Goal: Task Accomplishment & Management: Use online tool/utility

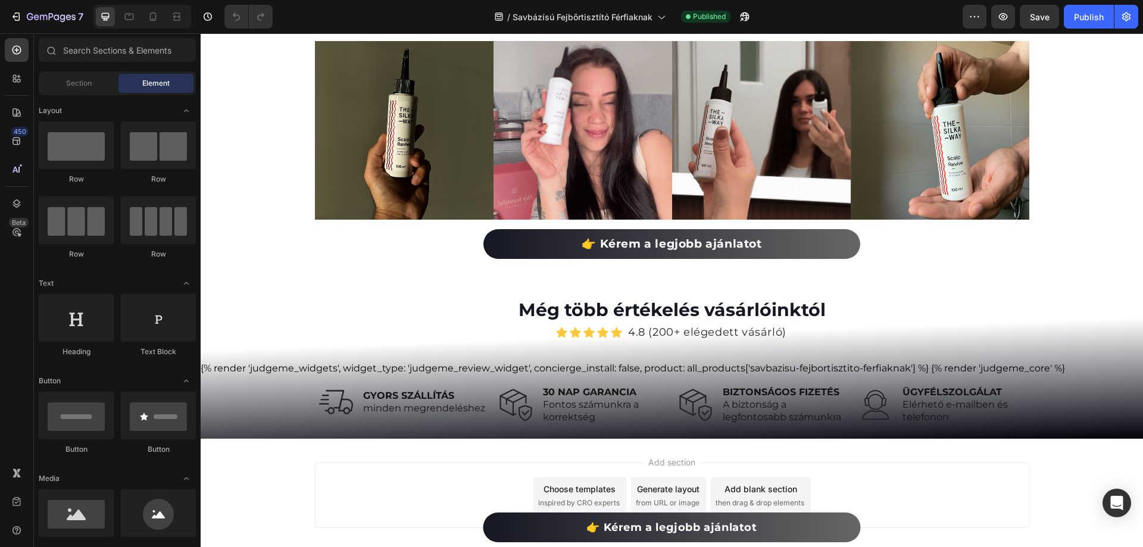
scroll to position [6256, 0]
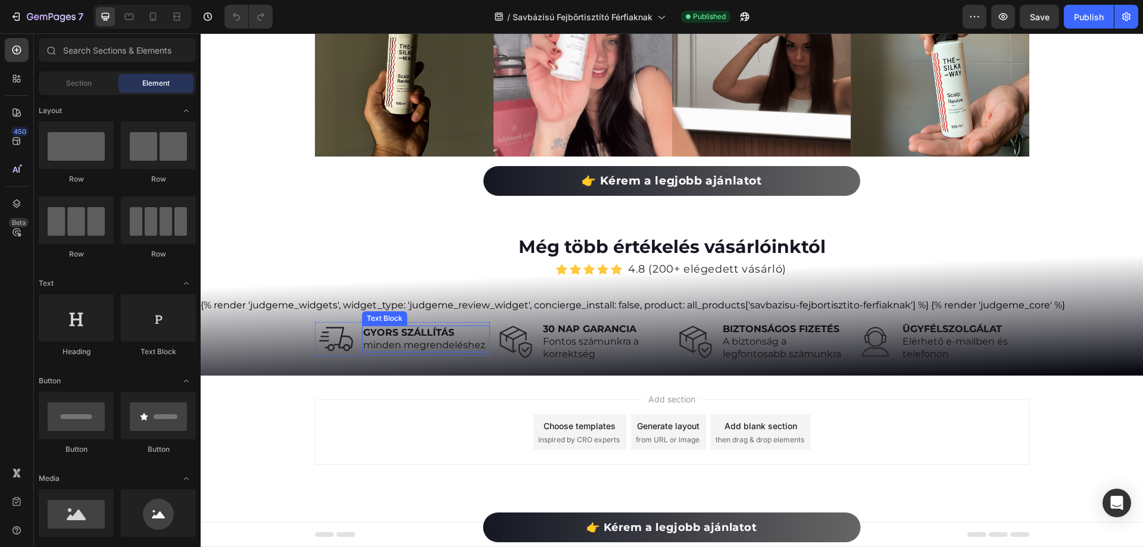
click at [471, 340] on span "minden megrendeléshez" at bounding box center [424, 344] width 122 height 11
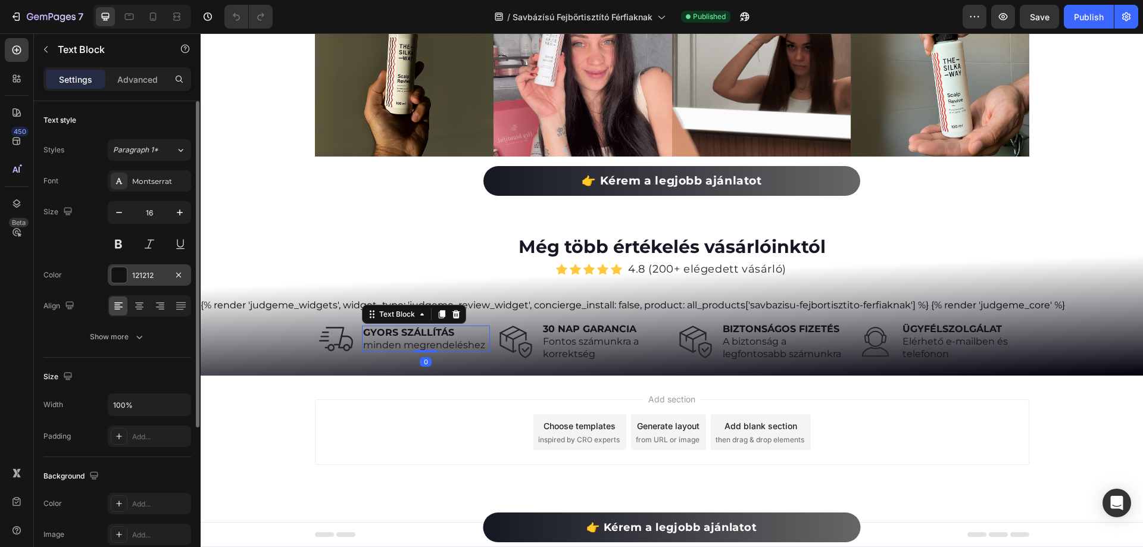
click at [158, 280] on div "121212" at bounding box center [149, 275] width 35 height 11
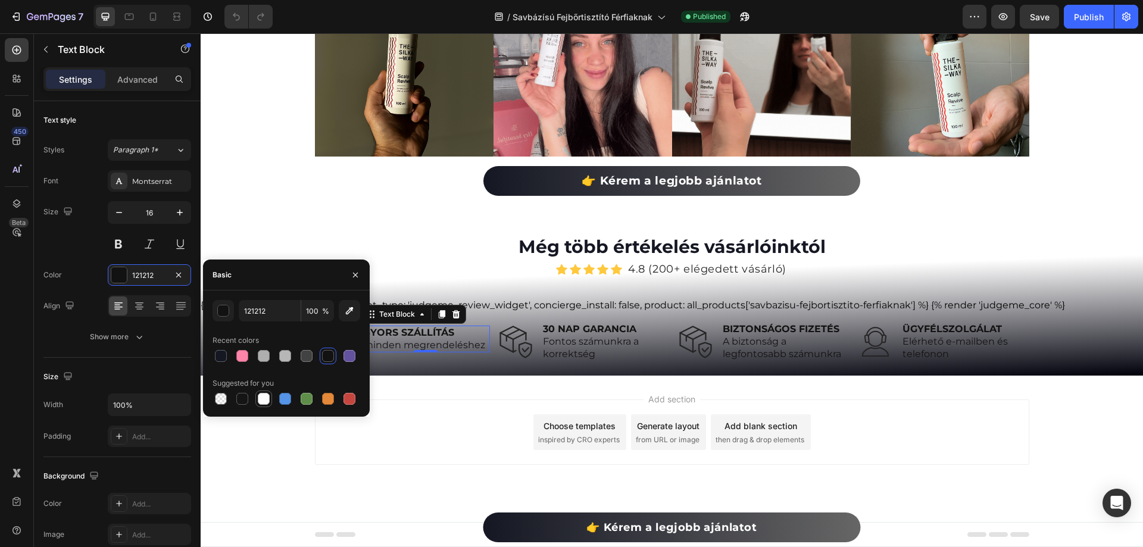
click at [261, 397] on div at bounding box center [264, 399] width 12 height 12
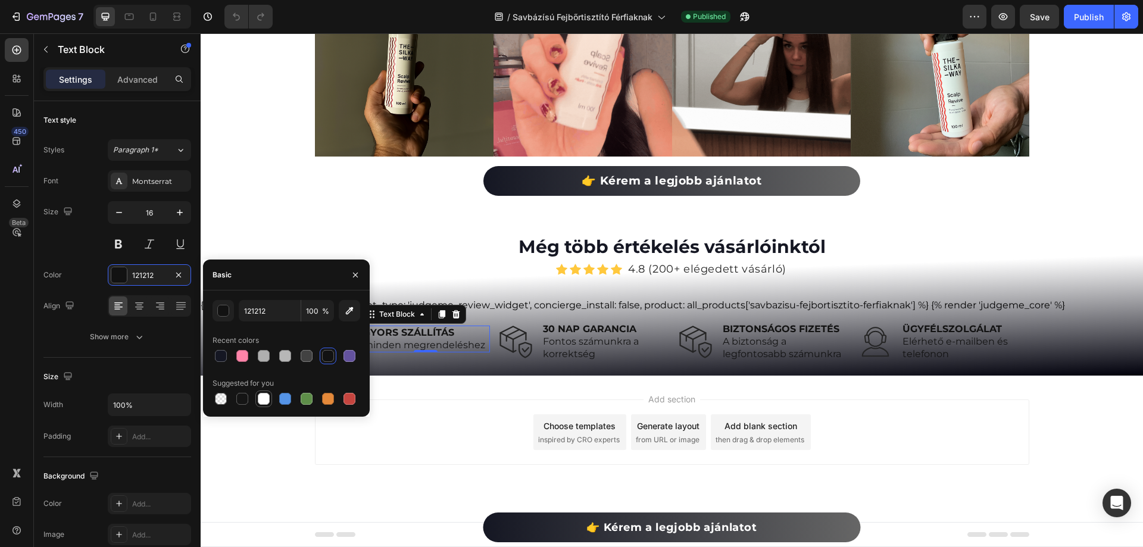
type input "FFFFFF"
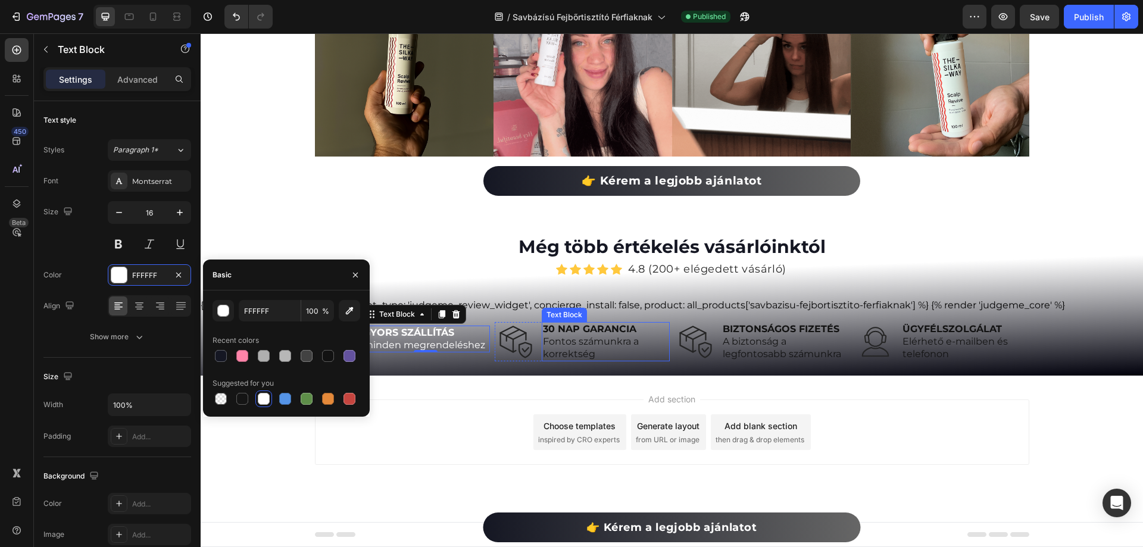
click at [620, 342] on span "Fontos számunkra a korrektség" at bounding box center [591, 348] width 96 height 24
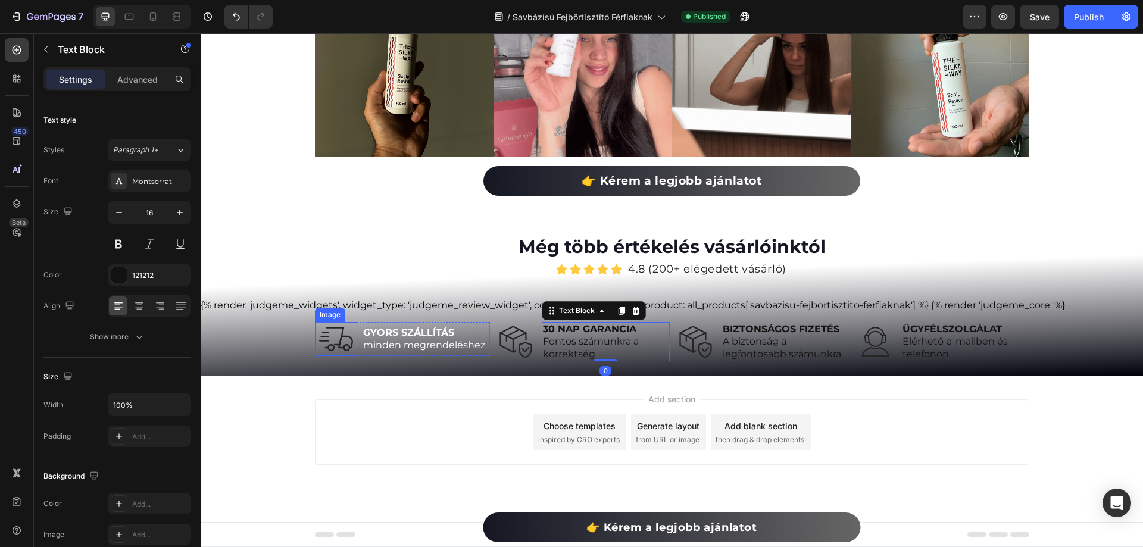
click at [324, 335] on img at bounding box center [336, 339] width 34 height 34
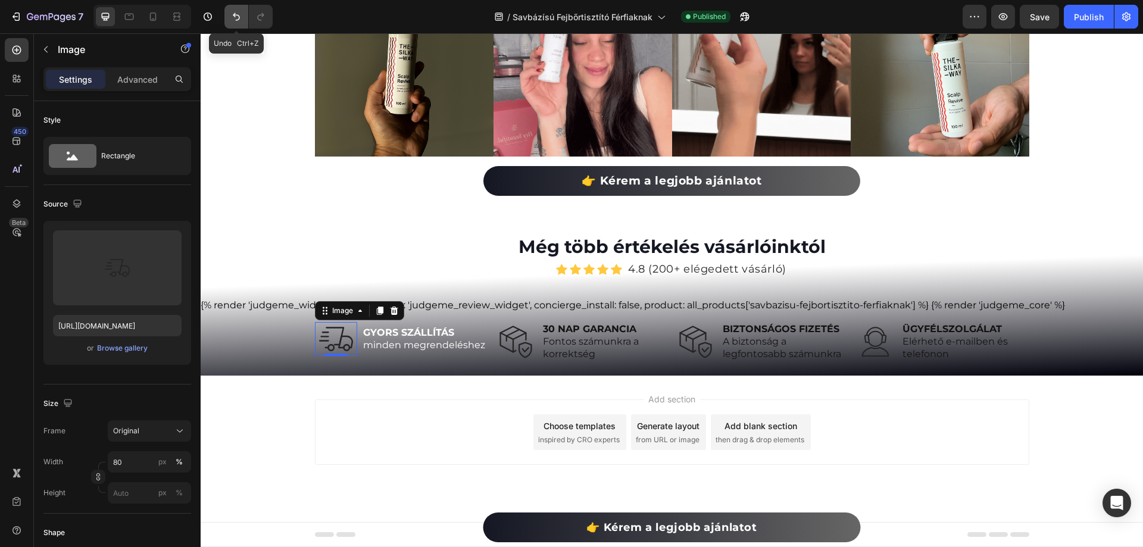
click at [237, 20] on icon "Undo/Redo" at bounding box center [236, 17] width 7 height 8
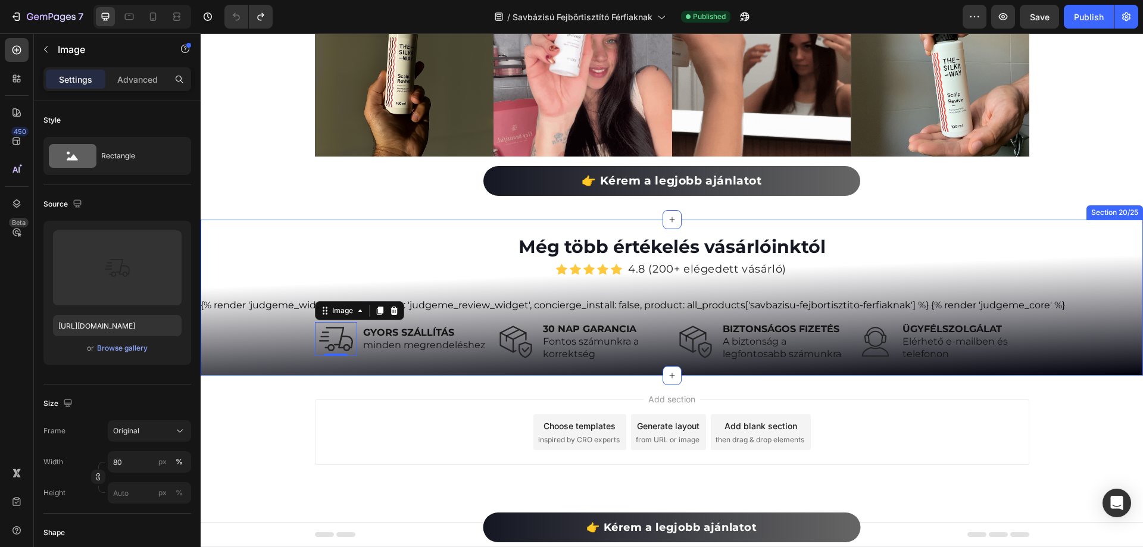
click at [264, 338] on div "Még több értékelés vásárlóinktól Heading Icon Icon Icon Icon Icon Icon List Hoz…" at bounding box center [672, 297] width 943 height 127
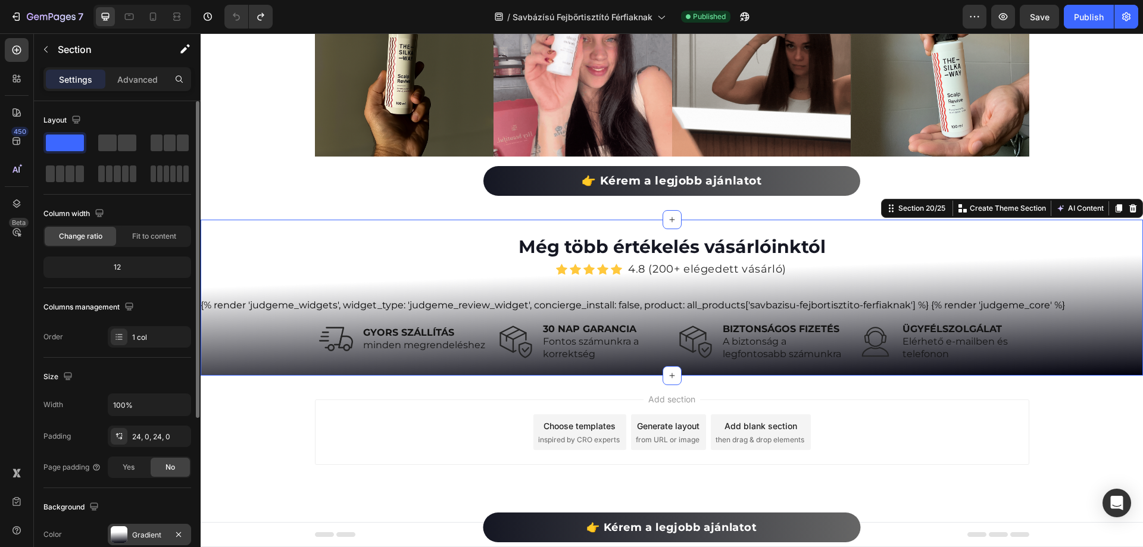
click at [146, 534] on div "Gradient" at bounding box center [149, 535] width 35 height 11
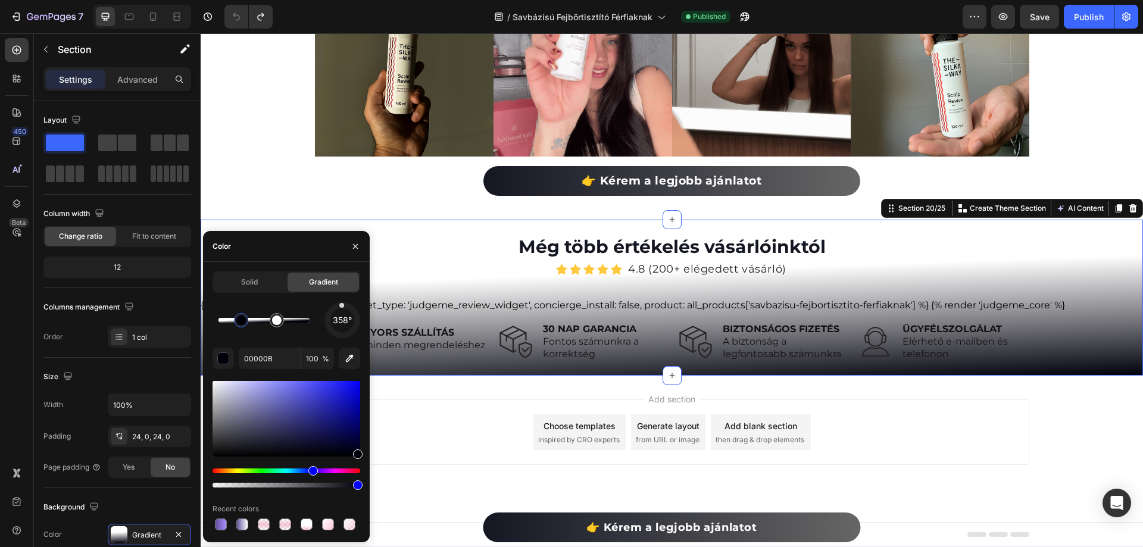
drag, startPoint x: 222, startPoint y: 320, endPoint x: 244, endPoint y: 324, distance: 23.0
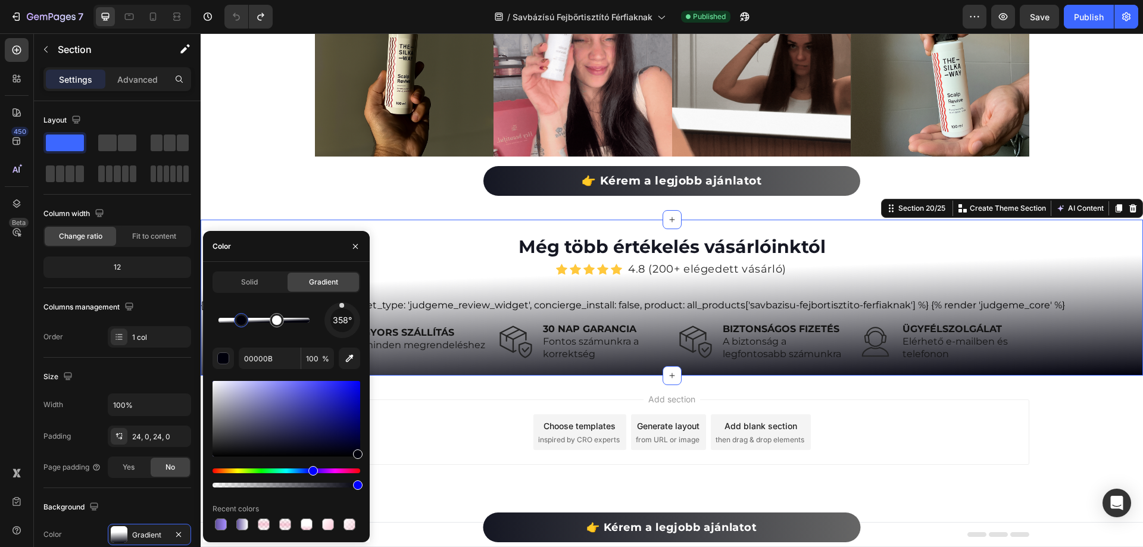
click at [244, 324] on div at bounding box center [241, 321] width 10 height 10
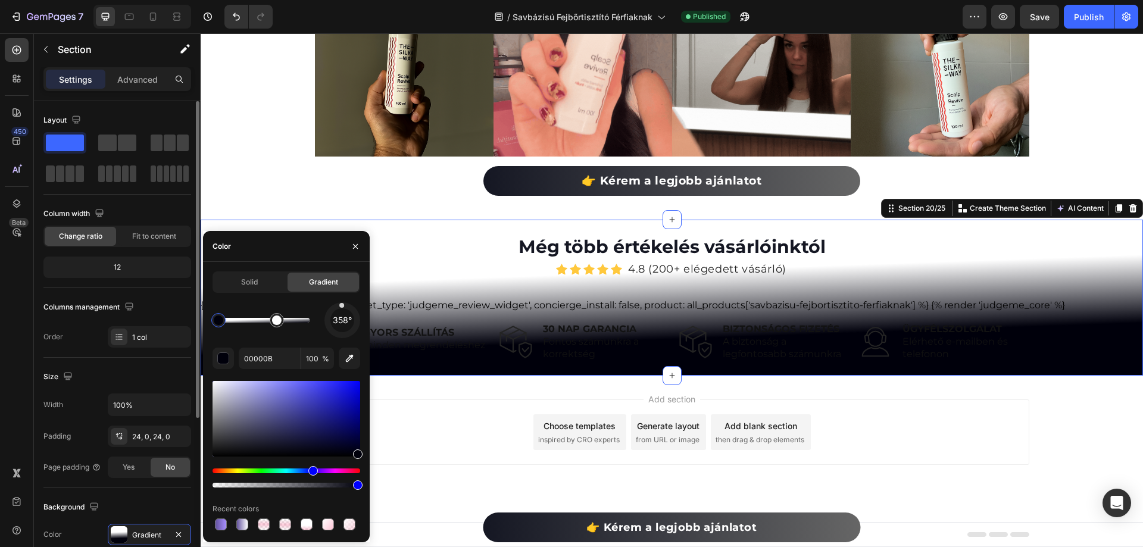
drag, startPoint x: 244, startPoint y: 324, endPoint x: 184, endPoint y: 323, distance: 60.1
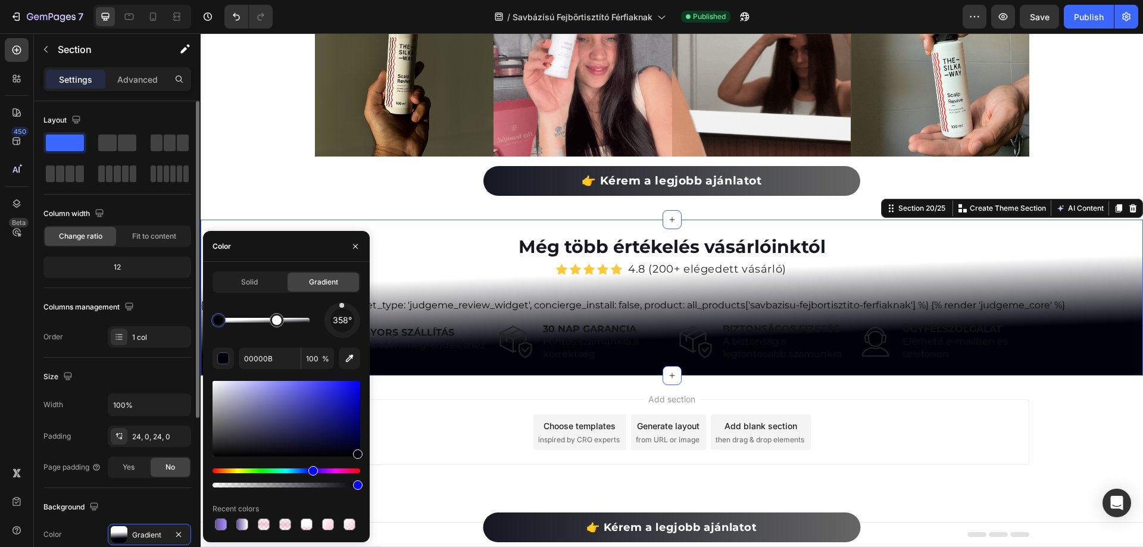
click at [184, 323] on div "450 Beta Sections(18) Elements(83) Section Element Hero Section Product Detail …" at bounding box center [100, 290] width 201 height 514
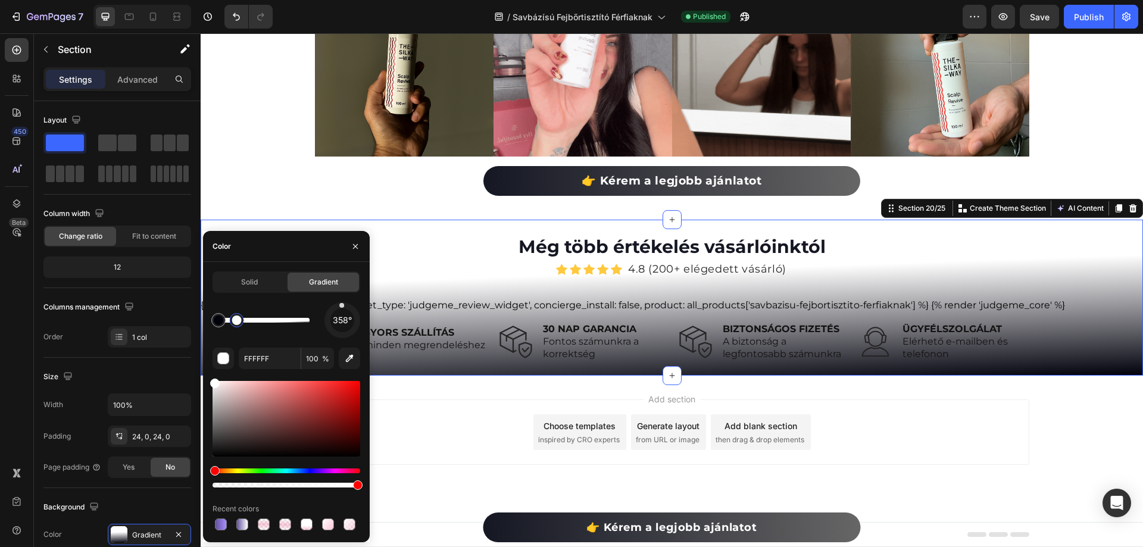
drag, startPoint x: 283, startPoint y: 329, endPoint x: 237, endPoint y: 326, distance: 46.5
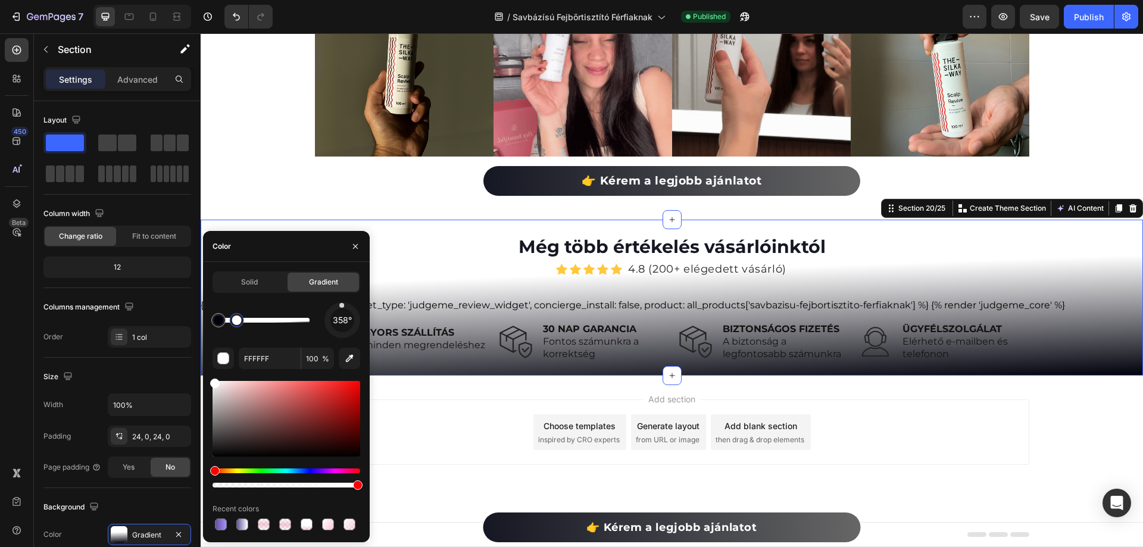
click at [237, 326] on div at bounding box center [236, 320] width 21 height 21
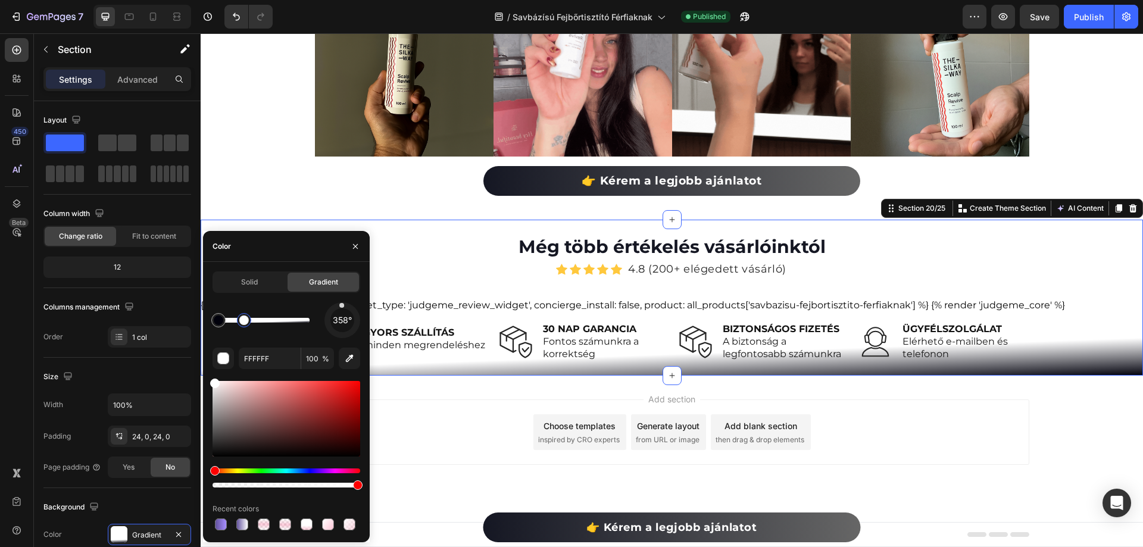
drag, startPoint x: 237, startPoint y: 326, endPoint x: 245, endPoint y: 326, distance: 7.8
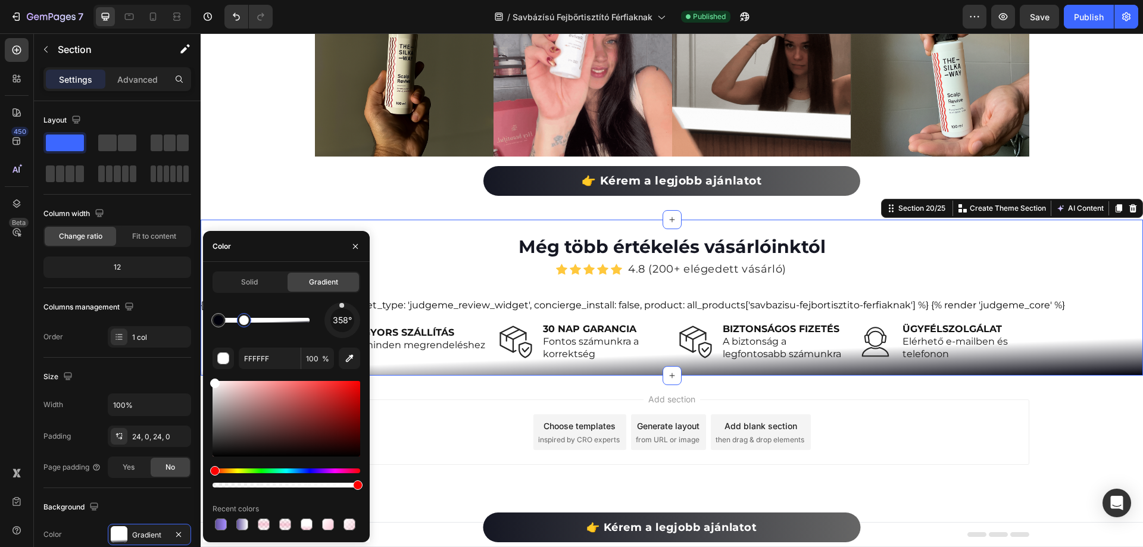
click at [245, 326] on div at bounding box center [244, 320] width 14 height 14
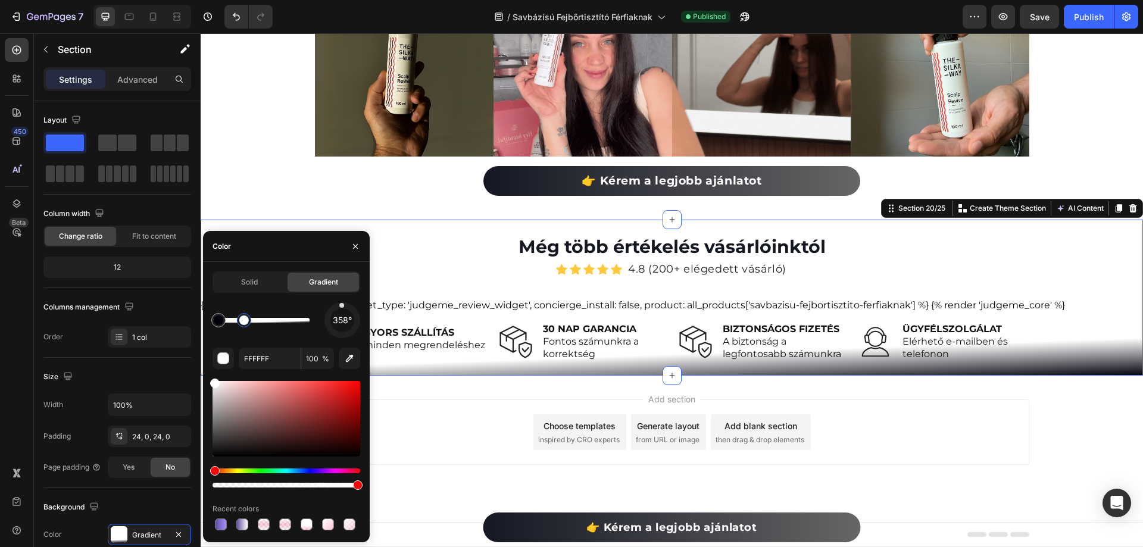
type input "00000B"
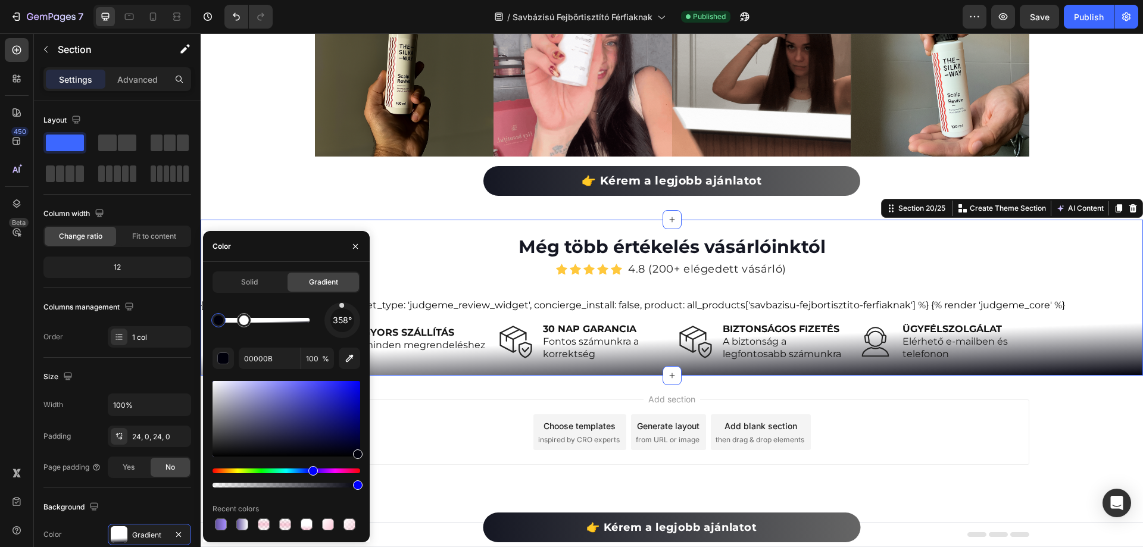
click at [227, 216] on div "Custom Code Publish the page to see the content. Custom Code Csatlakozz Te is a…" at bounding box center [672, 33] width 943 height 373
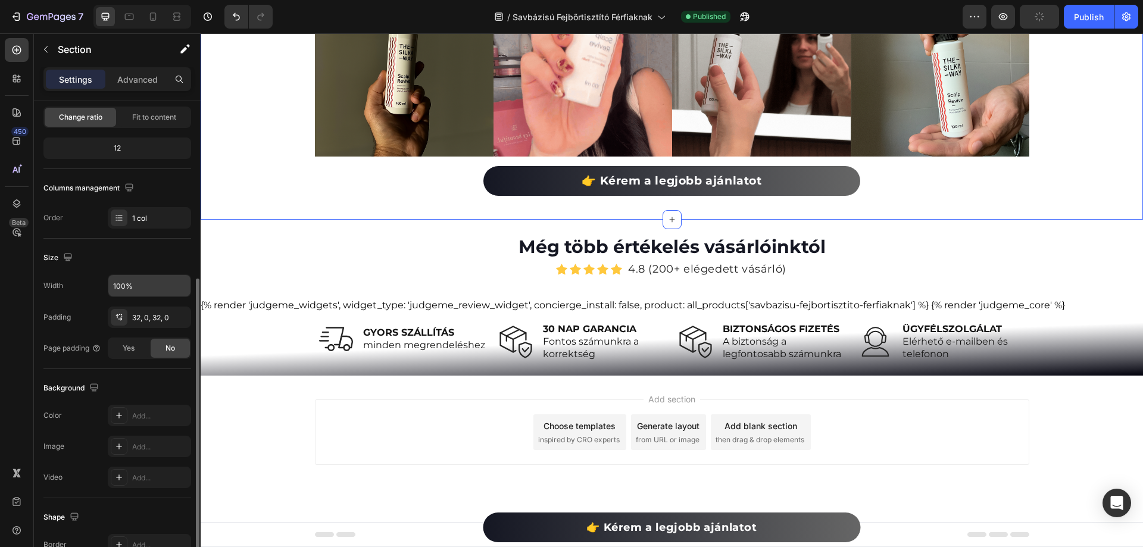
scroll to position [247, 0]
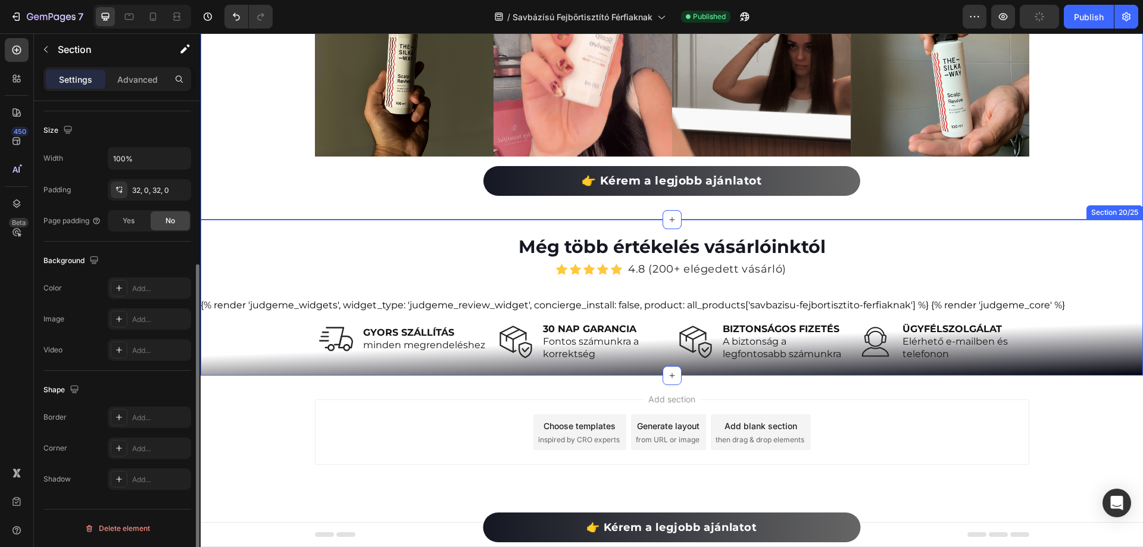
click at [291, 242] on div "Még több értékelés vásárlóinktól Heading Icon Icon Icon Icon Icon Icon List Hoz…" at bounding box center [672, 297] width 943 height 127
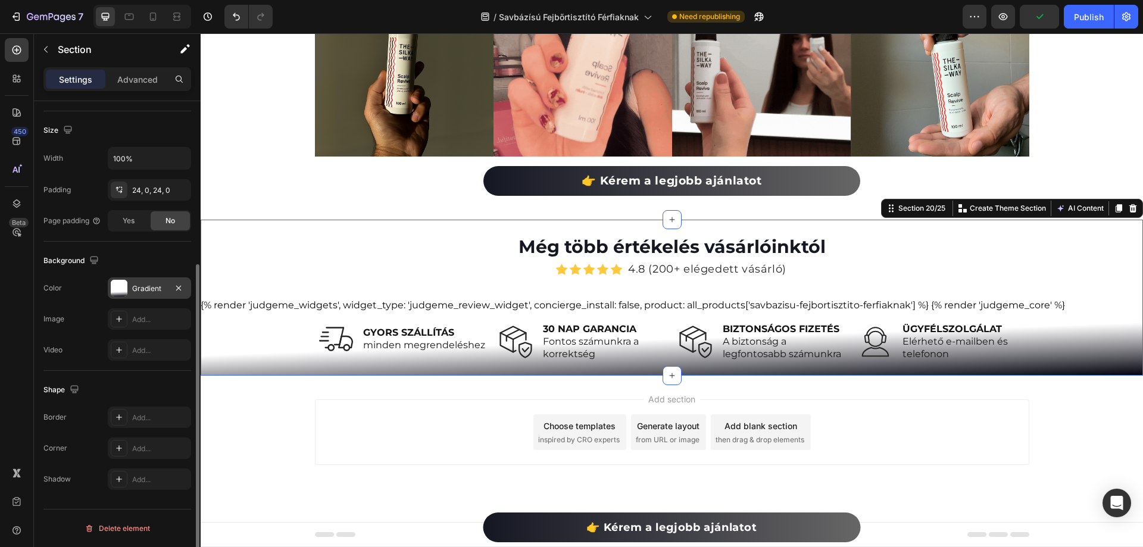
click at [146, 292] on div "Gradient" at bounding box center [149, 288] width 35 height 11
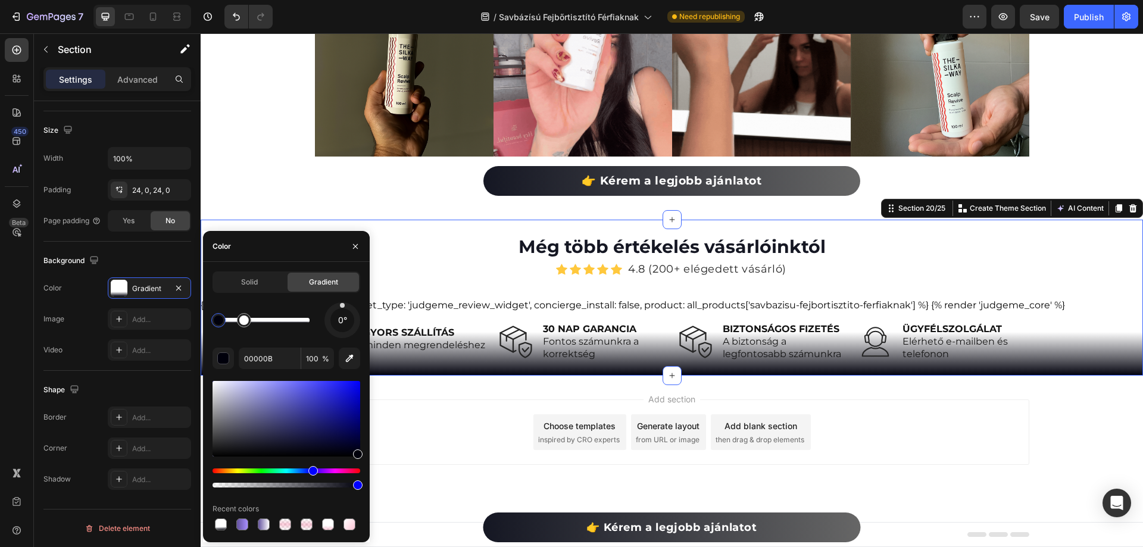
drag, startPoint x: 344, startPoint y: 313, endPoint x: 342, endPoint y: 293, distance: 19.7
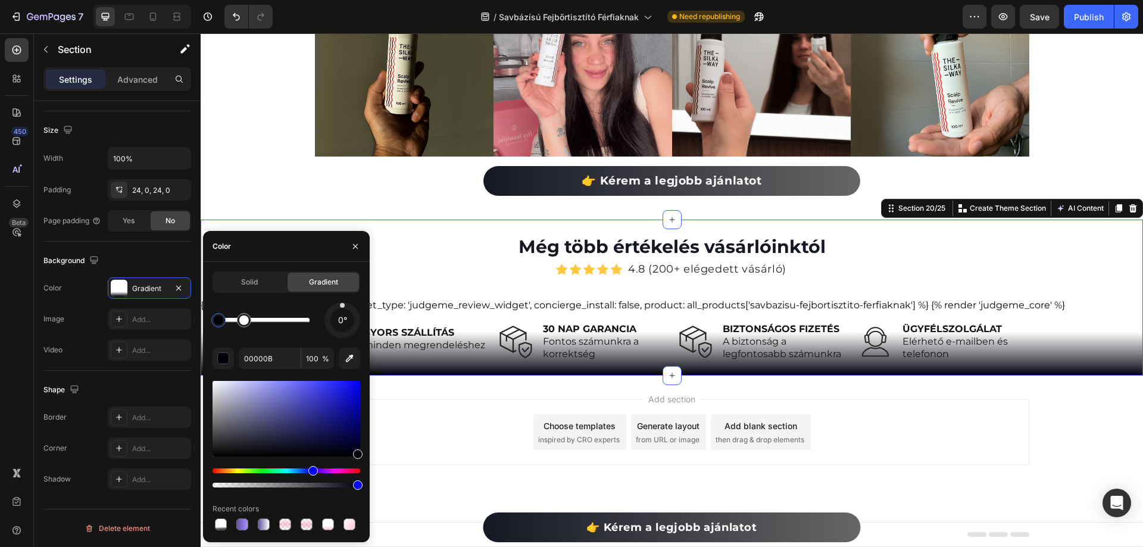
click at [342, 293] on div "Solid Gradient 0° 00000B 100 % Recent colors" at bounding box center [287, 402] width 148 height 261
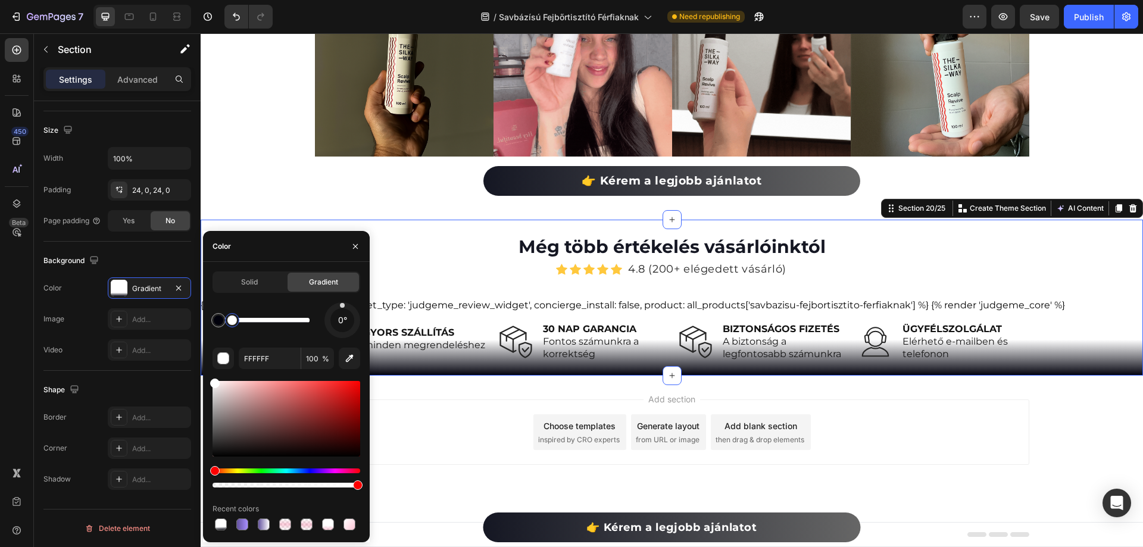
type input "00000B"
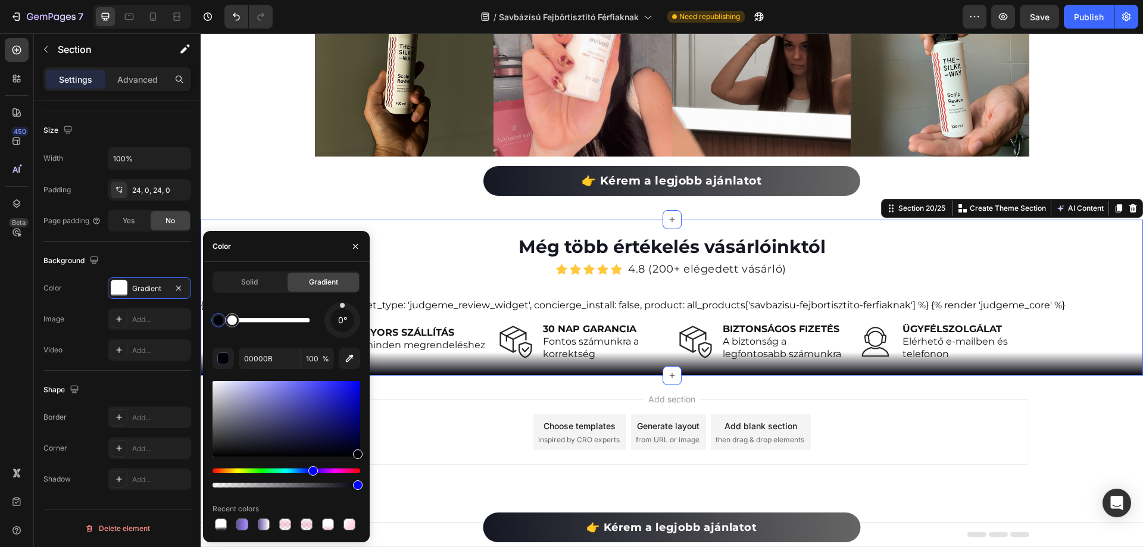
drag, startPoint x: 240, startPoint y: 327, endPoint x: 233, endPoint y: 330, distance: 7.7
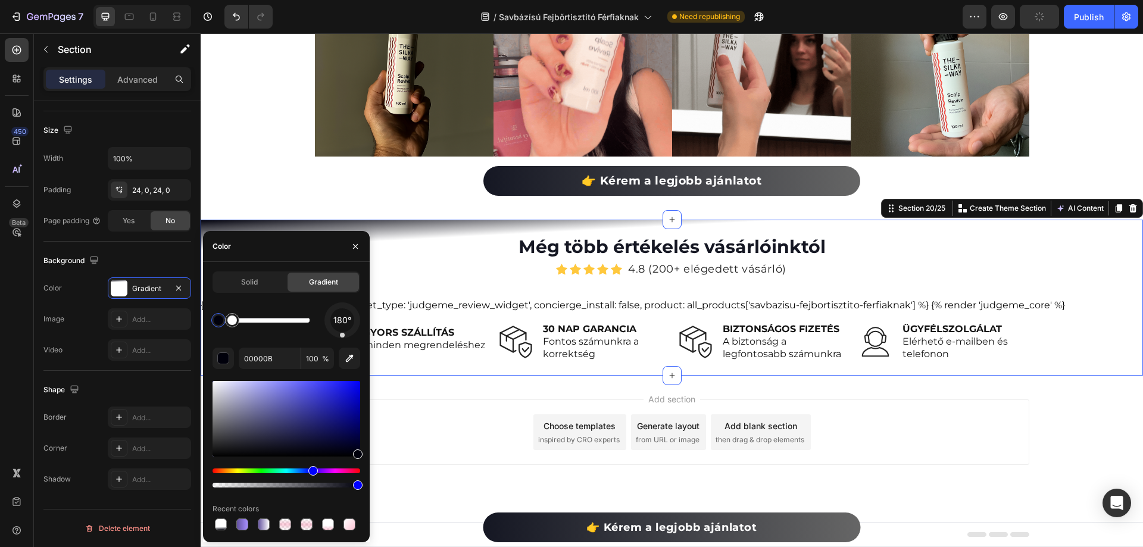
drag, startPoint x: 347, startPoint y: 307, endPoint x: 342, endPoint y: 347, distance: 39.5
click at [342, 347] on div "180° 00000B 100 % Recent colors" at bounding box center [287, 417] width 148 height 230
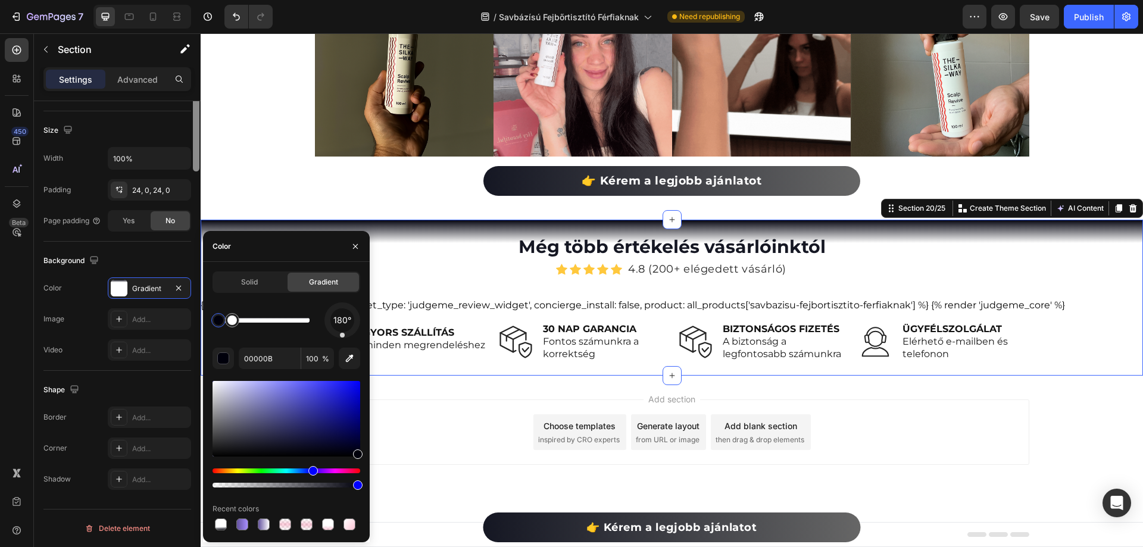
click at [199, 120] on div at bounding box center [196, 95] width 9 height 480
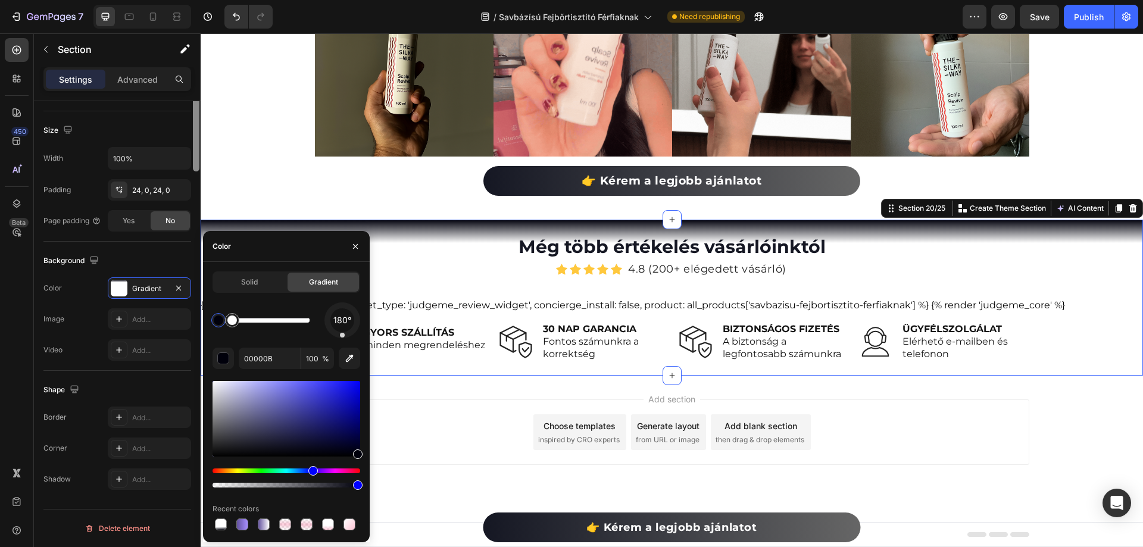
scroll to position [0, 0]
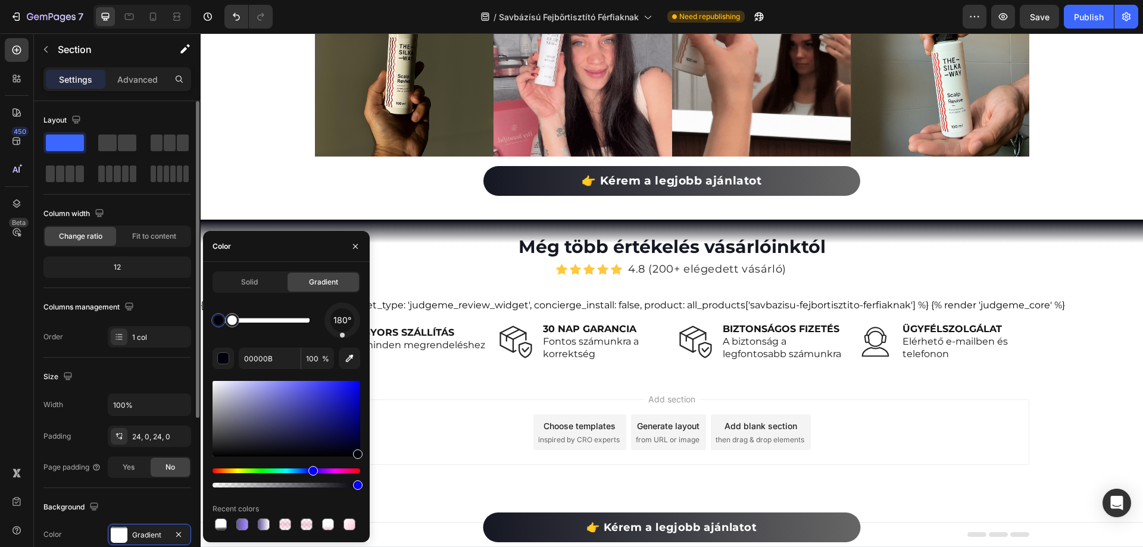
click at [441, 484] on div "Add section Choose templates inspired by CRO experts Generate layout from URL o…" at bounding box center [672, 449] width 943 height 146
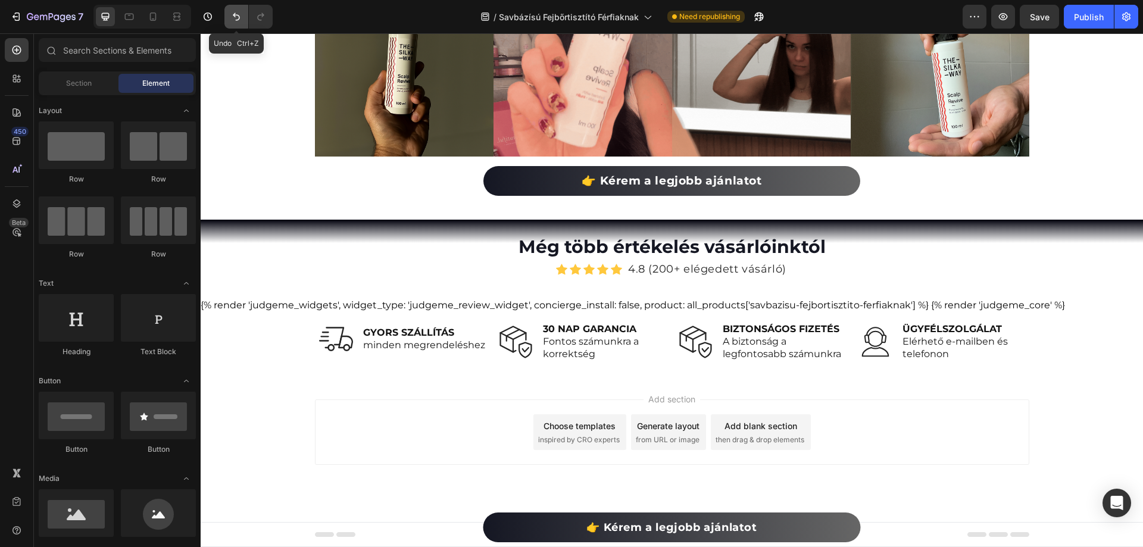
click at [238, 18] on icon "Undo/Redo" at bounding box center [236, 17] width 12 height 12
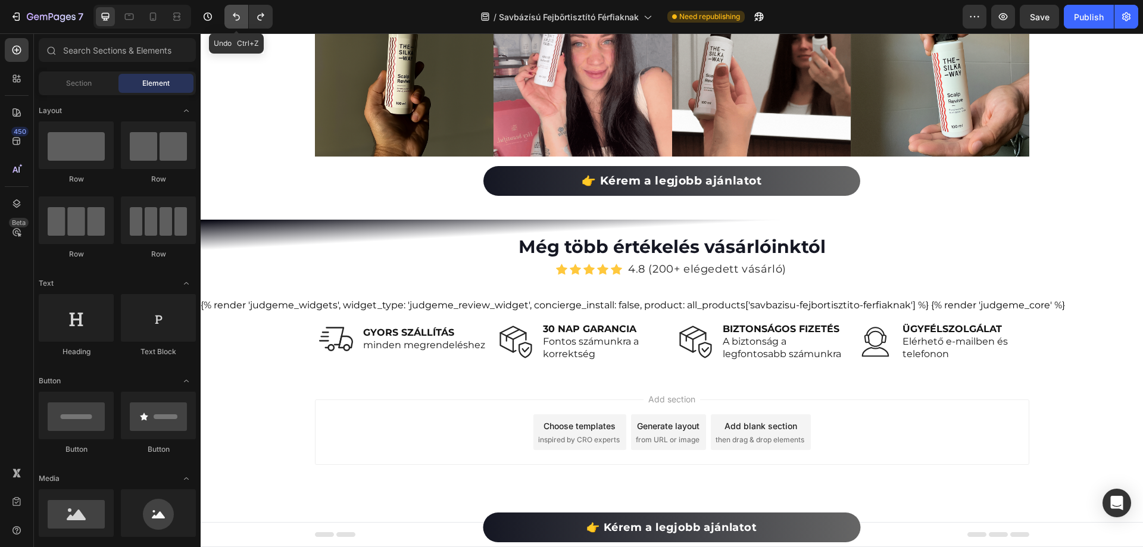
click at [238, 18] on icon "Undo/Redo" at bounding box center [236, 17] width 12 height 12
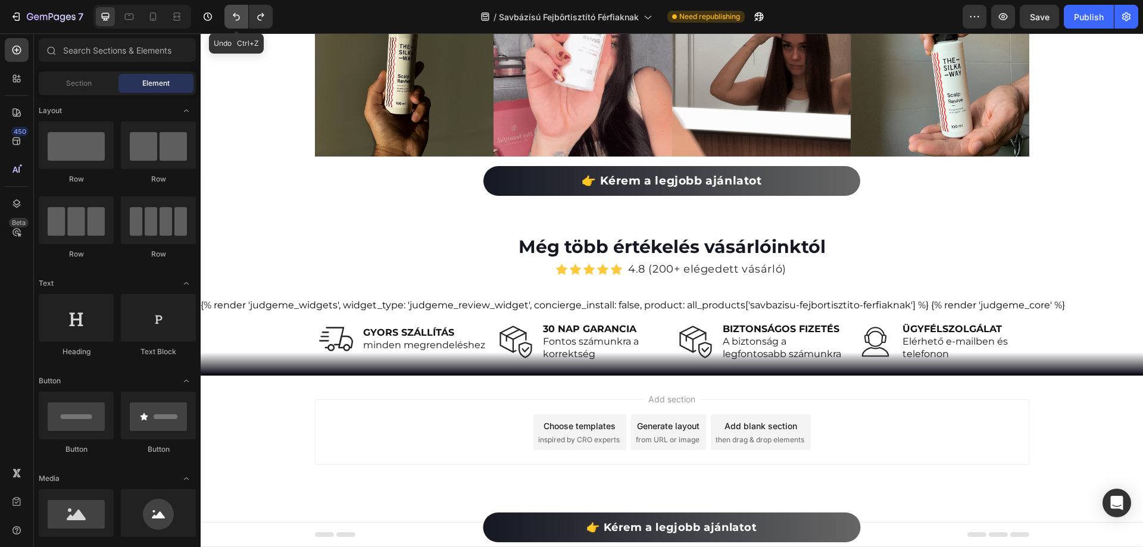
click at [238, 18] on icon "Undo/Redo" at bounding box center [236, 17] width 12 height 12
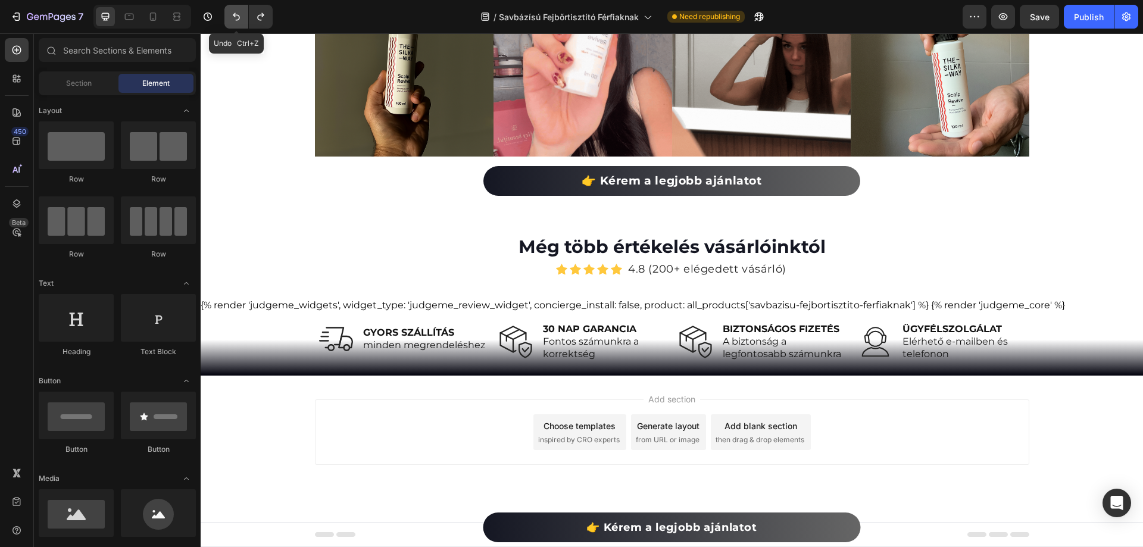
click at [238, 18] on icon "Undo/Redo" at bounding box center [236, 17] width 12 height 12
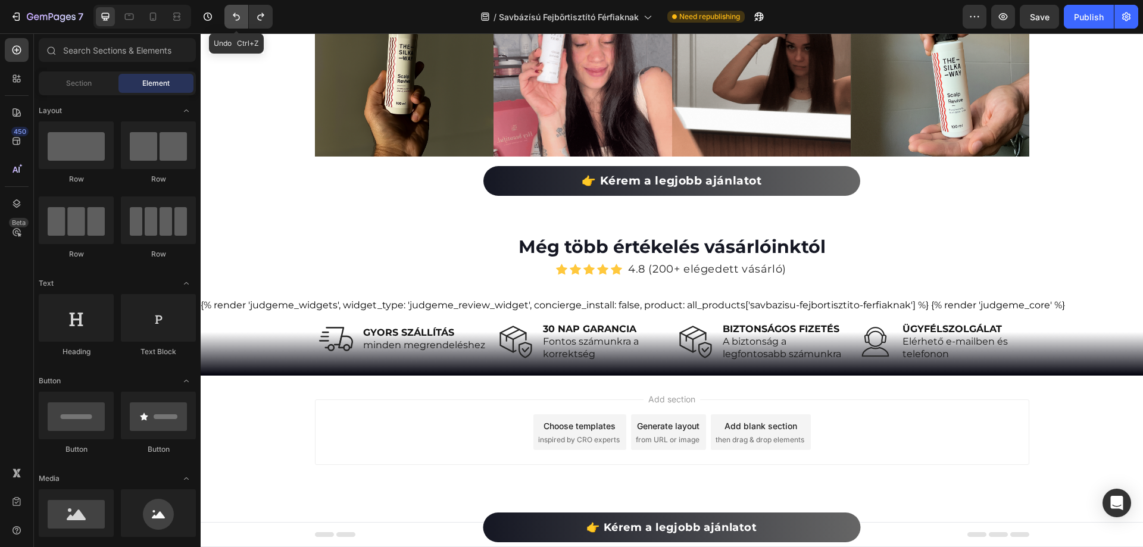
click at [238, 18] on icon "Undo/Redo" at bounding box center [236, 17] width 12 height 12
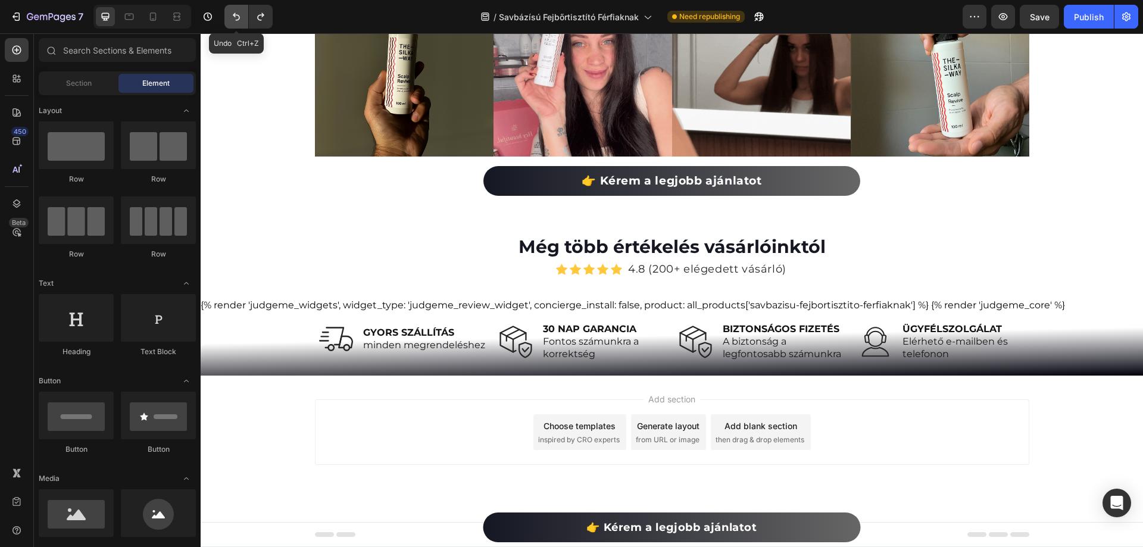
click at [238, 18] on icon "Undo/Redo" at bounding box center [236, 17] width 12 height 12
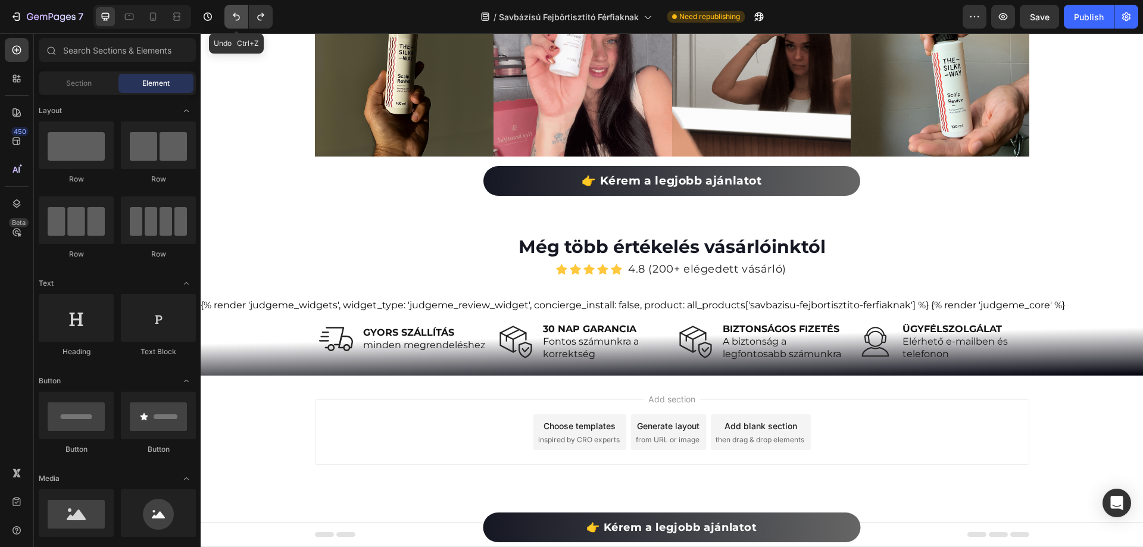
click at [238, 18] on icon "Undo/Redo" at bounding box center [236, 17] width 12 height 12
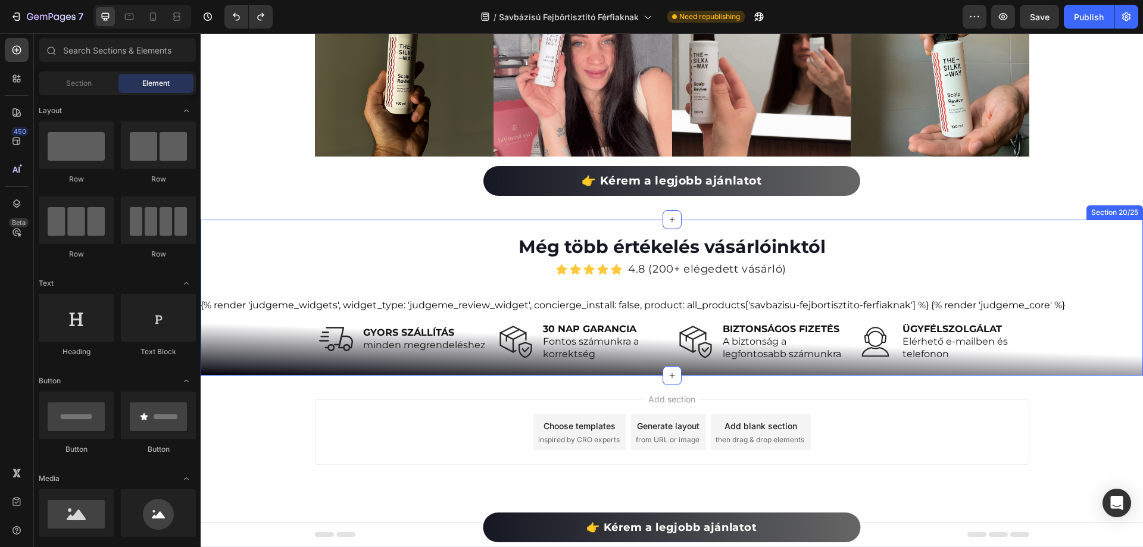
click at [234, 348] on div "Még több értékelés vásárlóinktól Heading Icon Icon Icon Icon Icon Icon List Hoz…" at bounding box center [672, 297] width 943 height 127
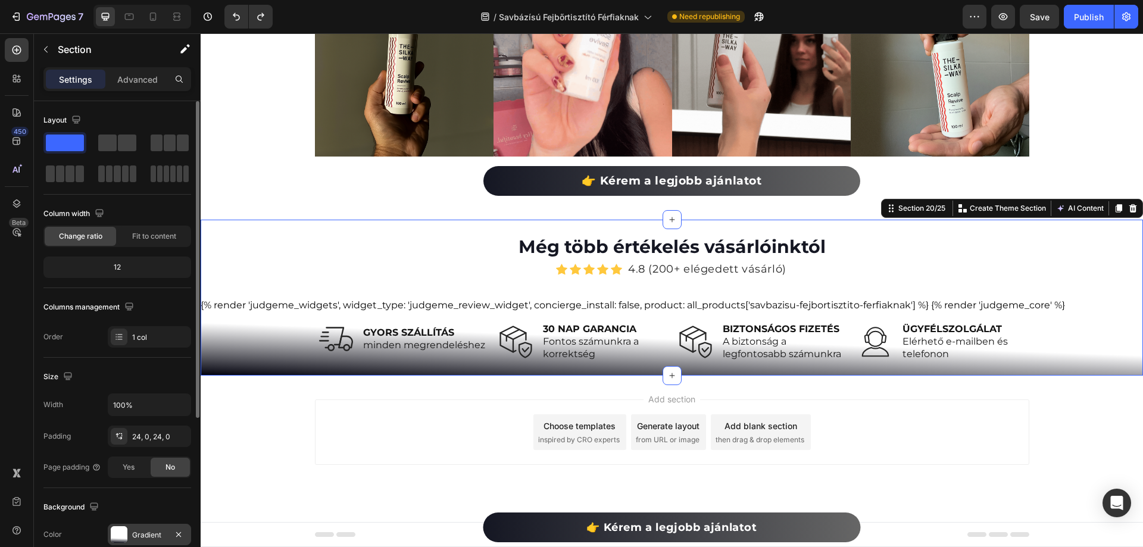
click at [138, 537] on div "Gradient" at bounding box center [149, 535] width 35 height 11
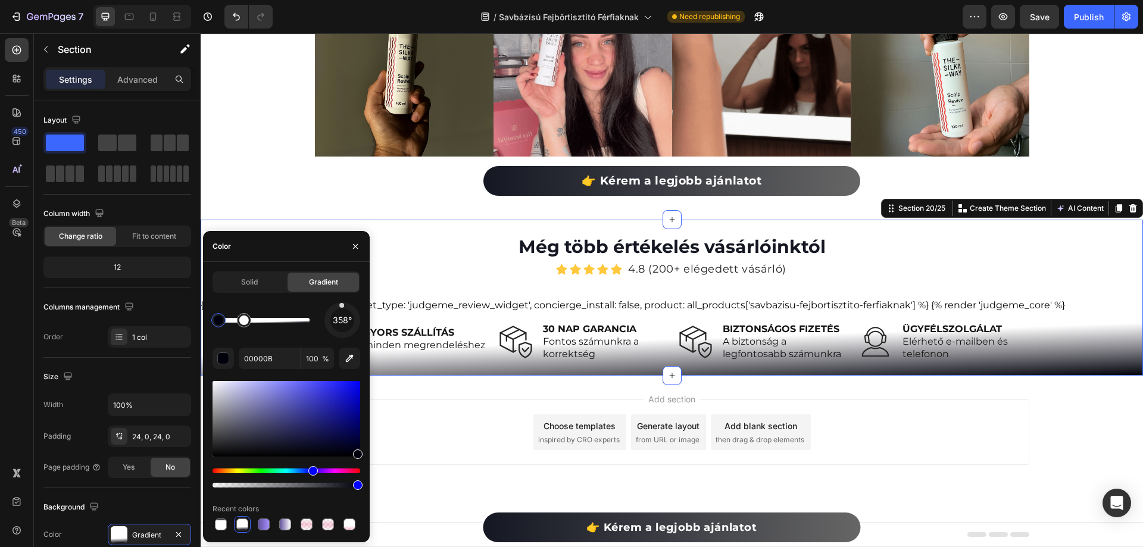
drag, startPoint x: 342, startPoint y: 306, endPoint x: 341, endPoint y: 291, distance: 15.5
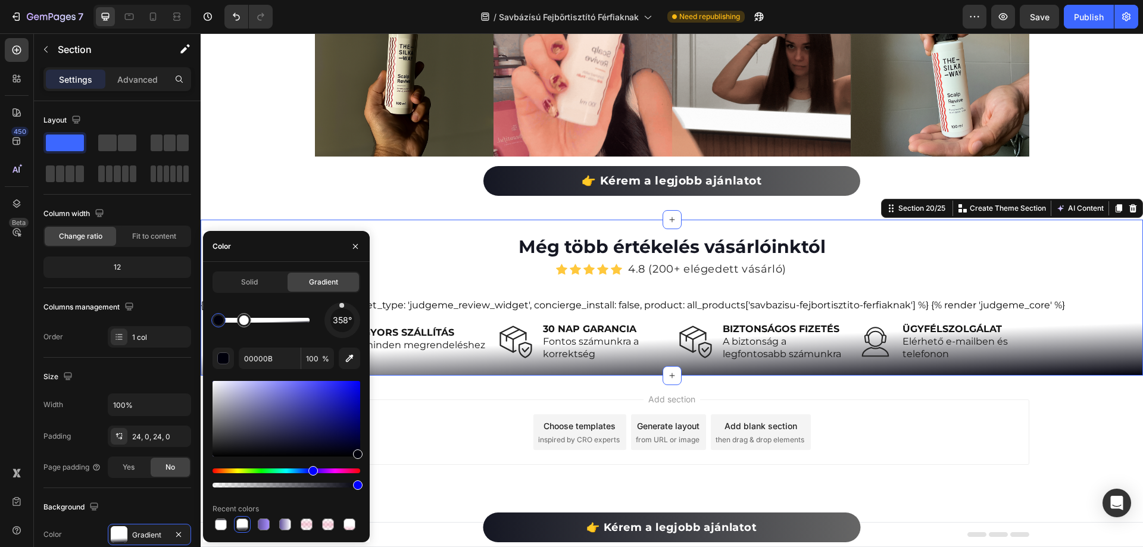
click at [341, 291] on div "Solid Gradient 358° 00000B 100 % Recent colors" at bounding box center [287, 402] width 148 height 261
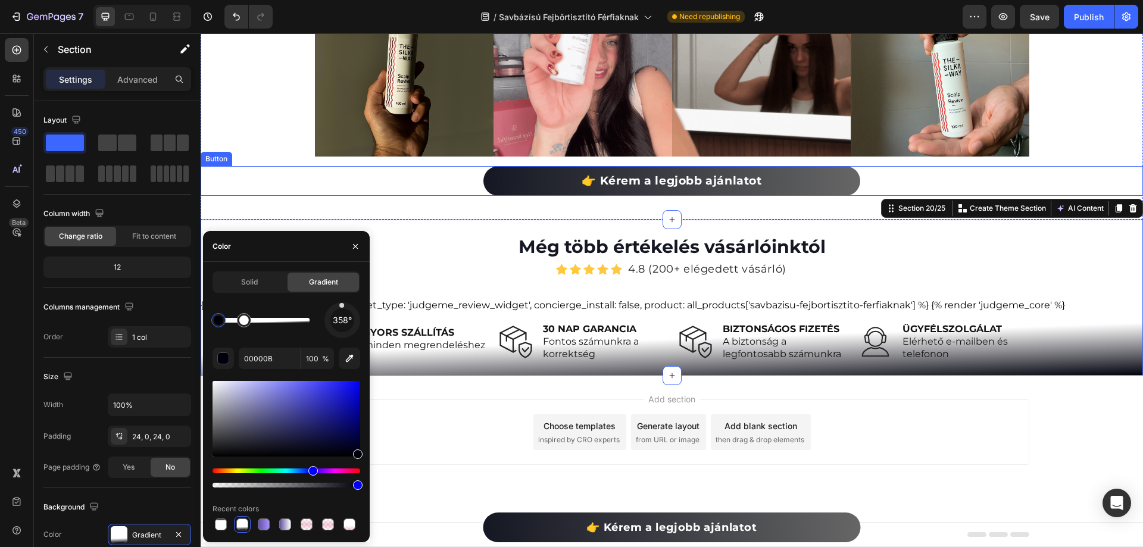
click at [245, 160] on div "Custom Code Publish the page to see the content. Custom Code Csatlakozz Te is a…" at bounding box center [672, 33] width 943 height 335
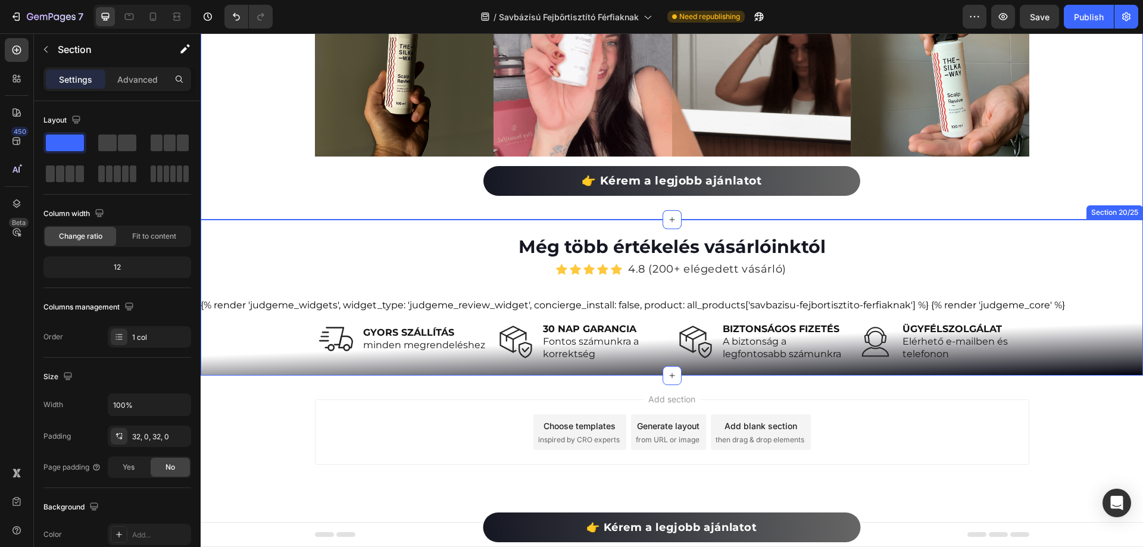
click at [476, 430] on div "Add section Choose templates inspired by CRO experts Generate layout from URL o…" at bounding box center [672, 432] width 715 height 65
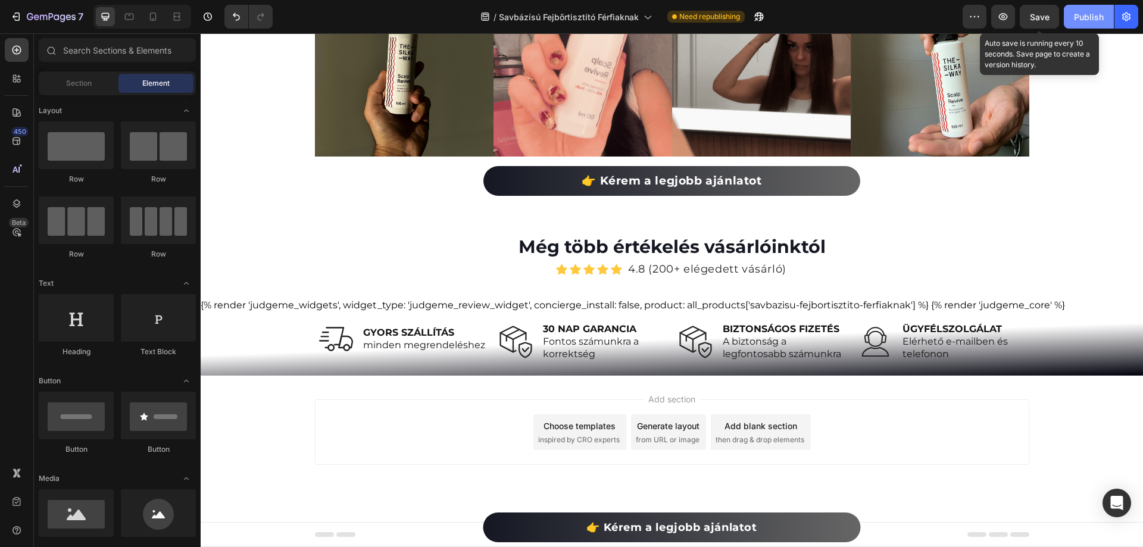
click at [1044, 19] on span "Save" at bounding box center [1040, 17] width 20 height 10
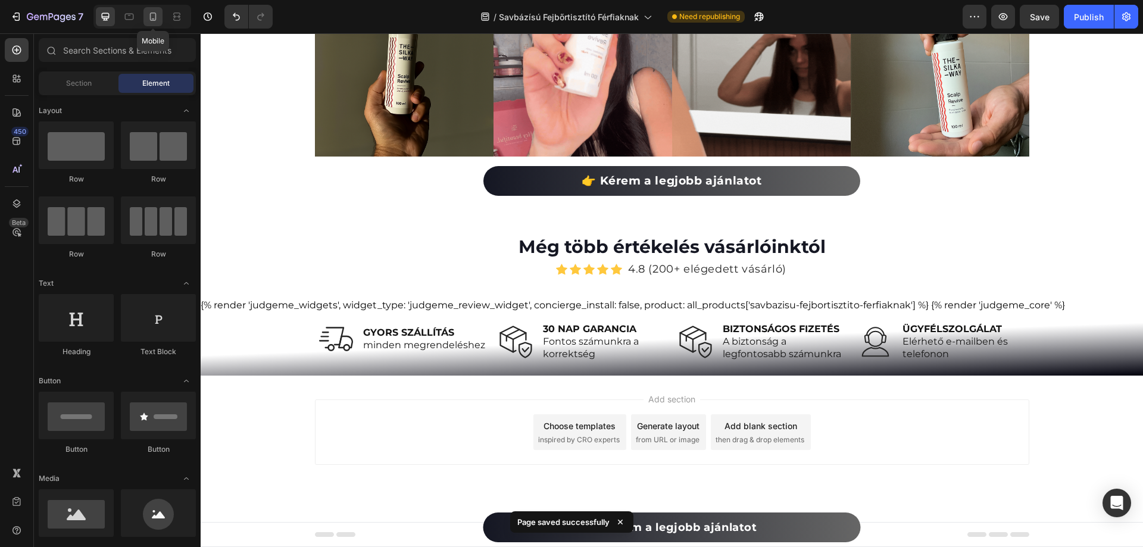
click at [160, 23] on div at bounding box center [153, 16] width 19 height 19
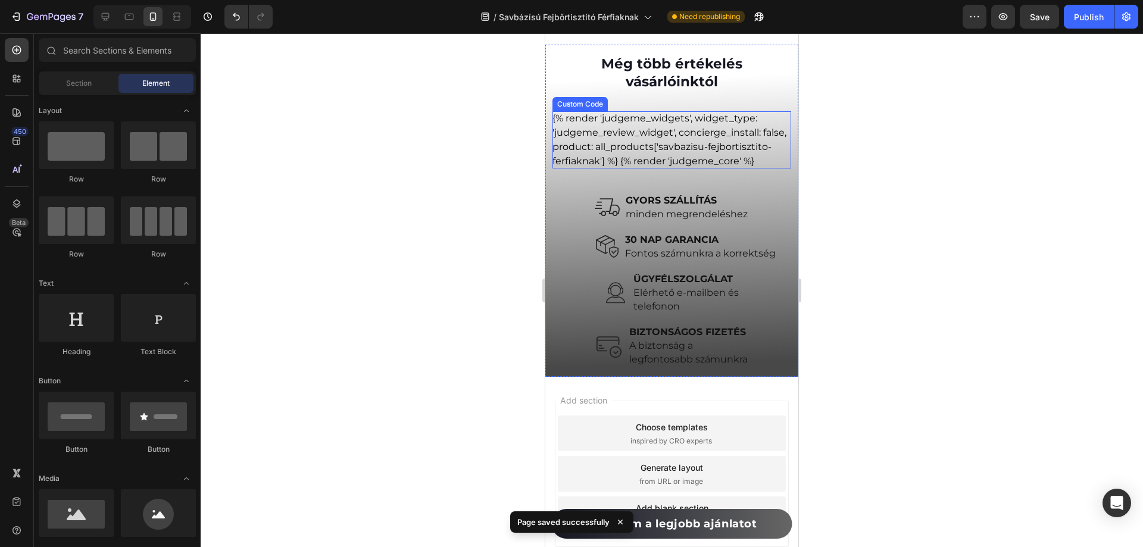
scroll to position [6381, 0]
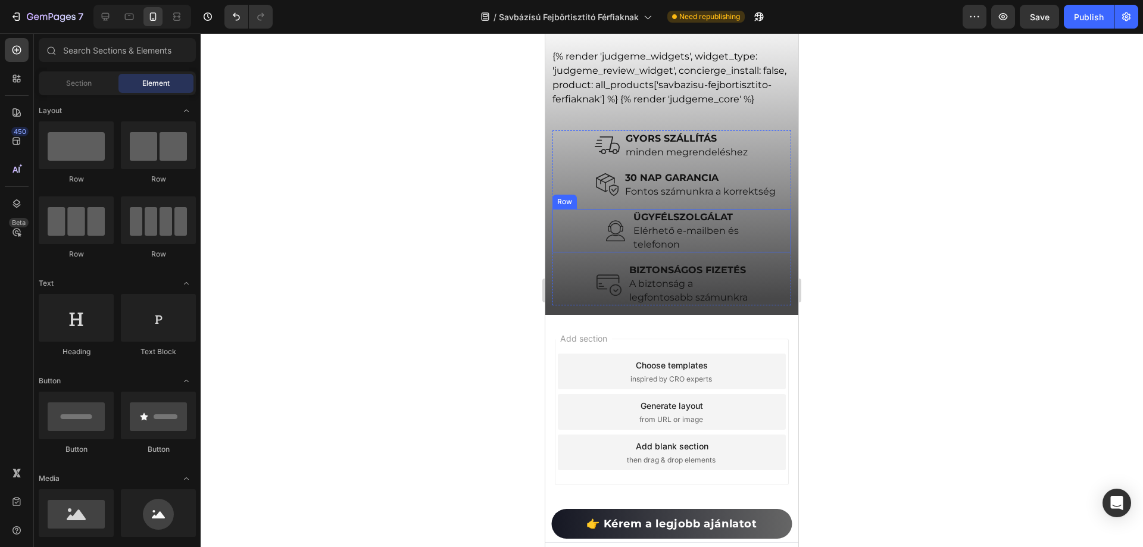
click at [778, 252] on div "Image ÜGYFÉLSZOLGÁLAT Elérhető e-mailben és telefonon Text Block Row" at bounding box center [672, 230] width 239 height 43
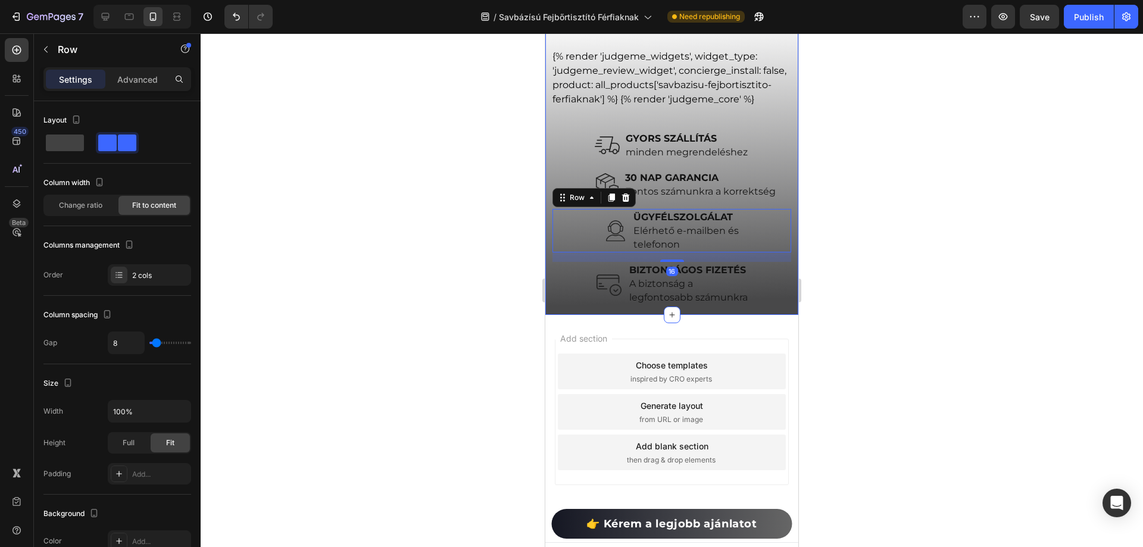
click at [554, 127] on div "Még több értékelés vásárlóinktól Heading Icon Icon Icon Icon Icon Icon List Hoz…" at bounding box center [672, 149] width 239 height 314
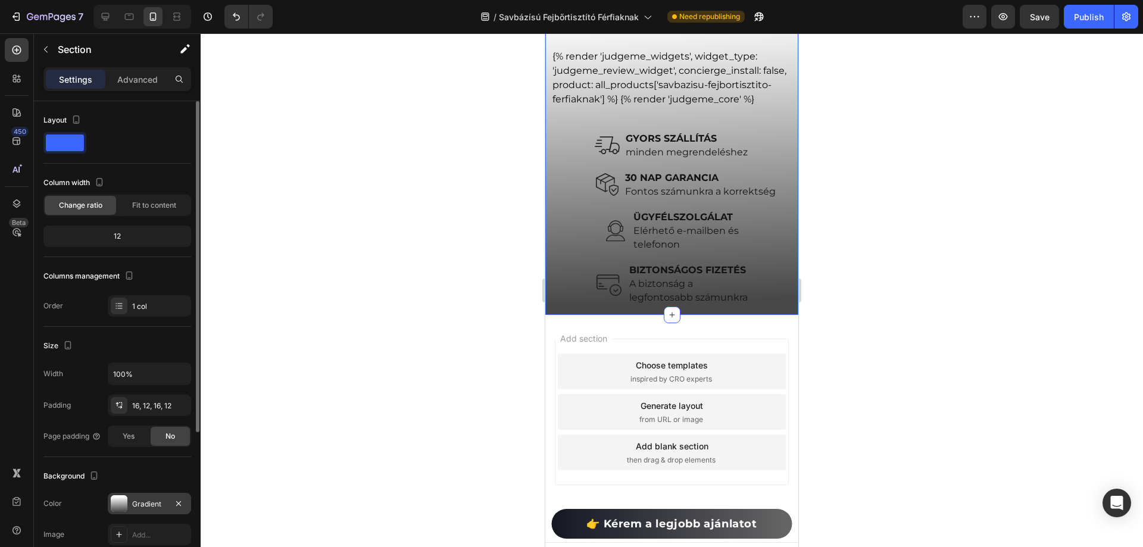
click at [160, 500] on div "Gradient" at bounding box center [149, 504] width 35 height 11
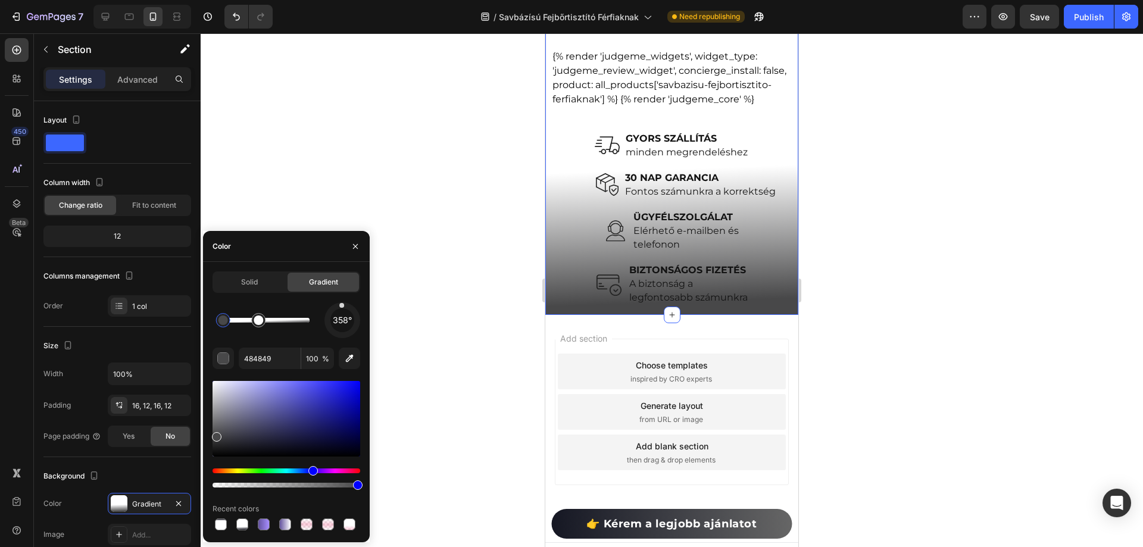
drag, startPoint x: 295, startPoint y: 315, endPoint x: 246, endPoint y: 319, distance: 49.6
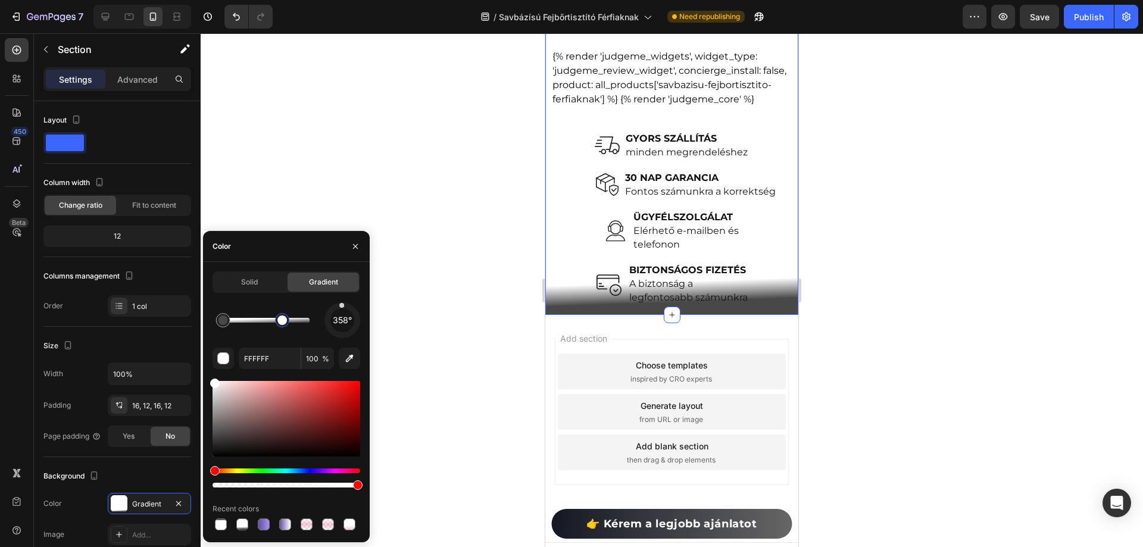
type input "484849"
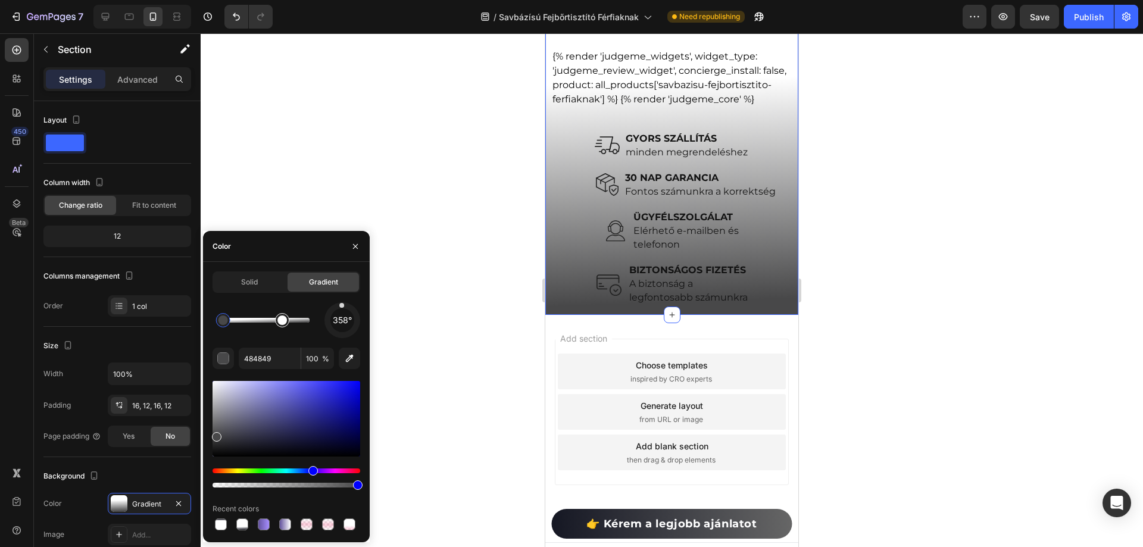
drag, startPoint x: 229, startPoint y: 323, endPoint x: 279, endPoint y: 327, distance: 49.7
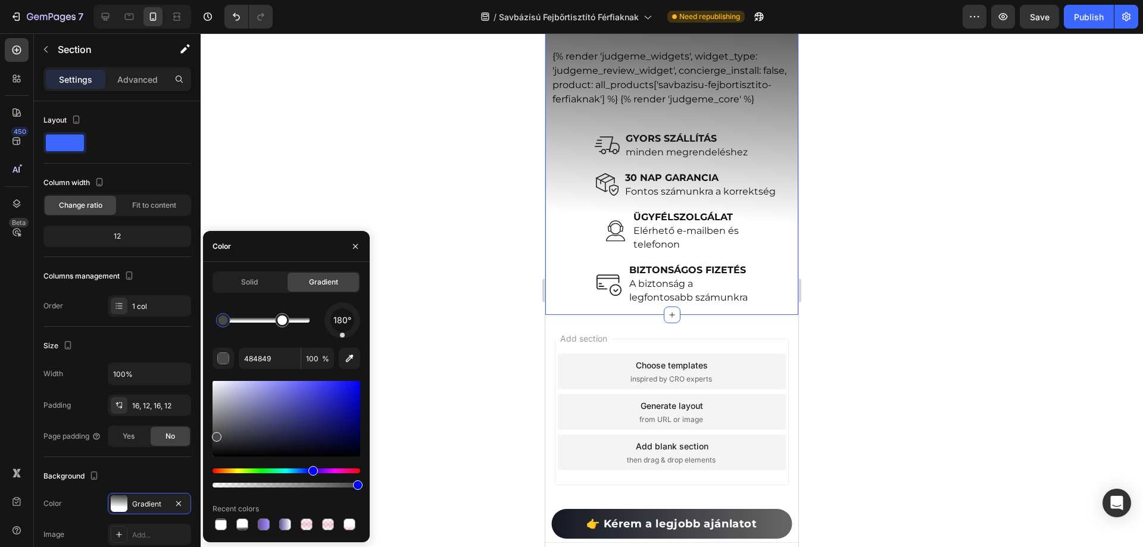
drag, startPoint x: 345, startPoint y: 306, endPoint x: 342, endPoint y: 343, distance: 37.0
click at [342, 343] on div "180° 484849 100 % Recent colors" at bounding box center [287, 417] width 148 height 230
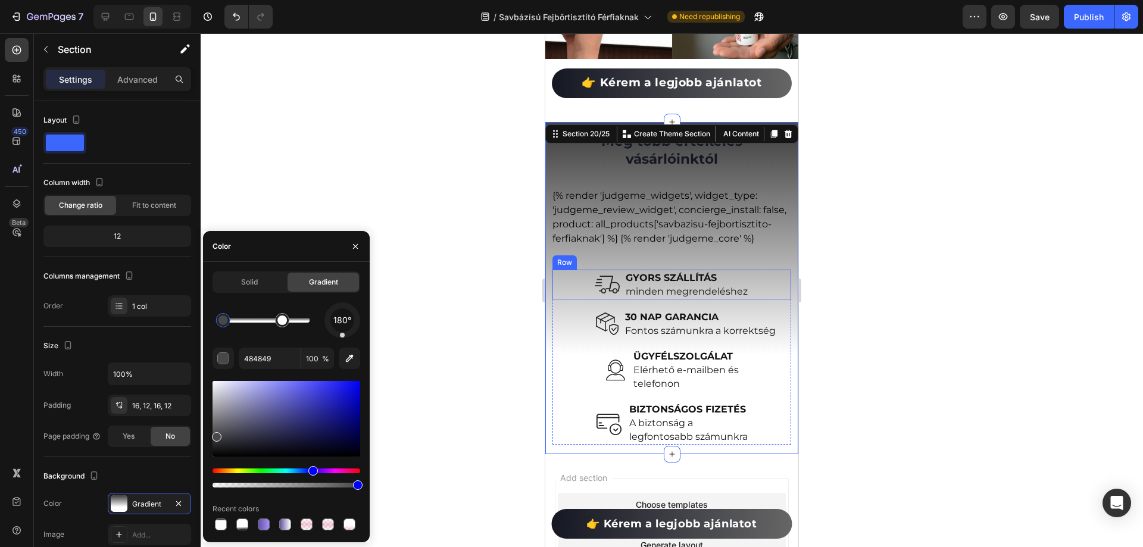
scroll to position [6203, 0]
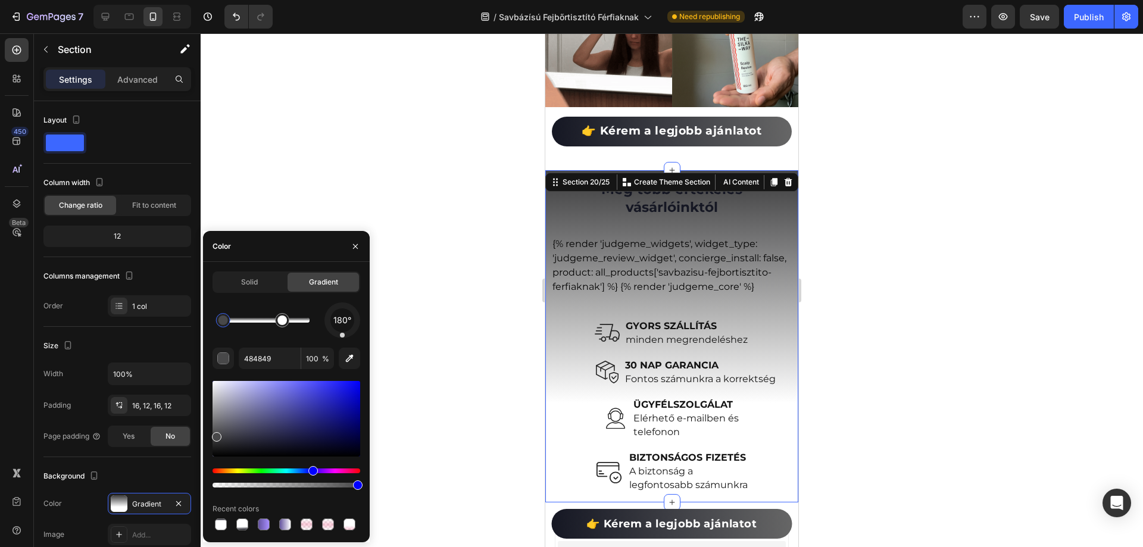
click at [489, 308] on div at bounding box center [672, 290] width 943 height 514
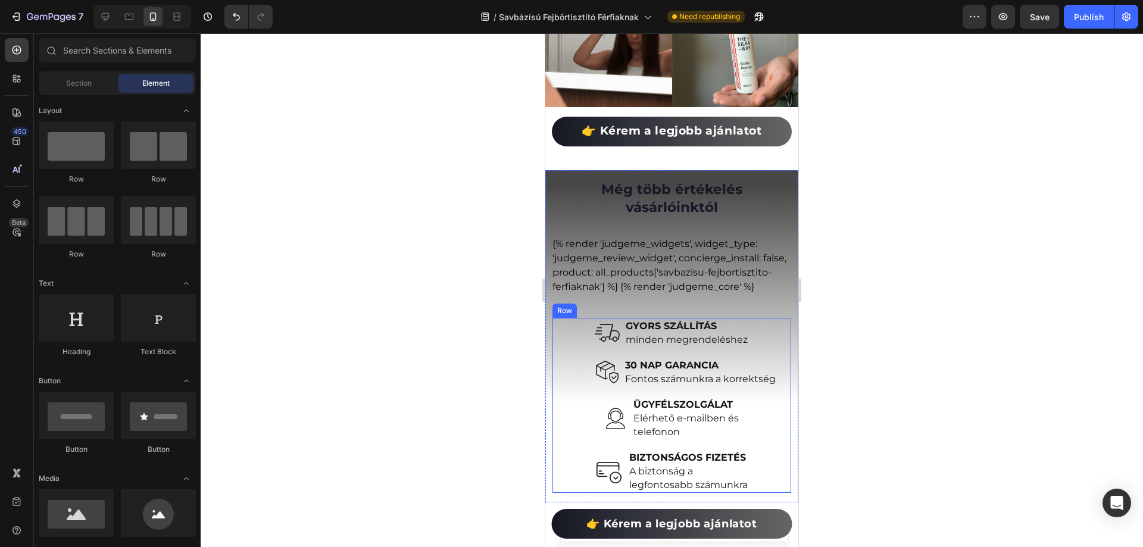
scroll to position [6262, 0]
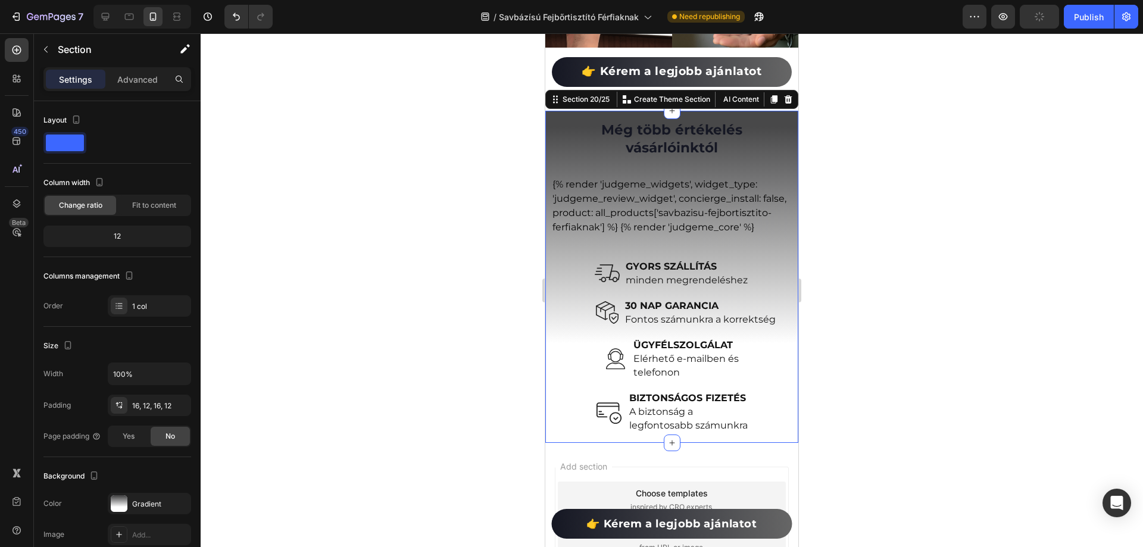
click at [547, 339] on div "Még több értékelés vásárlóinktól Heading Icon Icon Icon Icon Icon Icon List Hoz…" at bounding box center [671, 277] width 253 height 333
click at [141, 508] on div "Gradient" at bounding box center [149, 504] width 35 height 11
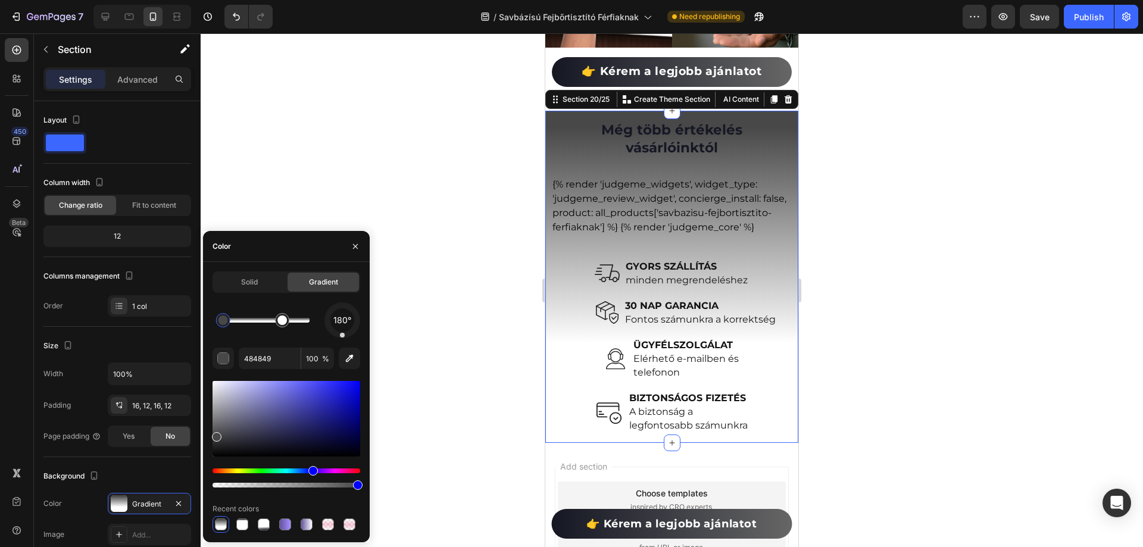
click at [332, 336] on div "180° 484849 100 % Recent colors" at bounding box center [287, 417] width 148 height 230
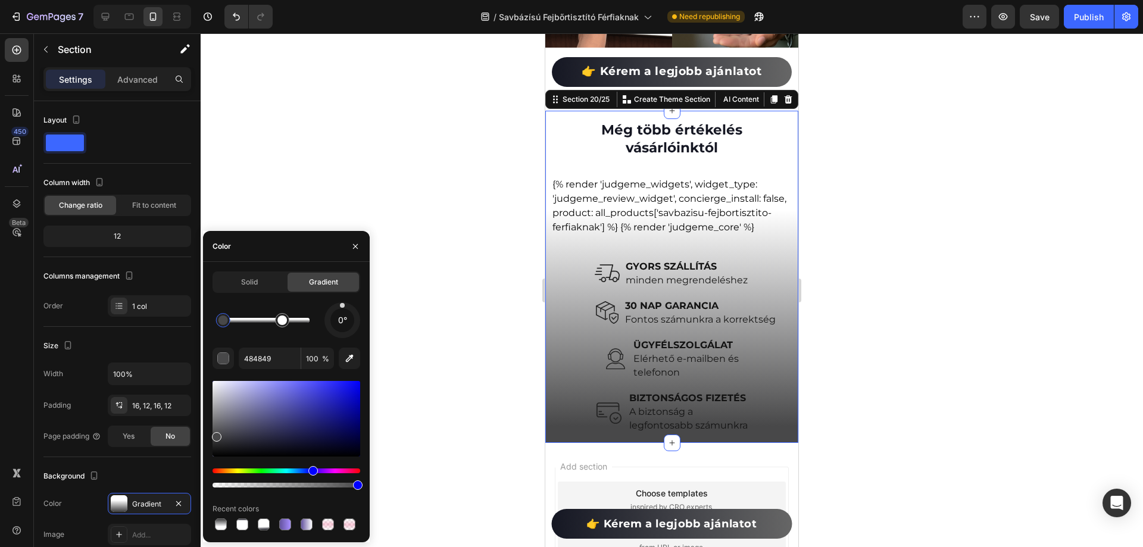
drag, startPoint x: 335, startPoint y: 335, endPoint x: 342, endPoint y: 306, distance: 30.2
click at [342, 306] on div at bounding box center [343, 320] width 36 height 36
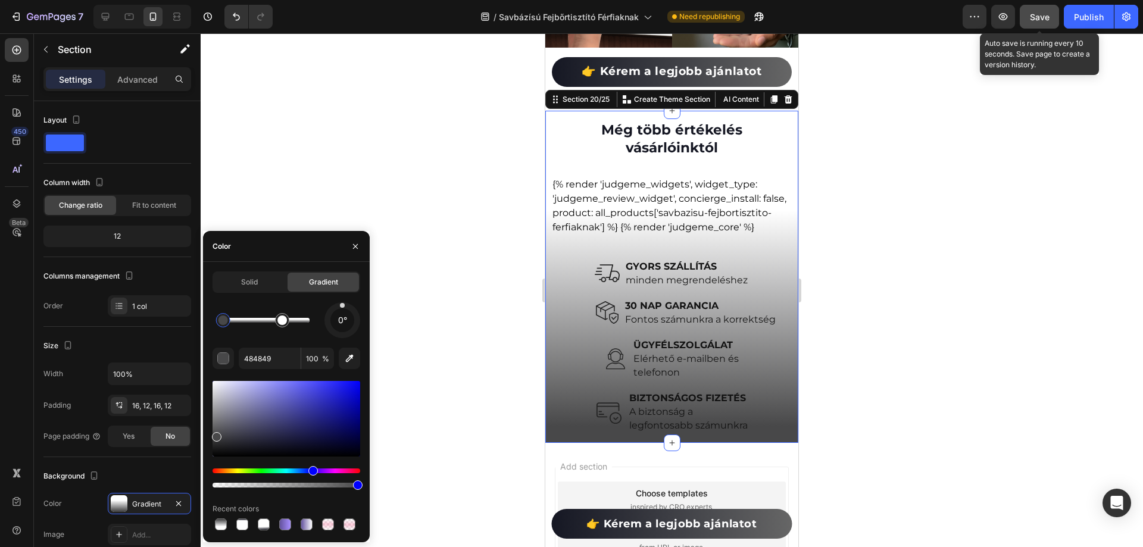
click at [1039, 20] on span "Save" at bounding box center [1040, 17] width 20 height 10
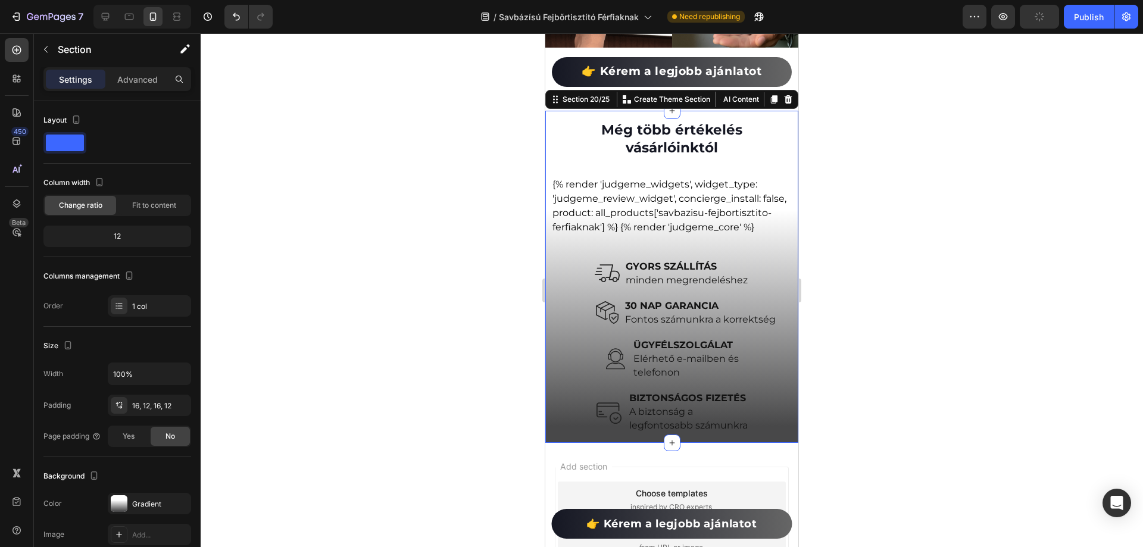
click at [1091, 21] on div "Publish" at bounding box center [1089, 17] width 30 height 13
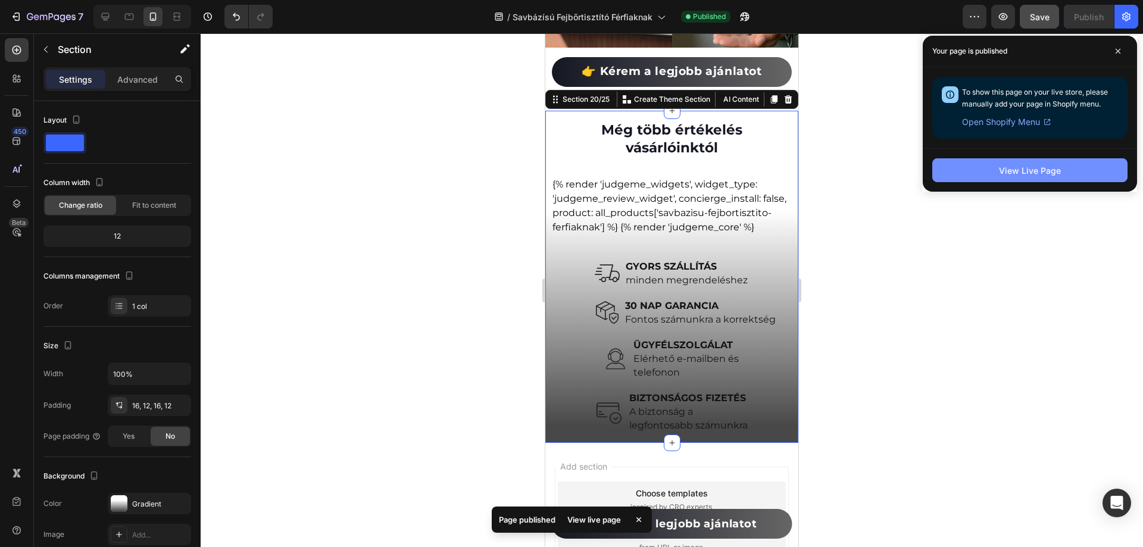
click at [1041, 179] on button "View Live Page" at bounding box center [1029, 170] width 195 height 24
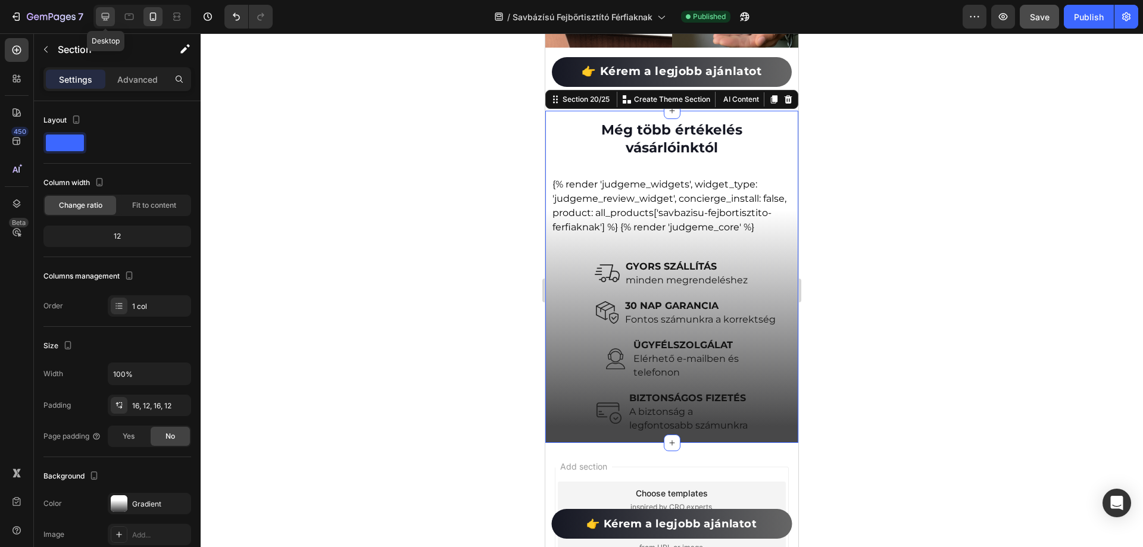
click at [114, 18] on div at bounding box center [105, 16] width 19 height 19
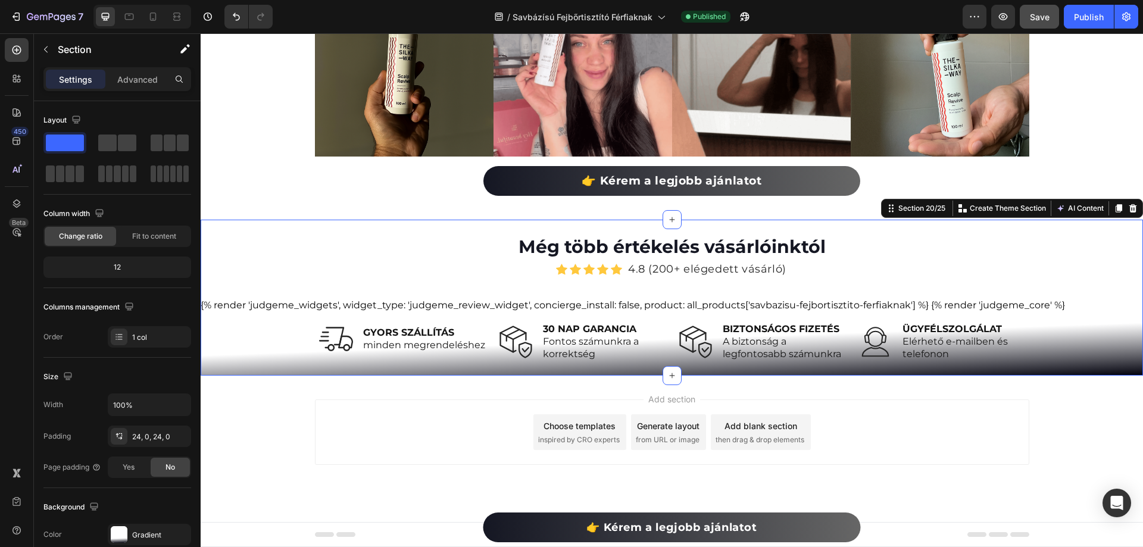
scroll to position [6091, 0]
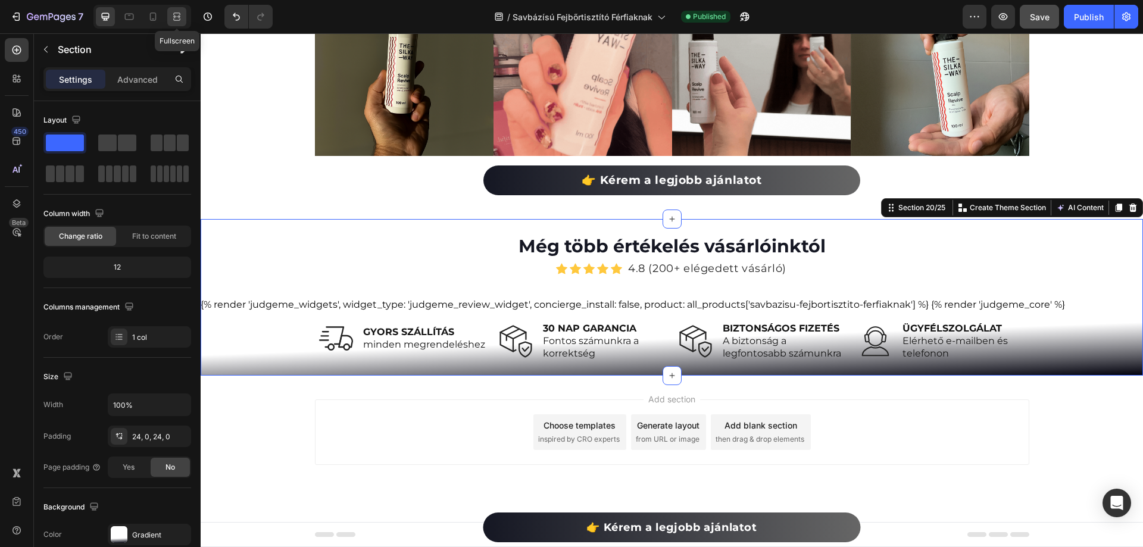
drag, startPoint x: 185, startPoint y: 14, endPoint x: 186, endPoint y: 23, distance: 9.0
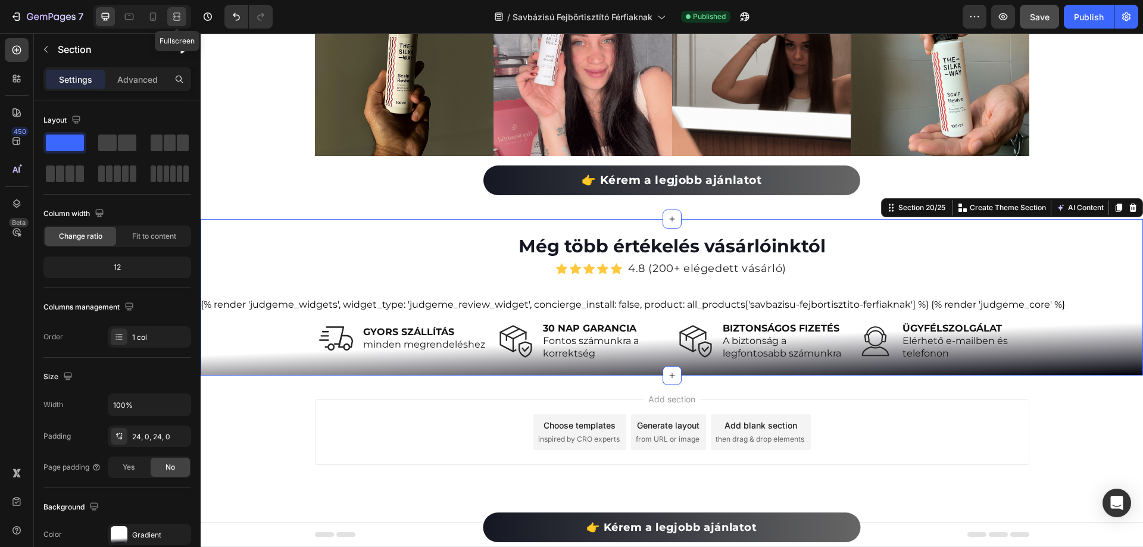
click at [184, 15] on div at bounding box center [176, 16] width 19 height 19
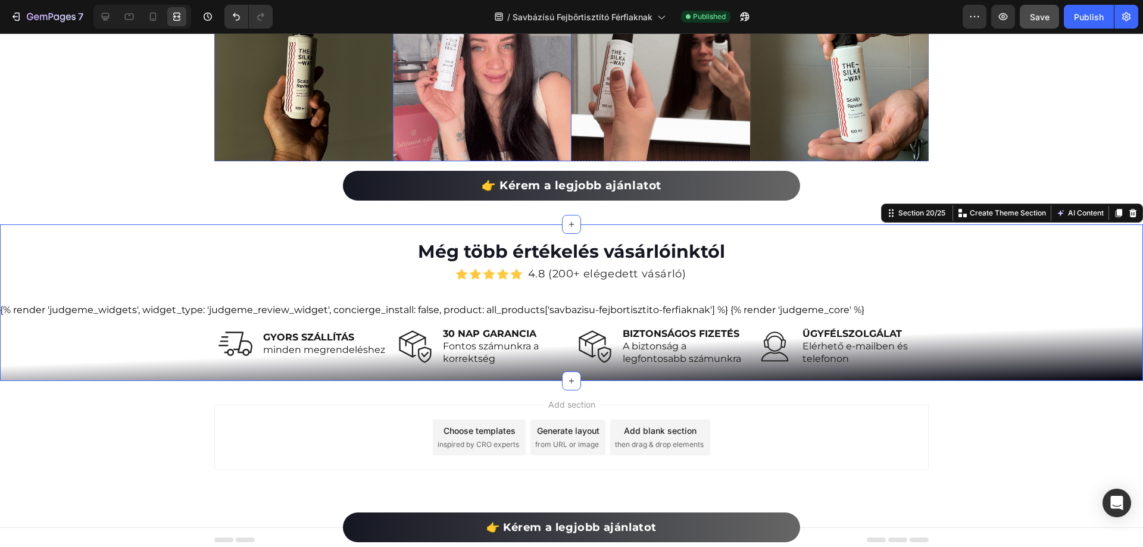
scroll to position [6091, 0]
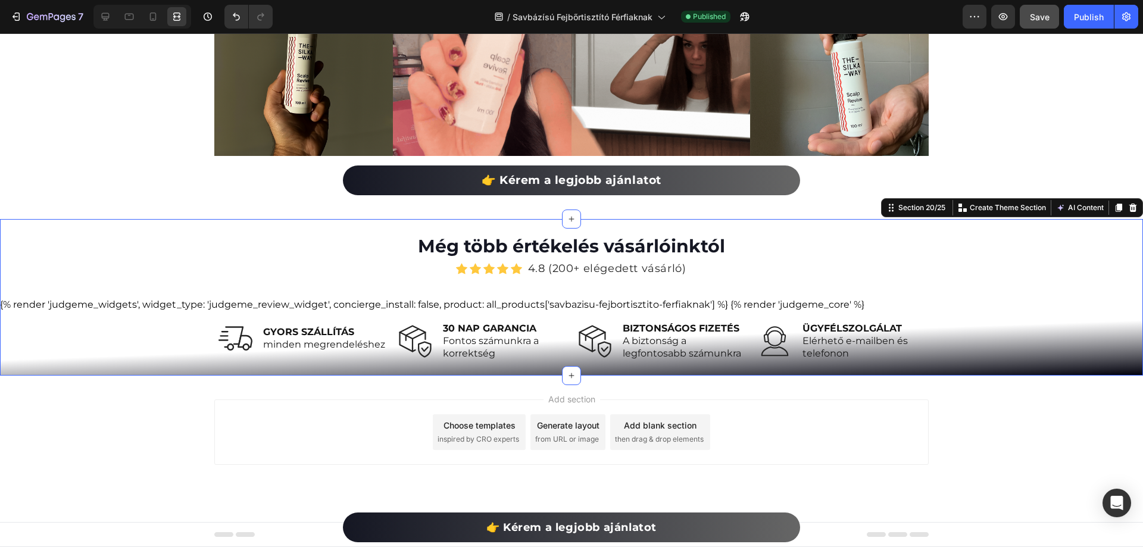
click at [325, 345] on span "minden megrendeléshez" at bounding box center [324, 344] width 122 height 11
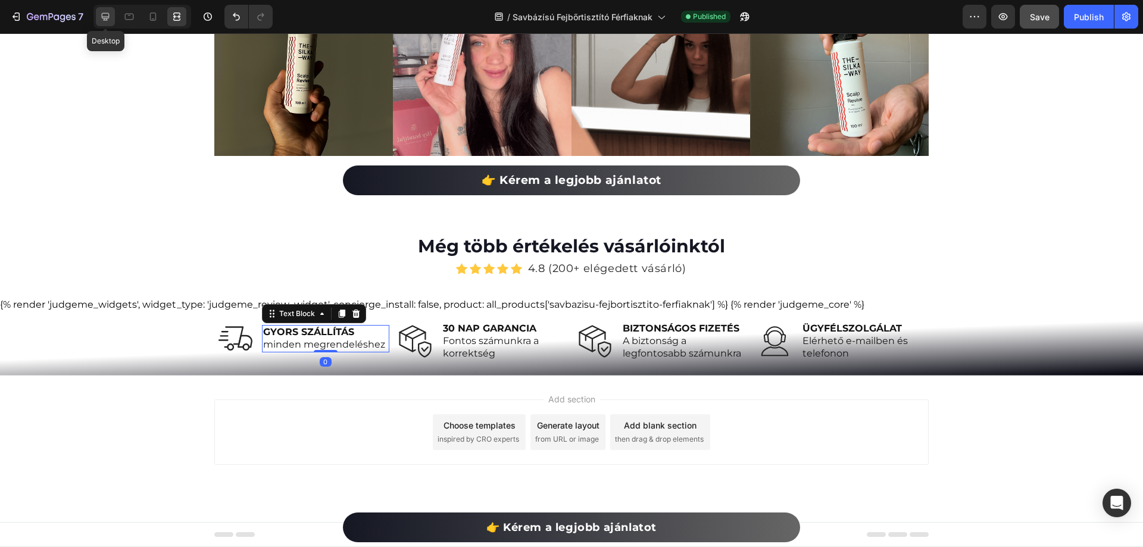
click at [110, 23] on div at bounding box center [105, 16] width 19 height 19
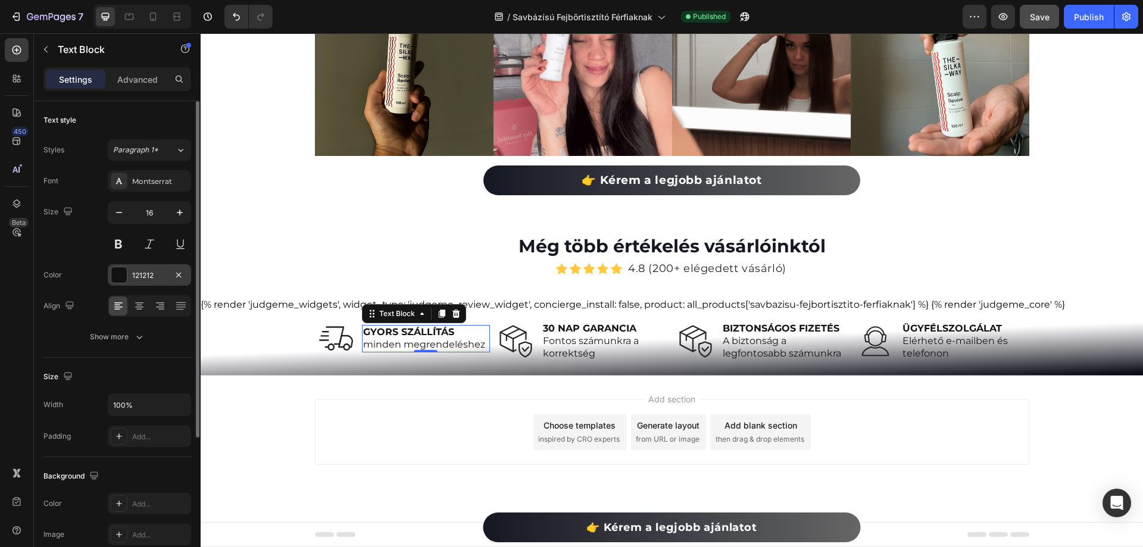
click at [135, 267] on div "121212" at bounding box center [149, 274] width 83 height 21
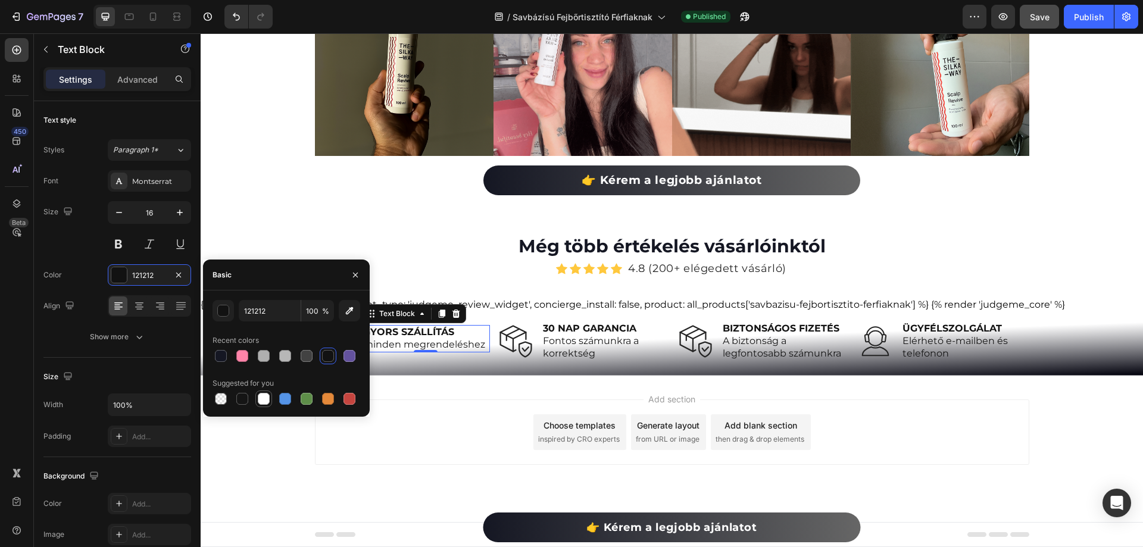
click at [267, 401] on div at bounding box center [264, 399] width 12 height 12
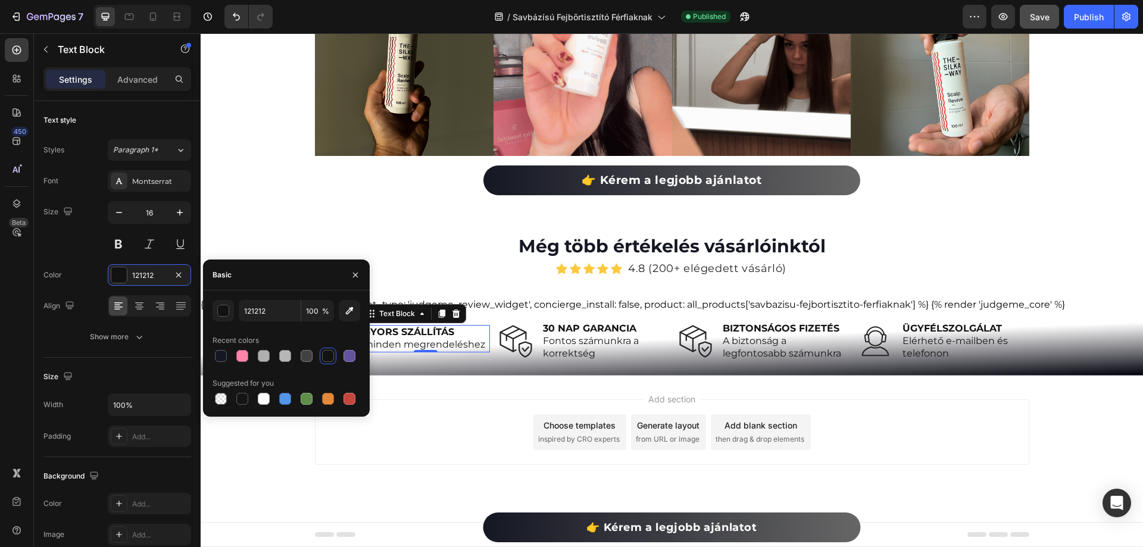
type input "FFFFFF"
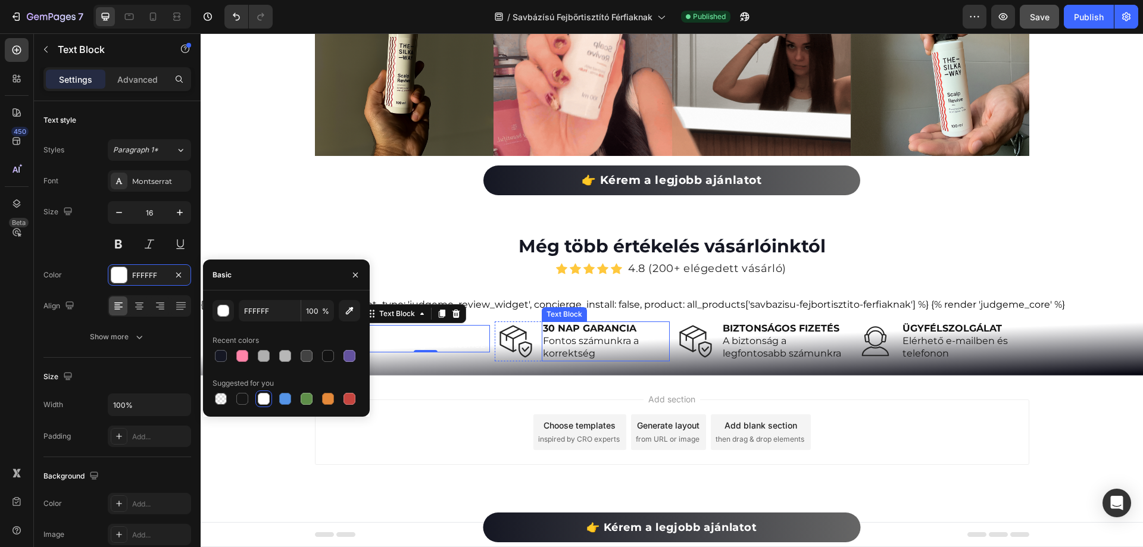
click at [585, 353] on span "Fontos számunkra a korrektség" at bounding box center [591, 347] width 96 height 24
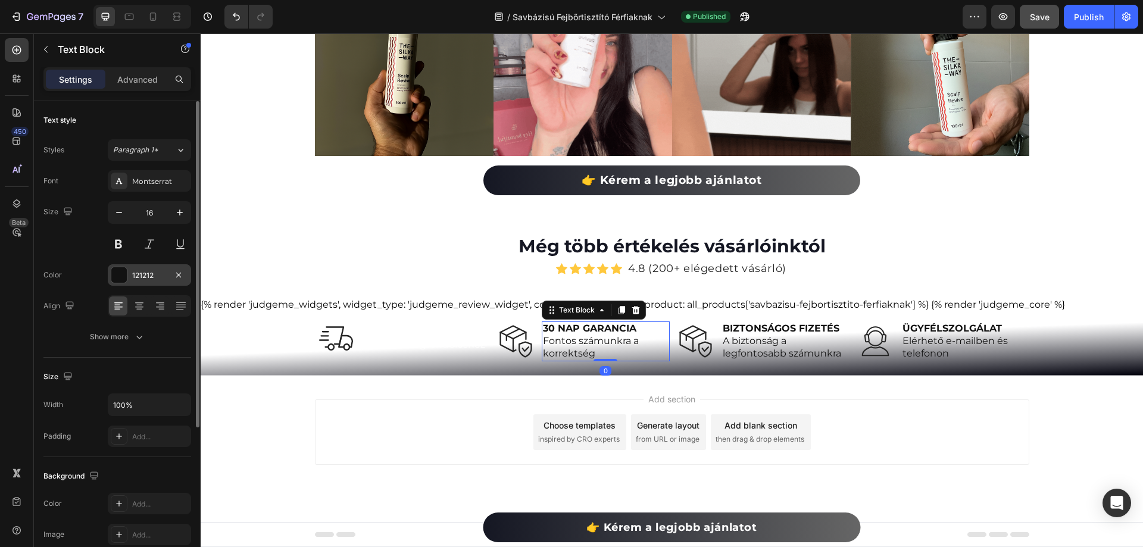
click at [149, 275] on div "121212" at bounding box center [149, 275] width 35 height 11
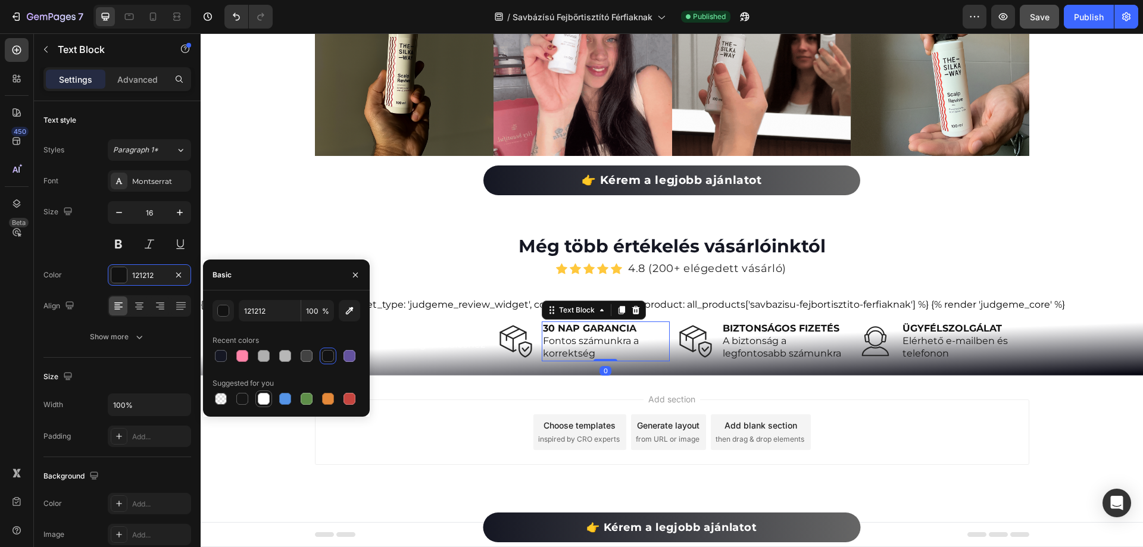
click at [265, 403] on div at bounding box center [264, 399] width 12 height 12
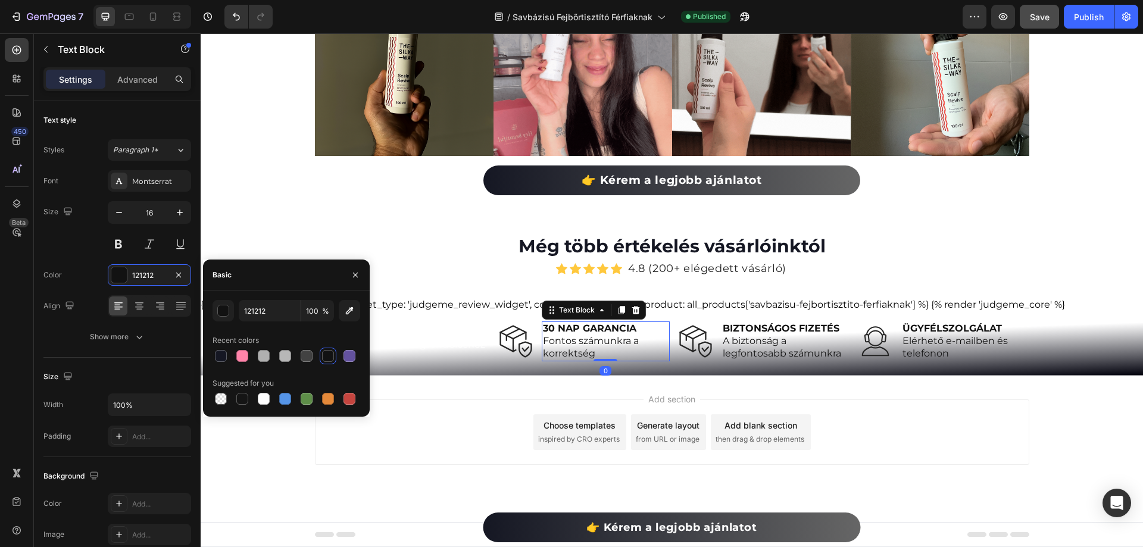
type input "FFFFFF"
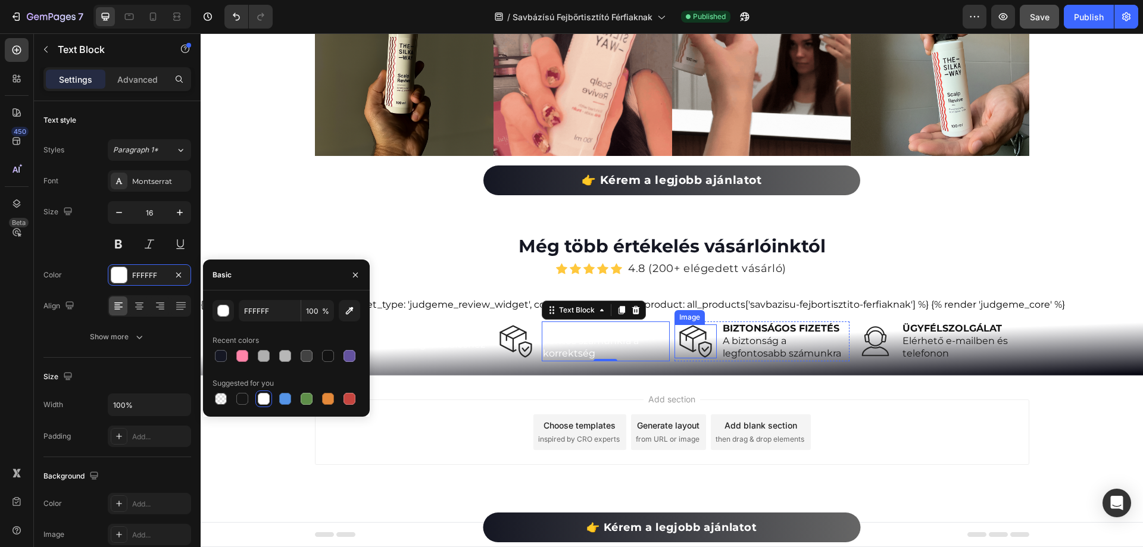
click at [744, 337] on span "A biztonság a" at bounding box center [755, 340] width 64 height 11
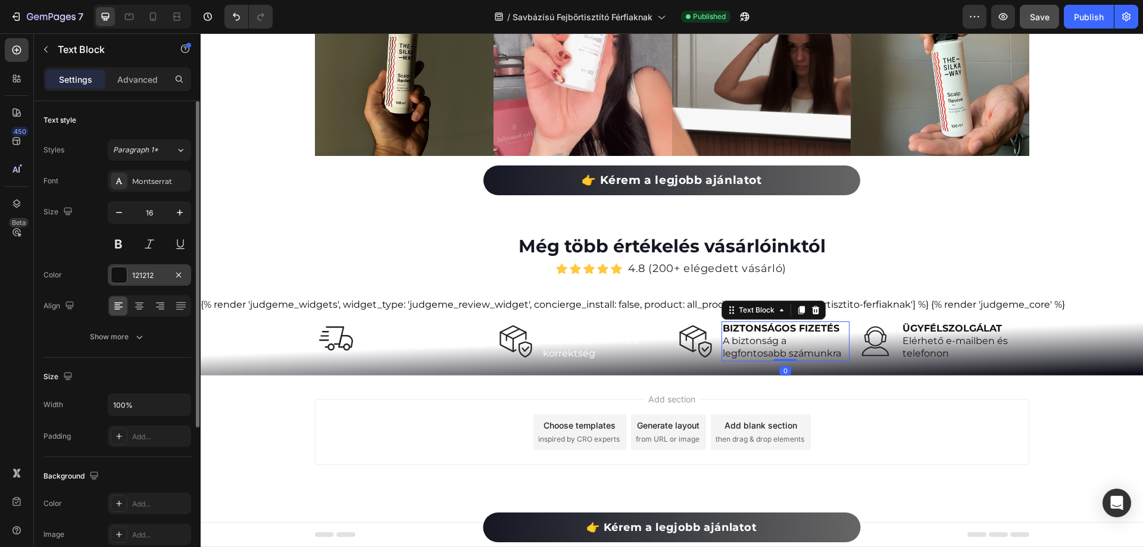
click at [134, 270] on div "121212" at bounding box center [149, 275] width 35 height 11
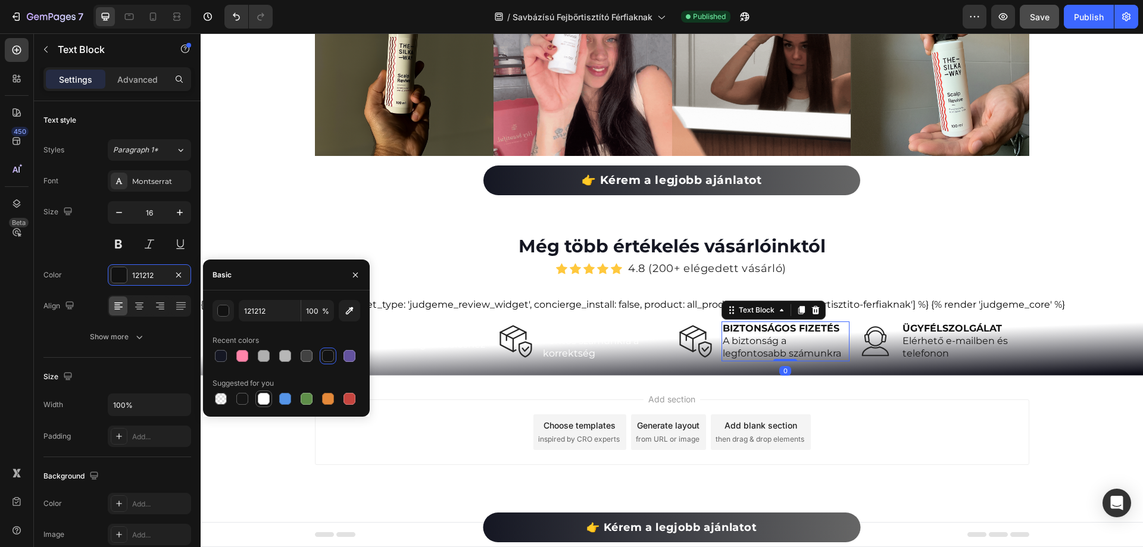
drag, startPoint x: 652, startPoint y: 327, endPoint x: 267, endPoint y: 400, distance: 392.0
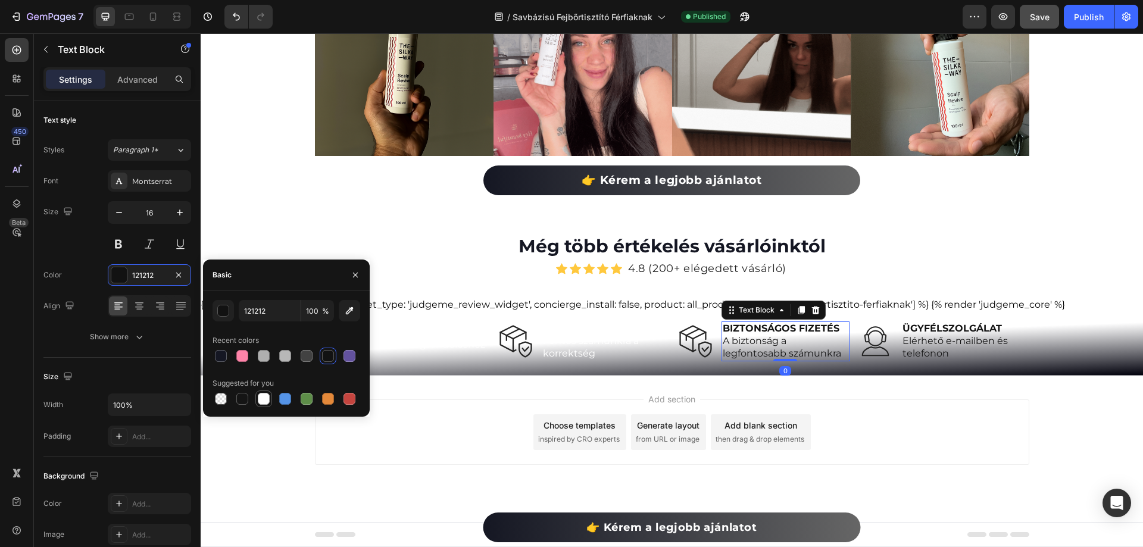
click at [267, 400] on div at bounding box center [264, 399] width 12 height 12
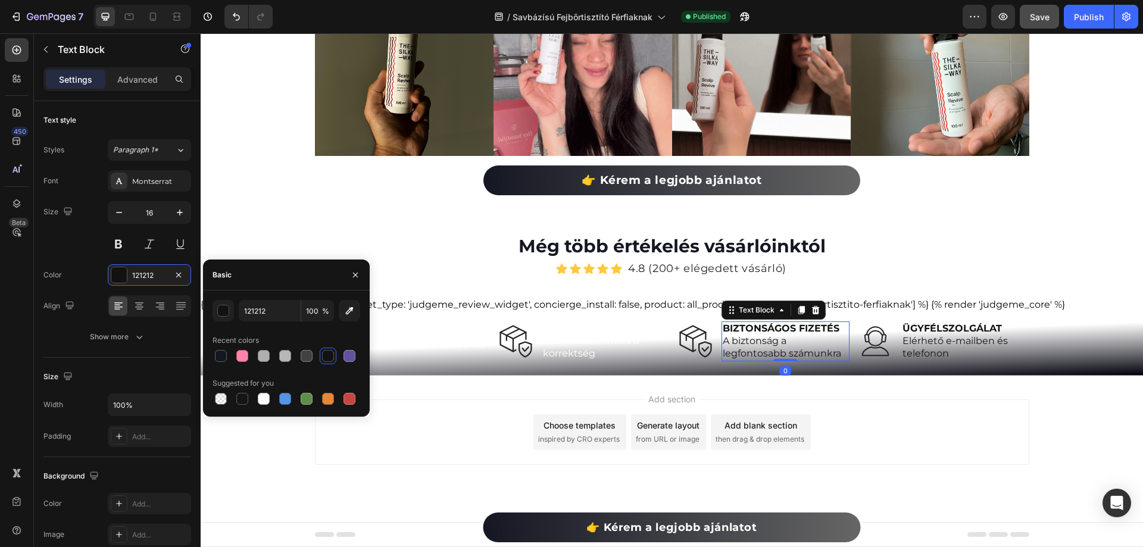
type input "FFFFFF"
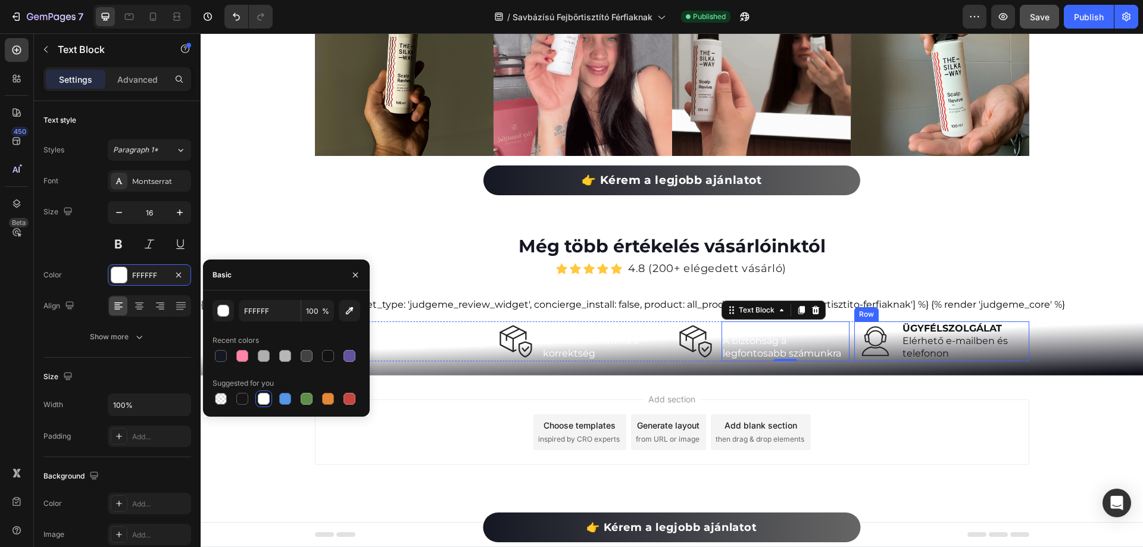
click at [909, 345] on span "Elérhető e-mailben és" at bounding box center [955, 340] width 105 height 11
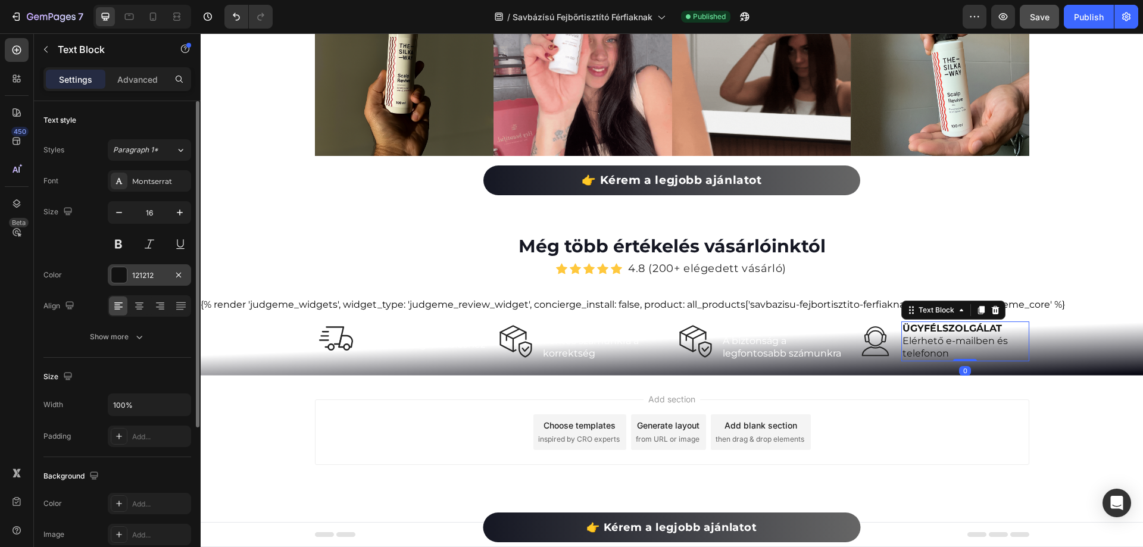
click at [146, 274] on div "121212" at bounding box center [149, 275] width 35 height 11
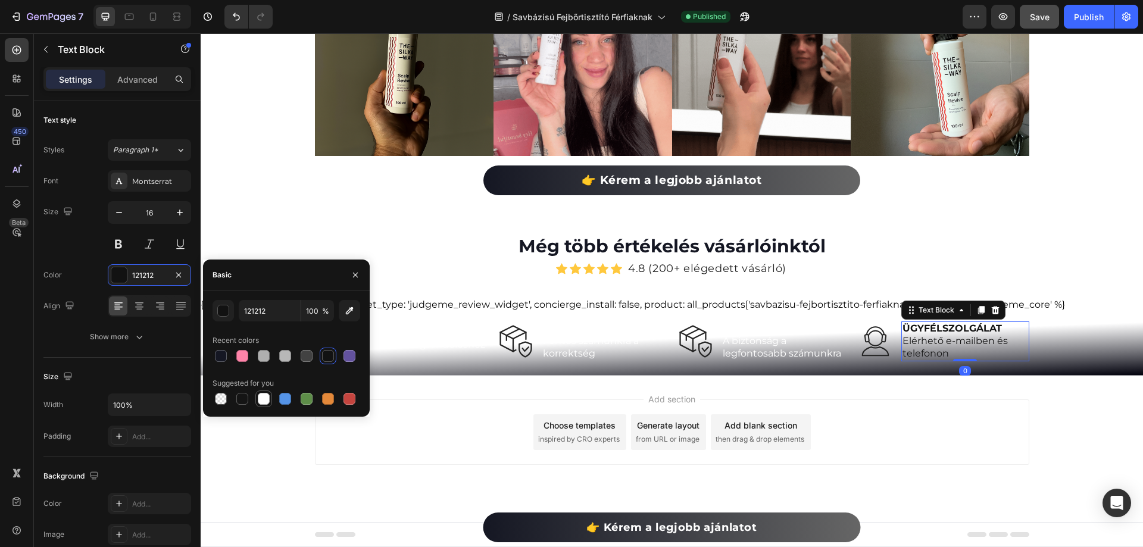
click at [269, 394] on div at bounding box center [264, 399] width 12 height 12
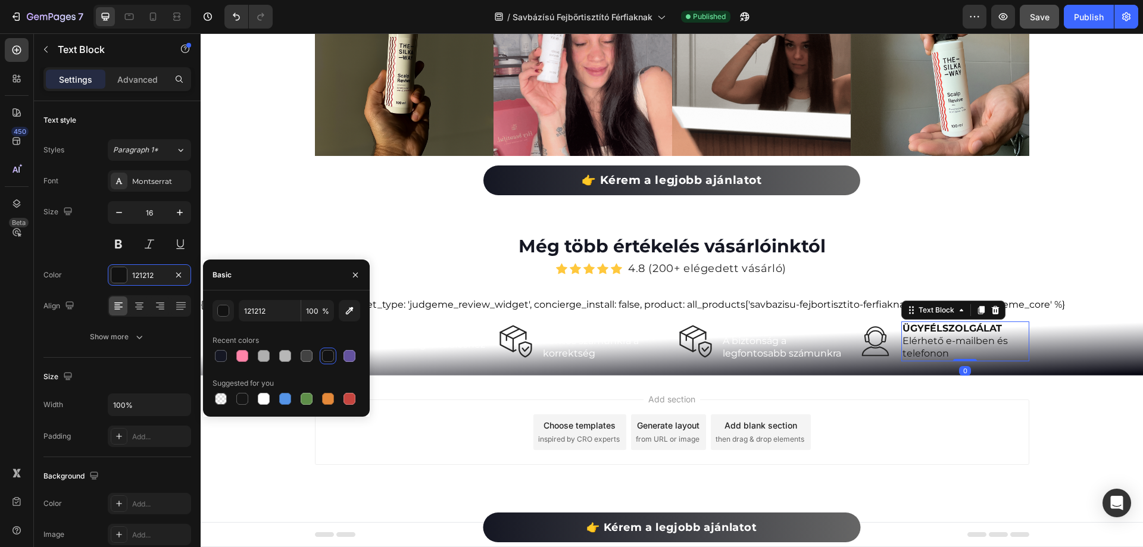
type input "FFFFFF"
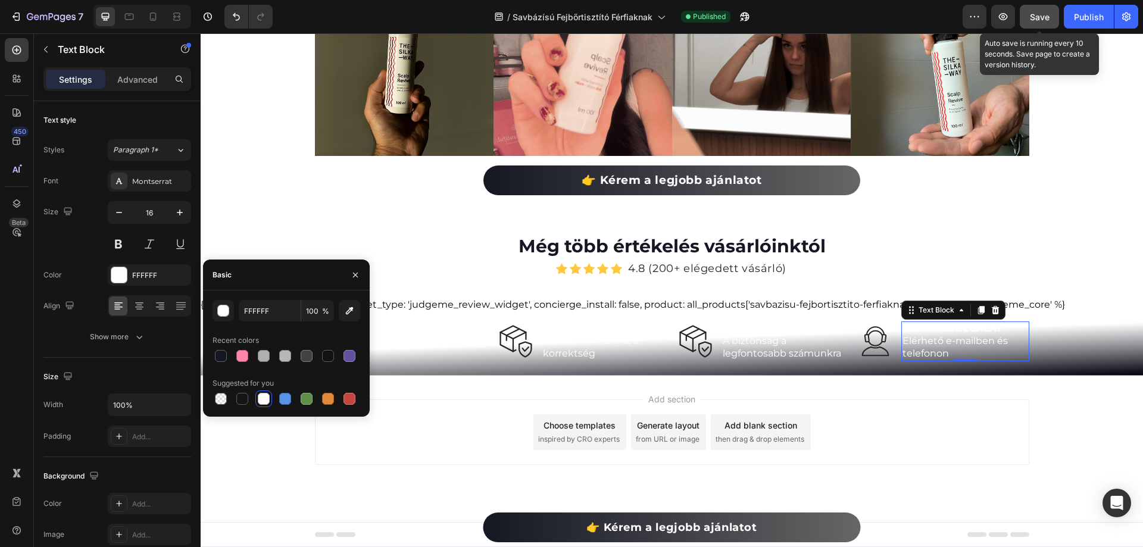
click at [1043, 14] on span "Save" at bounding box center [1040, 17] width 20 height 10
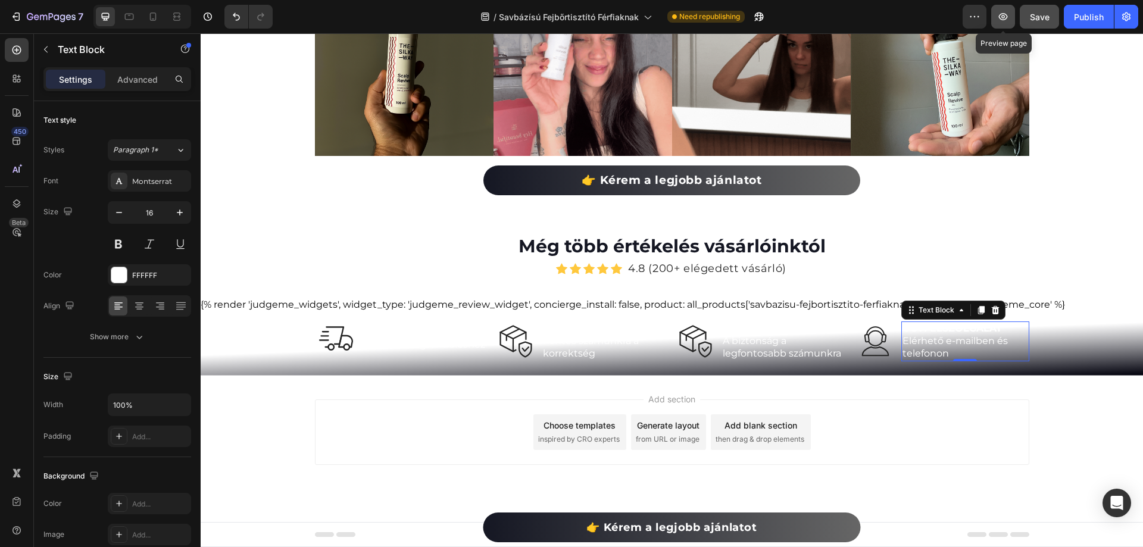
click at [1000, 12] on icon "button" at bounding box center [1003, 17] width 12 height 12
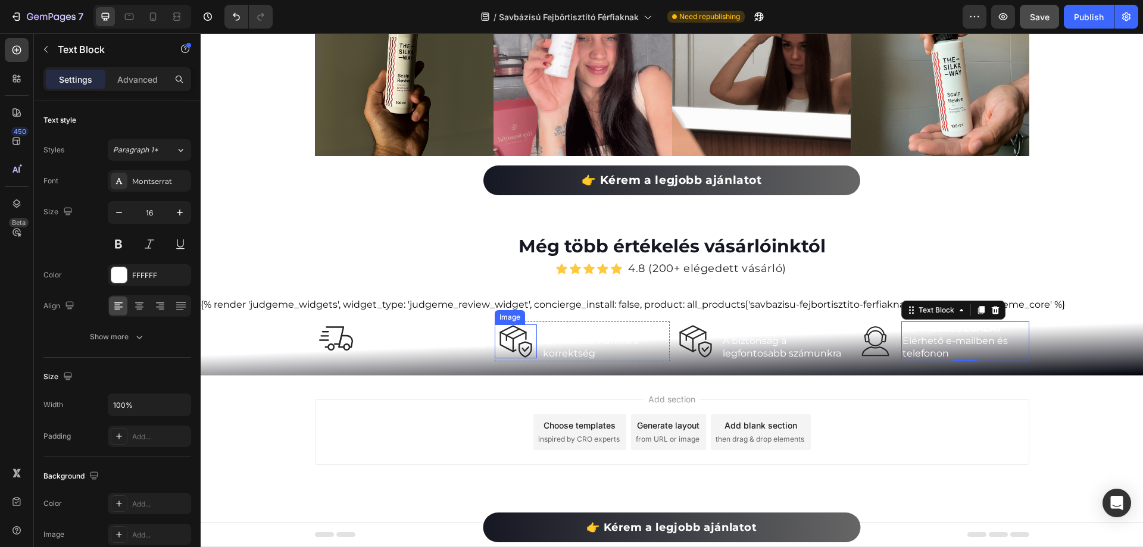
click at [507, 344] on img at bounding box center [516, 342] width 34 height 34
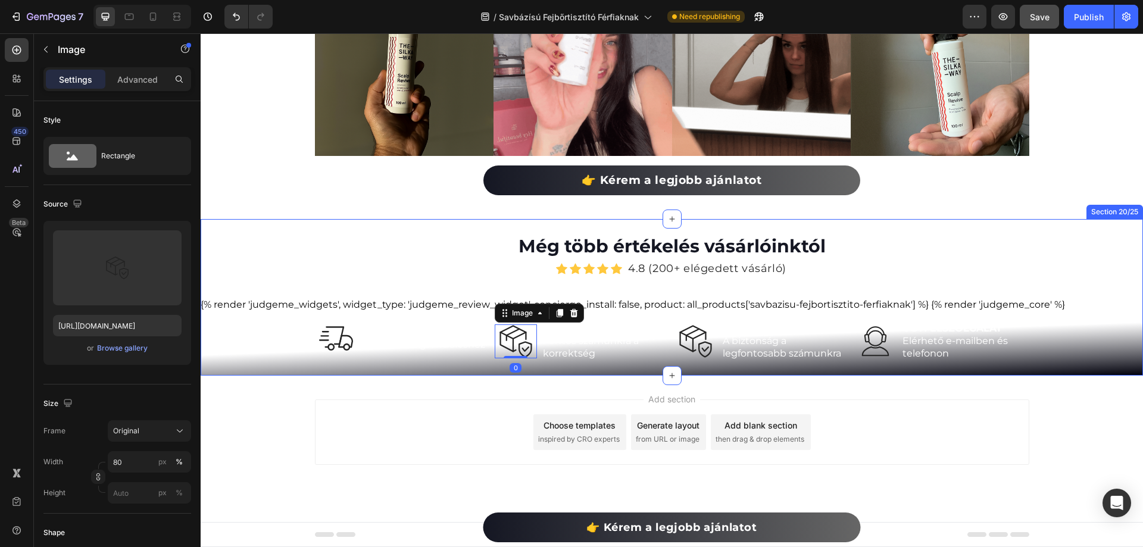
click at [319, 341] on img at bounding box center [336, 339] width 34 height 34
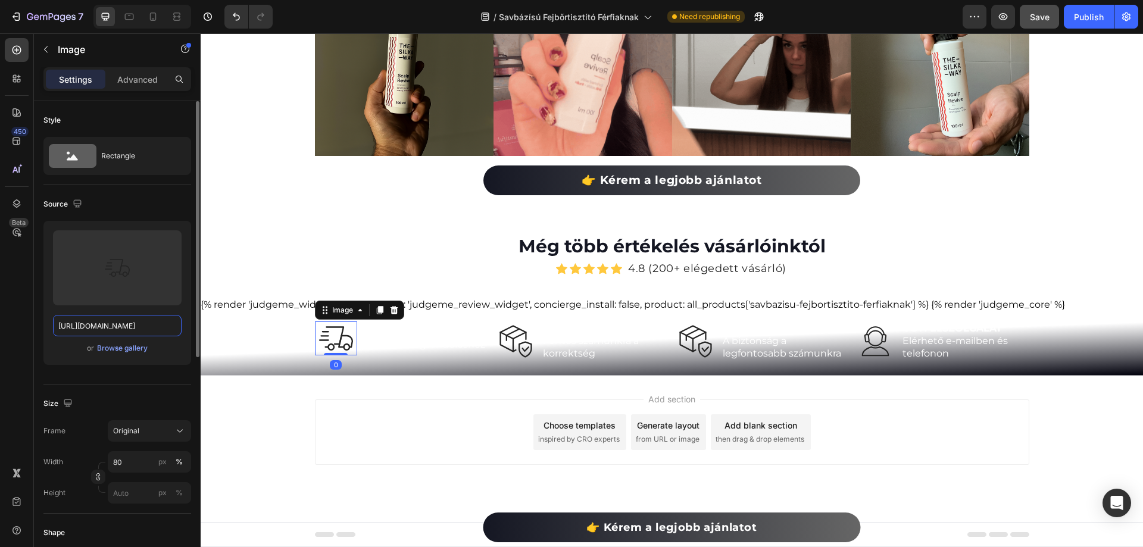
click at [133, 329] on input "[URL][DOMAIN_NAME]" at bounding box center [117, 325] width 129 height 21
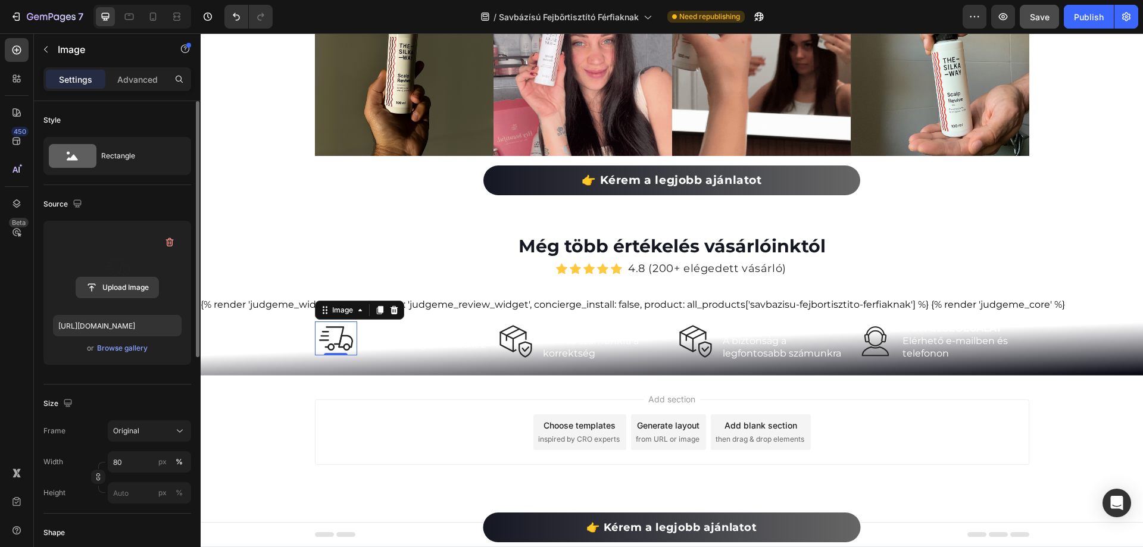
click at [148, 282] on input "file" at bounding box center [117, 287] width 82 height 20
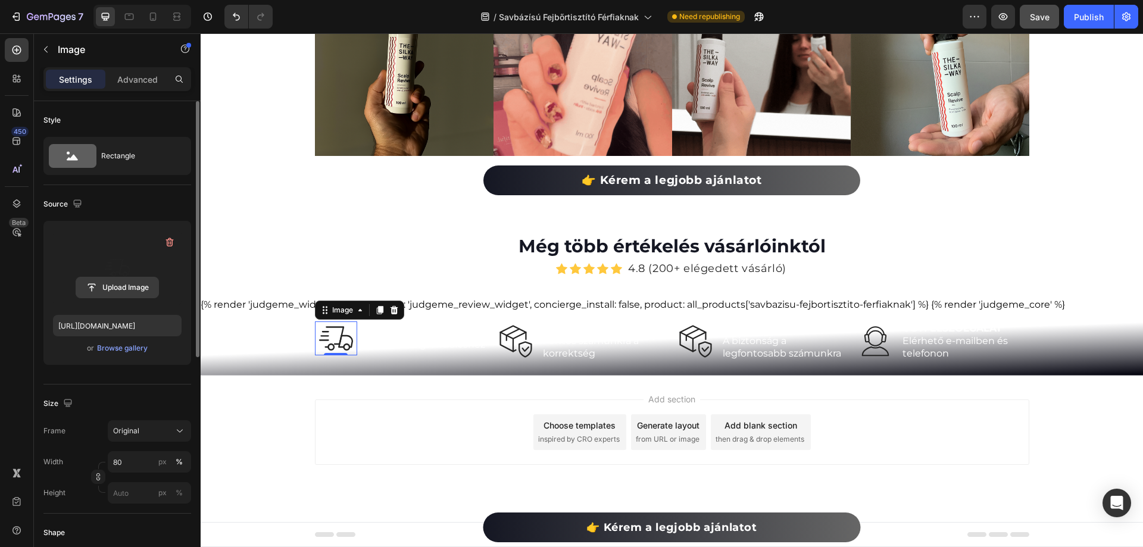
click at [116, 291] on input "file" at bounding box center [117, 287] width 82 height 20
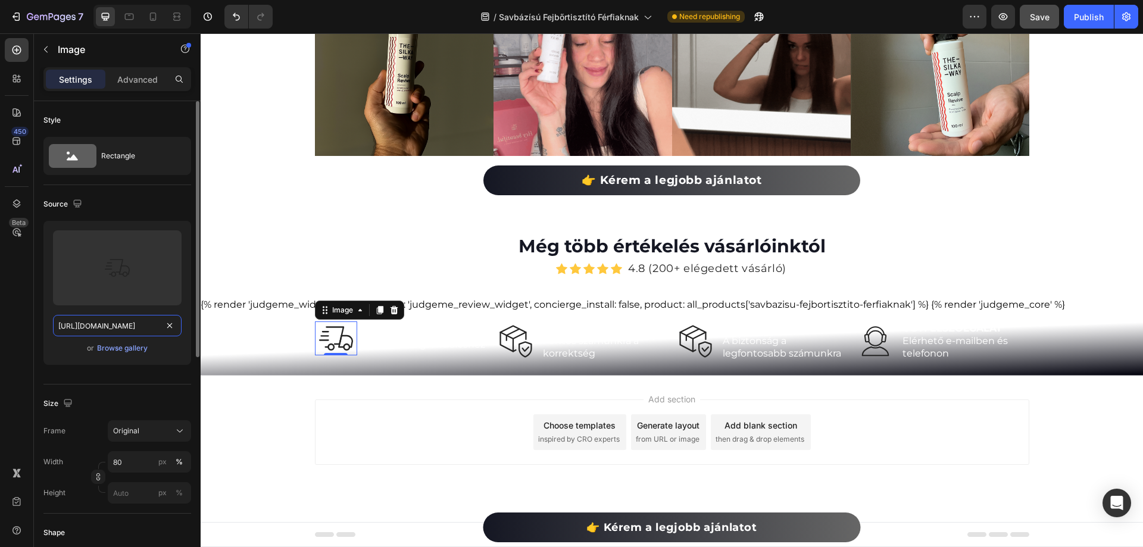
click at [124, 325] on input "[URL][DOMAIN_NAME]" at bounding box center [117, 325] width 129 height 21
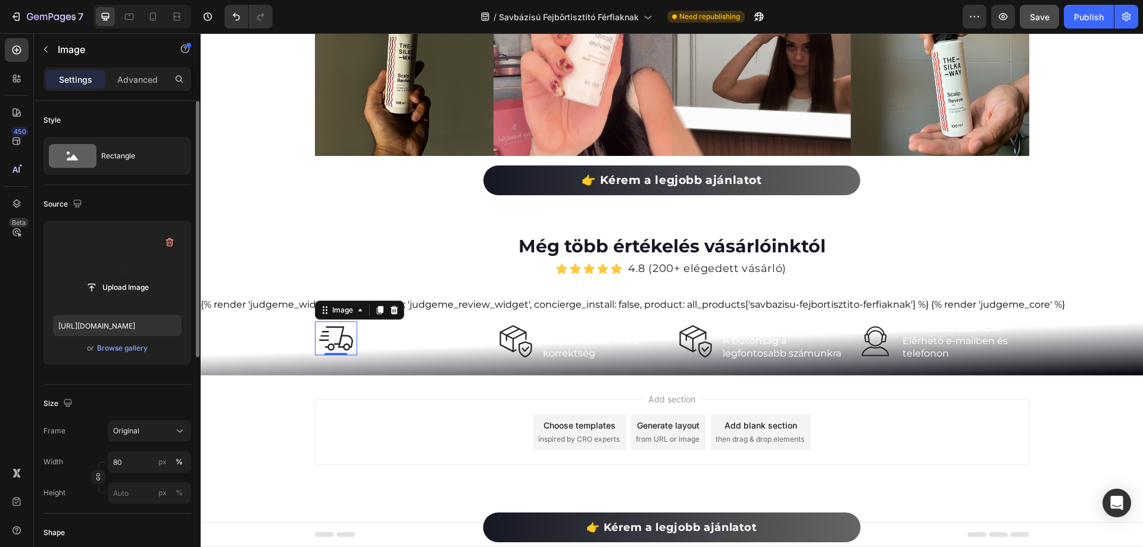
click at [104, 269] on label at bounding box center [117, 267] width 129 height 75
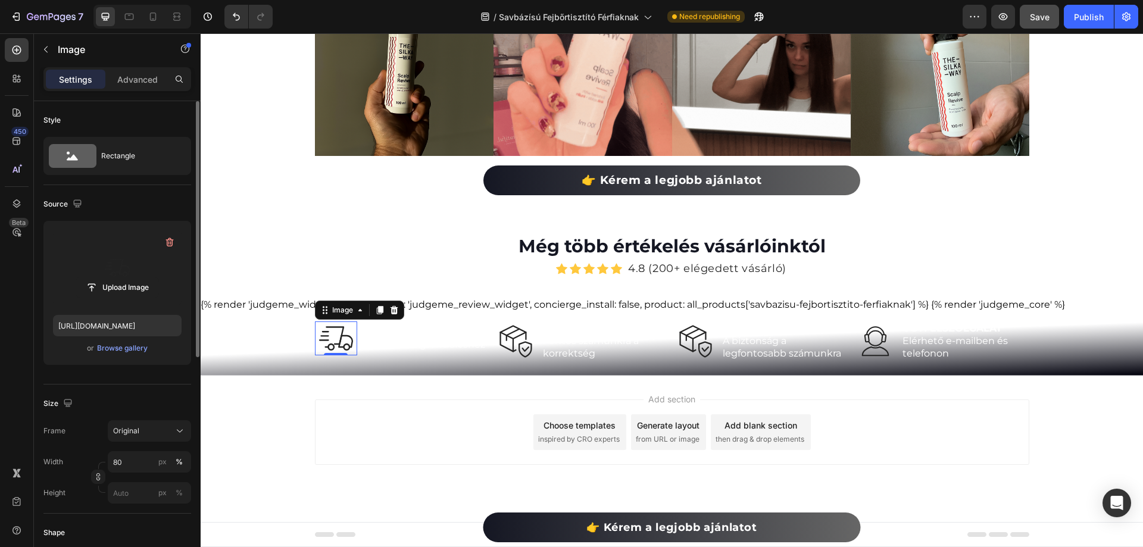
click at [104, 277] on input "file" at bounding box center [117, 287] width 82 height 20
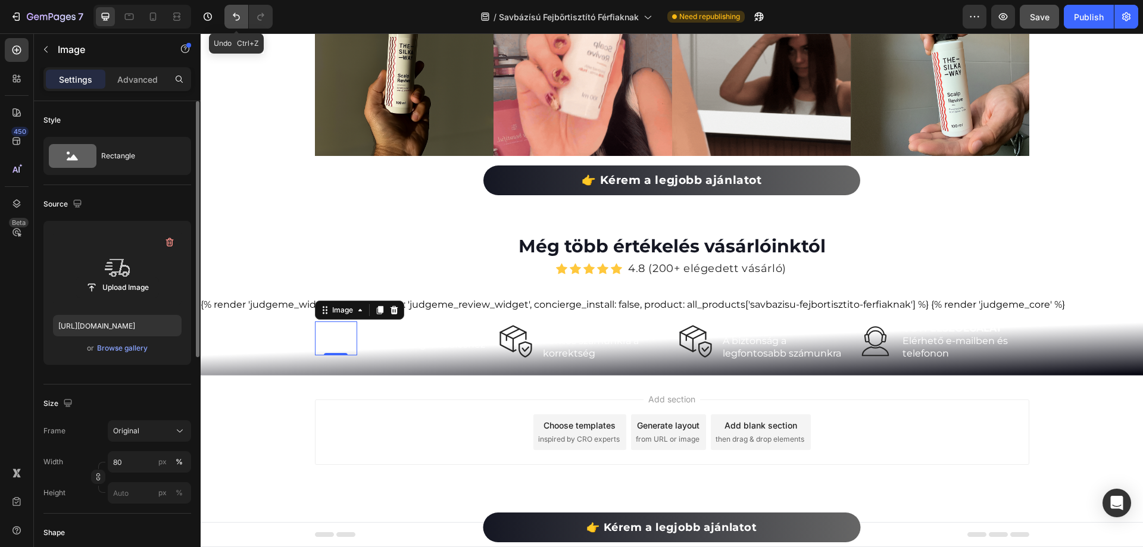
click at [235, 22] on icon "Undo/Redo" at bounding box center [236, 17] width 12 height 12
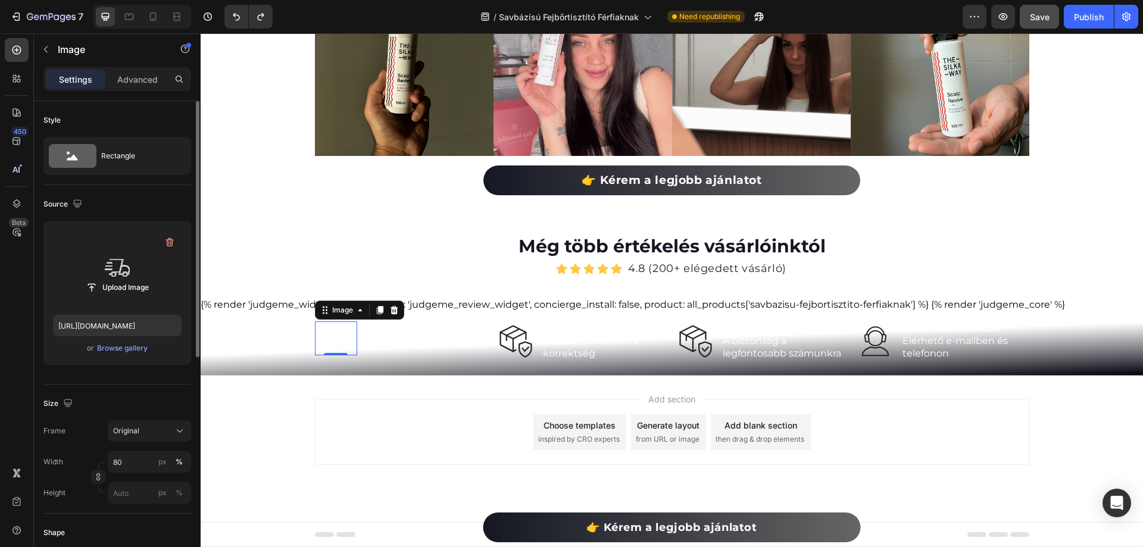
click at [299, 15] on div "/ Savbázísú Fejbőrtisztító Férfiaknak Need republishing" at bounding box center [622, 17] width 681 height 24
click at [239, 21] on icon "Undo/Redo" at bounding box center [236, 17] width 12 height 12
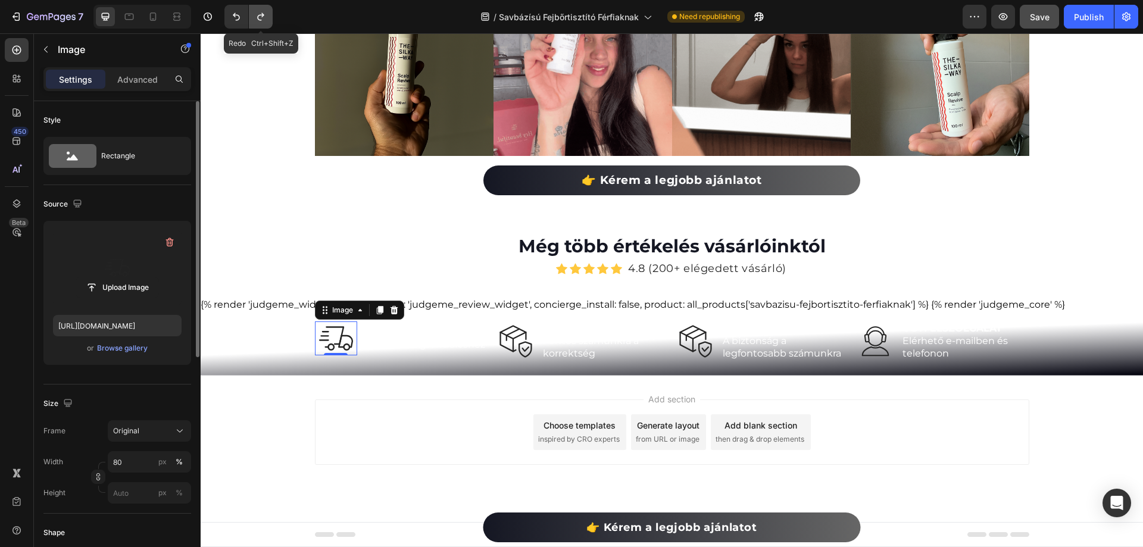
click at [272, 20] on button "Undo/Redo" at bounding box center [261, 17] width 24 height 24
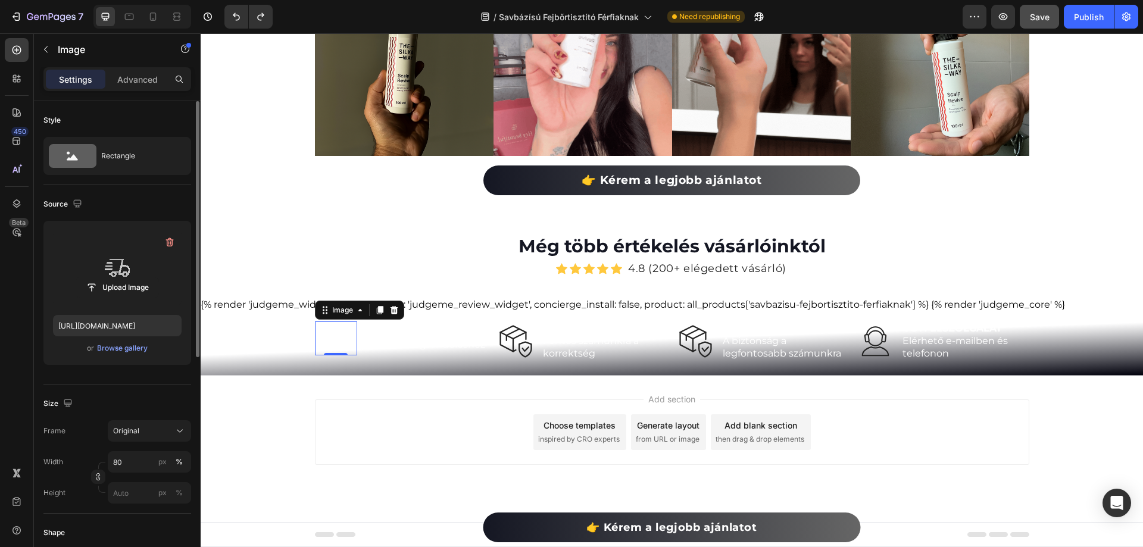
click at [1037, 29] on div "7 Version history / Savbázísú Fejbőrtisztító Férfiaknak Need republishing Previ…" at bounding box center [571, 17] width 1143 height 34
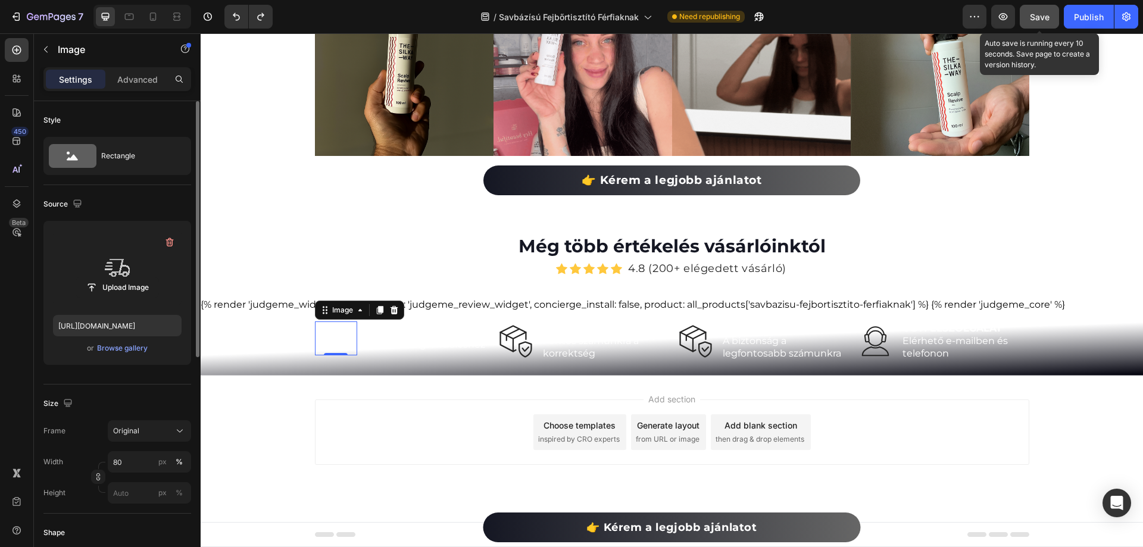
click at [1035, 21] on span "Save" at bounding box center [1040, 17] width 20 height 10
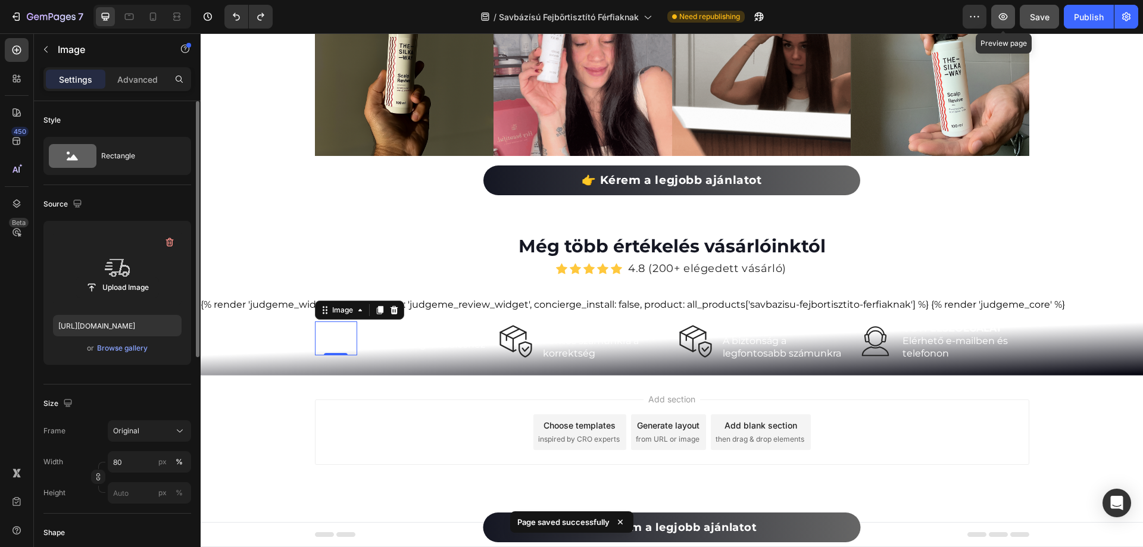
click at [1001, 22] on icon "button" at bounding box center [1003, 17] width 12 height 12
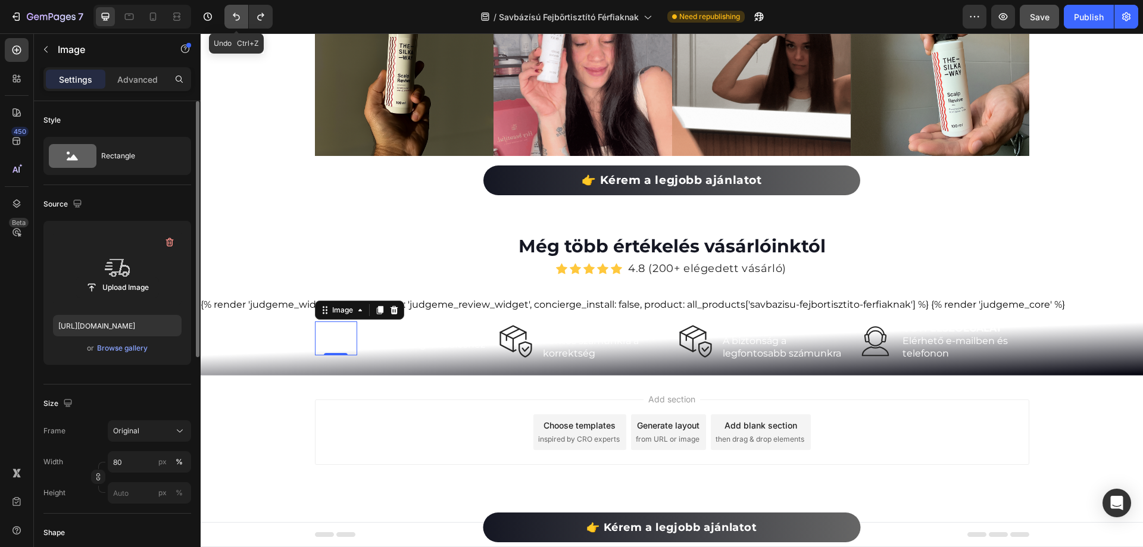
click at [236, 15] on icon "Undo/Redo" at bounding box center [236, 17] width 7 height 8
type input "[URL][DOMAIN_NAME]"
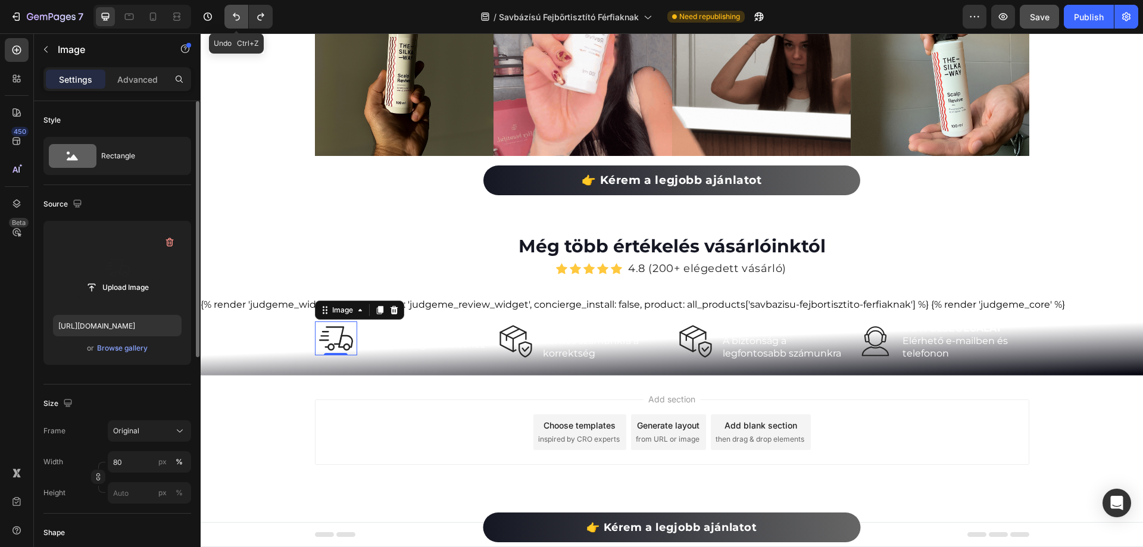
click at [236, 15] on icon "Undo/Redo" at bounding box center [236, 17] width 7 height 8
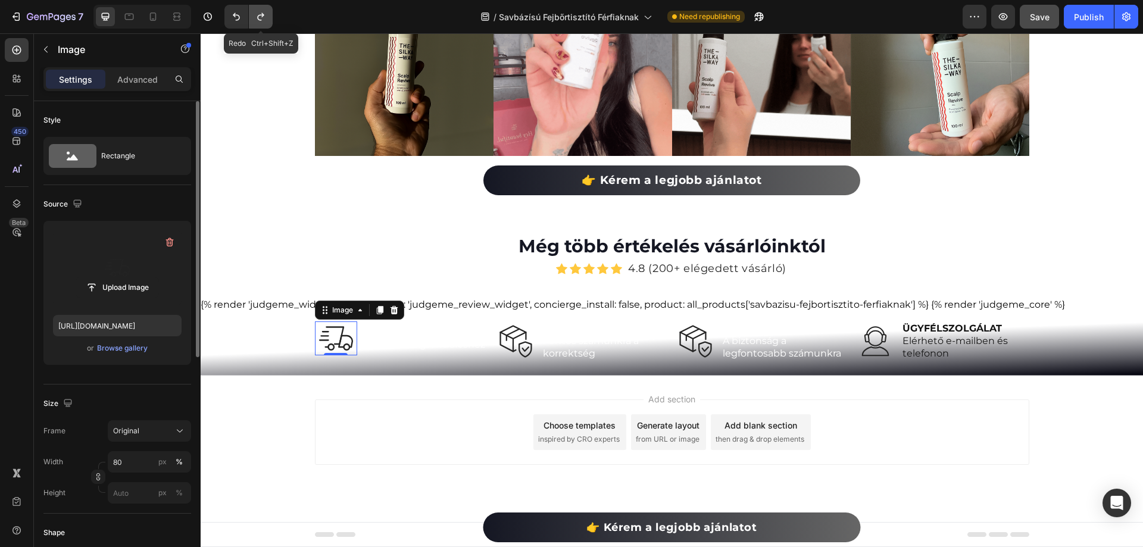
click at [269, 16] on button "Undo/Redo" at bounding box center [261, 17] width 24 height 24
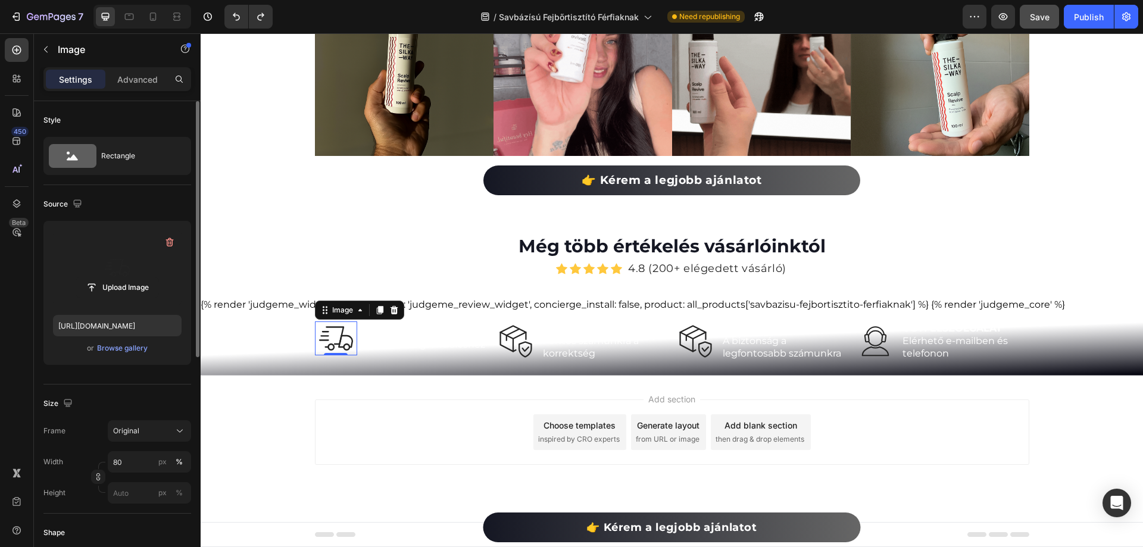
click at [314, 20] on div "/ Savbázísú Fejbőrtisztító Férfiaknak Need republishing" at bounding box center [622, 17] width 681 height 24
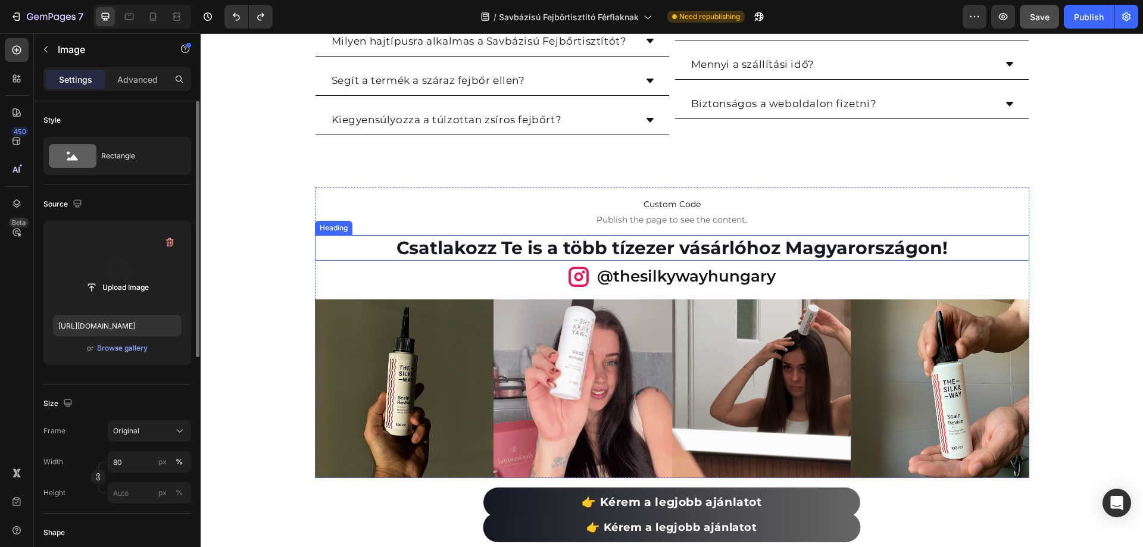
scroll to position [5953, 0]
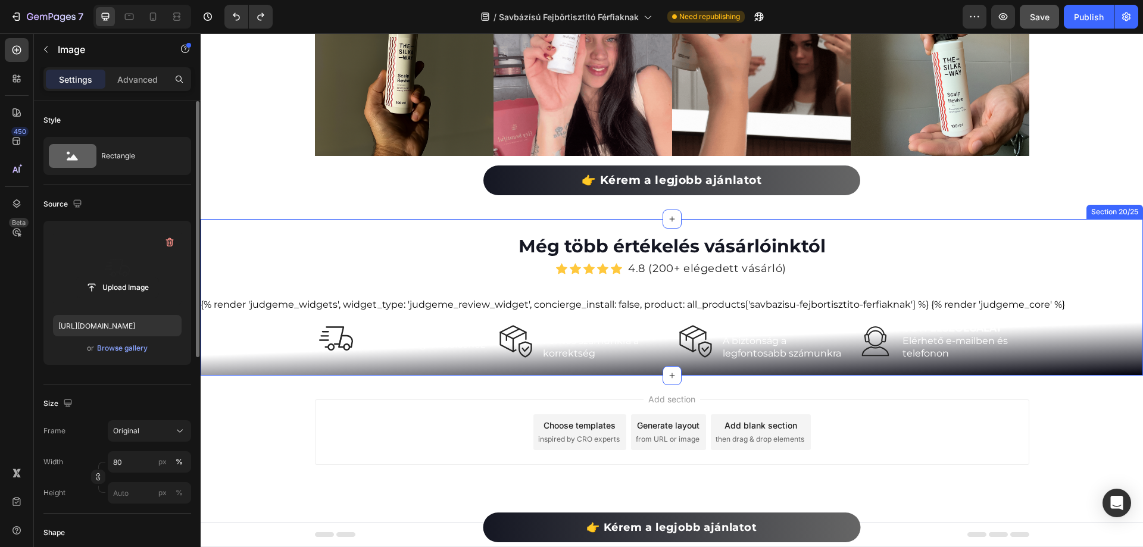
click at [212, 234] on div "Még több értékelés vásárlóinktól Heading Icon Icon Icon Icon Icon Icon List Hoz…" at bounding box center [672, 296] width 943 height 127
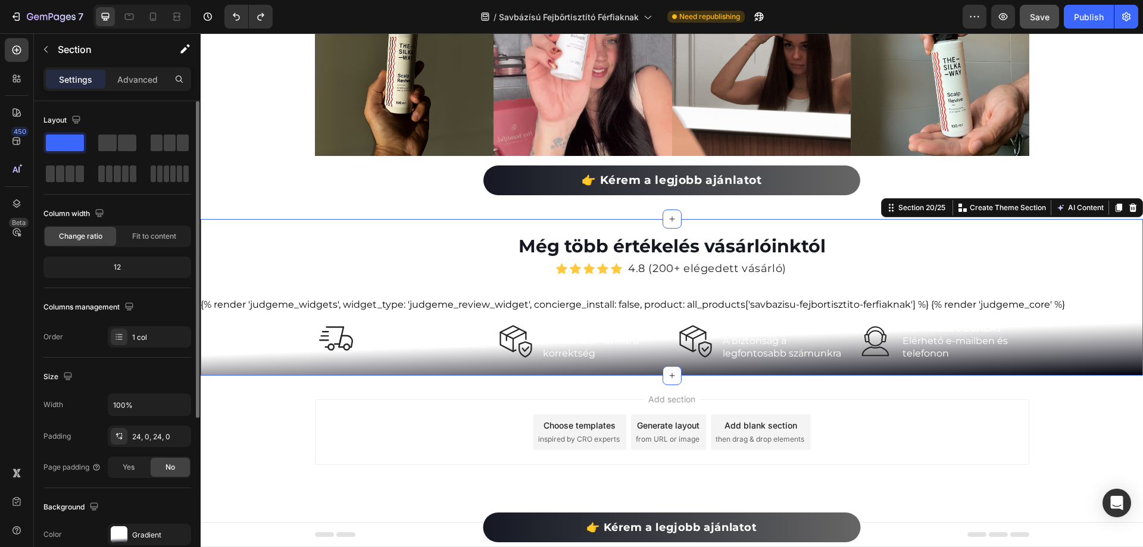
scroll to position [238, 0]
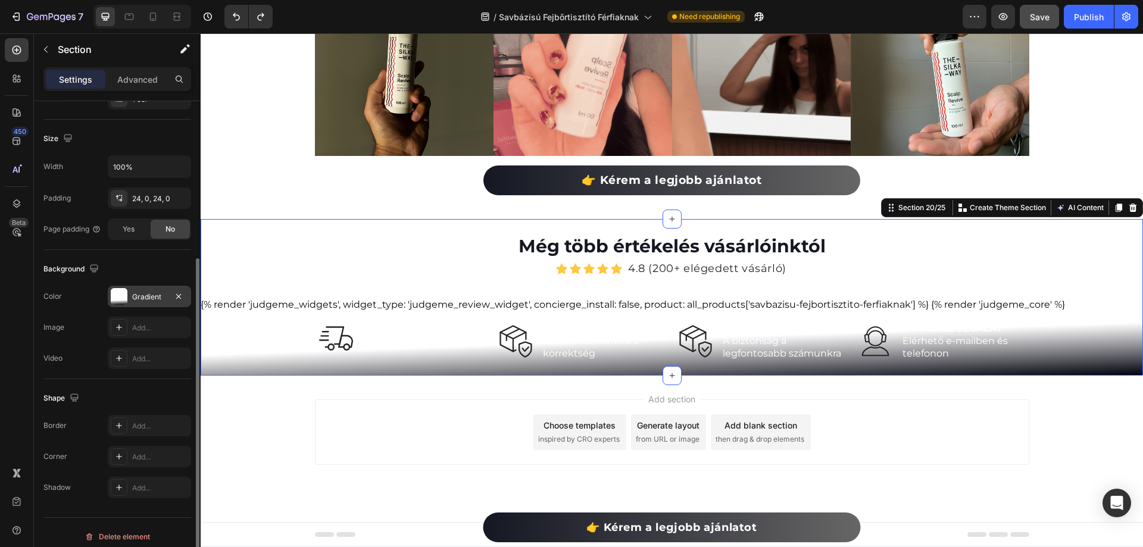
click at [119, 303] on div at bounding box center [119, 296] width 17 height 17
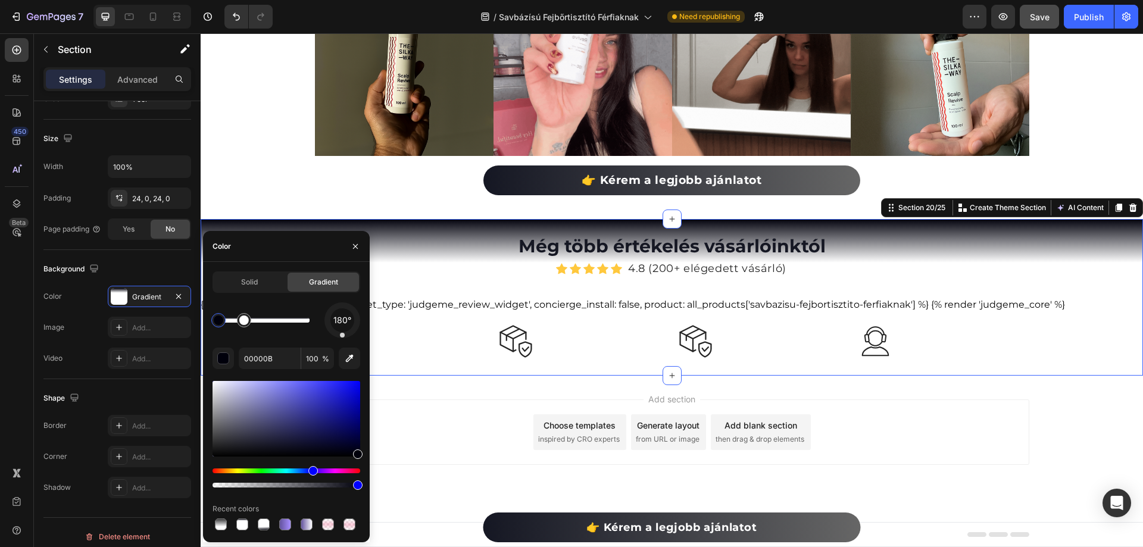
drag, startPoint x: 341, startPoint y: 311, endPoint x: 342, endPoint y: 342, distance: 31.0
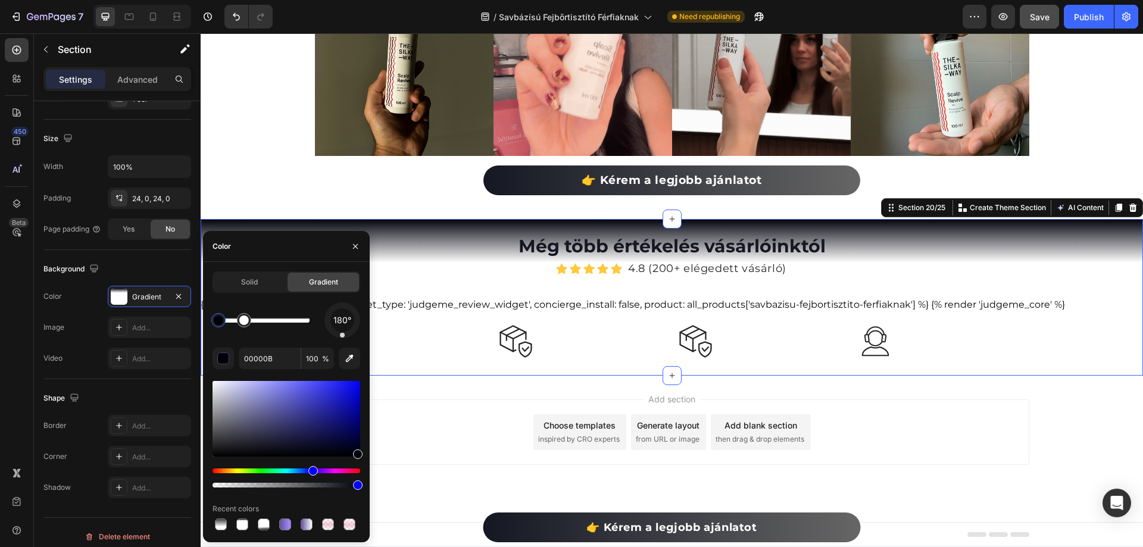
click at [342, 342] on div "180° 00000B 100 % Recent colors" at bounding box center [287, 417] width 148 height 230
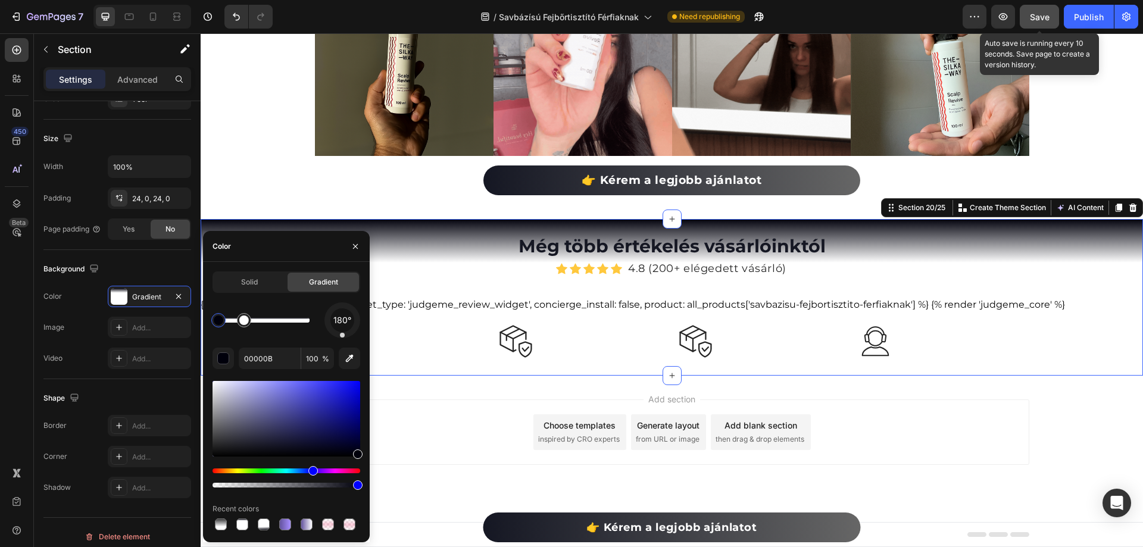
click at [1038, 19] on span "Save" at bounding box center [1040, 17] width 20 height 10
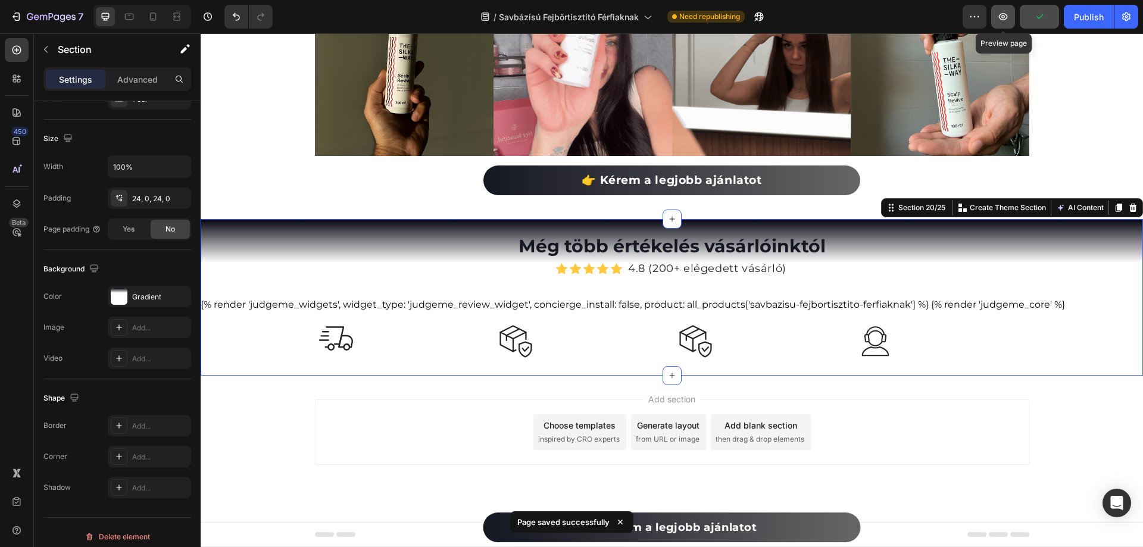
click at [1000, 20] on icon "button" at bounding box center [1003, 17] width 12 height 12
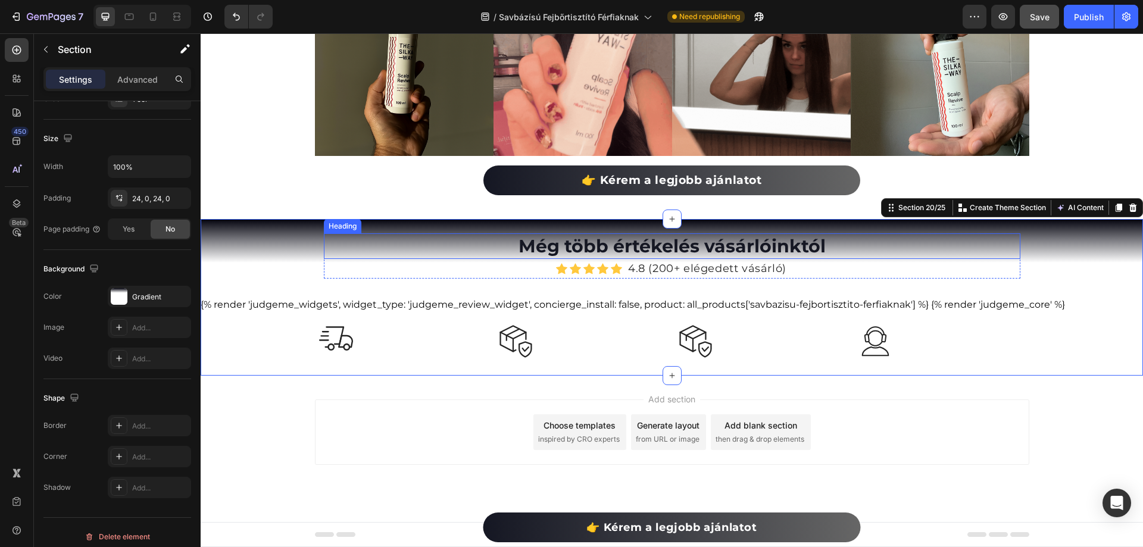
click at [572, 245] on h2 "Még több értékelés vásárlóinktól" at bounding box center [672, 246] width 697 height 26
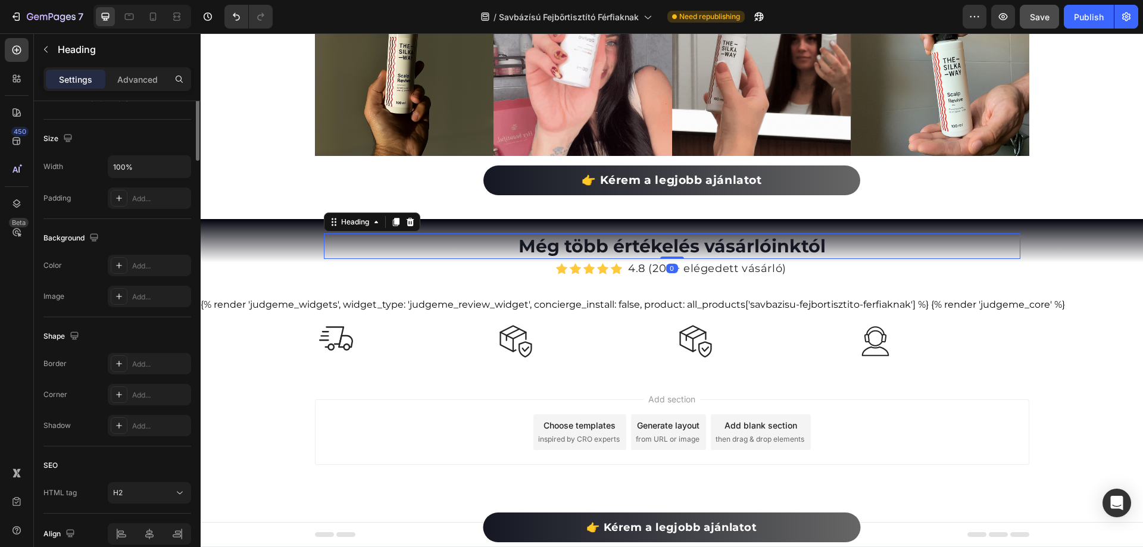
scroll to position [0, 0]
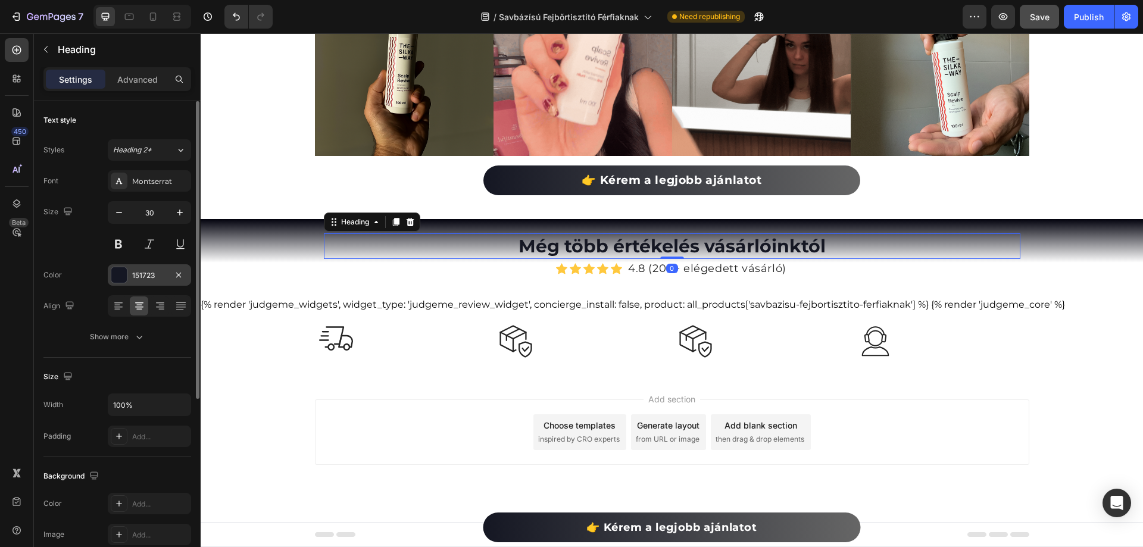
click at [133, 268] on div "151723" at bounding box center [149, 274] width 83 height 21
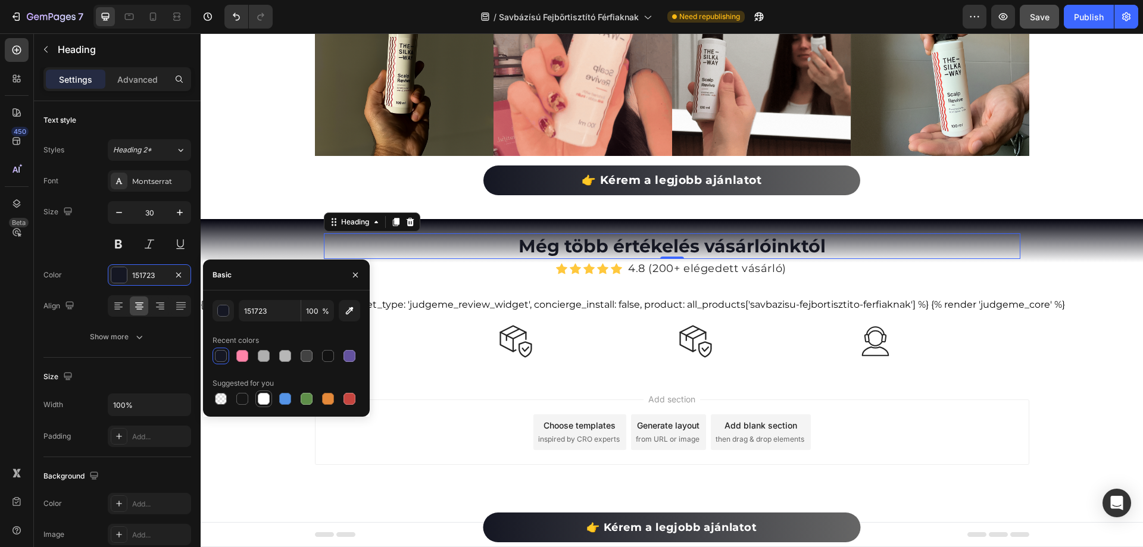
click at [263, 405] on div at bounding box center [264, 399] width 14 height 14
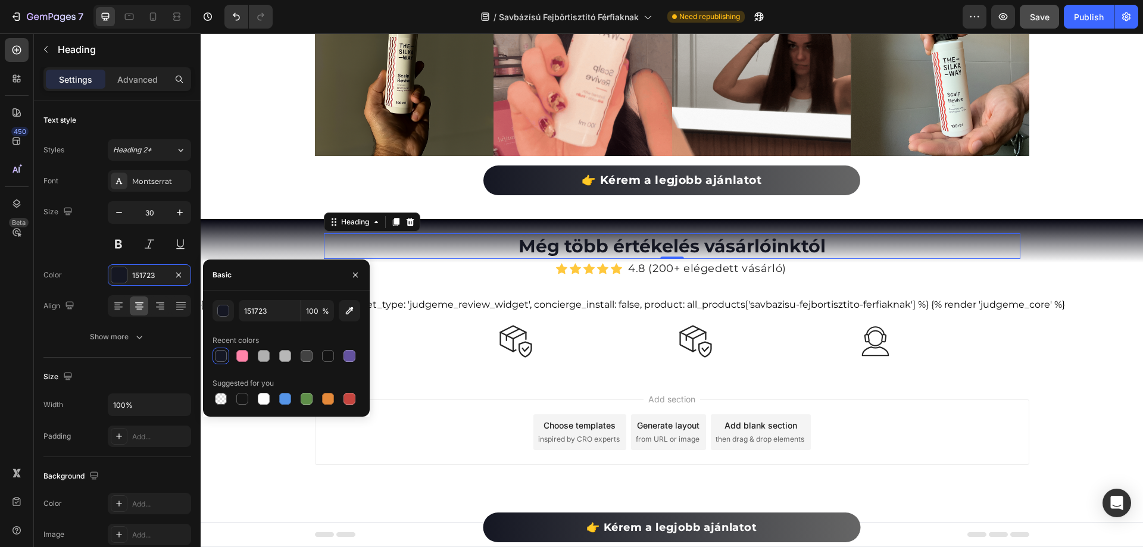
type input "FFFFFF"
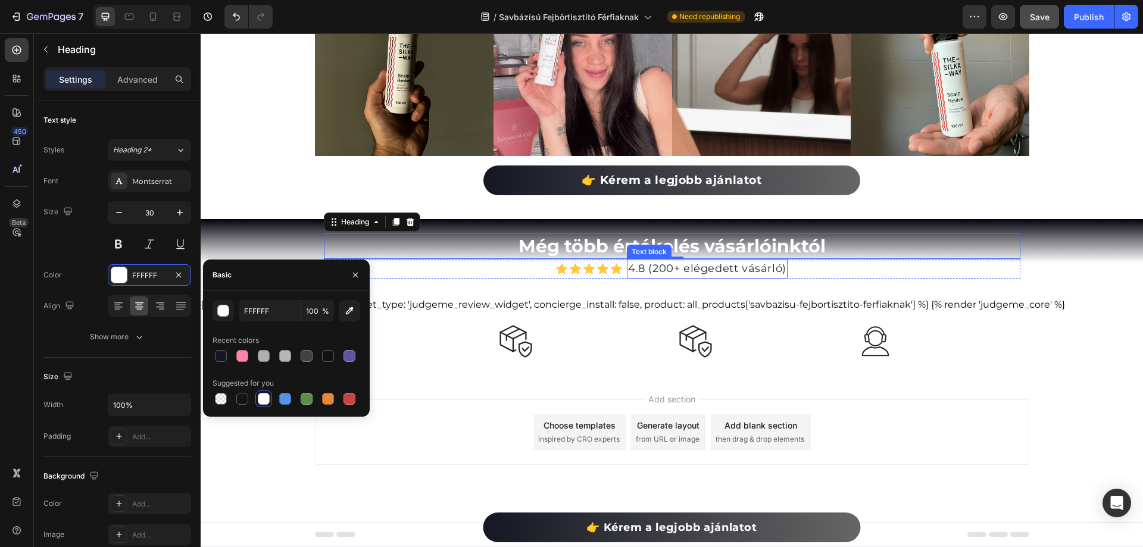
click at [646, 267] on p "4.8 (200+ elégedett vásárló)" at bounding box center [707, 268] width 158 height 17
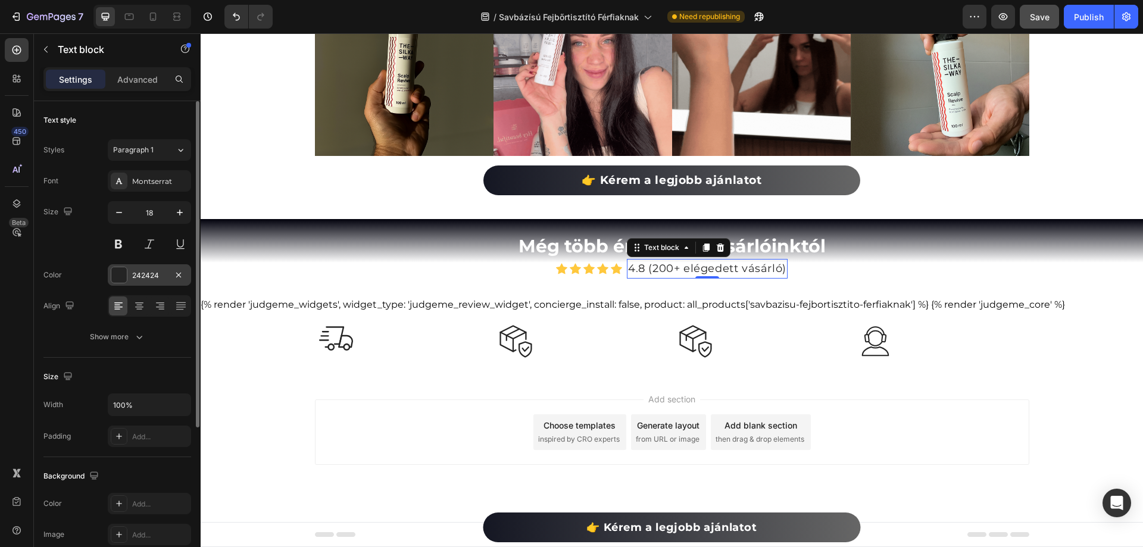
click at [126, 273] on div at bounding box center [118, 274] width 15 height 15
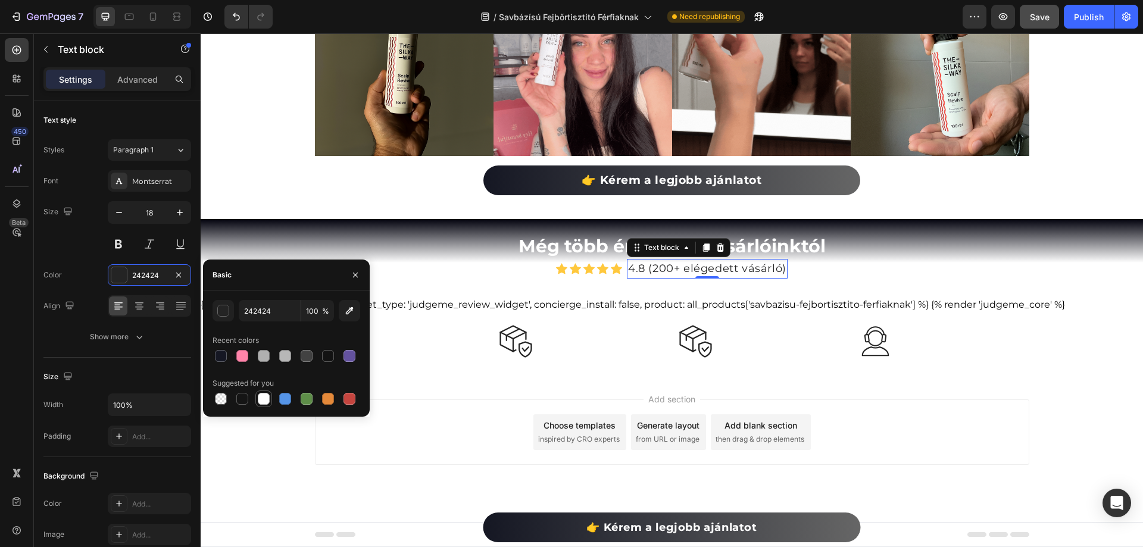
click at [263, 398] on div at bounding box center [264, 399] width 12 height 12
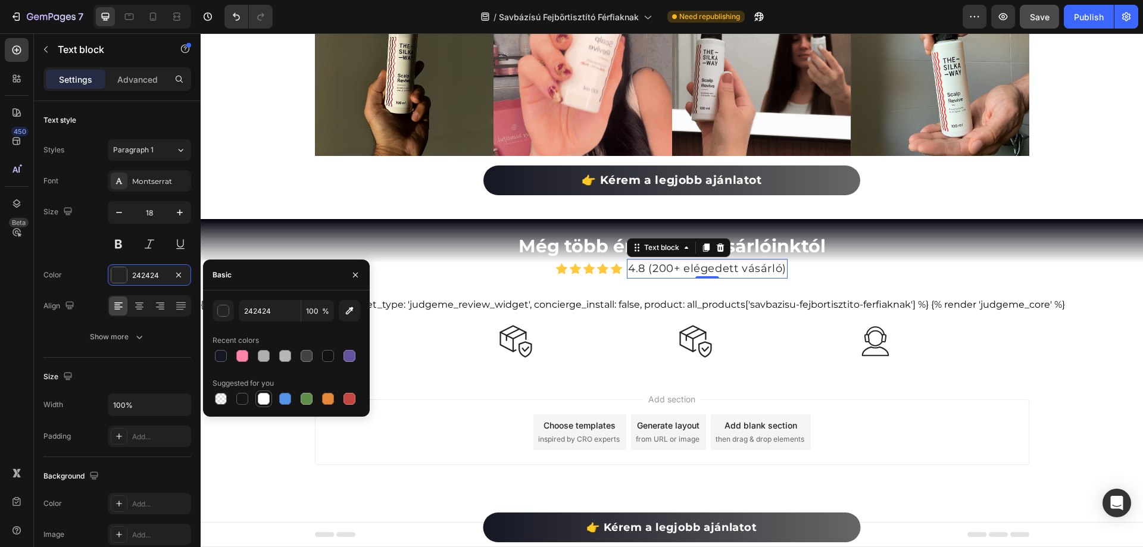
type input "FFFFFF"
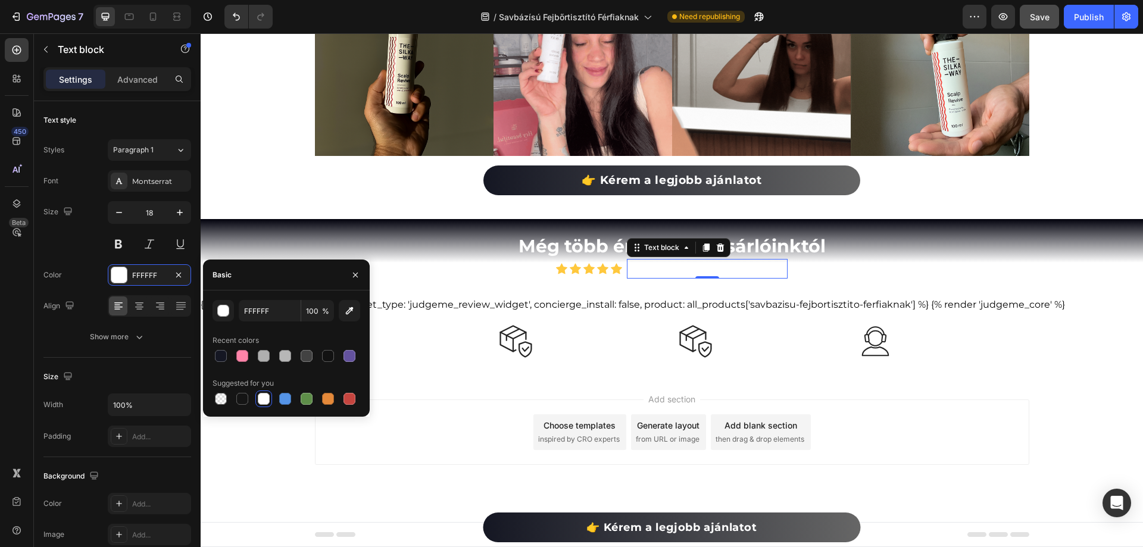
click at [1030, 22] on div "Save" at bounding box center [1040, 17] width 20 height 13
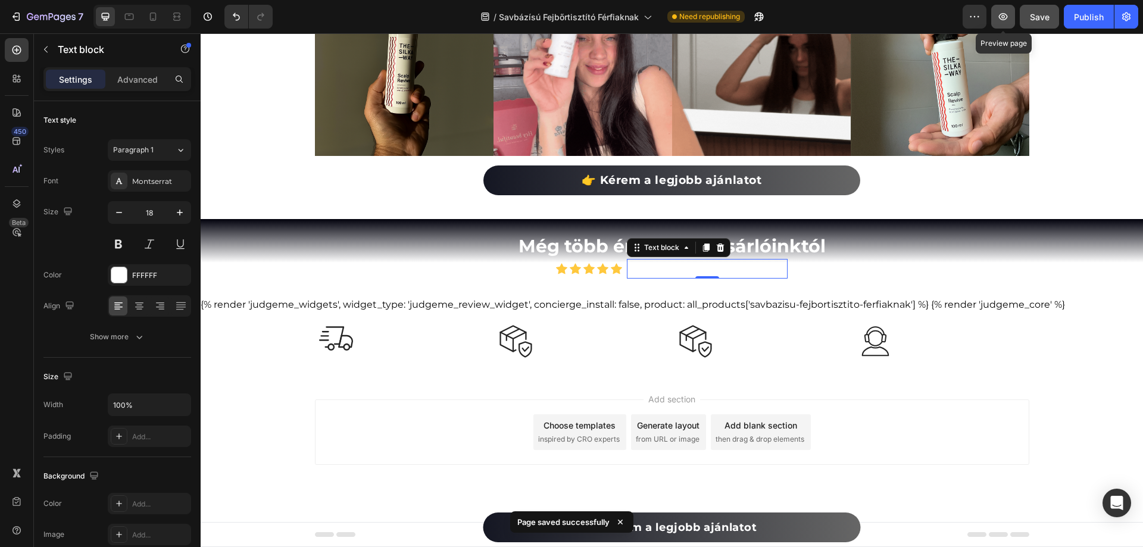
click at [1009, 13] on icon "button" at bounding box center [1003, 17] width 12 height 12
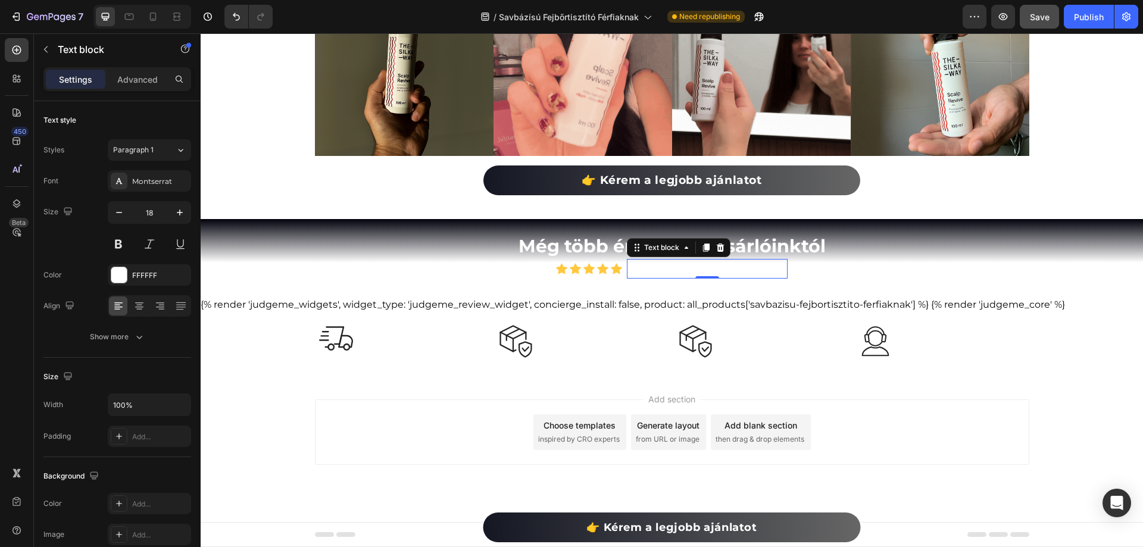
click at [1037, 19] on span "Save" at bounding box center [1040, 17] width 20 height 10
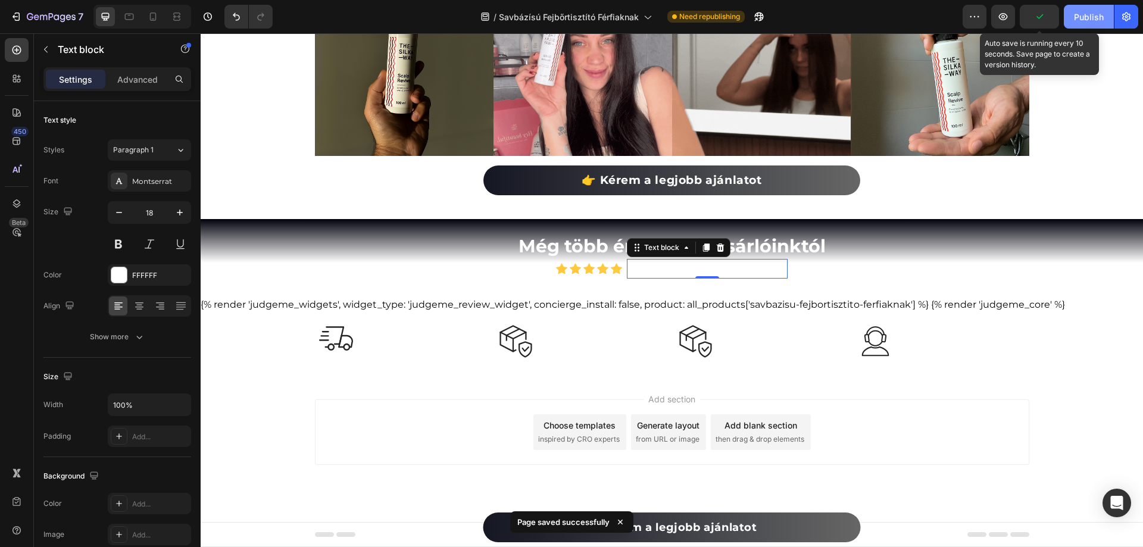
click at [1085, 20] on div "Publish" at bounding box center [1089, 17] width 30 height 13
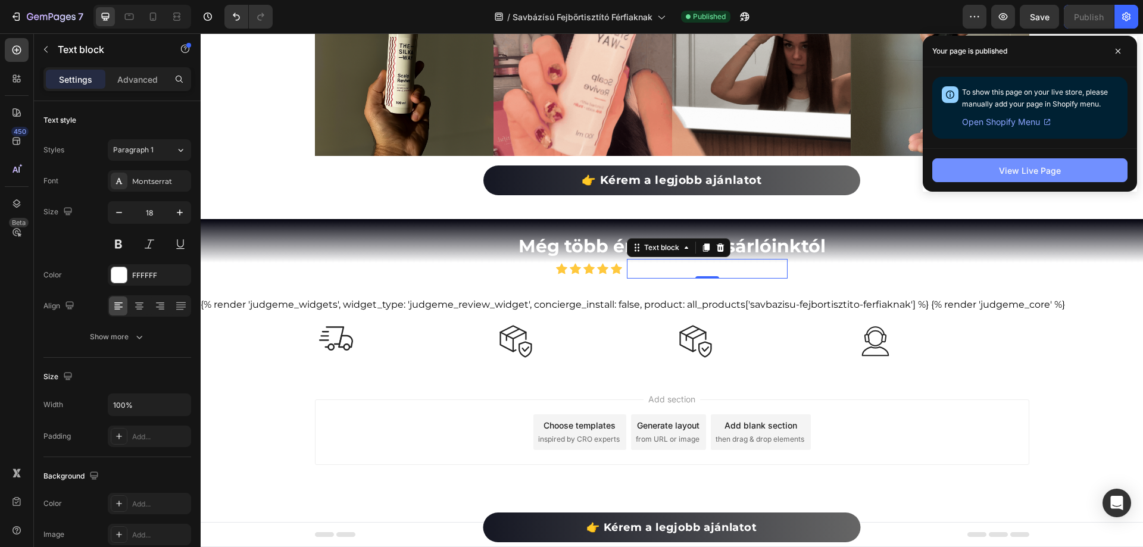
click at [1051, 167] on div "View Live Page" at bounding box center [1030, 170] width 62 height 13
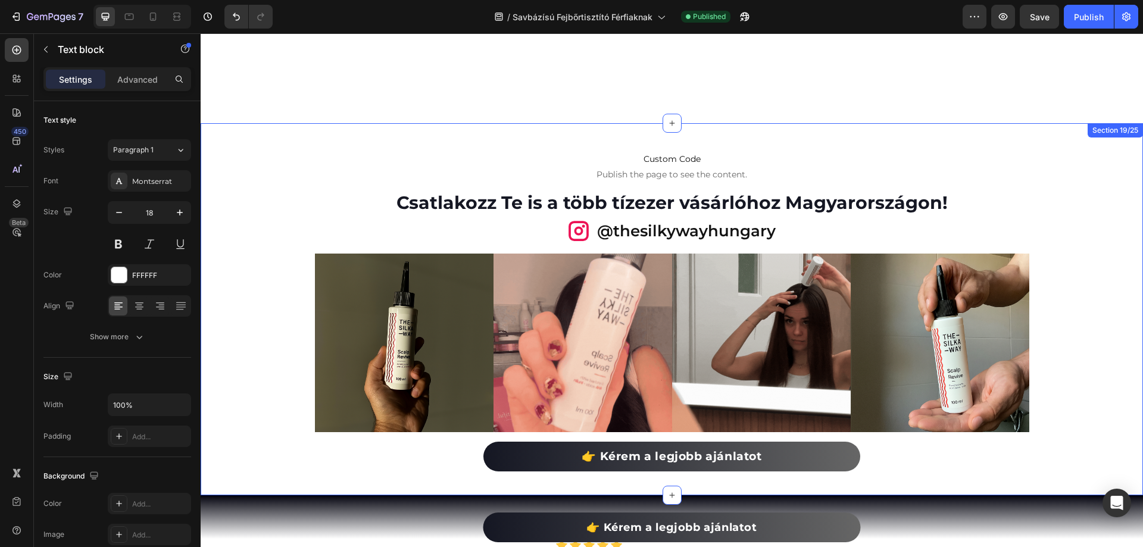
scroll to position [5953, 0]
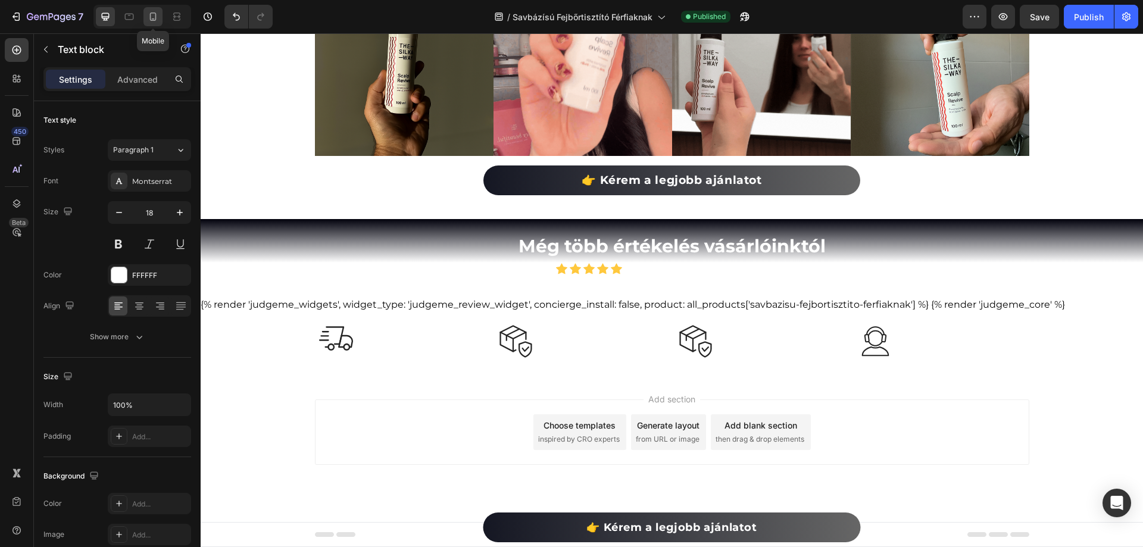
click at [154, 17] on icon at bounding box center [153, 17] width 12 height 12
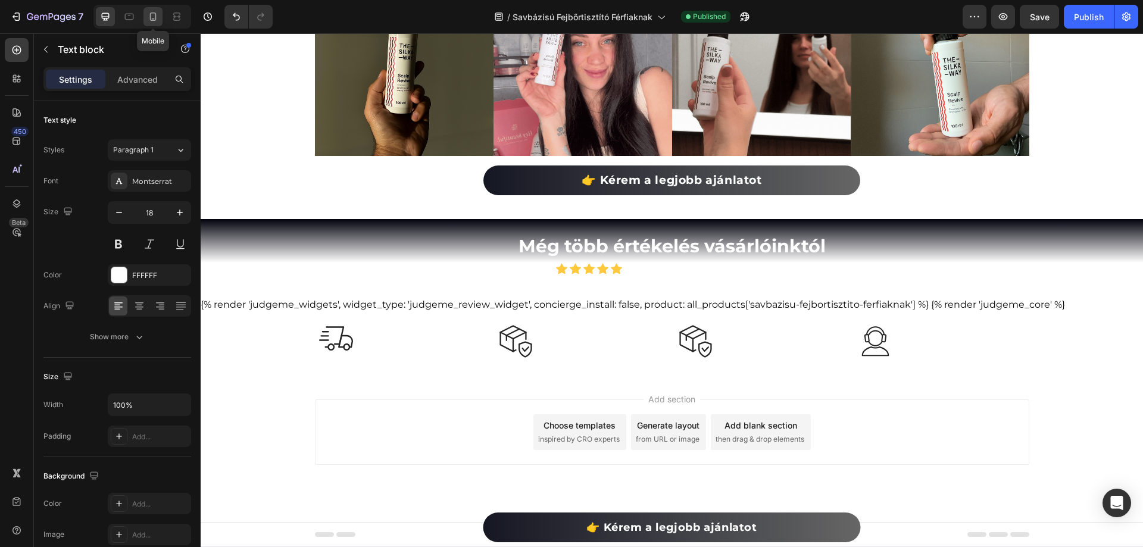
type input "14"
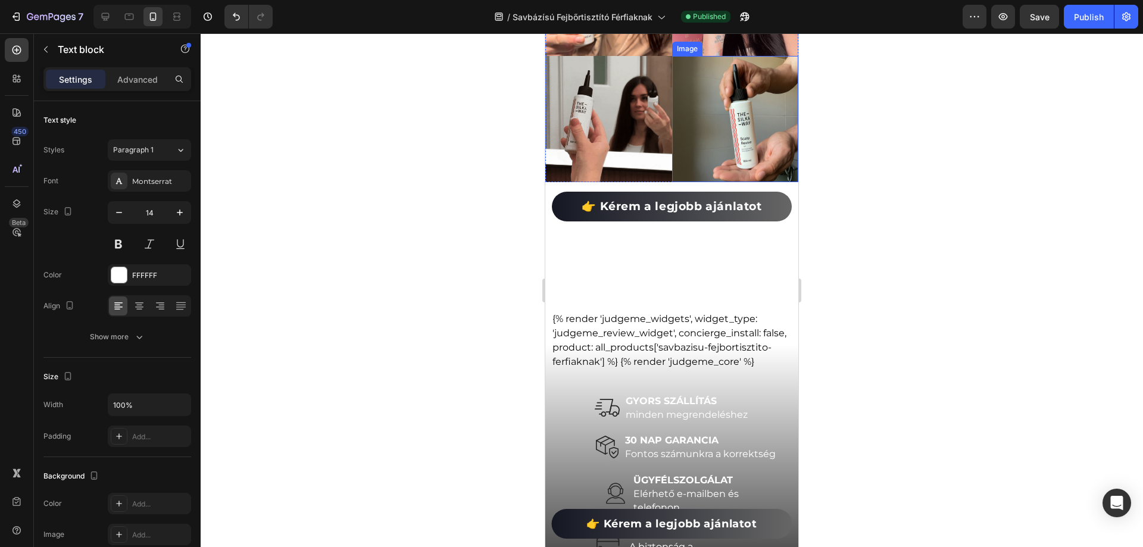
scroll to position [7341, 0]
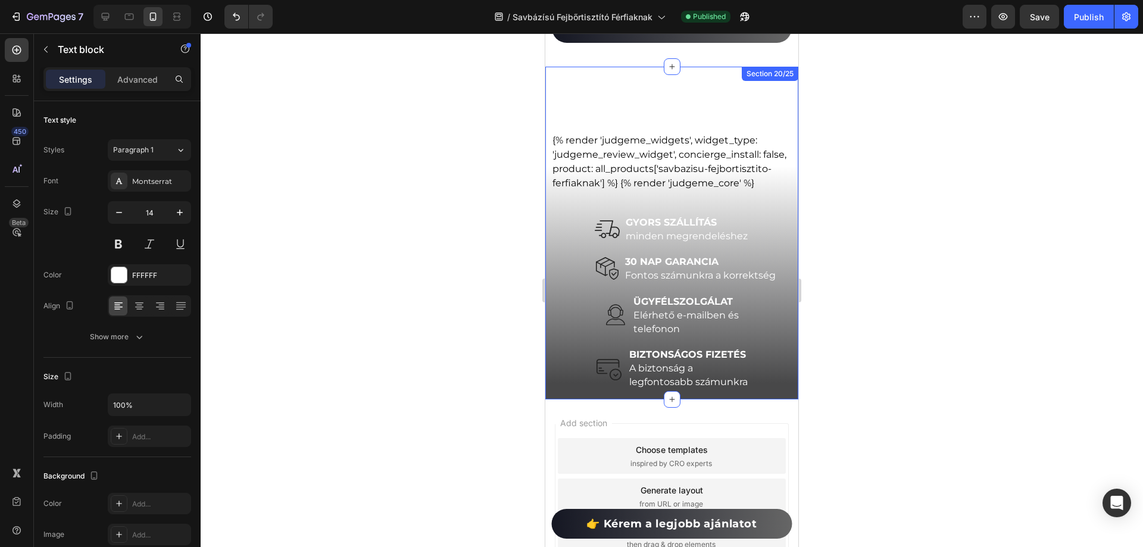
click at [785, 391] on div "Még több értékelés vásárlóinktól Heading Icon Icon Icon Icon Icon Icon List Hoz…" at bounding box center [671, 233] width 253 height 333
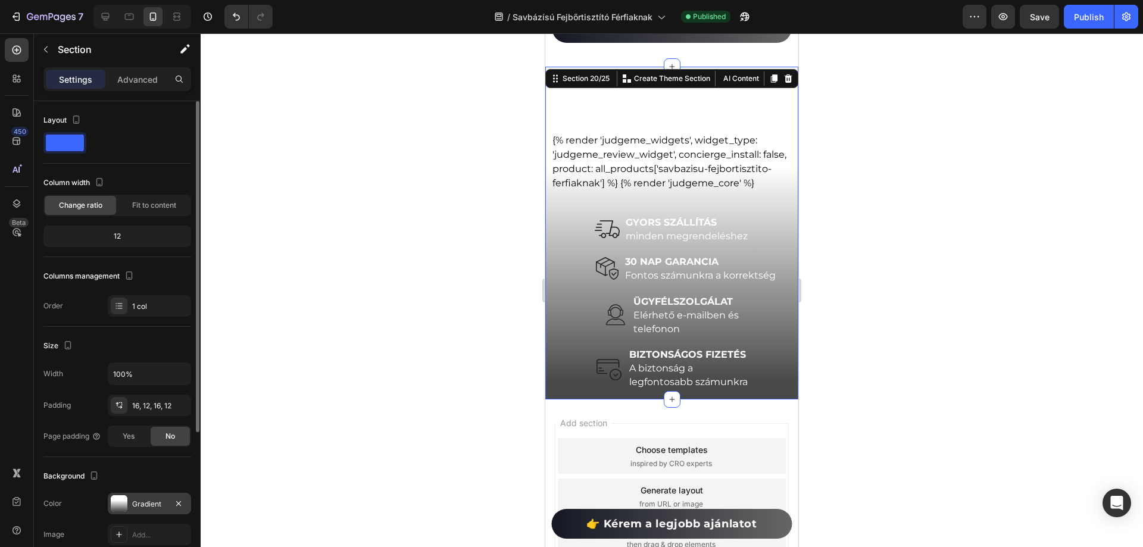
click at [157, 500] on div "Gradient" at bounding box center [149, 504] width 35 height 11
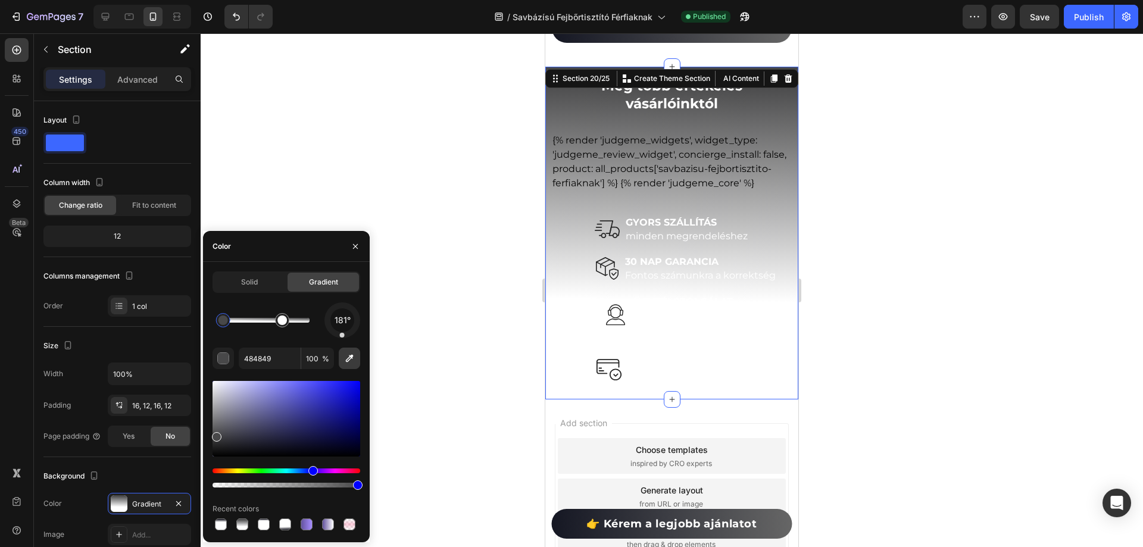
drag, startPoint x: 344, startPoint y: 307, endPoint x: 342, endPoint y: 352, distance: 45.3
click at [342, 352] on div "181° 484849 100 % Recent colors" at bounding box center [287, 417] width 148 height 230
click at [692, 228] on strong "GYORS SZÁLLÍTÁS" at bounding box center [671, 222] width 91 height 11
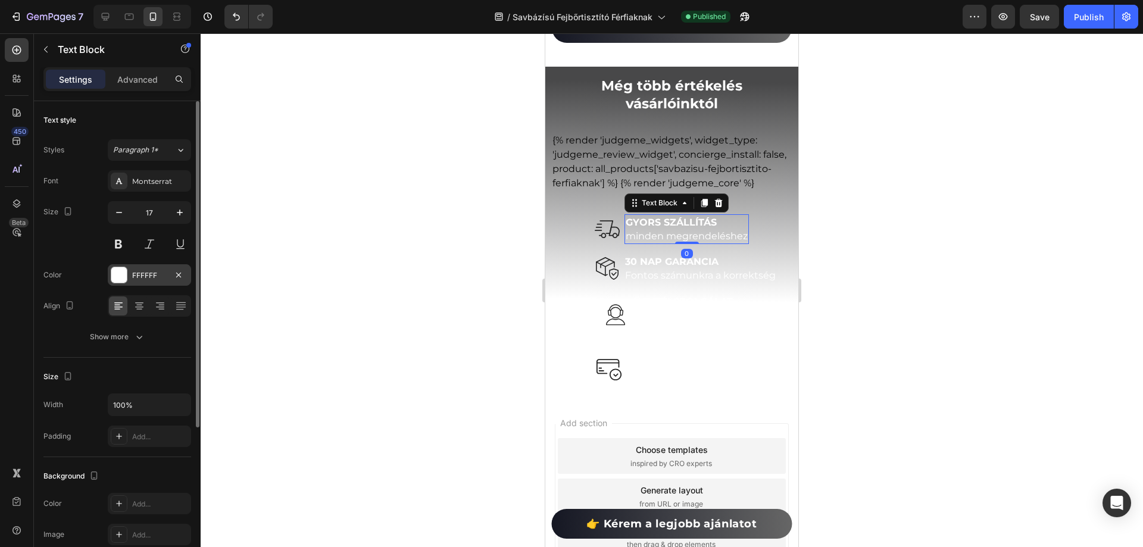
click at [144, 277] on div "FFFFFF" at bounding box center [149, 275] width 35 height 11
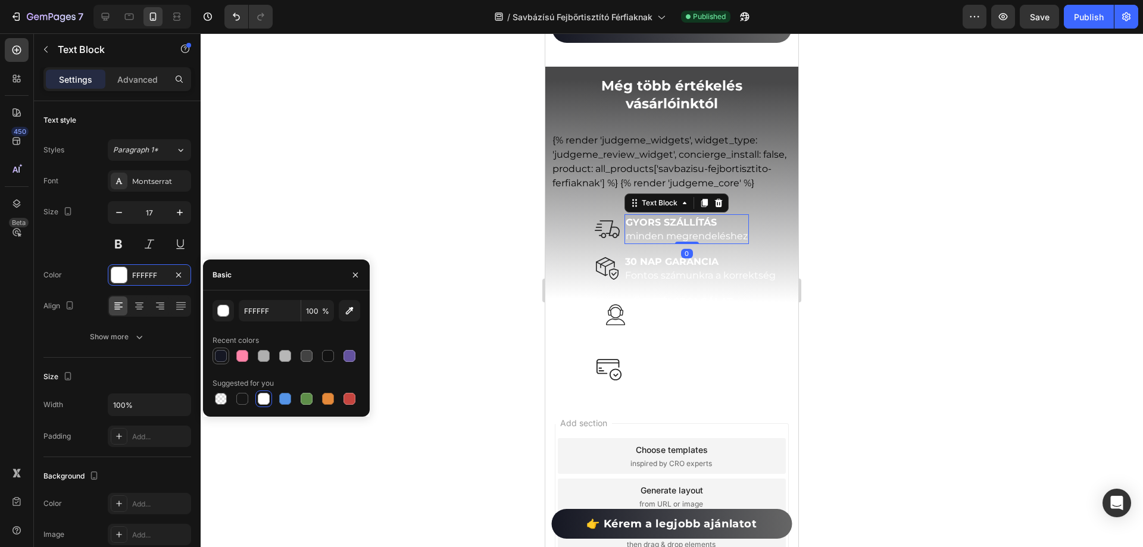
click at [228, 354] on div at bounding box center [221, 356] width 17 height 17
type input "151723"
click at [661, 266] on strong "30 NAP GARANCIA" at bounding box center [671, 261] width 93 height 11
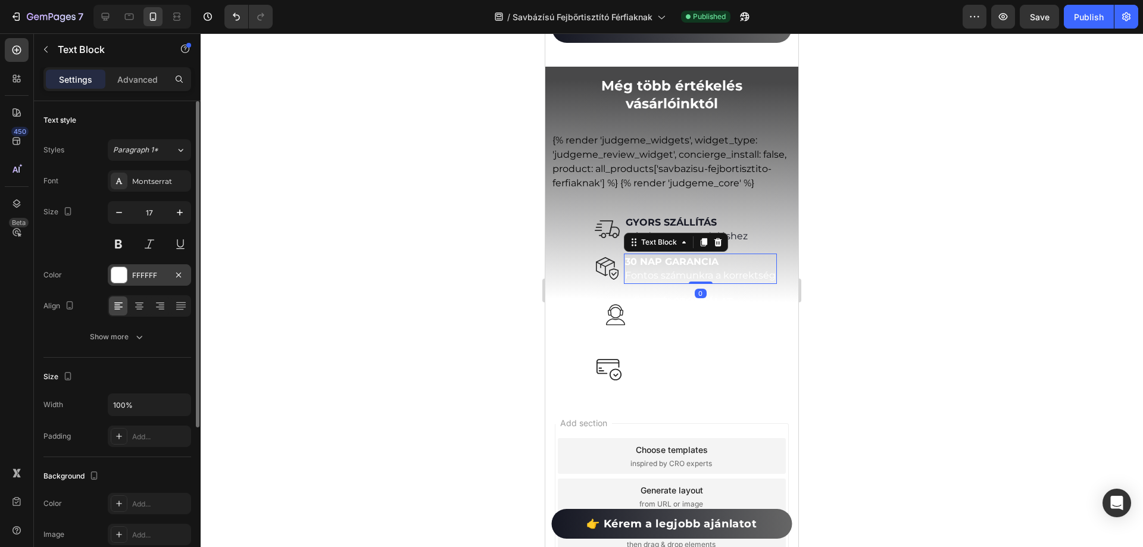
click at [154, 276] on div "FFFFFF" at bounding box center [149, 275] width 35 height 11
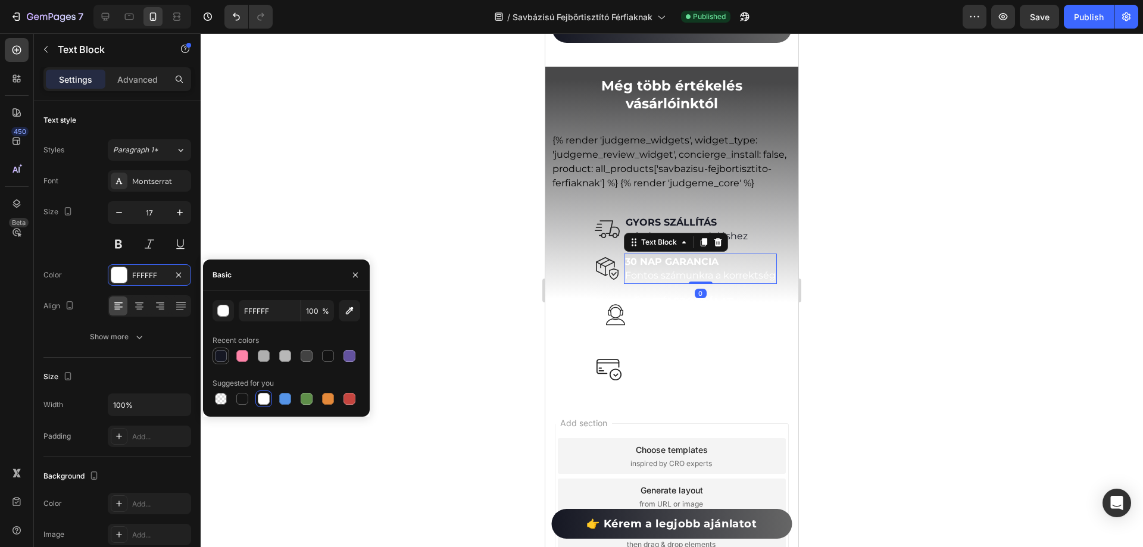
click at [222, 354] on div at bounding box center [221, 356] width 12 height 12
type input "151723"
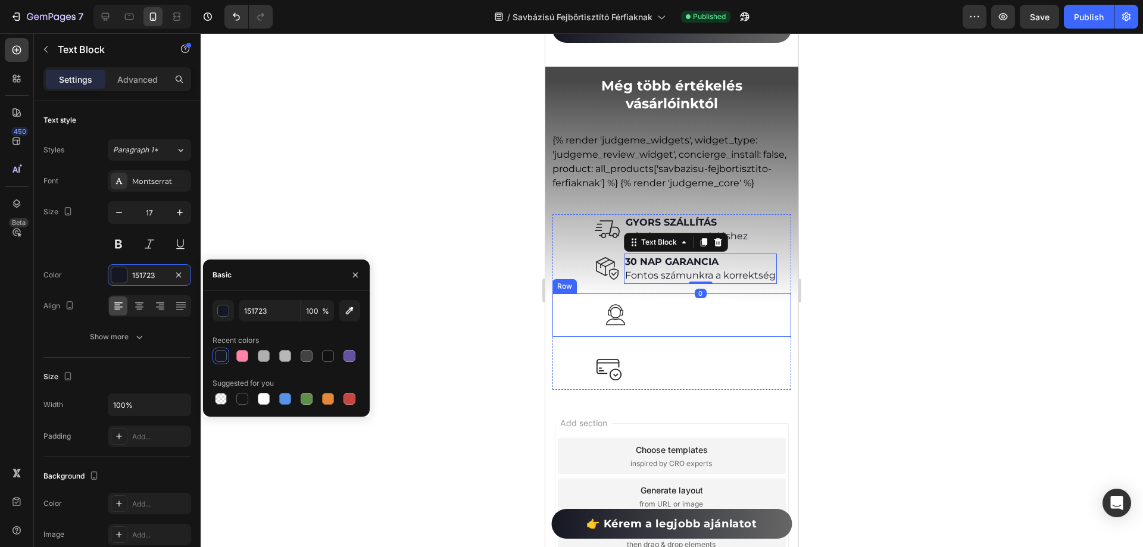
click at [645, 315] on span "Elérhető e-mailben és" at bounding box center [686, 315] width 105 height 11
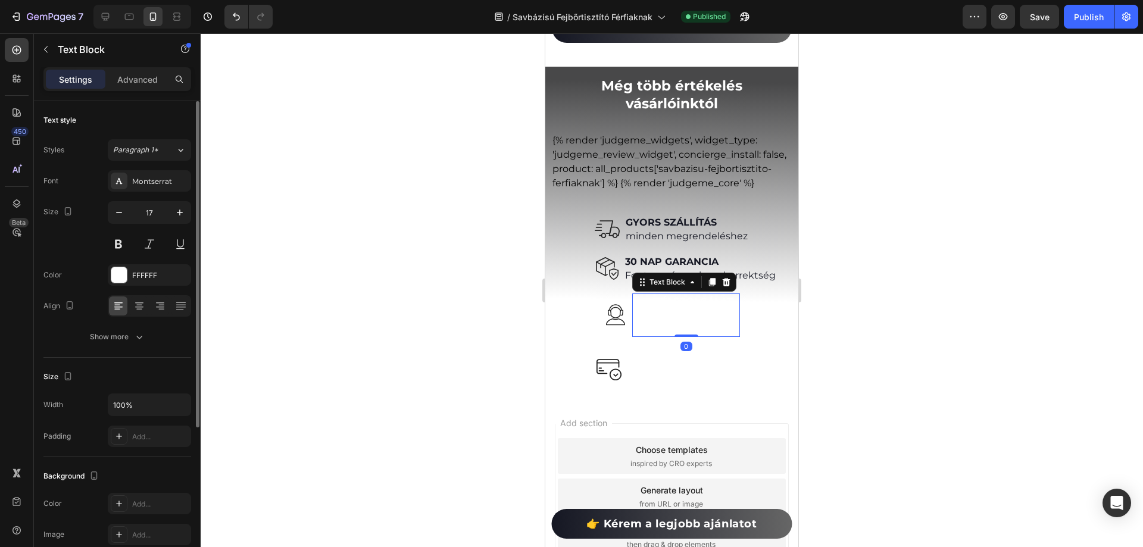
click at [129, 258] on div "Font Montserrat Size 17 Color FFFFFF Align Show more" at bounding box center [117, 258] width 148 height 177
click at [141, 281] on div "FFFFFF" at bounding box center [149, 274] width 83 height 21
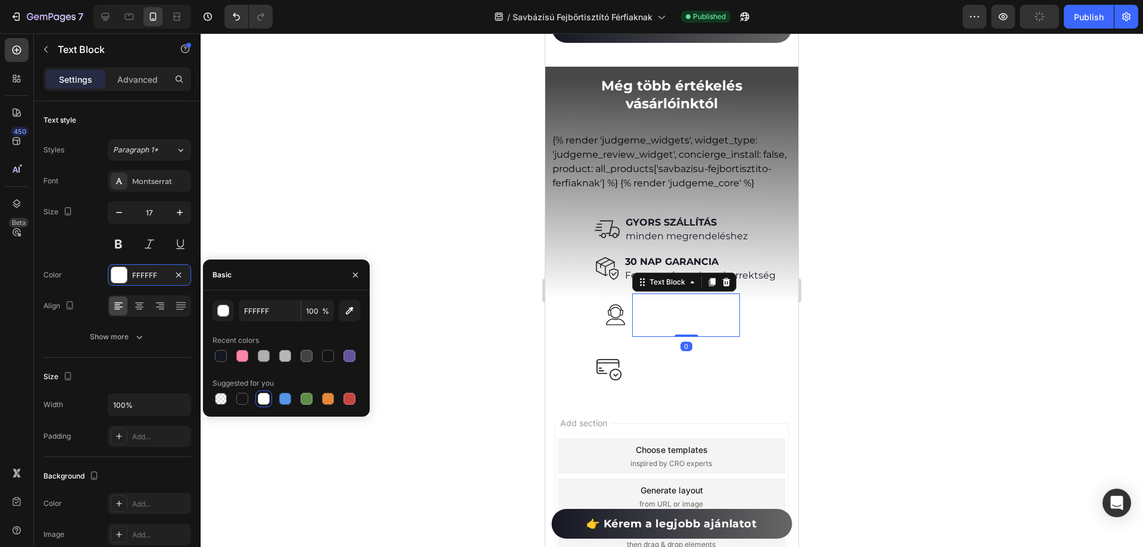
click at [214, 343] on div "Recent colors" at bounding box center [236, 340] width 46 height 11
click at [220, 352] on div at bounding box center [221, 356] width 12 height 12
type input "151723"
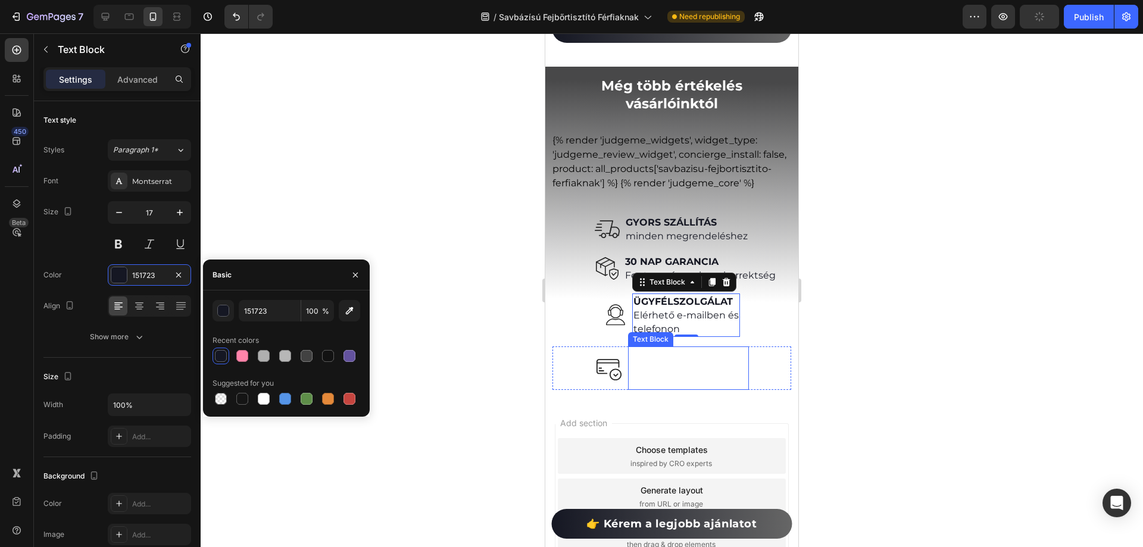
click at [669, 373] on span "A biztonság a" at bounding box center [661, 368] width 64 height 11
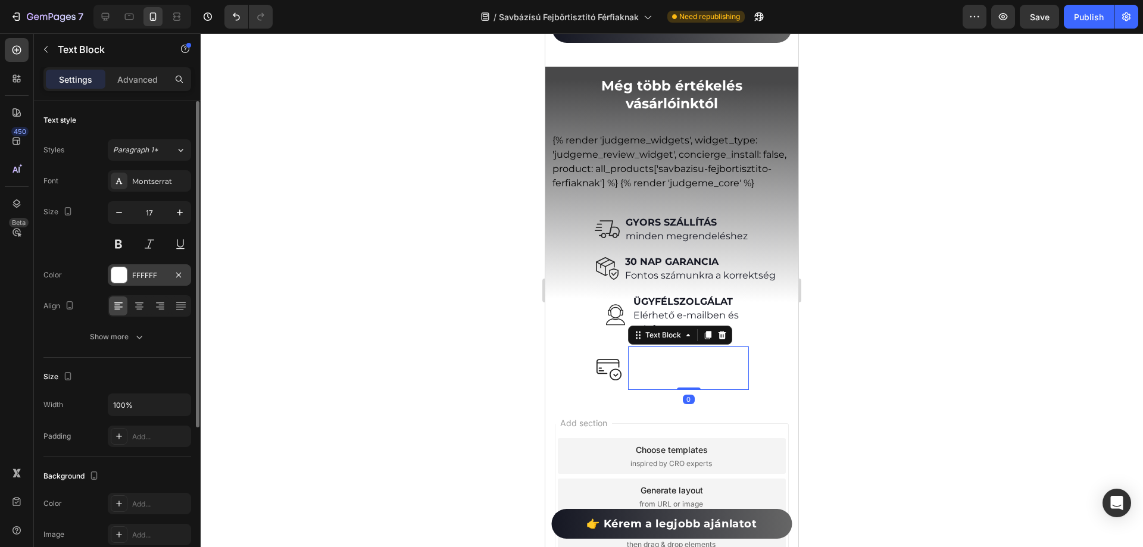
click at [138, 274] on div "FFFFFF" at bounding box center [149, 275] width 35 height 11
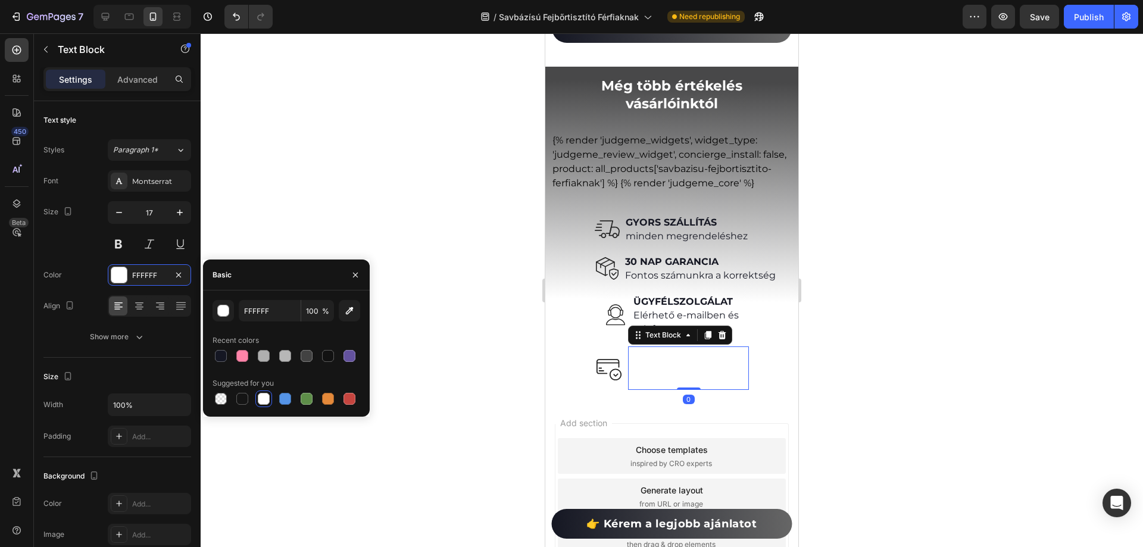
click at [225, 355] on div at bounding box center [221, 356] width 12 height 12
type input "151723"
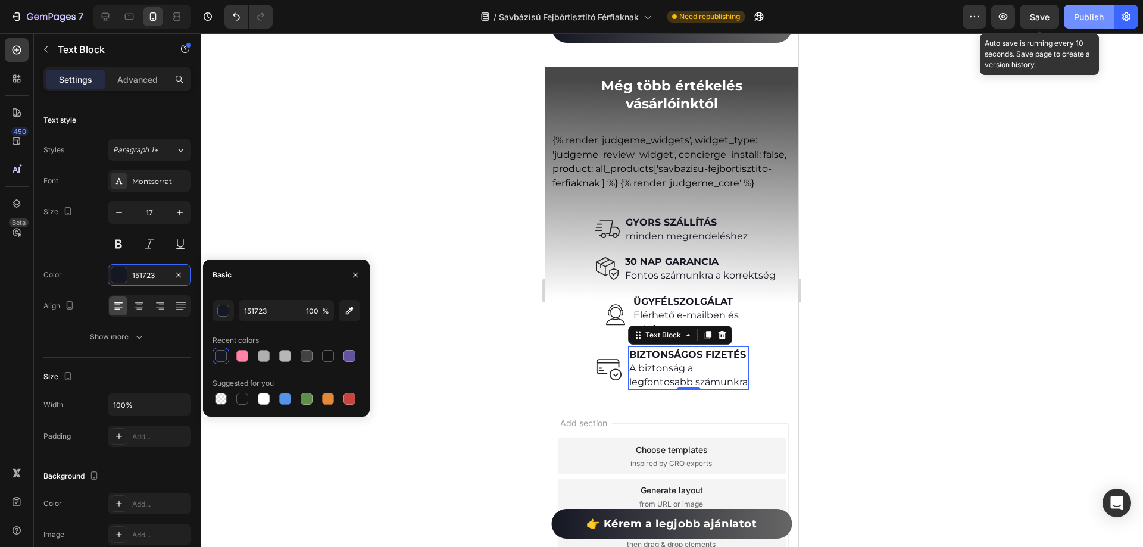
click at [1024, 7] on button "Save" at bounding box center [1039, 17] width 39 height 24
click at [1065, 13] on button "Publish" at bounding box center [1089, 17] width 50 height 24
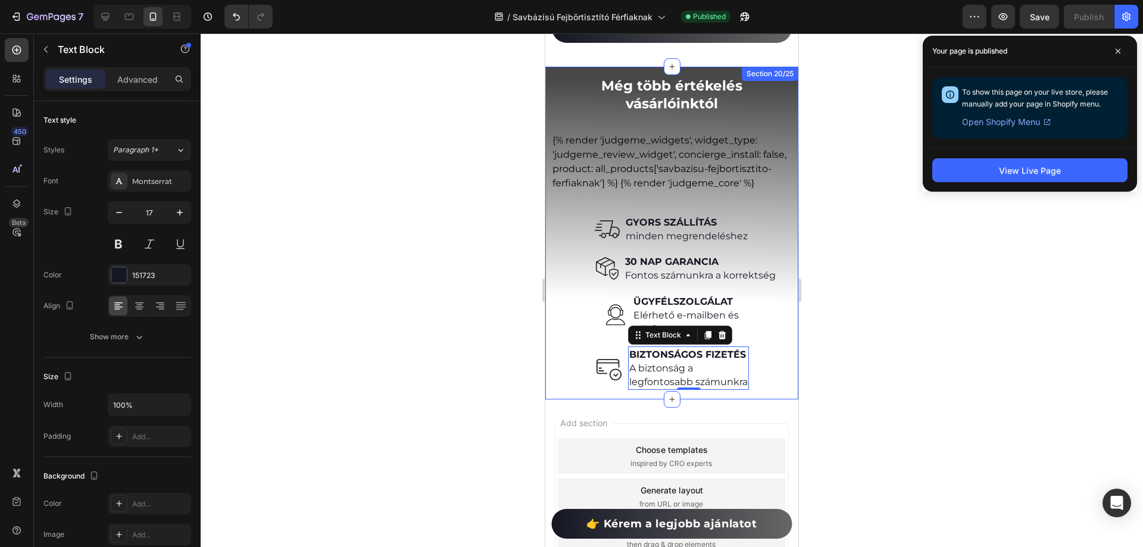
scroll to position [7282, 0]
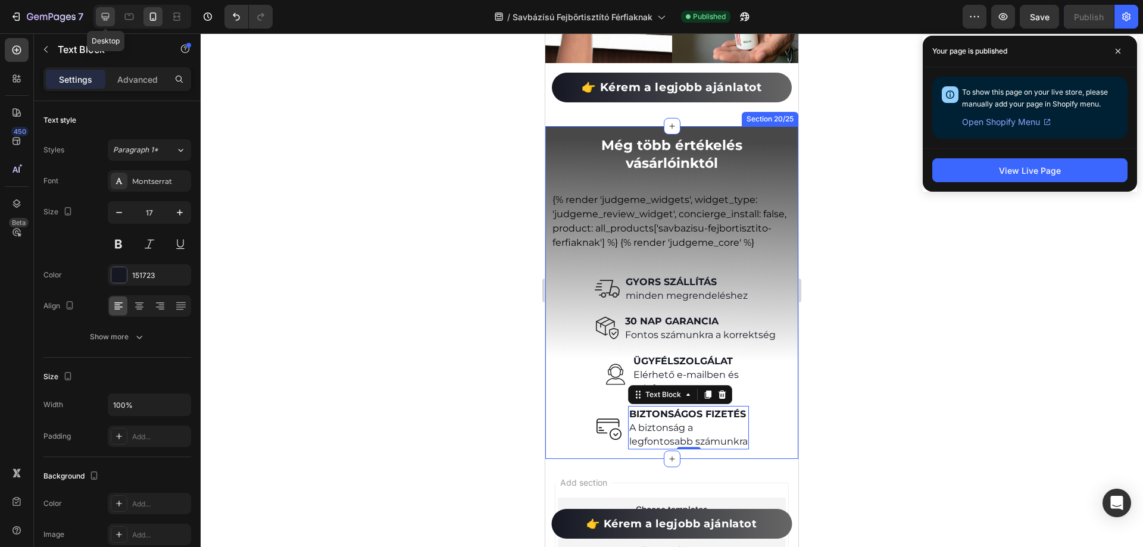
click at [111, 23] on div at bounding box center [105, 16] width 19 height 19
type input "16"
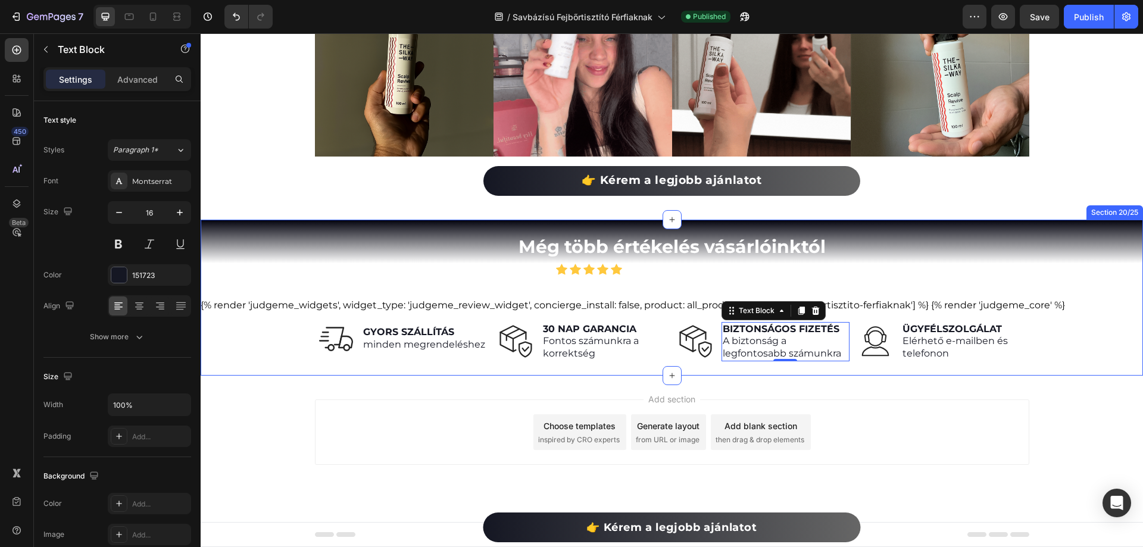
scroll to position [6386, 0]
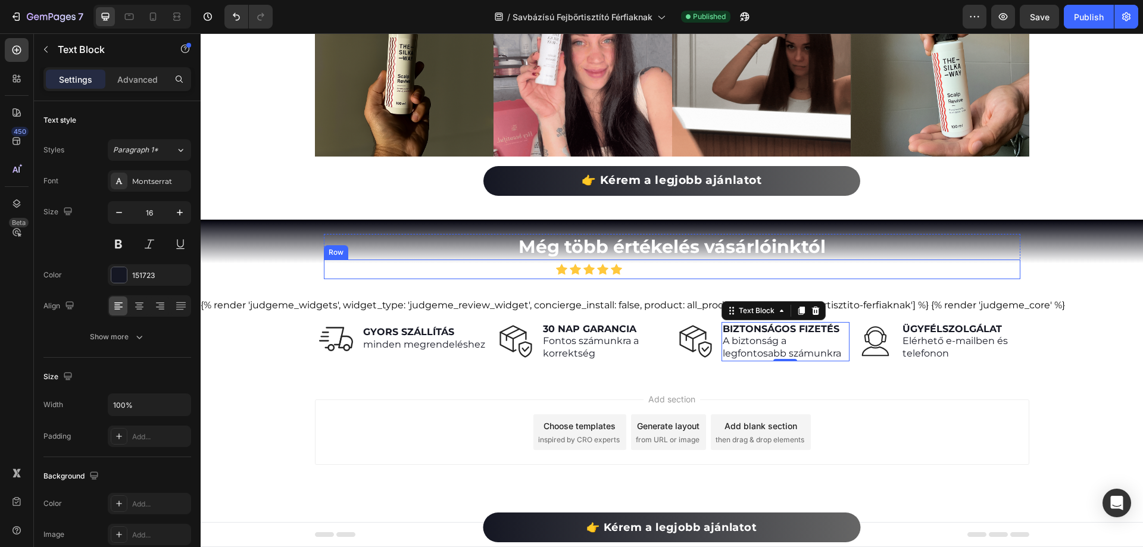
click at [521, 272] on div "Icon Icon Icon Icon Icon Icon List Hoz 4.8 (200+ elégedett vásárló) Text block …" at bounding box center [672, 270] width 697 height 20
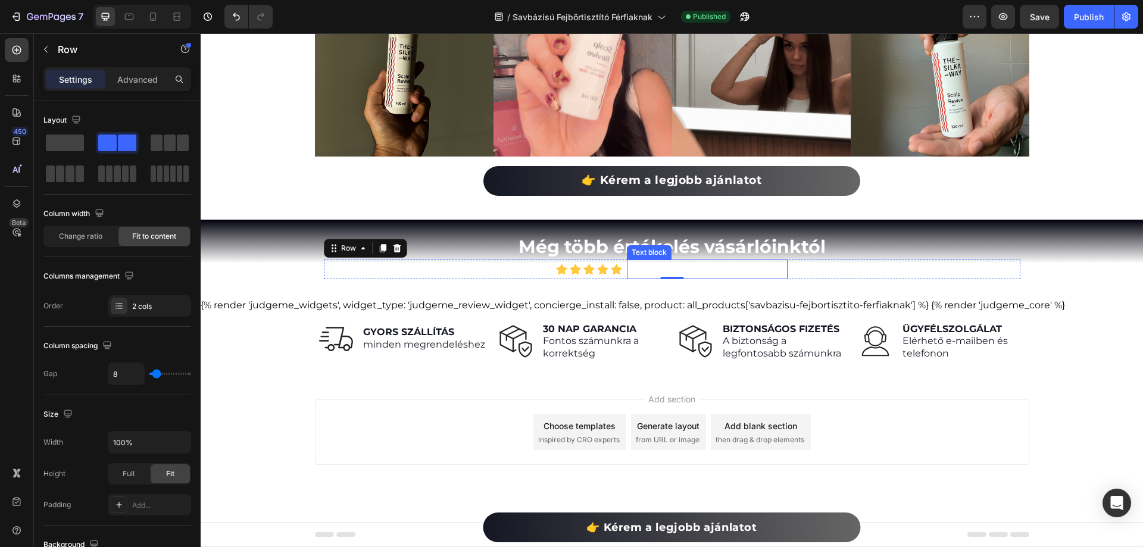
click at [648, 268] on p "4.8 (200+ elégedett vásárló)" at bounding box center [707, 269] width 158 height 17
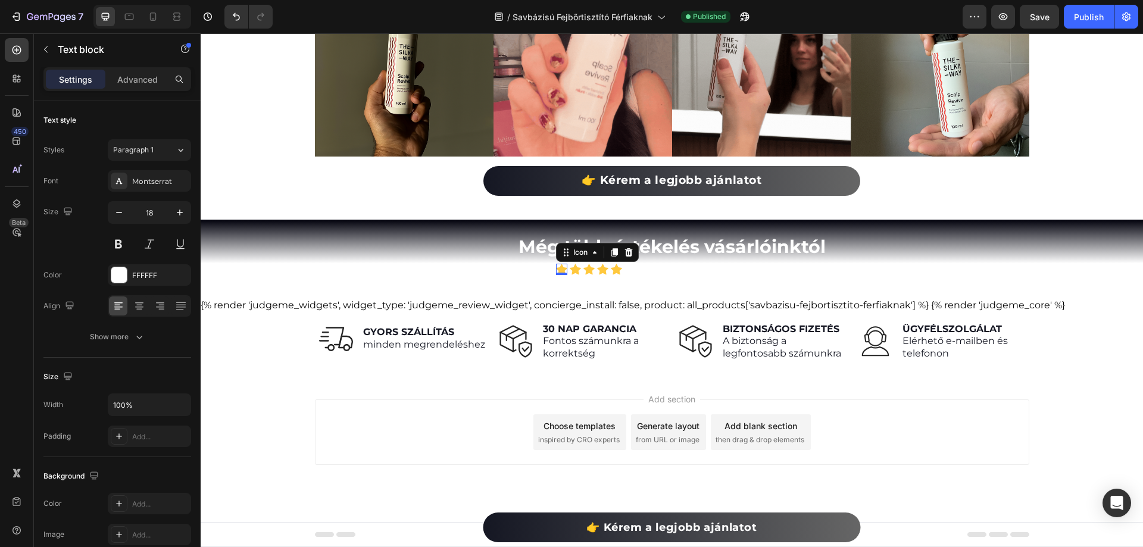
click at [562, 270] on div "Icon 0" at bounding box center [561, 269] width 11 height 11
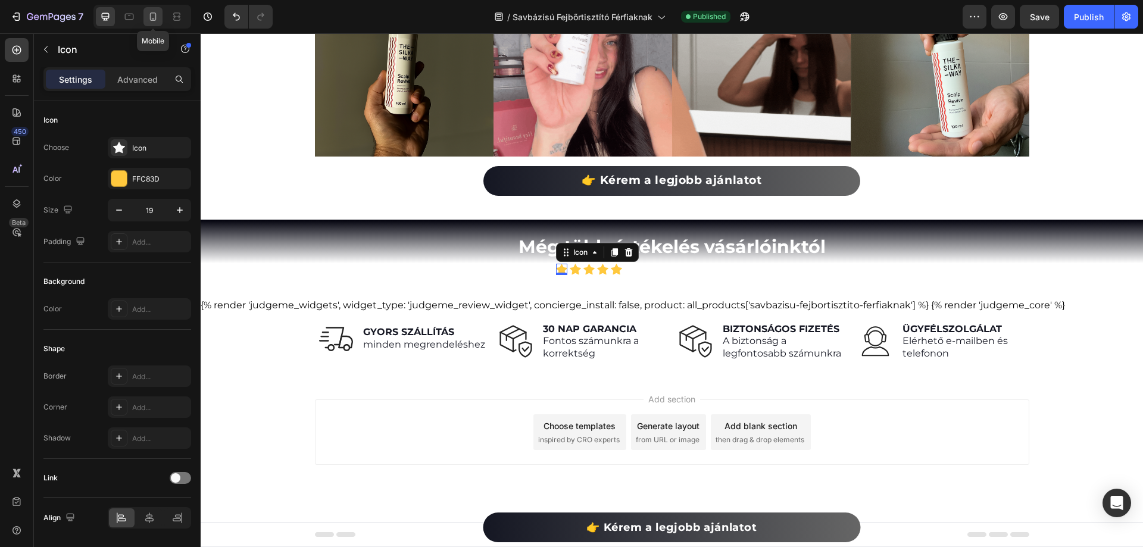
click at [160, 17] on div at bounding box center [153, 16] width 19 height 19
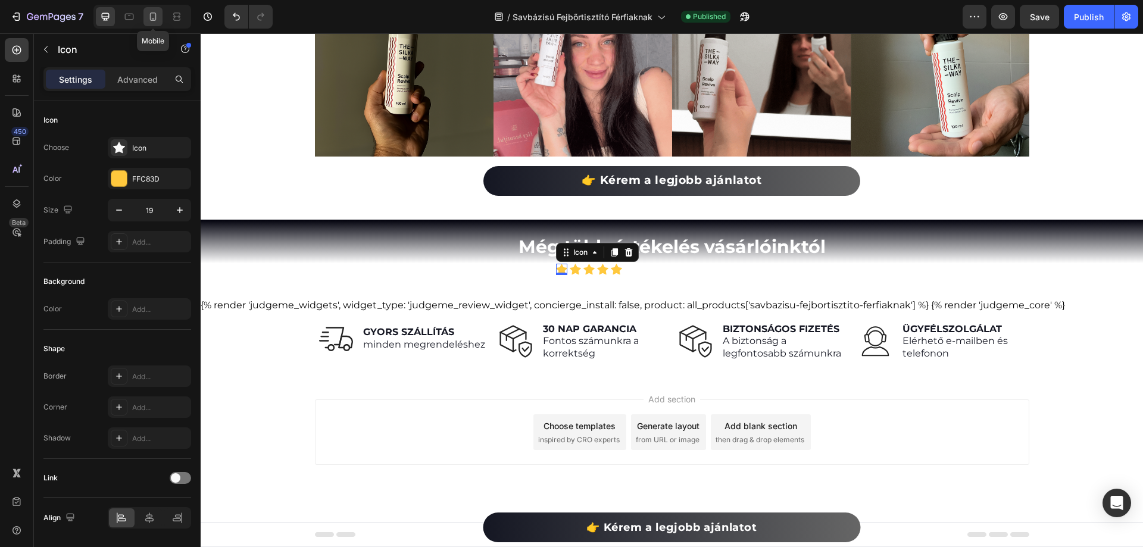
type input "10"
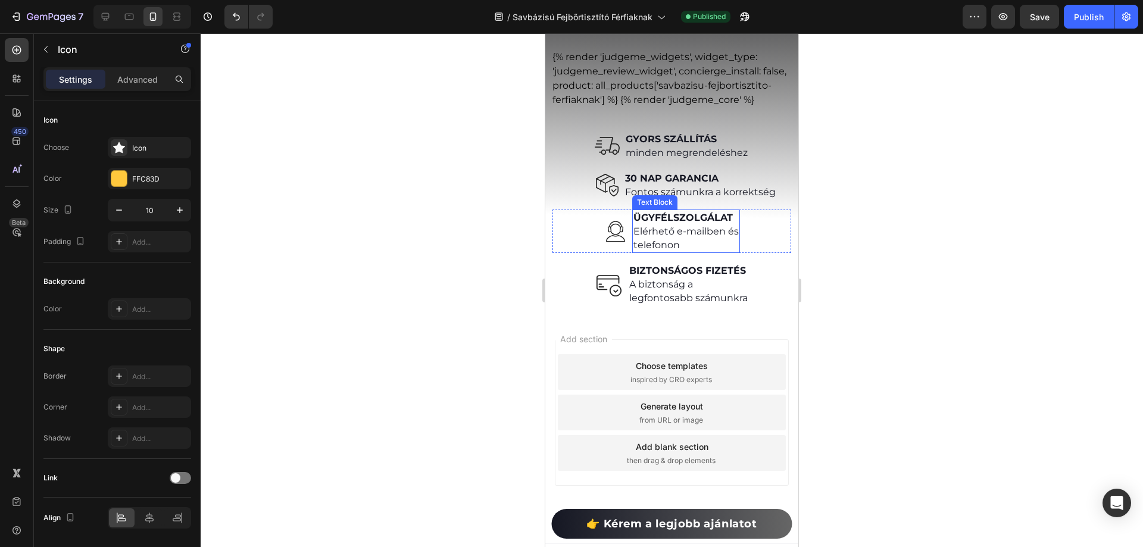
scroll to position [6894, 0]
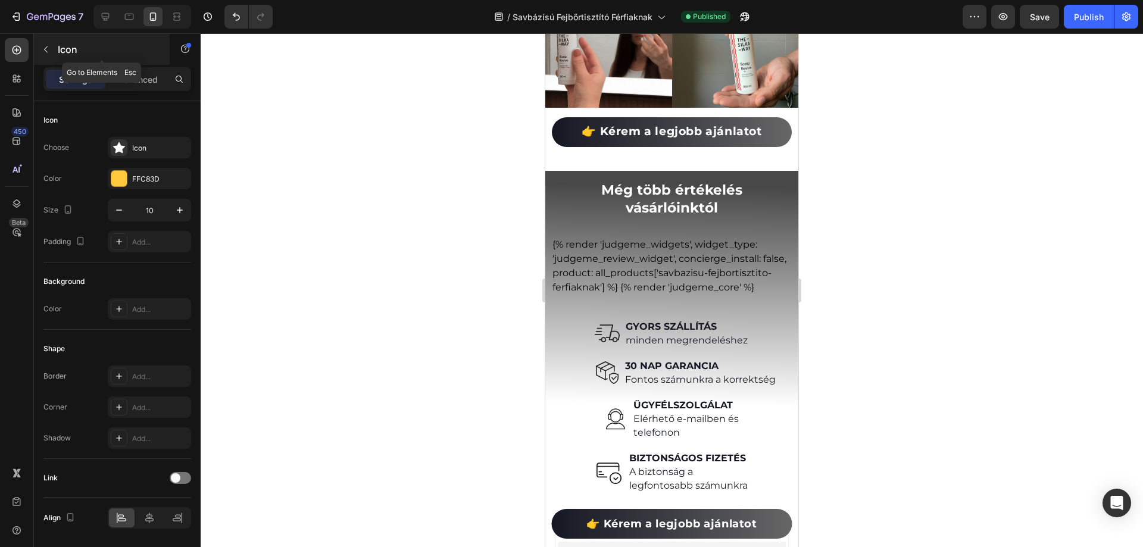
click at [38, 51] on button "button" at bounding box center [45, 49] width 19 height 19
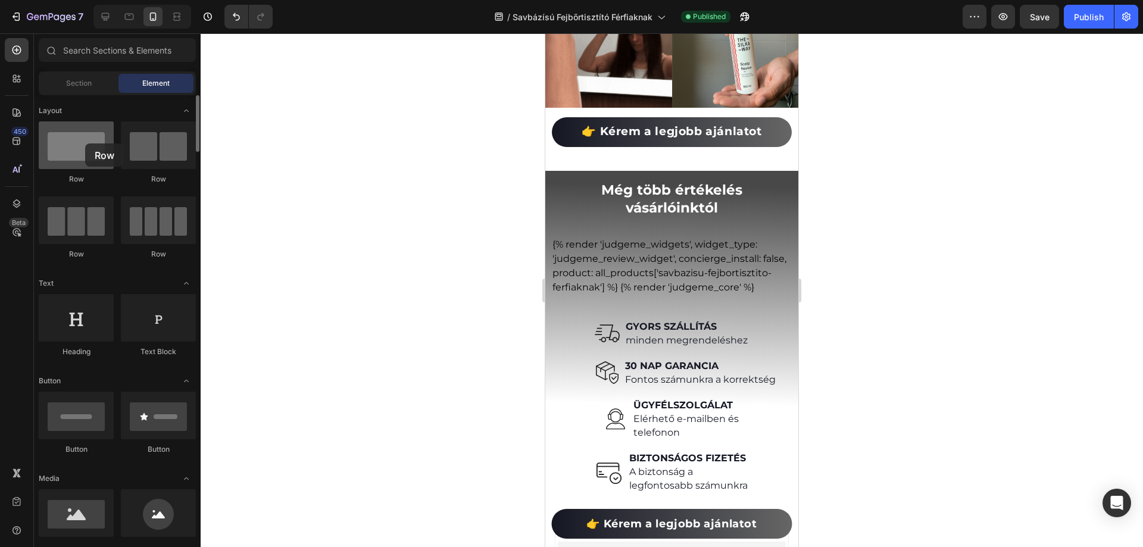
drag, startPoint x: 81, startPoint y: 138, endPoint x: 80, endPoint y: 144, distance: 6.0
click at [80, 144] on div at bounding box center [76, 145] width 75 height 48
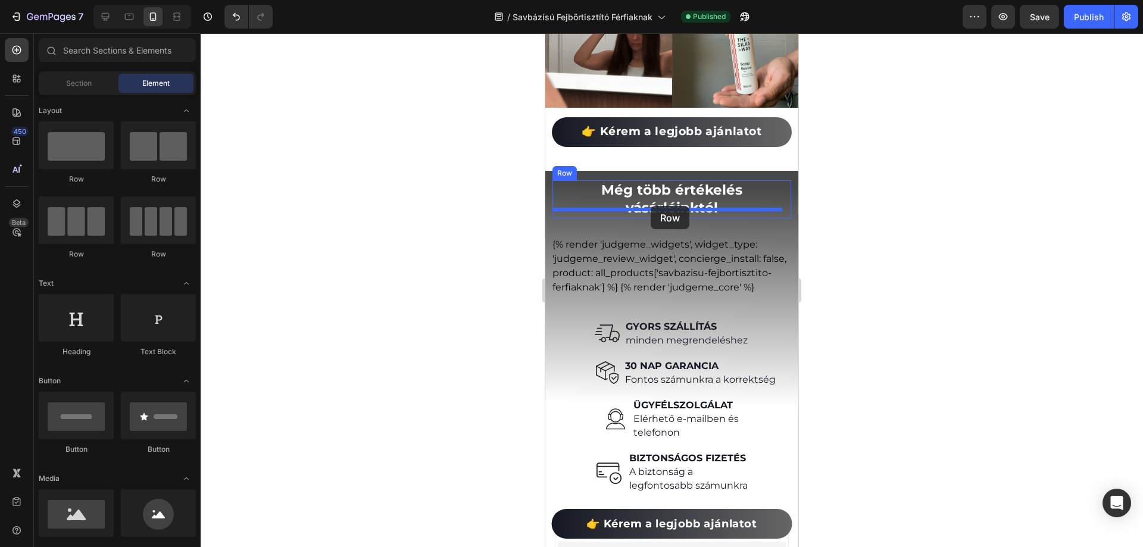
drag, startPoint x: 697, startPoint y: 186, endPoint x: 651, endPoint y: 206, distance: 50.7
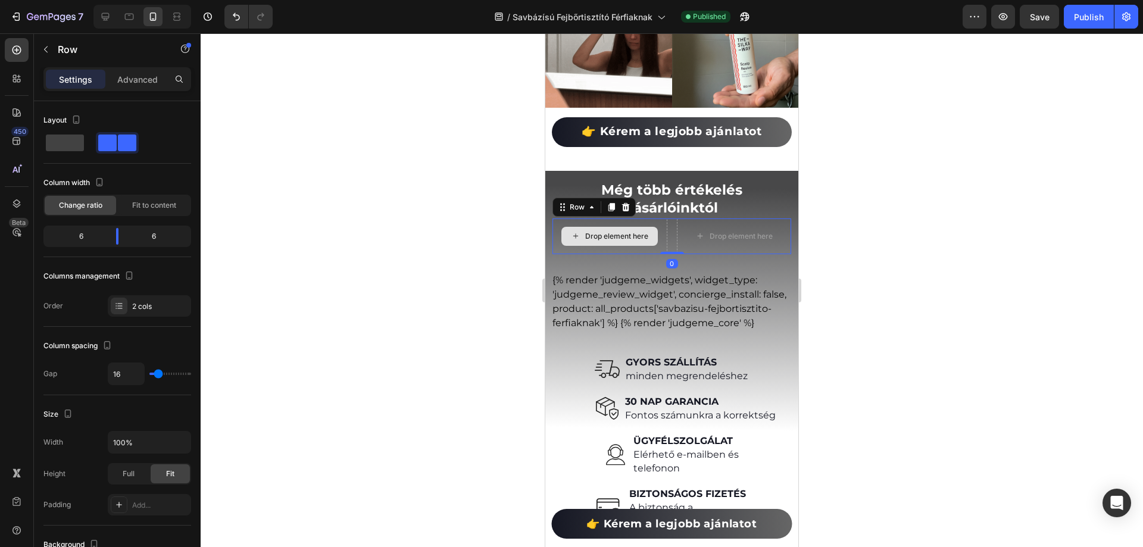
click at [626, 232] on div "Drop element here" at bounding box center [616, 237] width 63 height 10
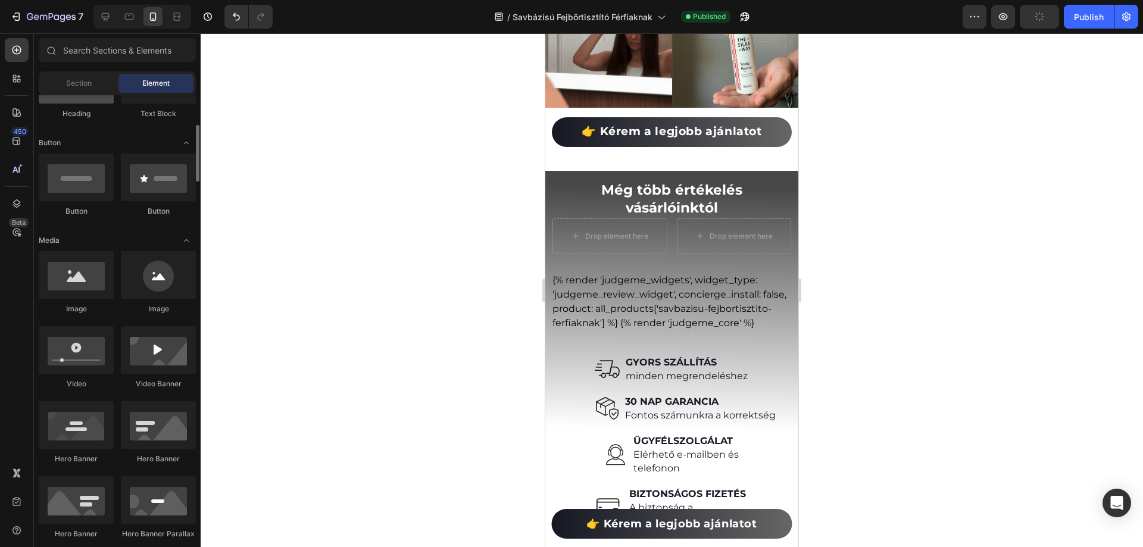
scroll to position [60, 0]
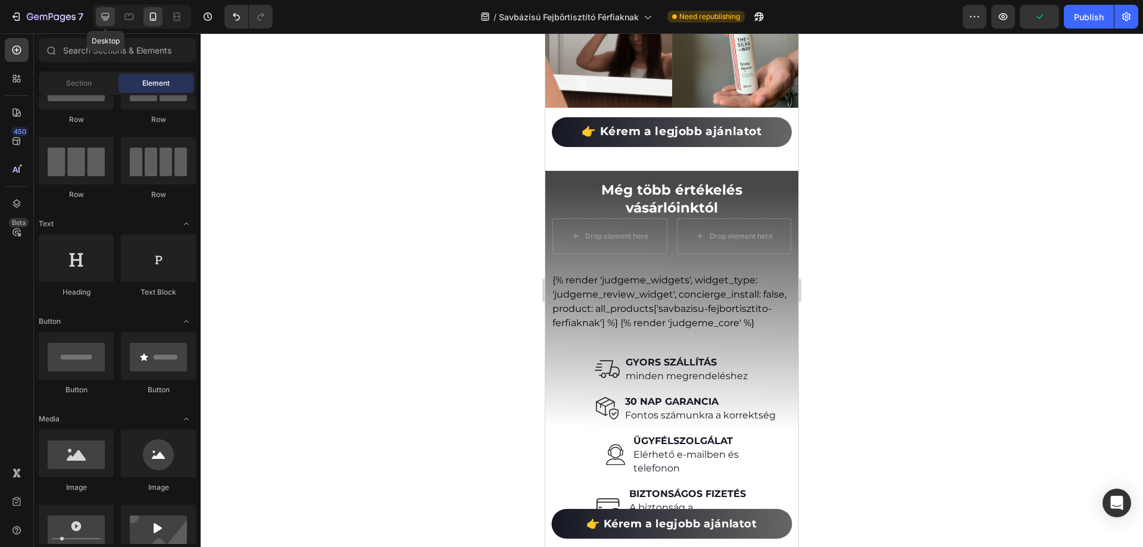
click at [111, 10] on div at bounding box center [105, 16] width 19 height 19
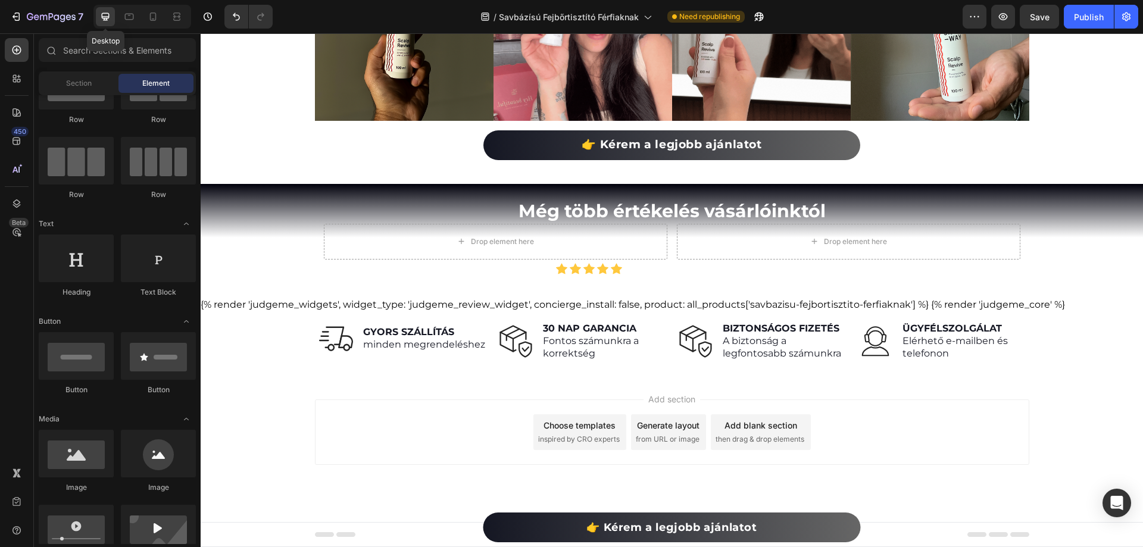
scroll to position [6392, 0]
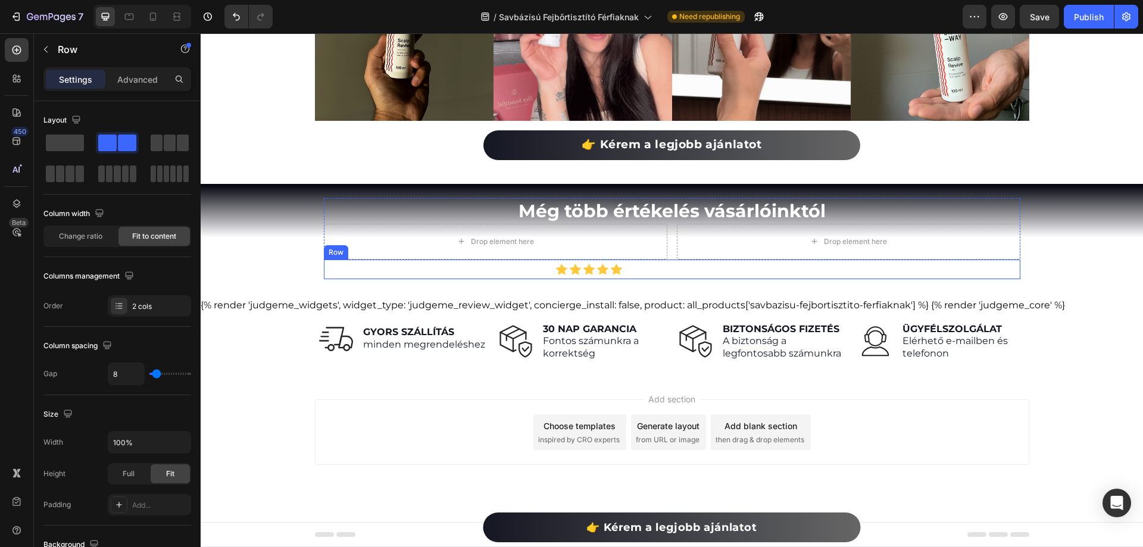
click at [515, 269] on div "Icon Icon Icon Icon Icon Icon List Hoz 4.8 (200+ elégedett vásárló) Text block …" at bounding box center [672, 270] width 697 height 20
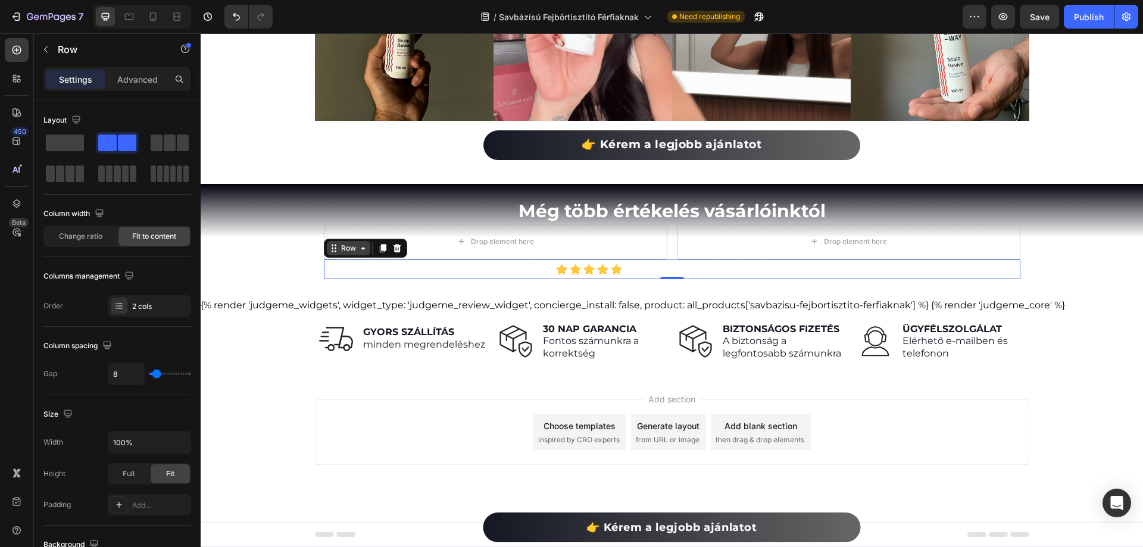
click at [363, 247] on icon at bounding box center [363, 249] width 10 height 10
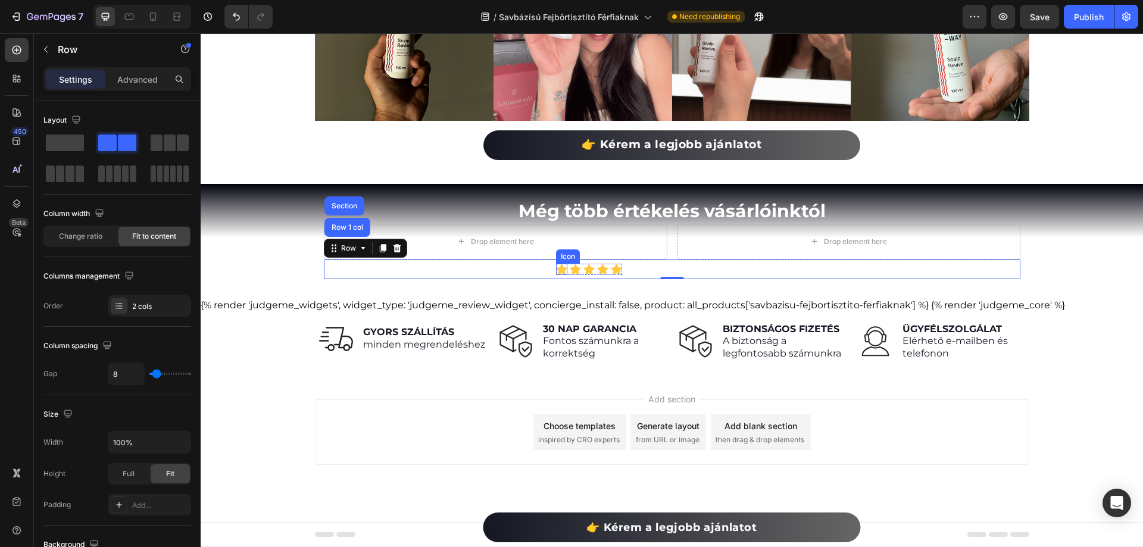
click at [563, 272] on icon at bounding box center [561, 269] width 11 height 11
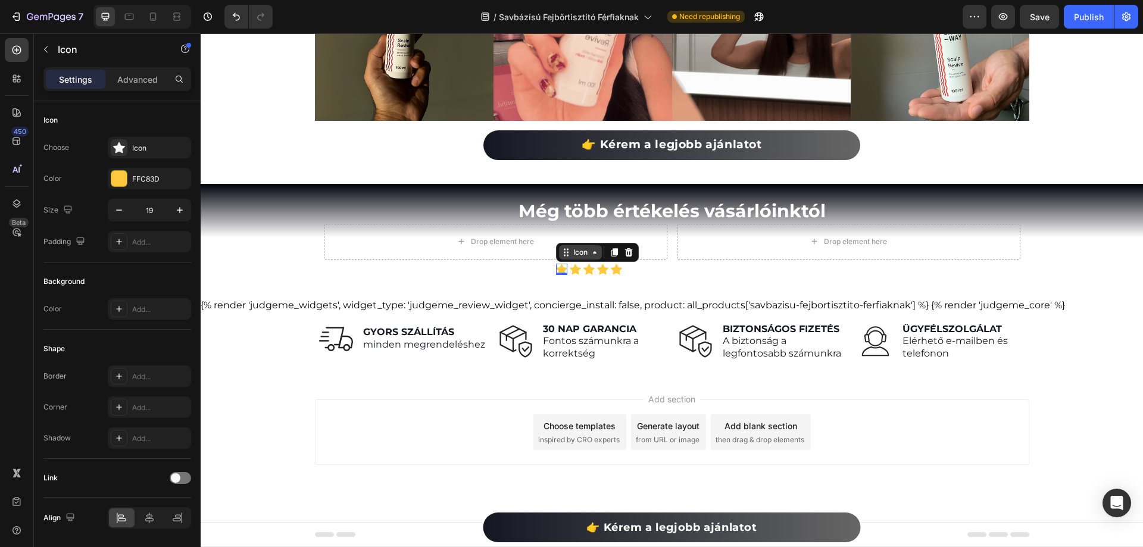
click at [592, 255] on icon at bounding box center [595, 253] width 10 height 10
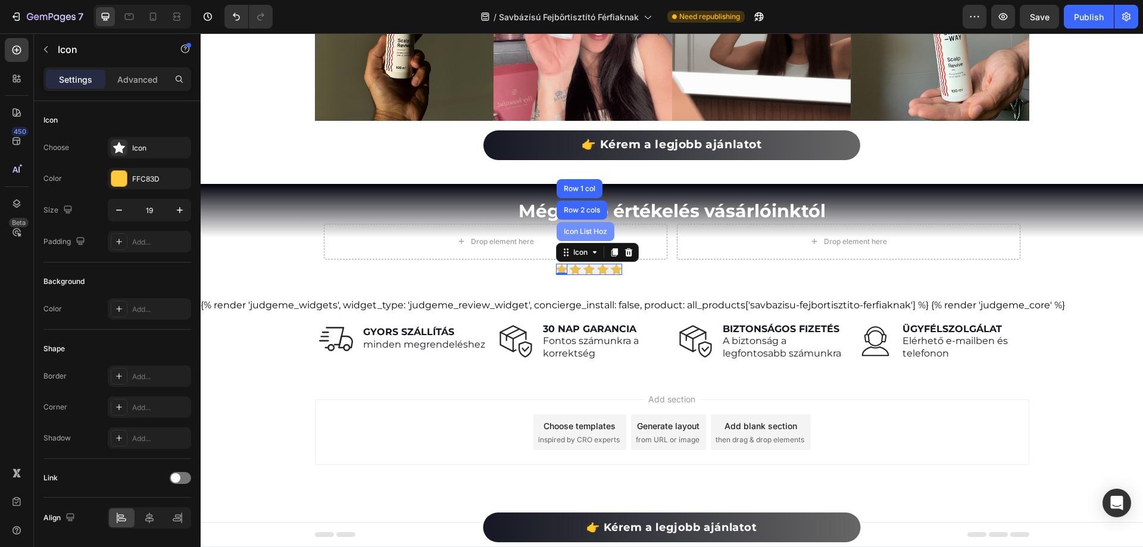
click at [579, 223] on div "Icon List Hoz" at bounding box center [586, 231] width 58 height 19
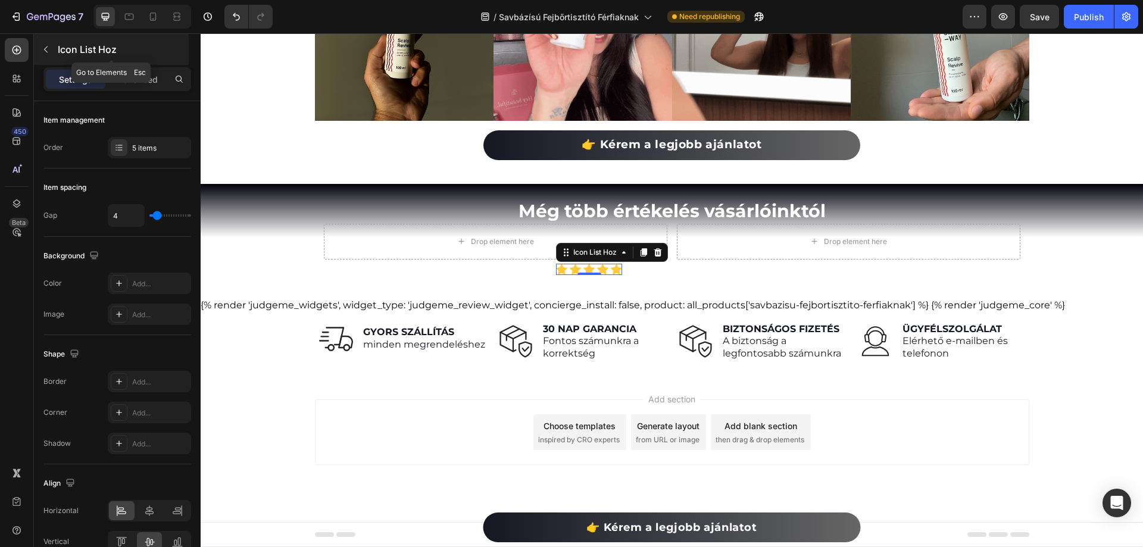
click at [48, 49] on icon "button" at bounding box center [46, 50] width 10 height 10
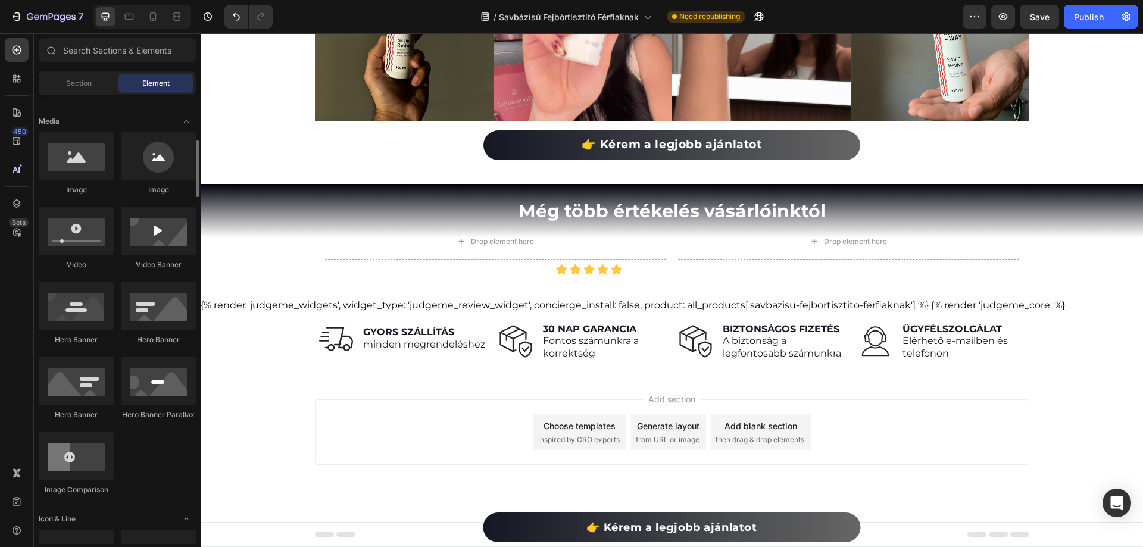
scroll to position [595, 0]
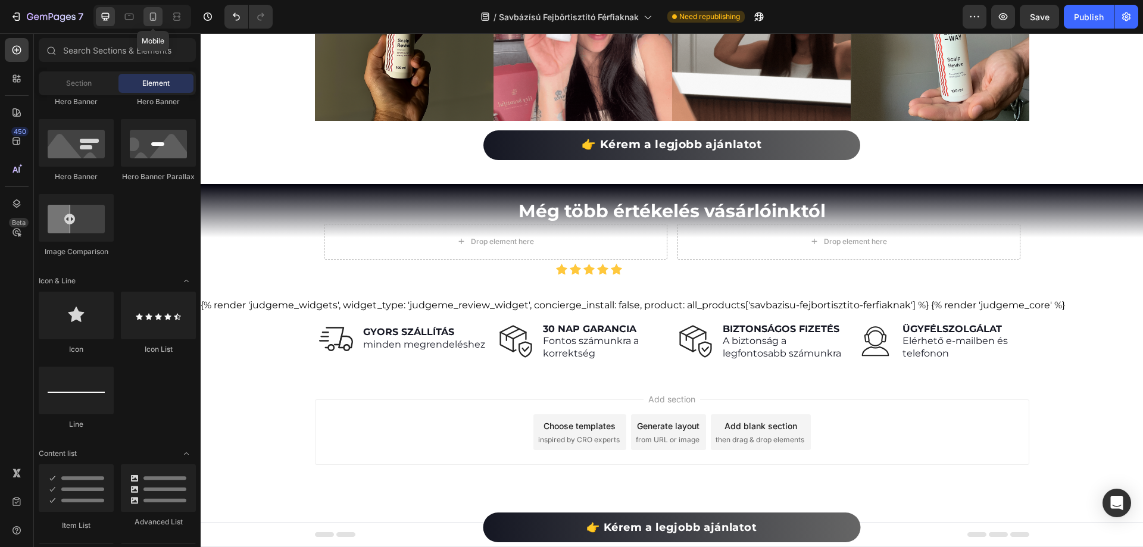
click at [155, 21] on icon at bounding box center [153, 17] width 12 height 12
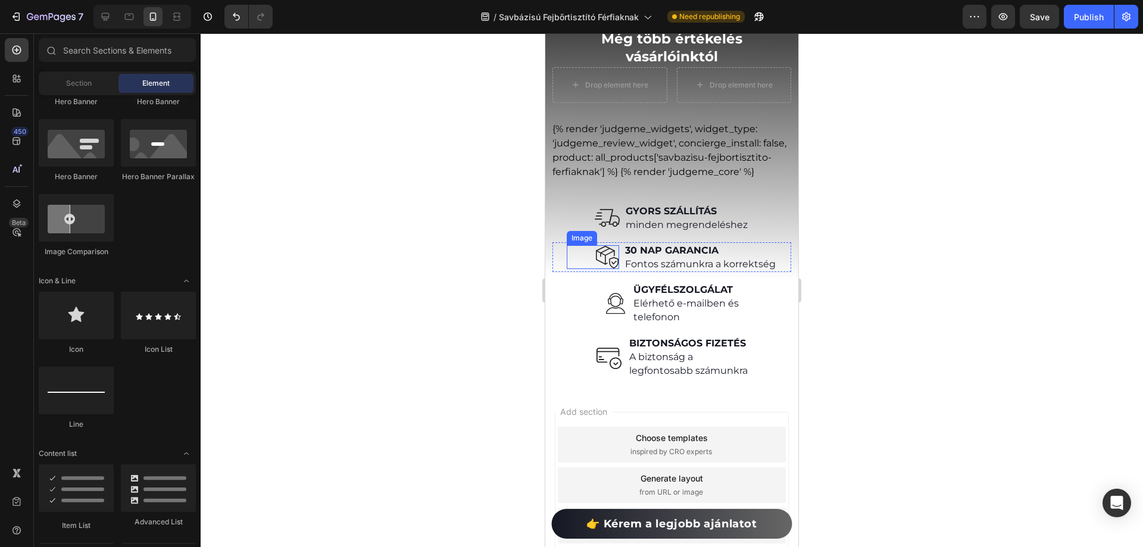
scroll to position [7087, 0]
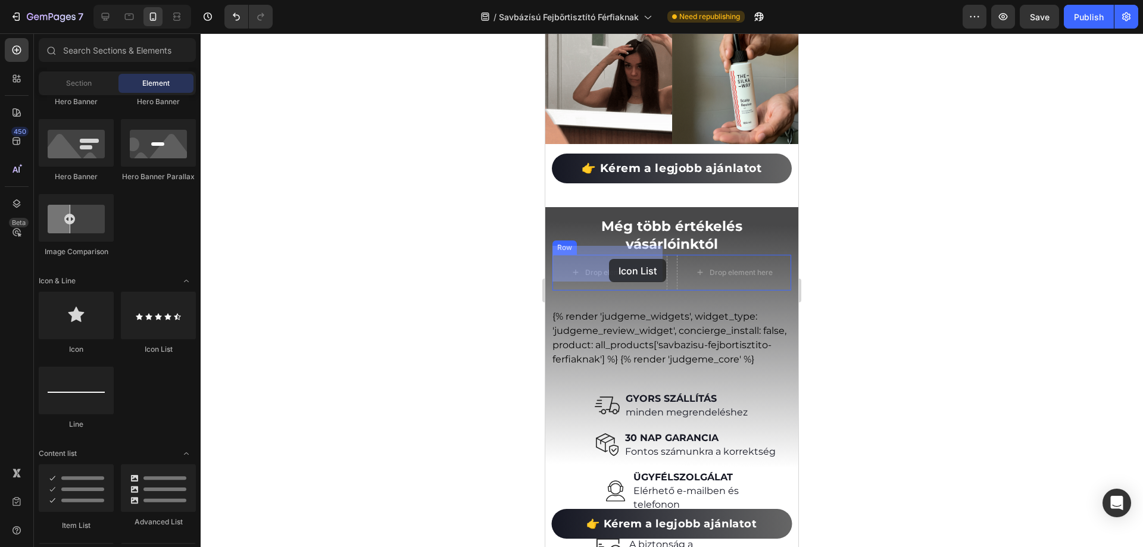
drag, startPoint x: 695, startPoint y: 350, endPoint x: 880, endPoint y: 339, distance: 185.5
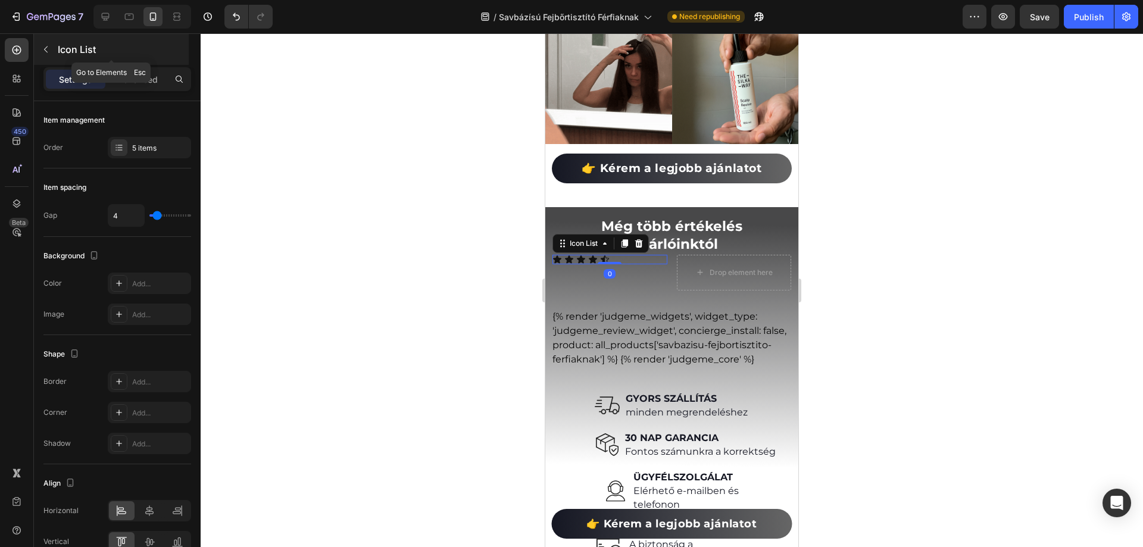
click at [48, 44] on button "button" at bounding box center [45, 49] width 19 height 19
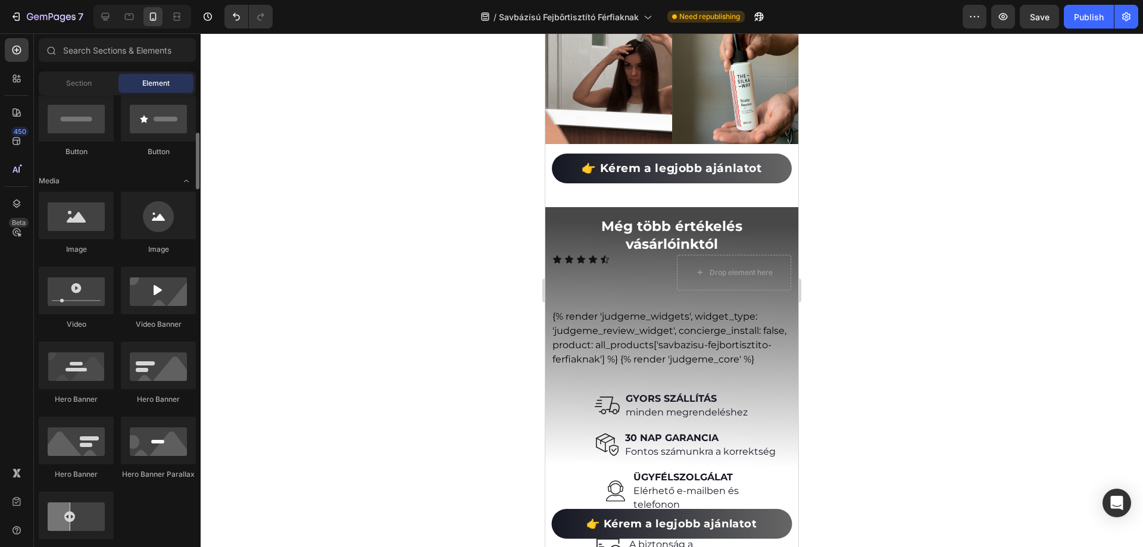
scroll to position [0, 0]
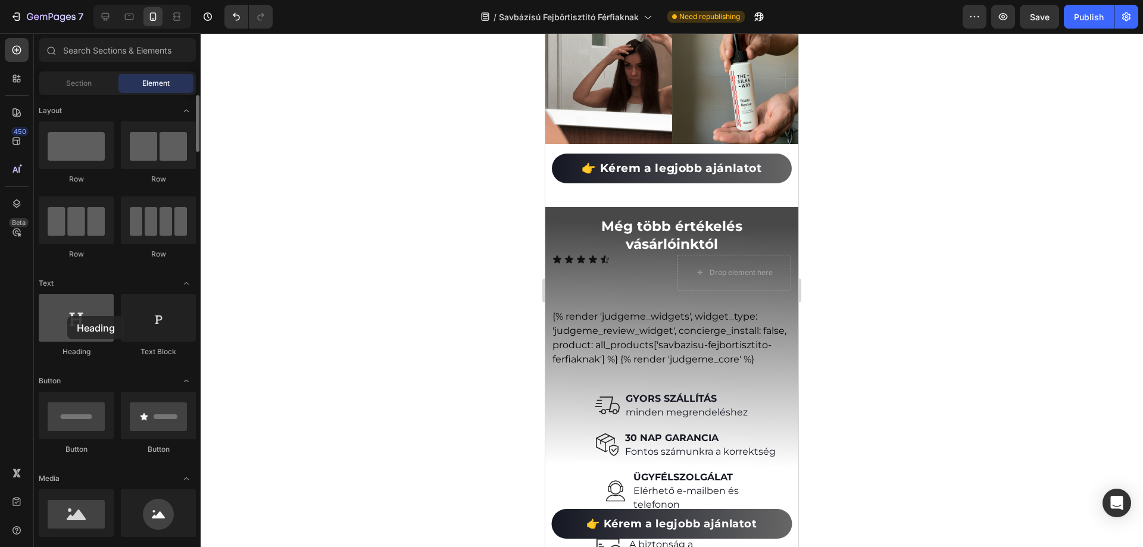
drag, startPoint x: 79, startPoint y: 334, endPoint x: 67, endPoint y: 316, distance: 21.5
click at [67, 316] on div at bounding box center [76, 318] width 75 height 48
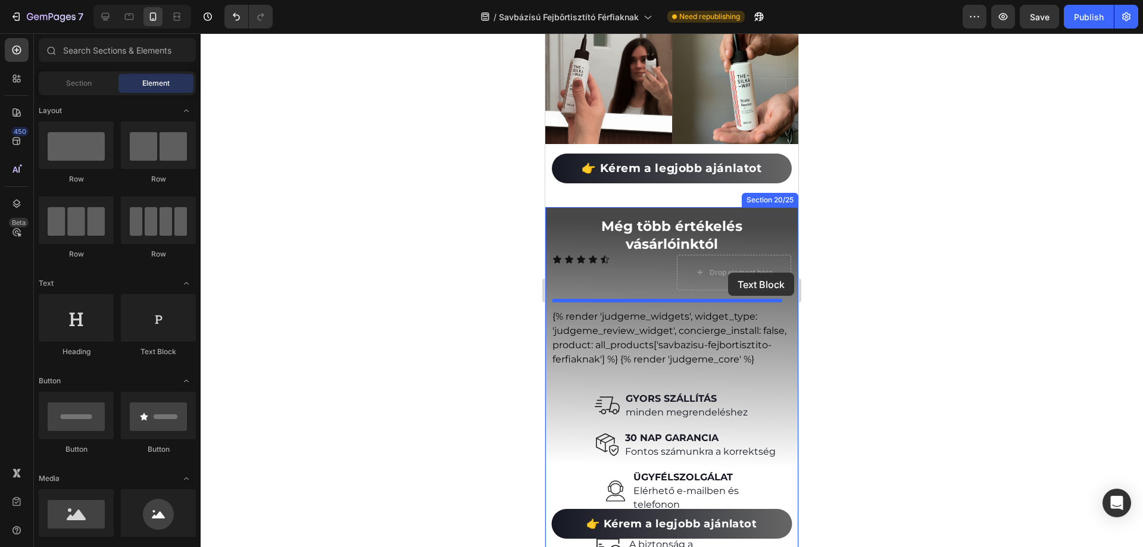
drag, startPoint x: 707, startPoint y: 363, endPoint x: 662, endPoint y: 302, distance: 75.7
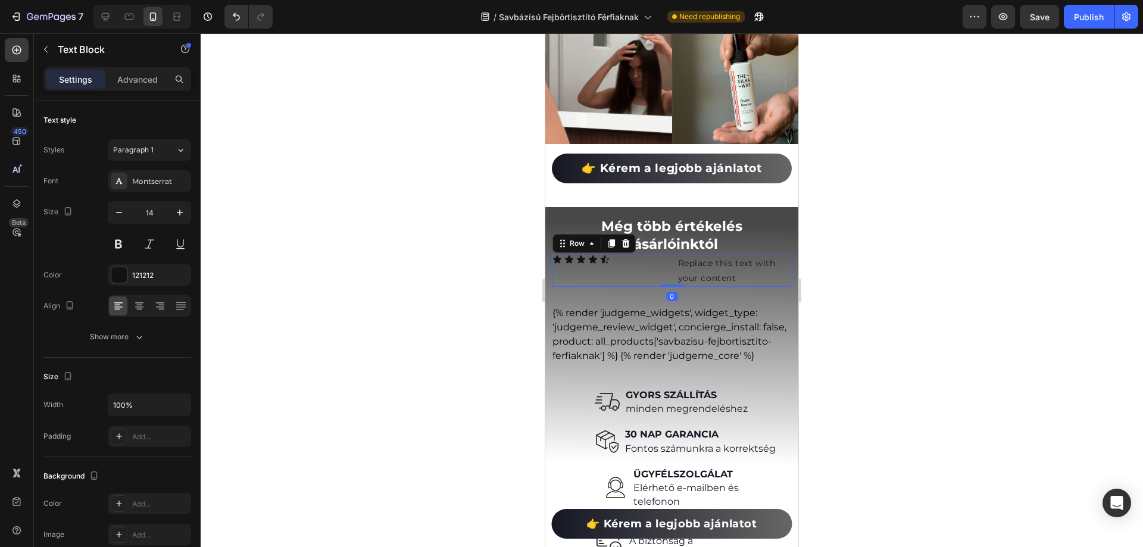
click at [619, 261] on div "Icon Icon Icon Icon Icon Icon List" at bounding box center [610, 271] width 115 height 32
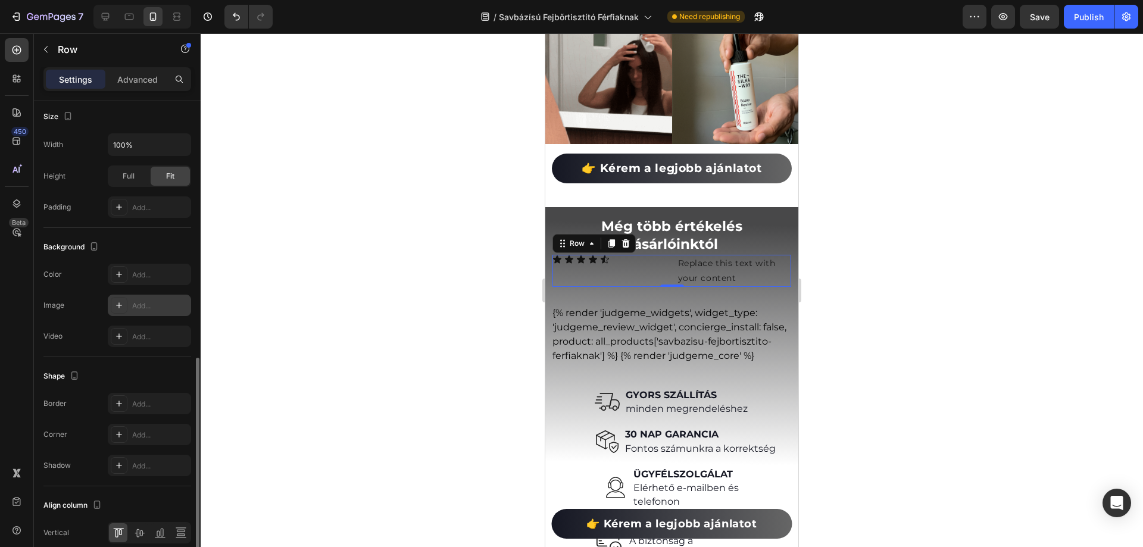
scroll to position [351, 0]
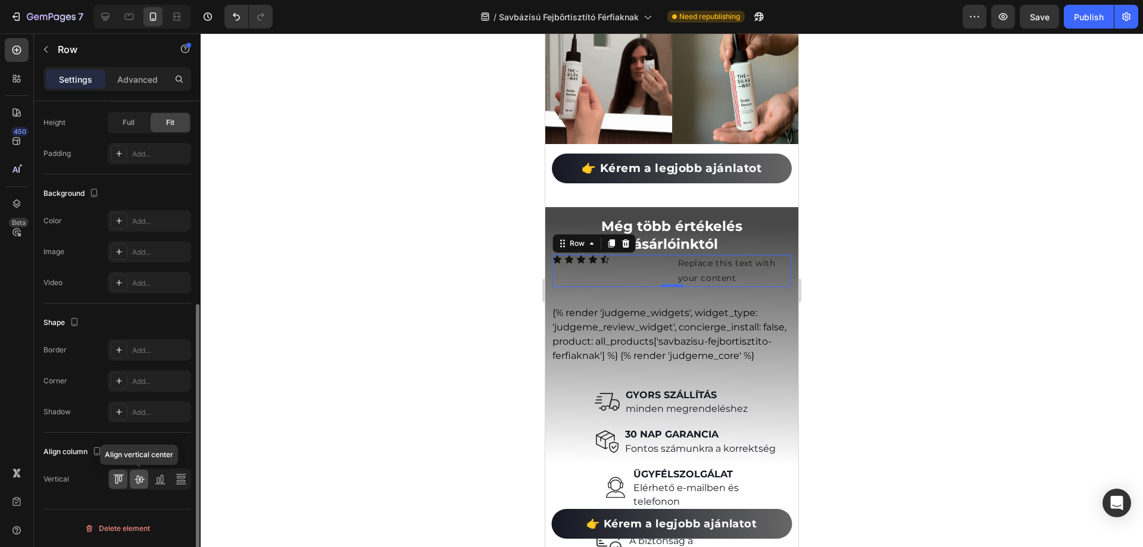
click at [139, 476] on icon at bounding box center [139, 479] width 12 height 12
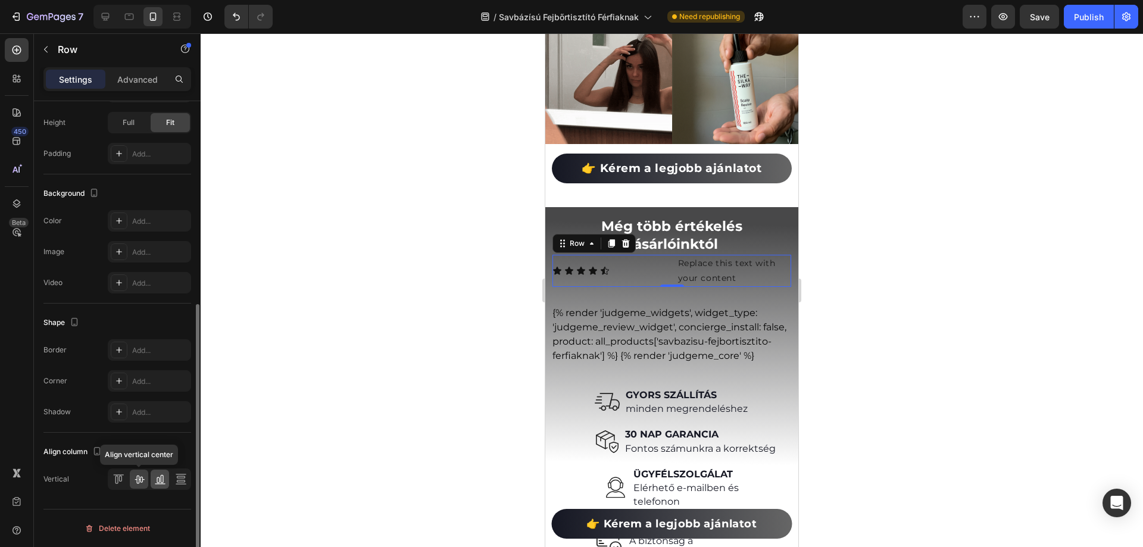
click at [155, 479] on icon at bounding box center [160, 479] width 12 height 12
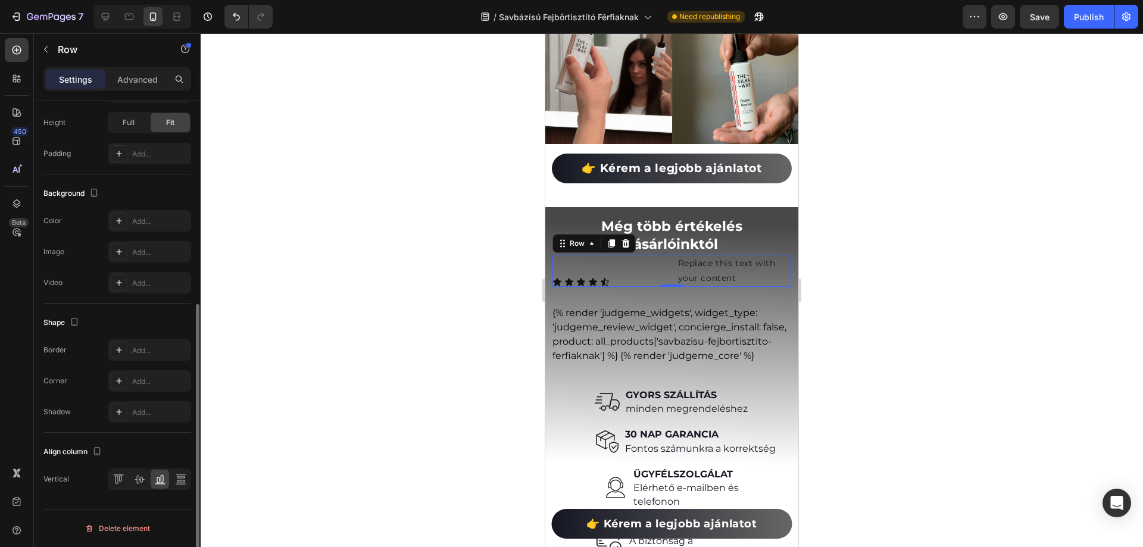
click at [191, 481] on div at bounding box center [149, 479] width 83 height 21
click at [182, 481] on icon at bounding box center [181, 479] width 12 height 12
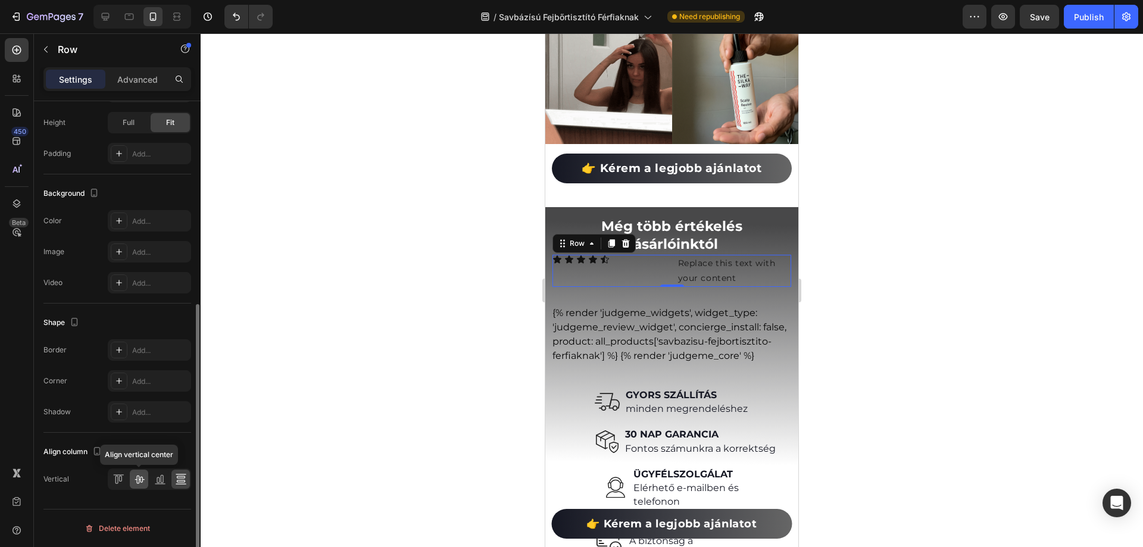
click at [144, 478] on icon at bounding box center [139, 479] width 12 height 12
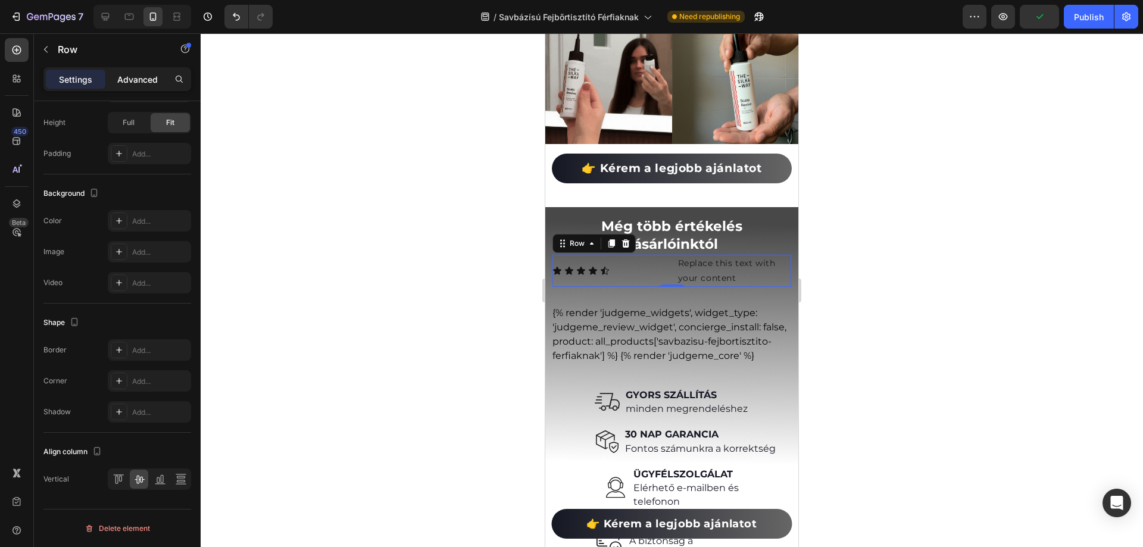
click at [138, 76] on p "Advanced" at bounding box center [137, 79] width 40 height 13
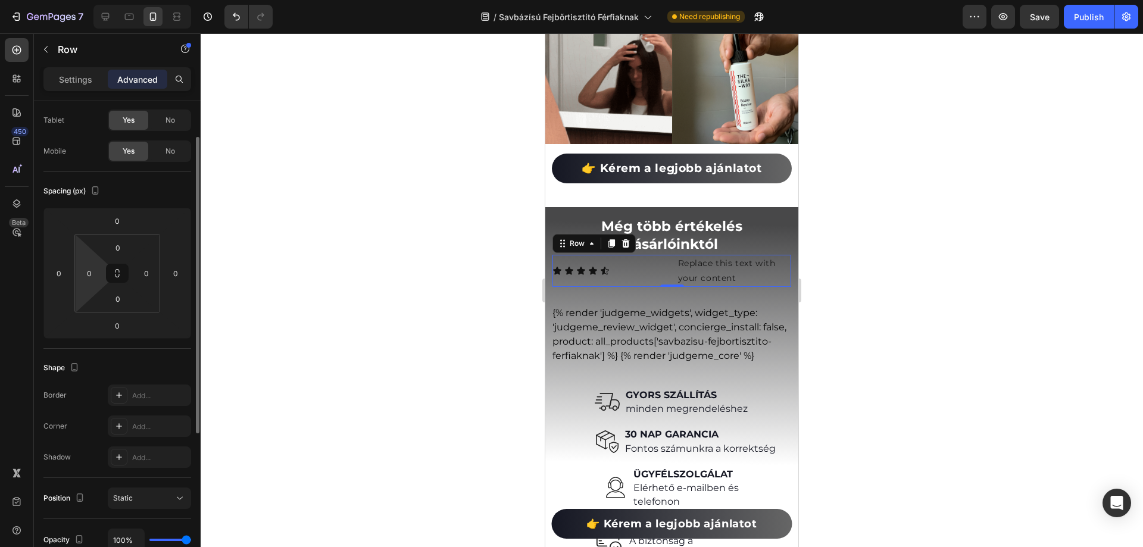
scroll to position [0, 0]
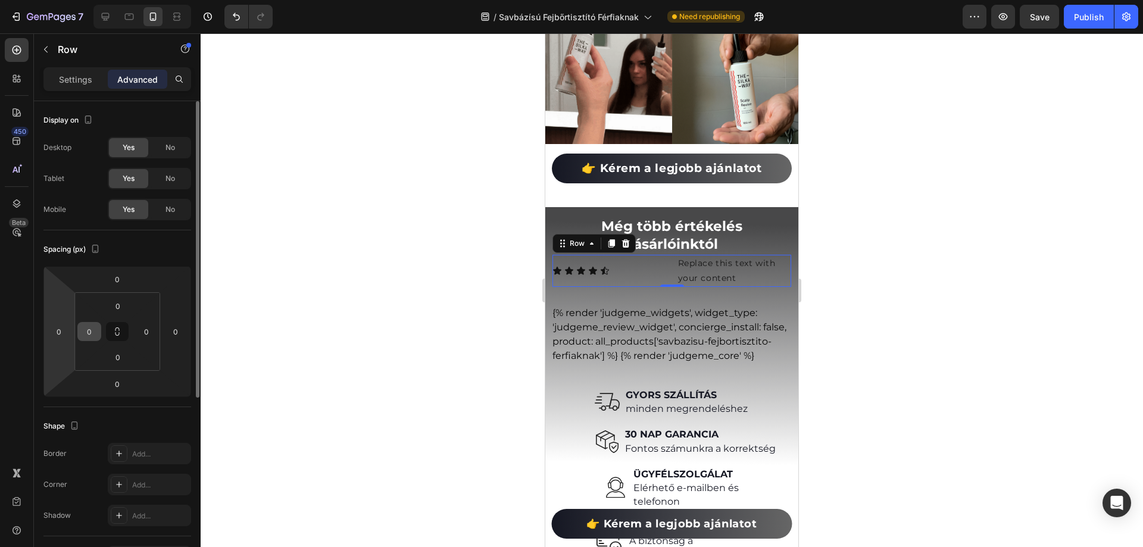
click at [80, 336] on input "0" at bounding box center [89, 332] width 18 height 18
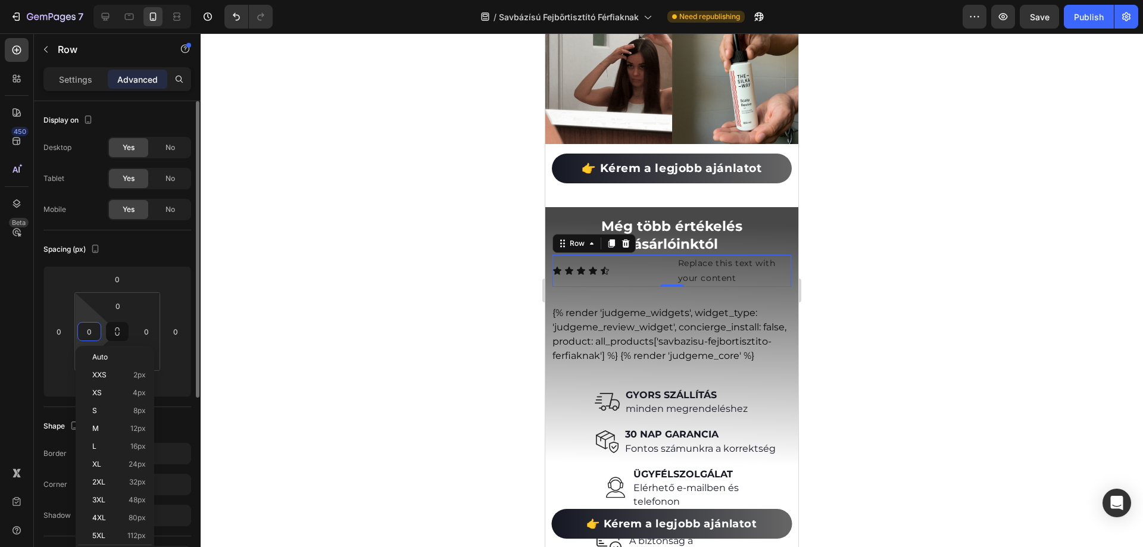
click at [88, 334] on input "0" at bounding box center [89, 332] width 18 height 18
click at [91, 335] on input "0" at bounding box center [89, 332] width 18 height 18
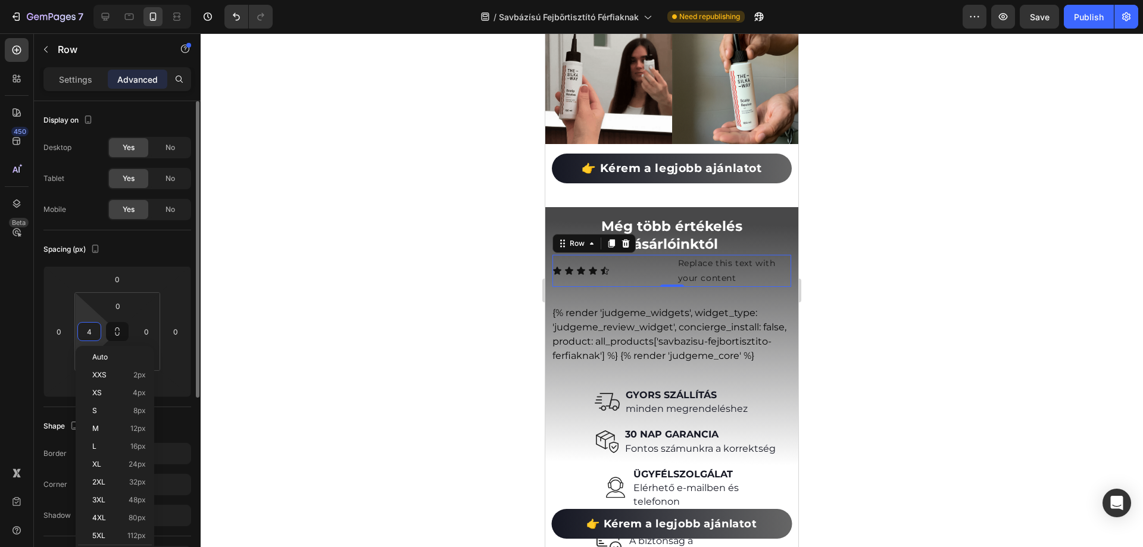
type input "40"
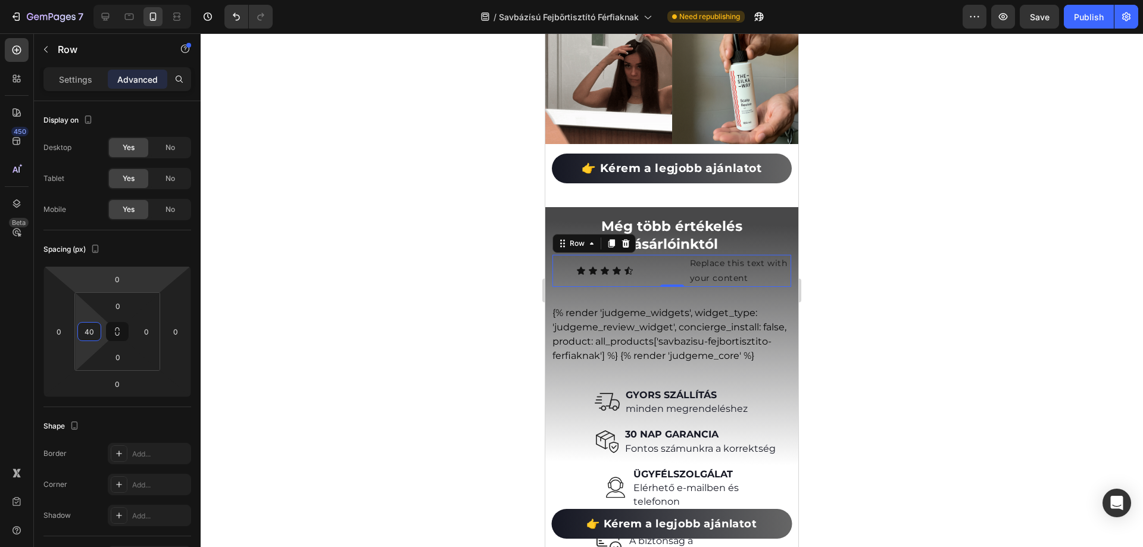
click at [76, 71] on div "Settings" at bounding box center [76, 79] width 60 height 19
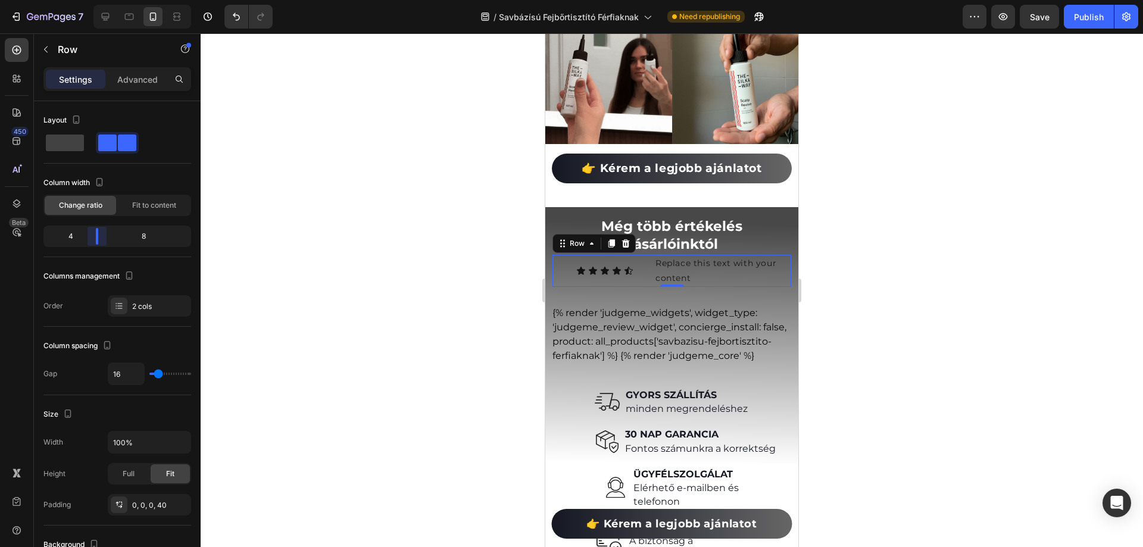
drag, startPoint x: 122, startPoint y: 243, endPoint x: 93, endPoint y: 247, distance: 29.4
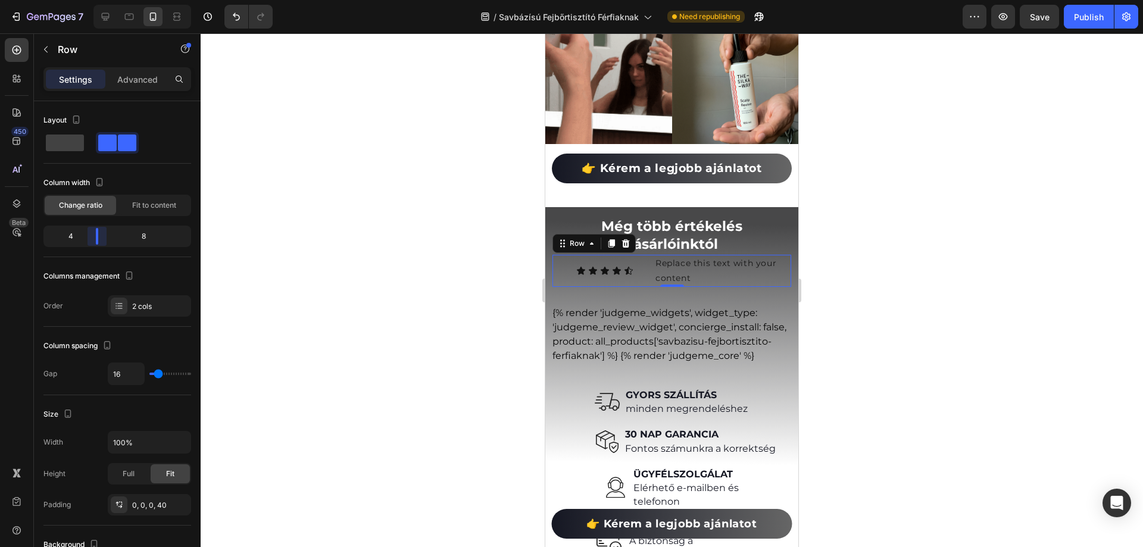
click at [93, 0] on body "7 Version history / Savbázísú Fejbőrtisztító Férfiaknak Need republishing Previ…" at bounding box center [571, 0] width 1143 height 0
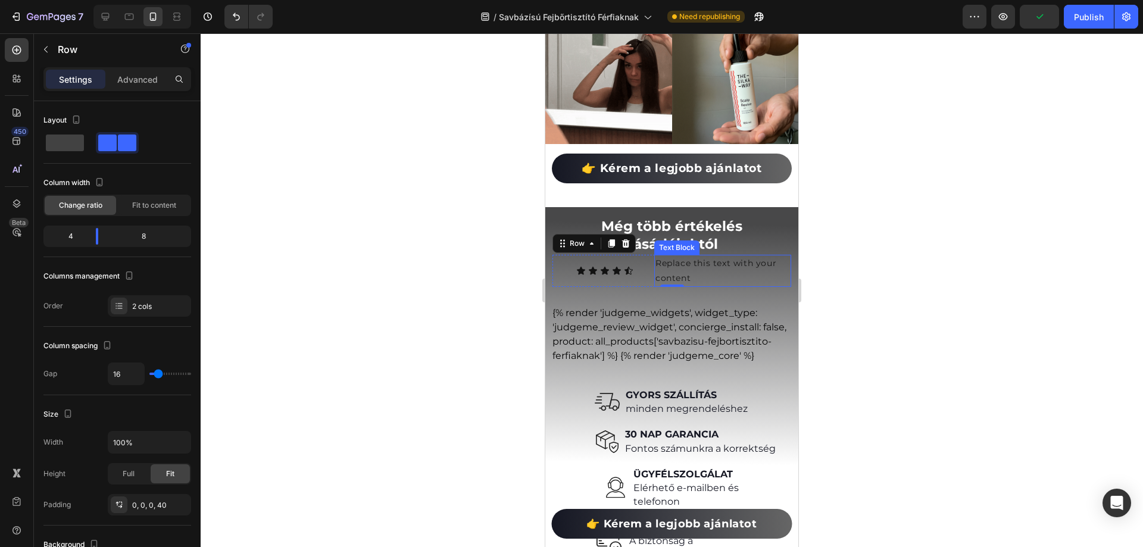
click at [679, 260] on div "Replace this text with your content" at bounding box center [722, 271] width 137 height 32
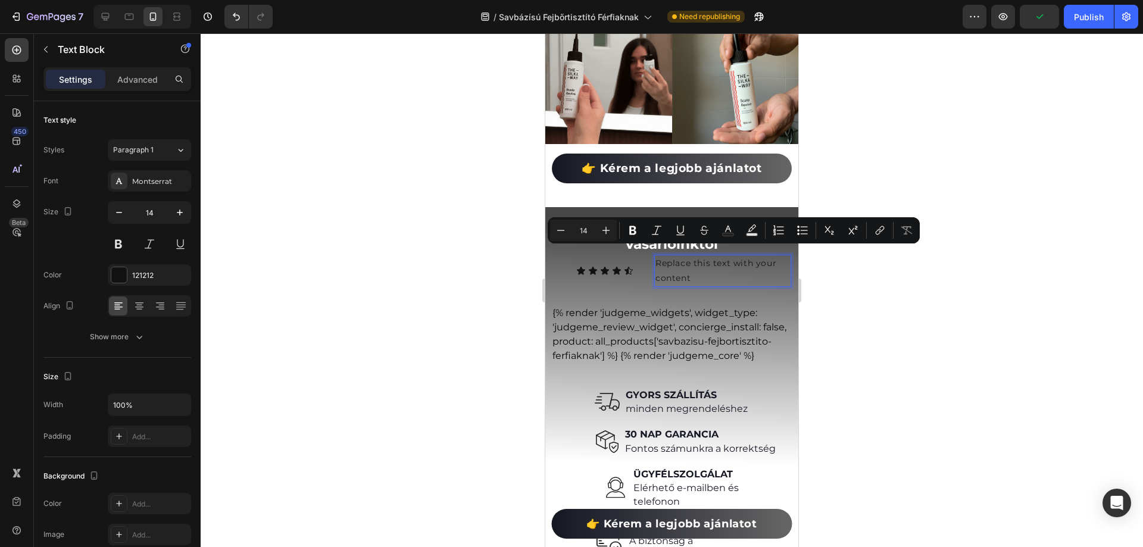
click at [679, 260] on p "Replace this text with your content" at bounding box center [723, 271] width 135 height 30
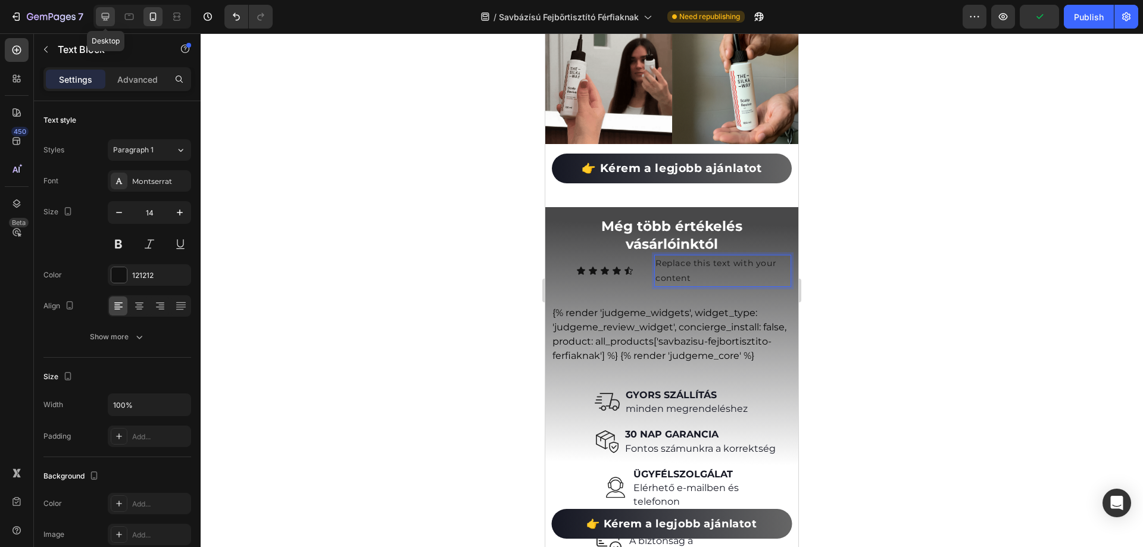
click at [106, 18] on icon at bounding box center [106, 17] width 8 height 8
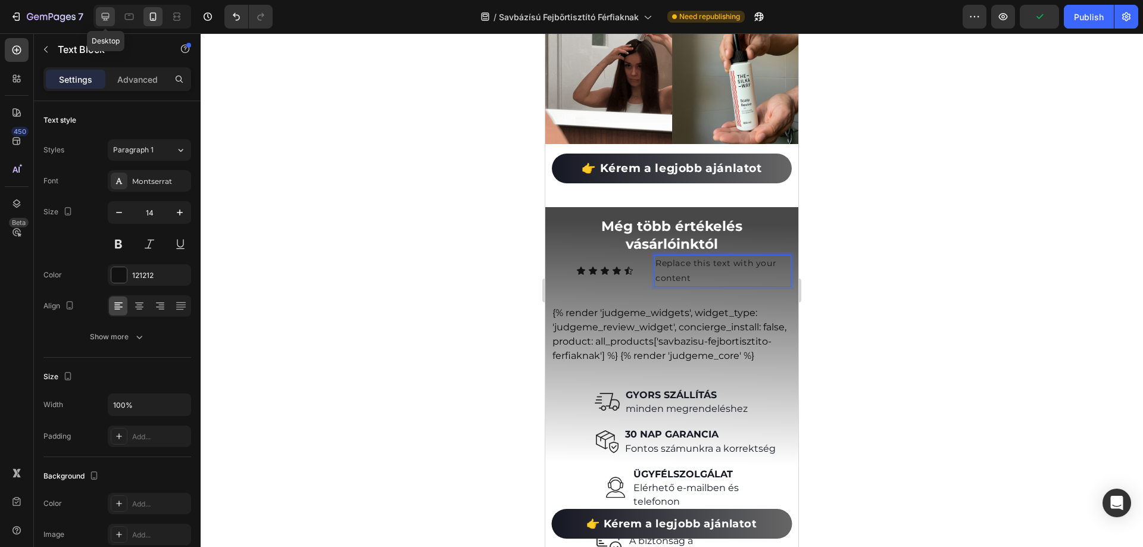
type input "18"
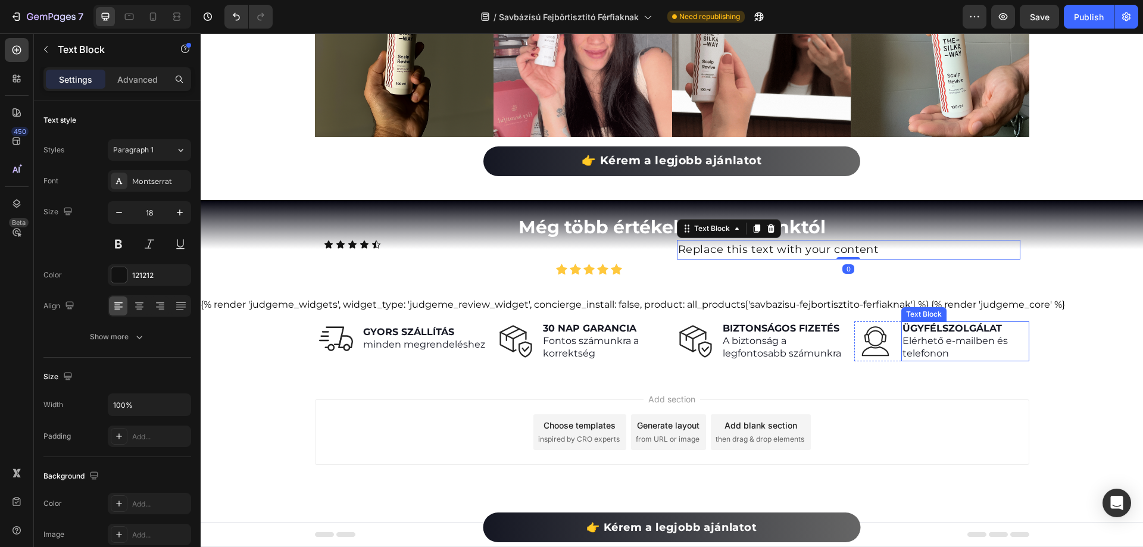
scroll to position [6376, 0]
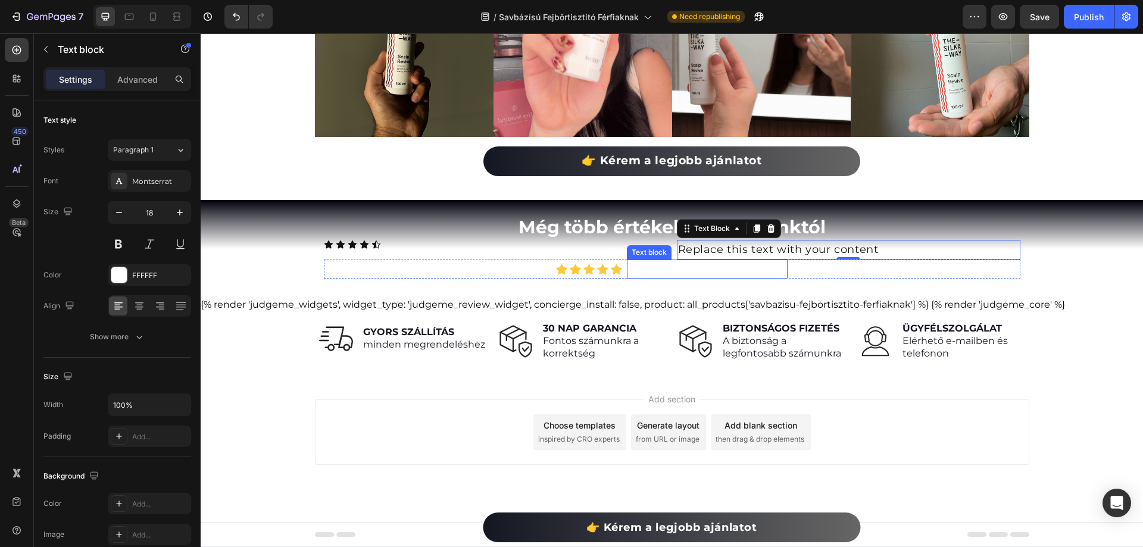
click at [693, 269] on p "4.8 (200+ elégedett vásárló)" at bounding box center [707, 269] width 158 height 17
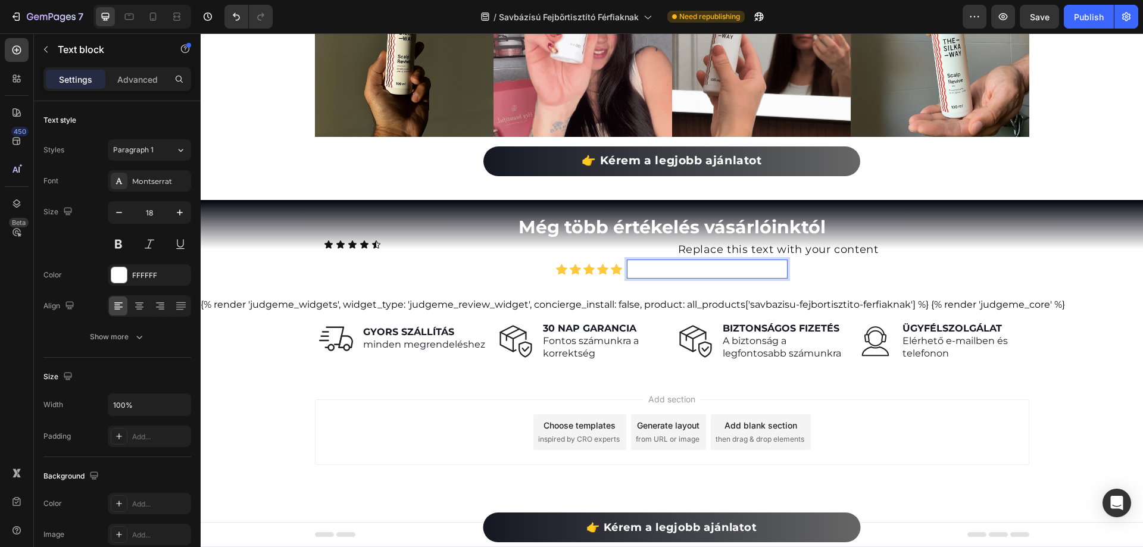
click at [679, 271] on p "4.8 (200+ elégedett vásárló)" at bounding box center [707, 269] width 158 height 17
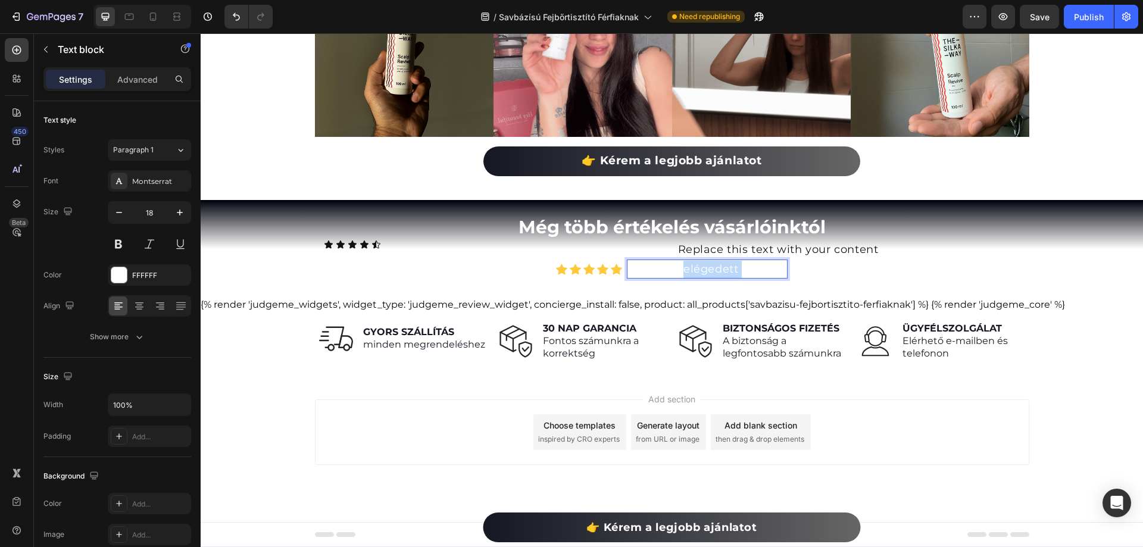
click at [679, 271] on p "4.8 (200+ elégedett vásárló)" at bounding box center [707, 269] width 158 height 17
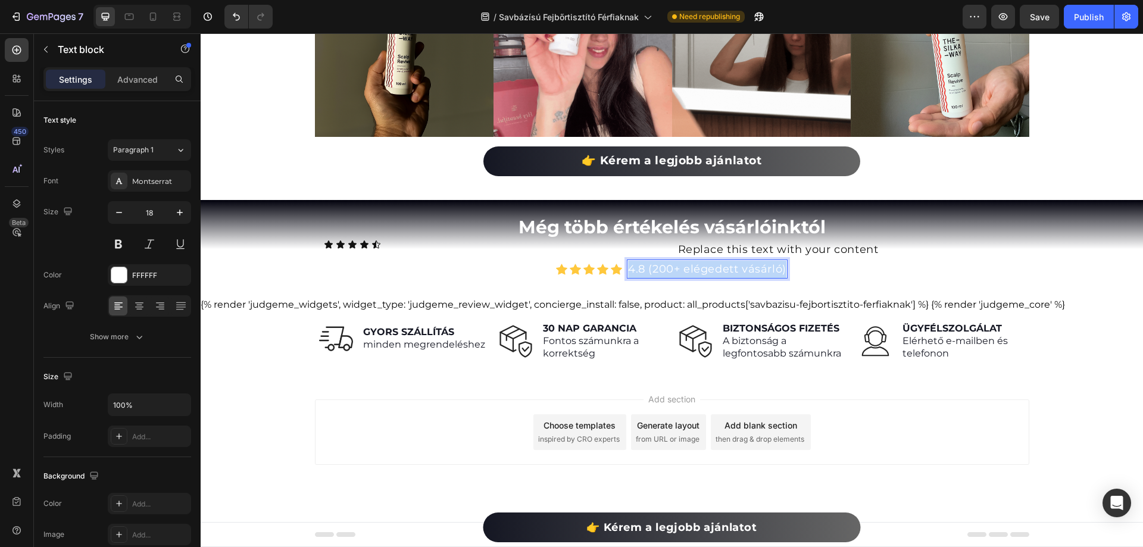
click at [679, 271] on p "4.8 (200+ elégedett vásárló)" at bounding box center [707, 269] width 158 height 17
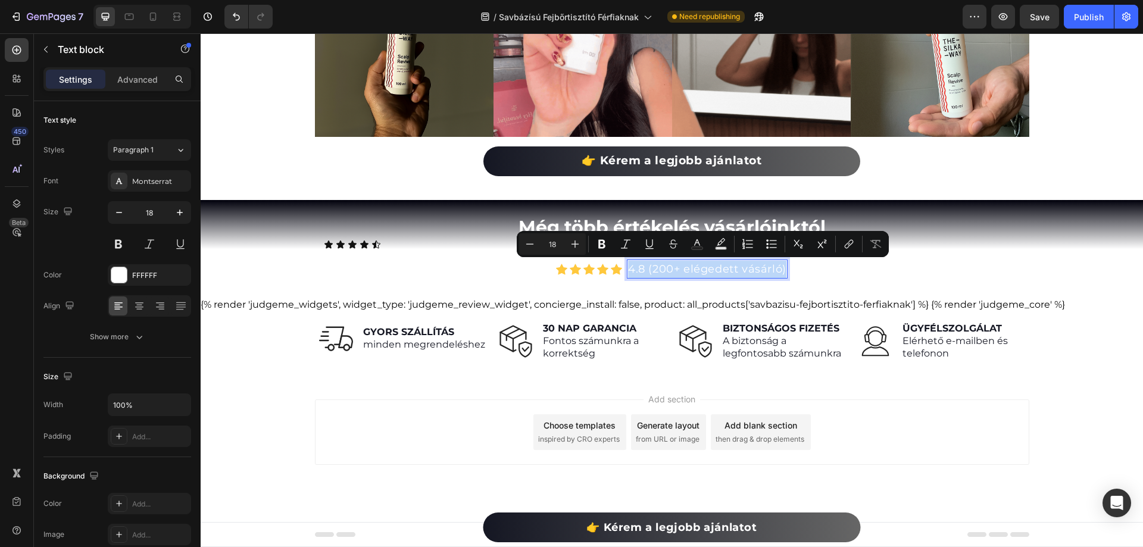
copy p "4.8 (200+ elégedett vásárló)"
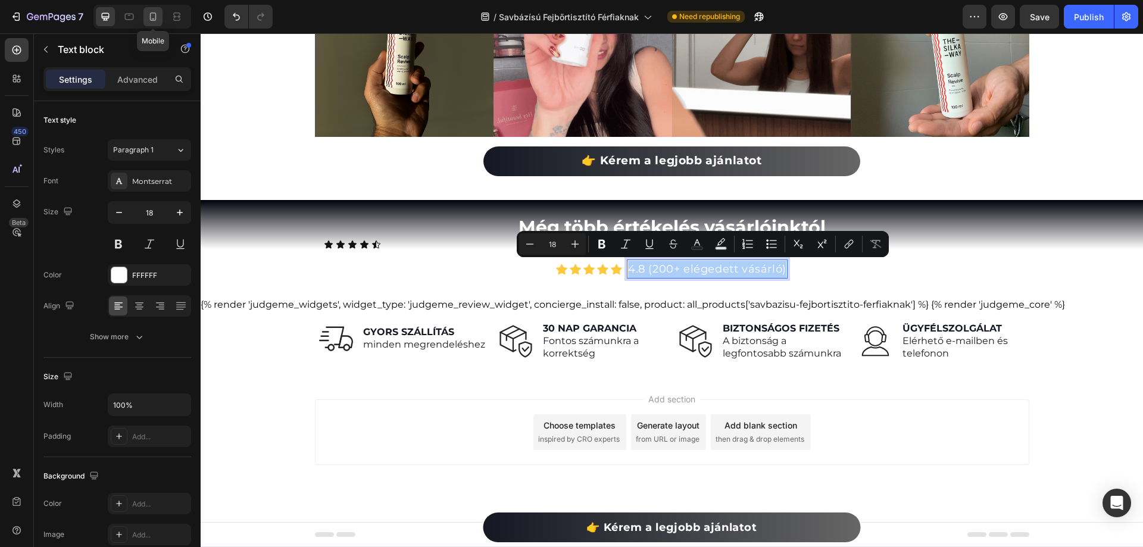
click at [152, 17] on icon at bounding box center [153, 17] width 12 height 12
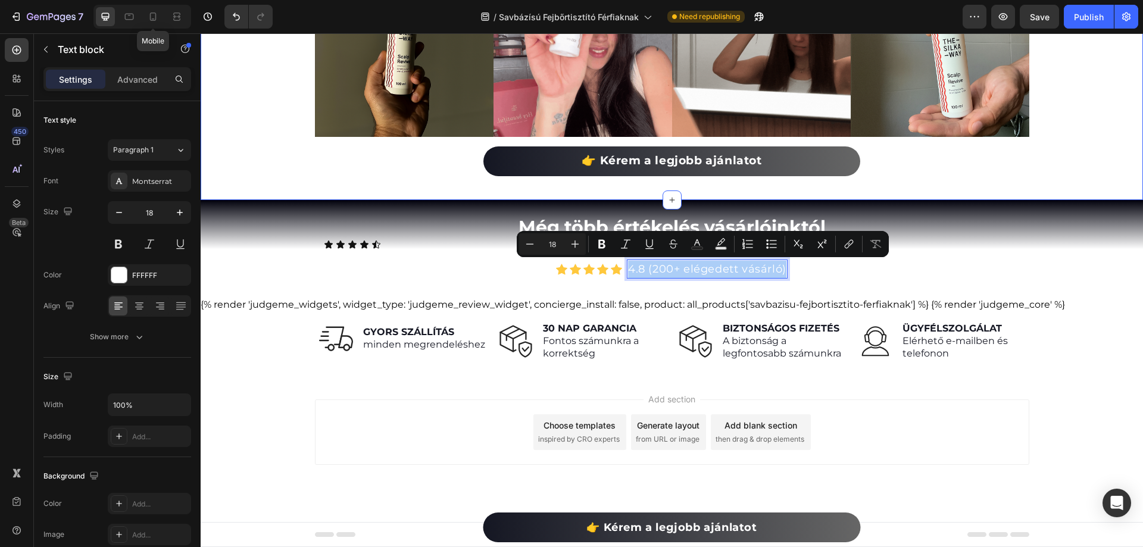
type input "14"
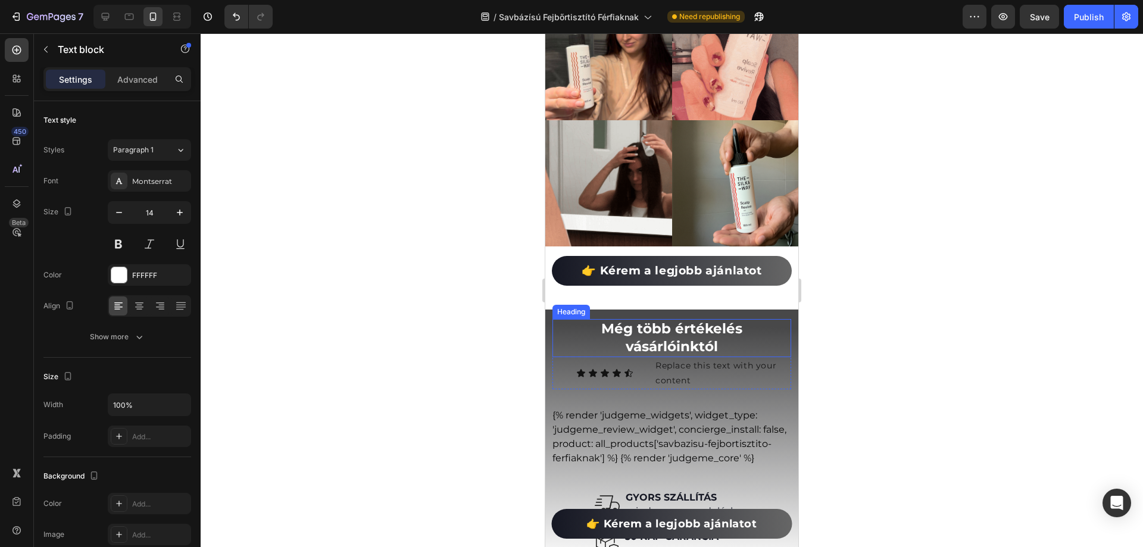
scroll to position [6989, 0]
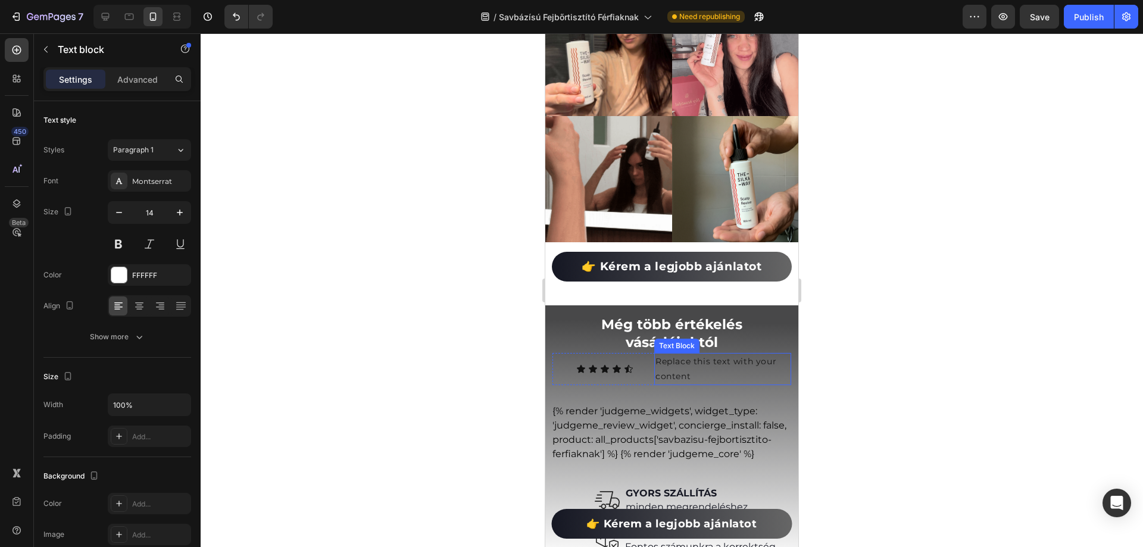
click at [686, 361] on p "Replace this text with your content" at bounding box center [723, 369] width 135 height 30
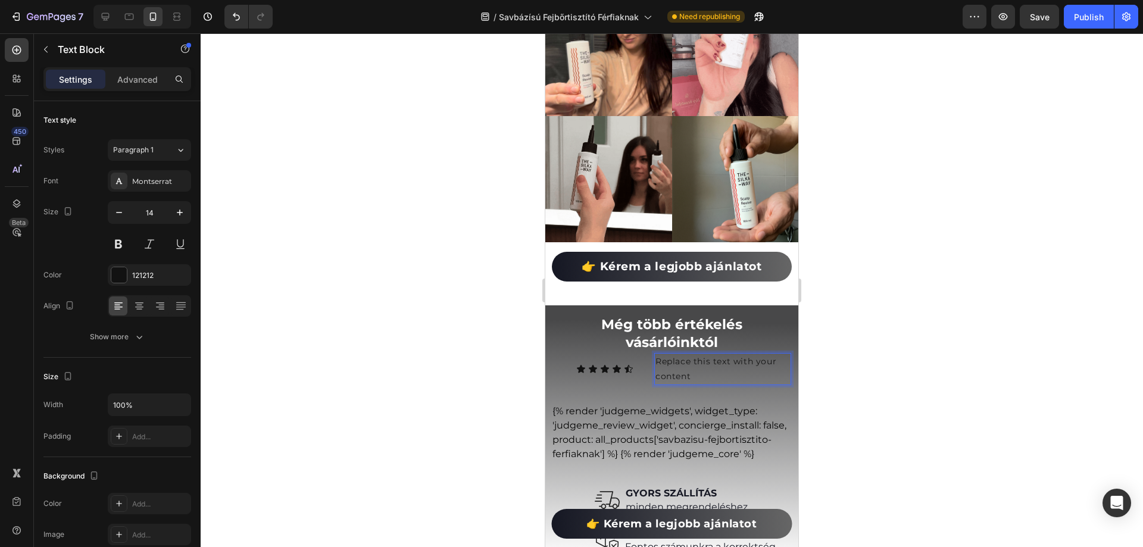
click at [672, 357] on p "Replace this text with your content" at bounding box center [723, 369] width 135 height 30
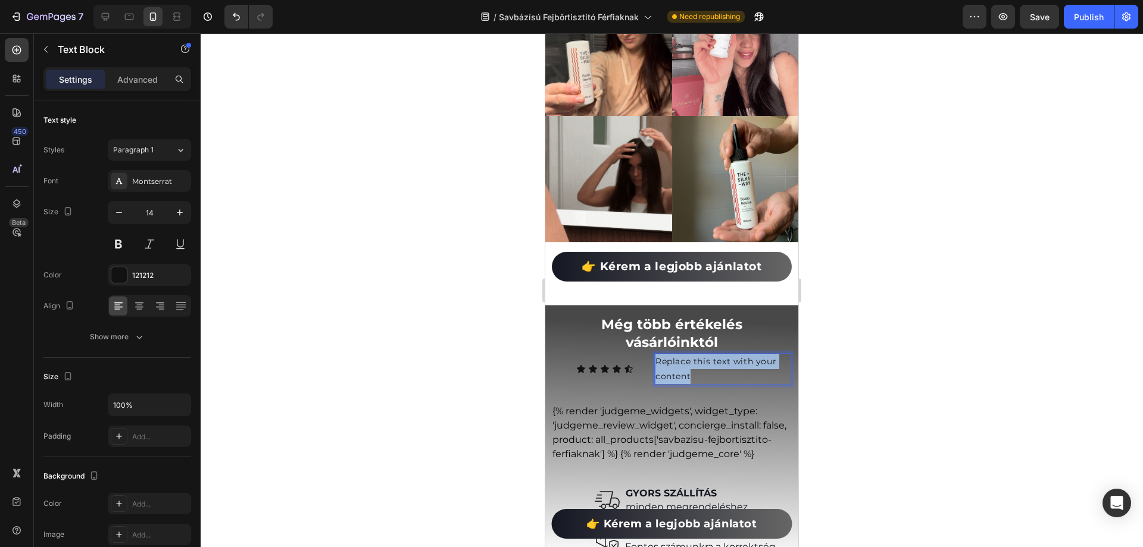
click at [672, 357] on p "Replace this text with your content" at bounding box center [723, 369] width 135 height 30
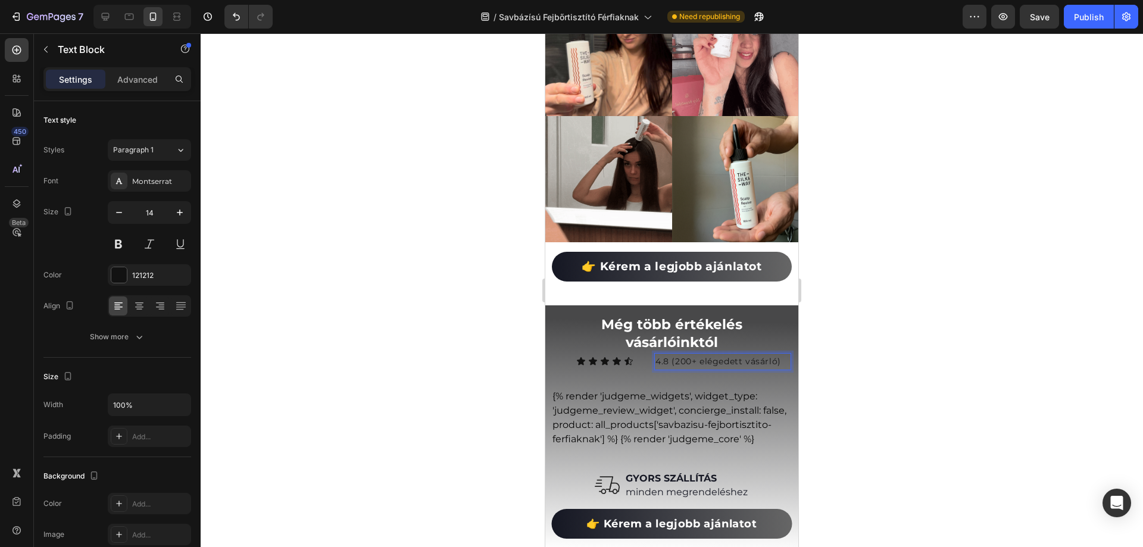
click at [747, 361] on div "4.8 (200+ elégedett vásárló)" at bounding box center [722, 361] width 137 height 17
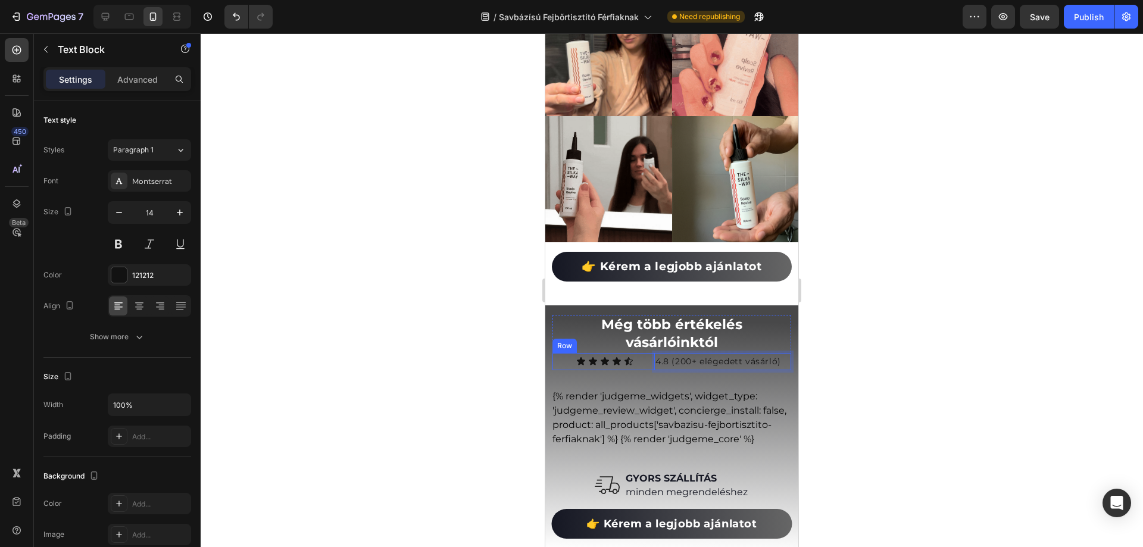
click at [598, 359] on div "Icon Icon Icon Icon Icon Icon List" at bounding box center [610, 361] width 68 height 17
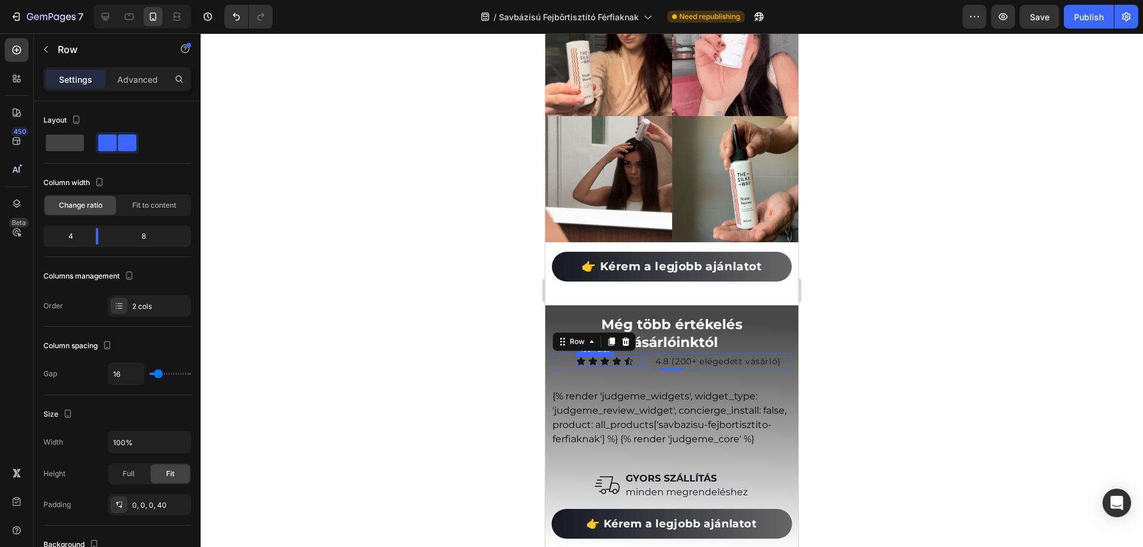
click at [634, 357] on div "Icon Icon Icon Icon Icon" at bounding box center [610, 362] width 68 height 10
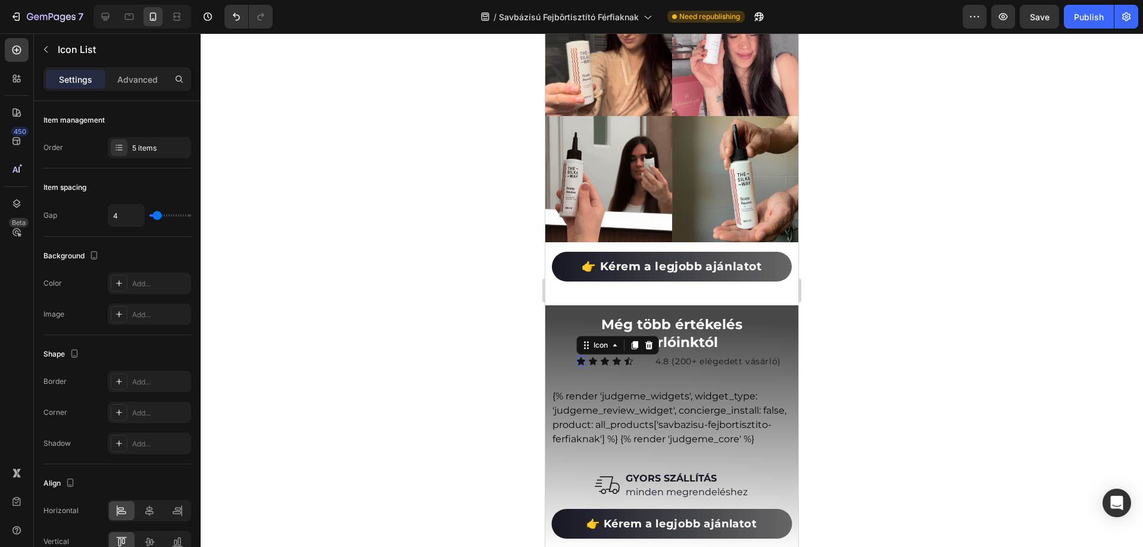
click at [581, 357] on icon at bounding box center [581, 362] width 10 height 10
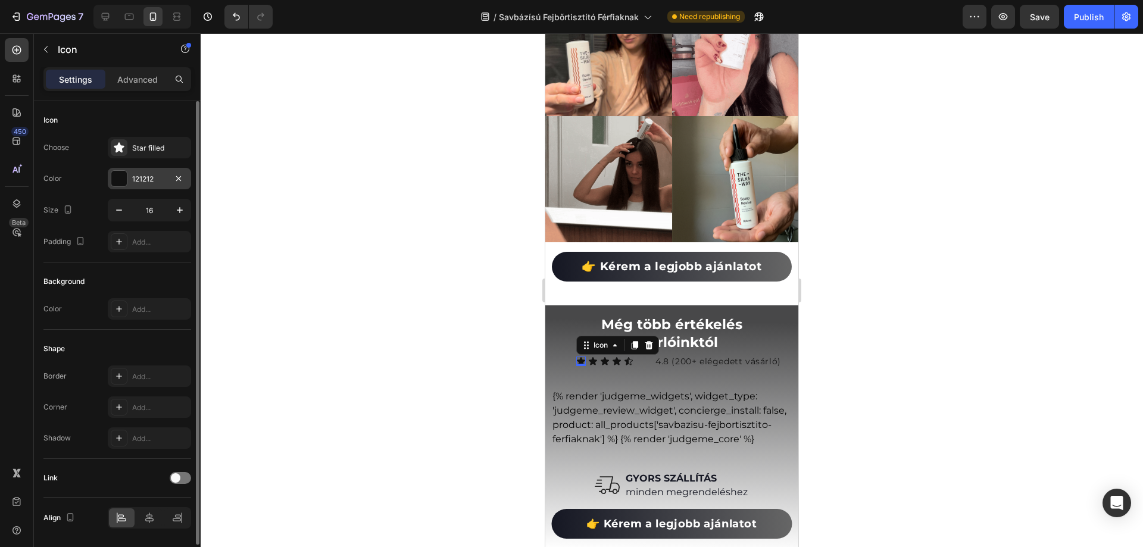
click at [145, 180] on div "121212" at bounding box center [149, 179] width 35 height 11
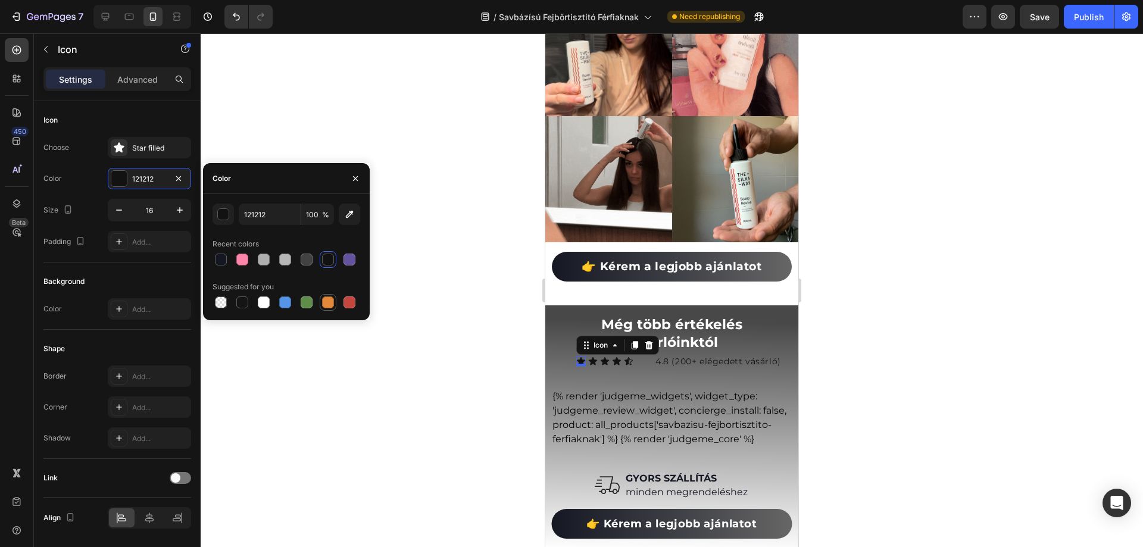
click at [329, 299] on div at bounding box center [328, 303] width 12 height 12
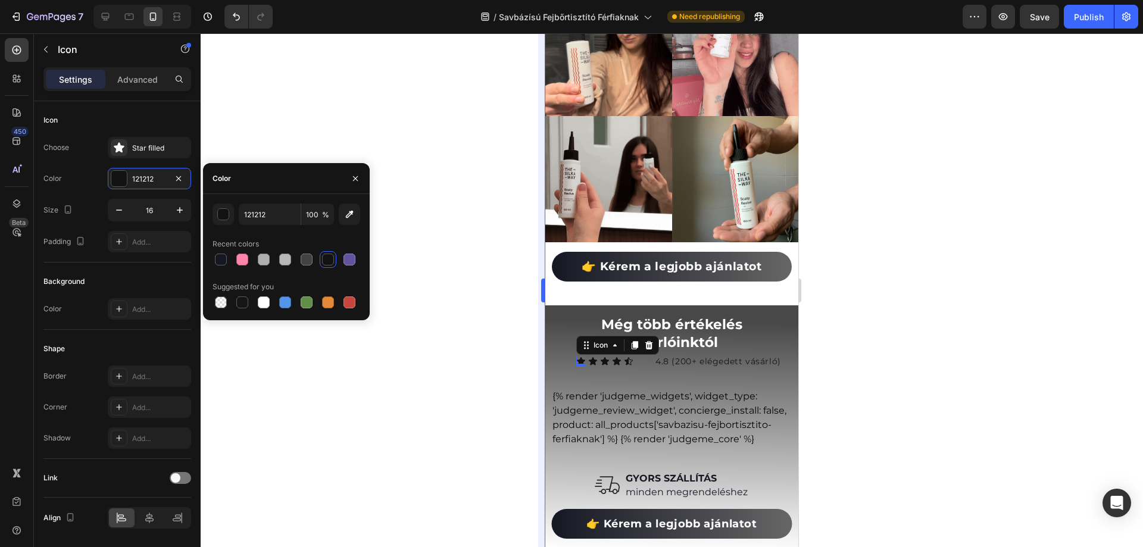
type input "E4893A"
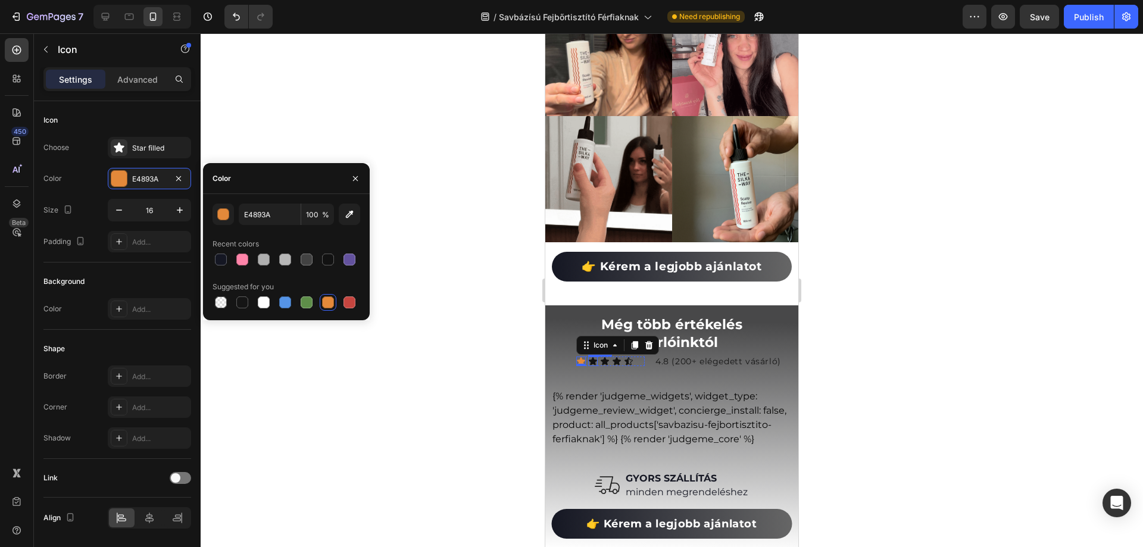
click at [591, 357] on icon at bounding box center [593, 361] width 8 height 8
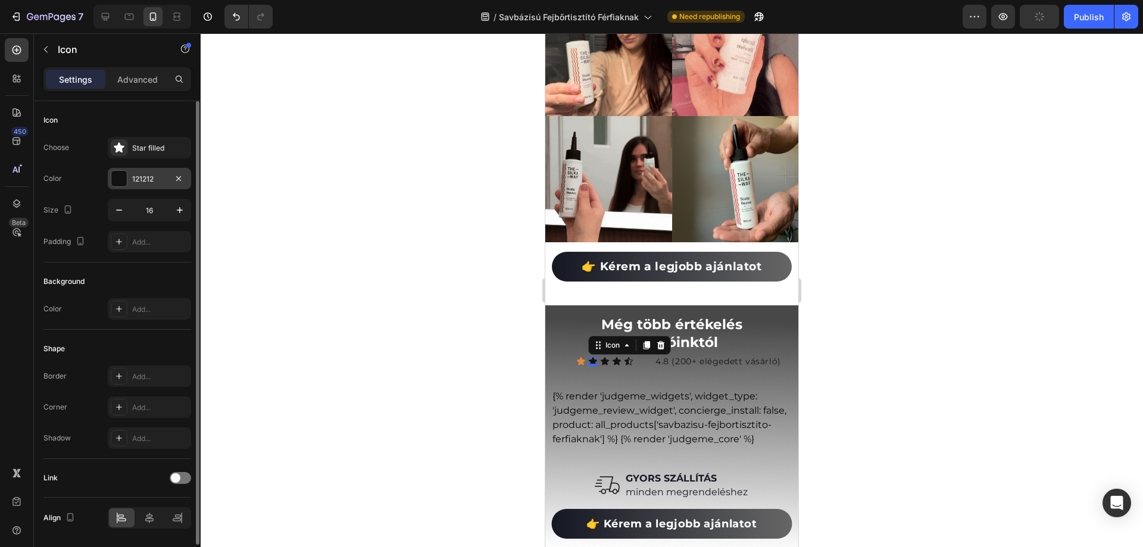
click at [153, 171] on div "121212" at bounding box center [149, 178] width 83 height 21
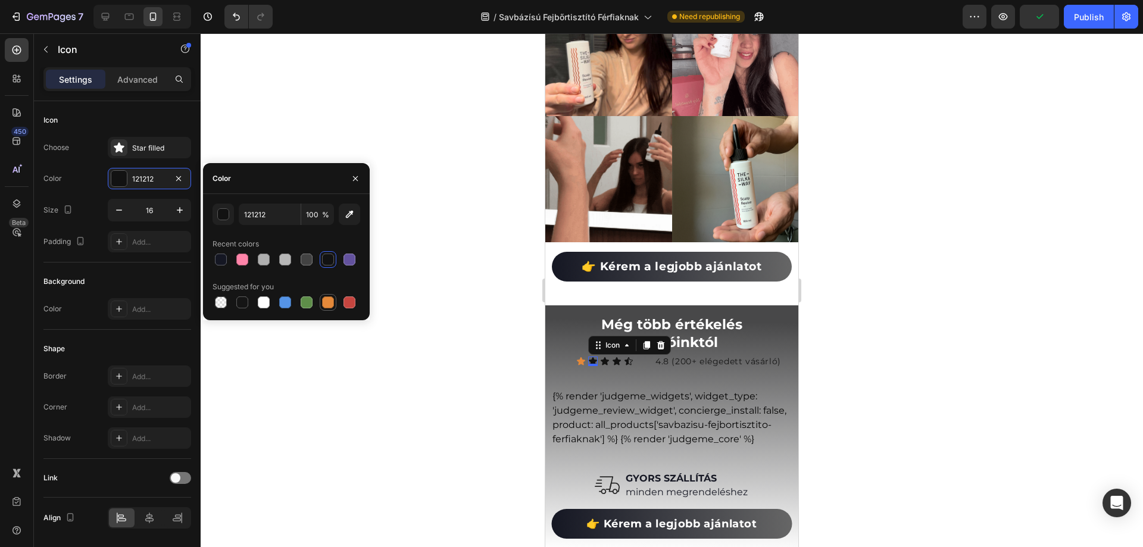
click at [330, 305] on div at bounding box center [328, 303] width 12 height 12
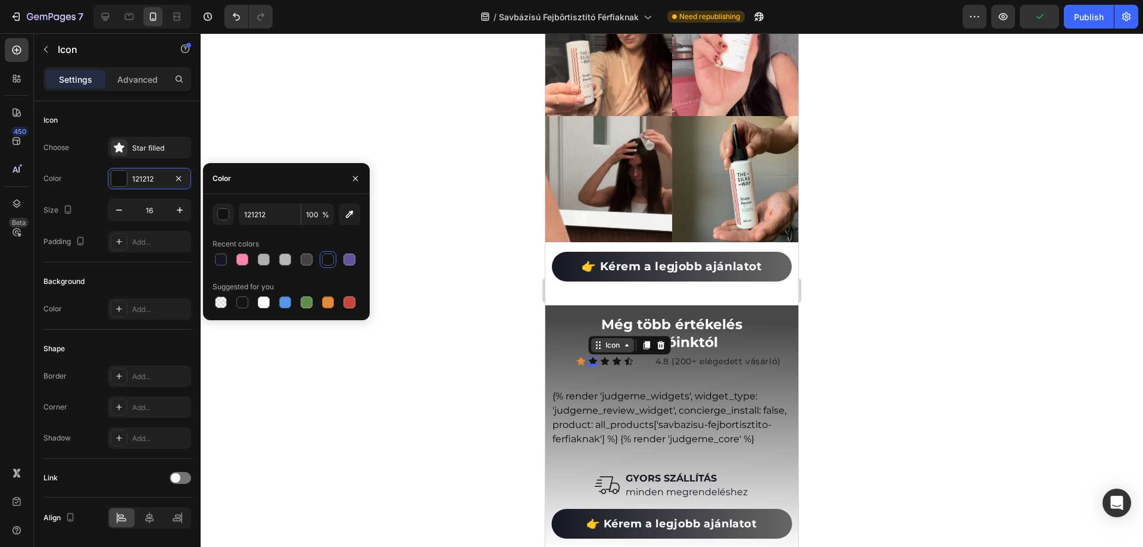
type input "E4893A"
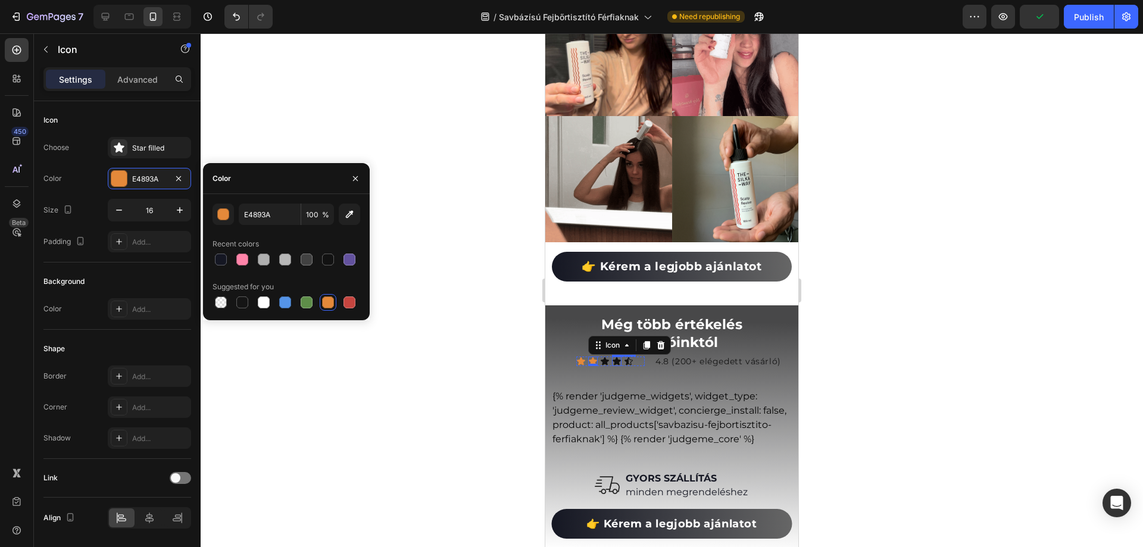
click at [607, 357] on div "Icon" at bounding box center [605, 362] width 10 height 10
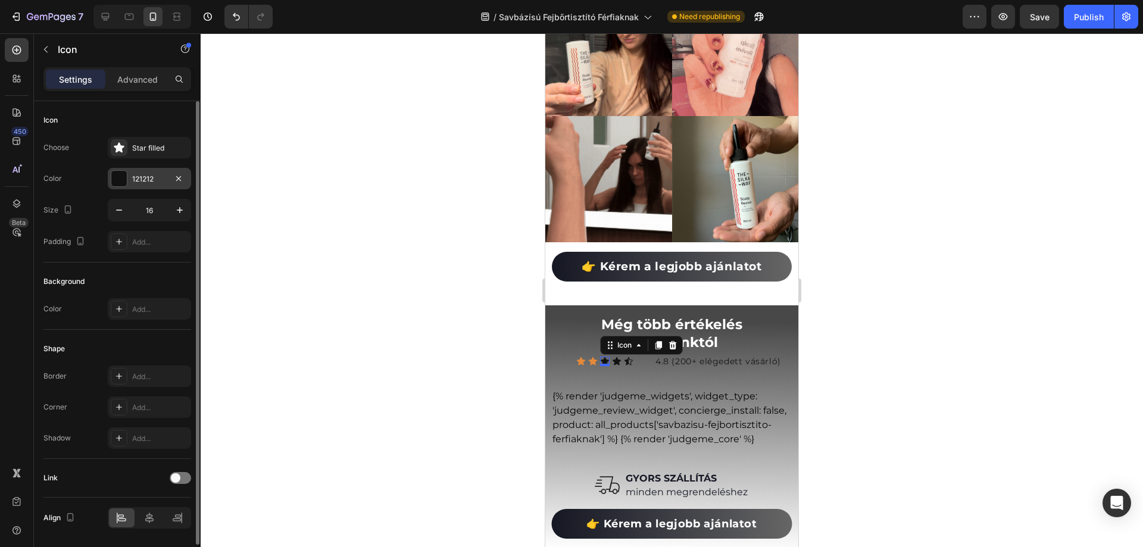
click at [156, 178] on div "121212" at bounding box center [149, 179] width 35 height 11
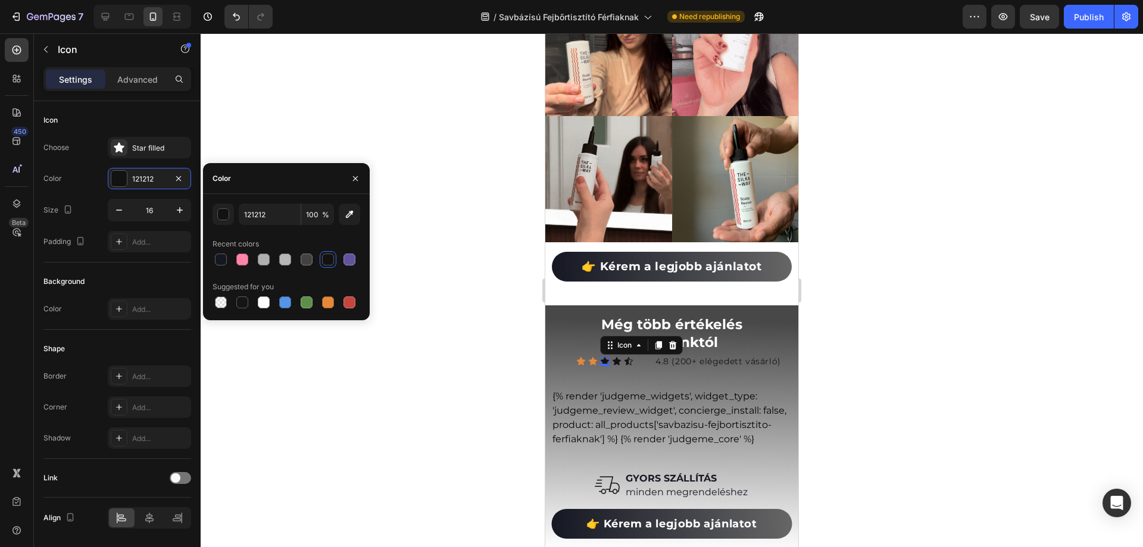
drag, startPoint x: 329, startPoint y: 306, endPoint x: 429, endPoint y: 332, distance: 104.0
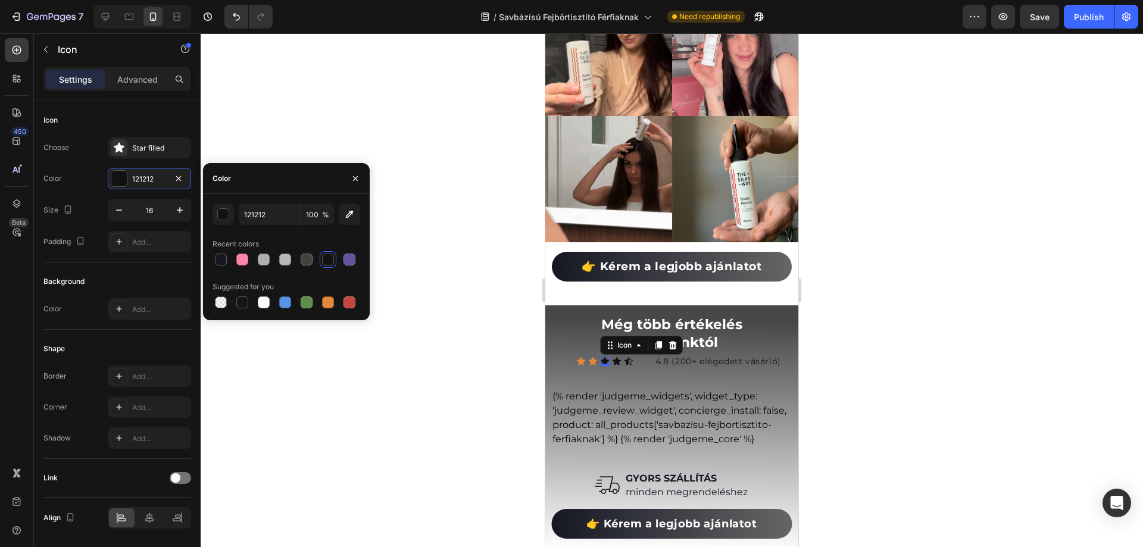
click at [329, 305] on div at bounding box center [328, 303] width 12 height 12
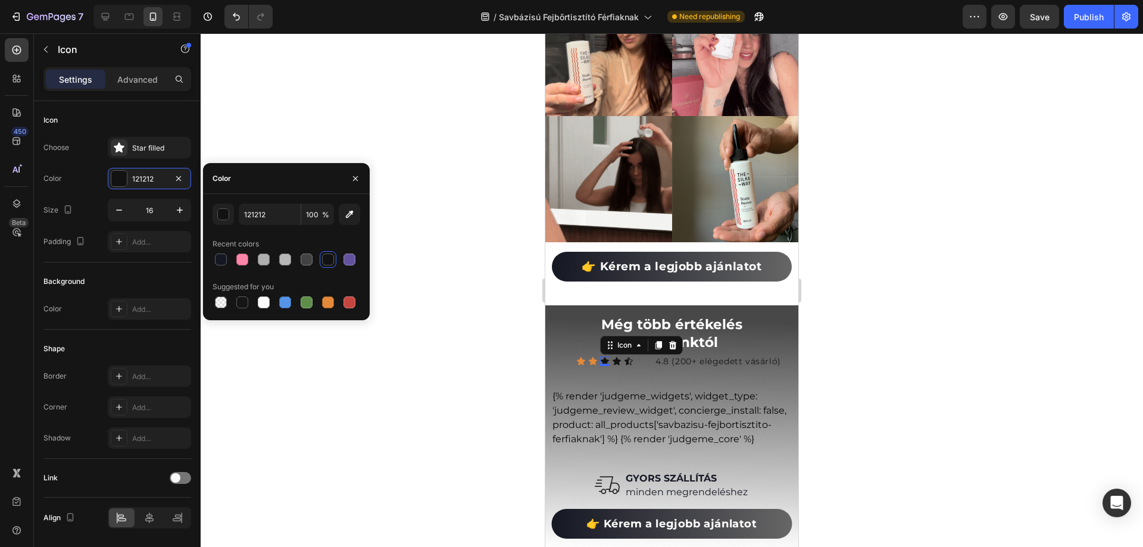
type input "E4893A"
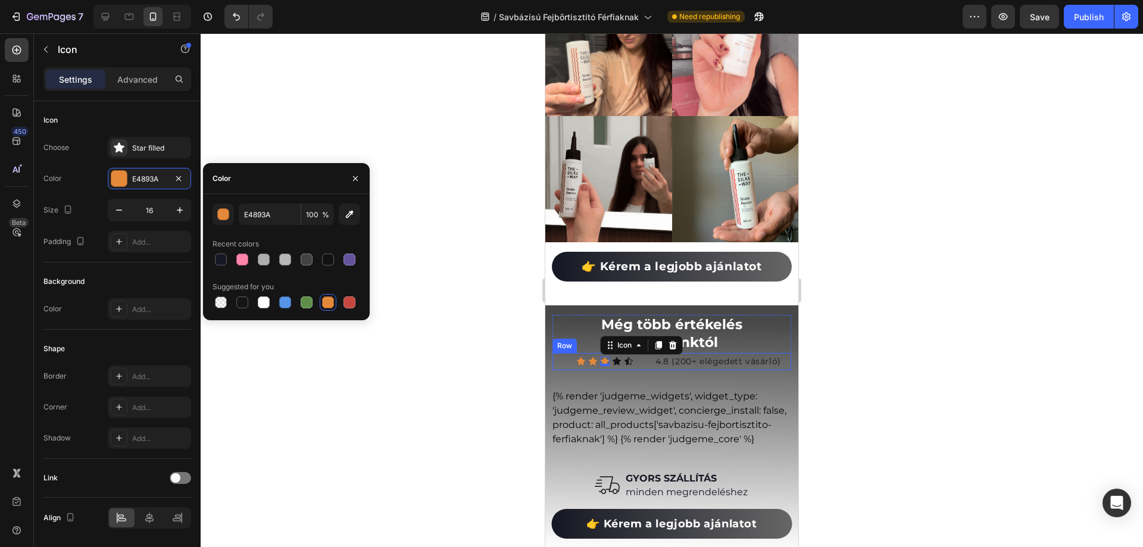
click at [615, 357] on icon at bounding box center [617, 362] width 10 height 10
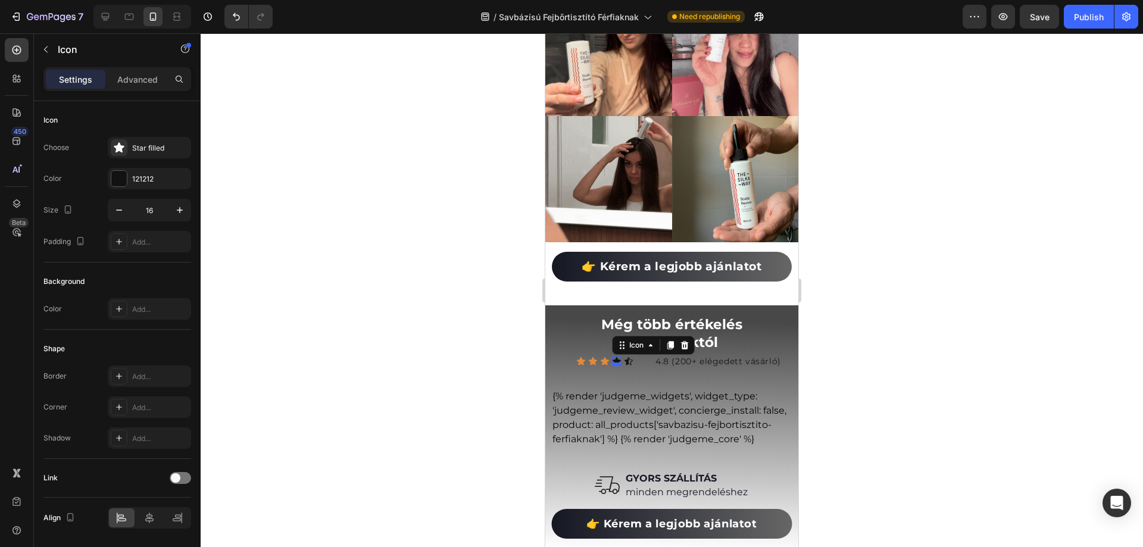
click at [615, 363] on div at bounding box center [617, 365] width 10 height 4
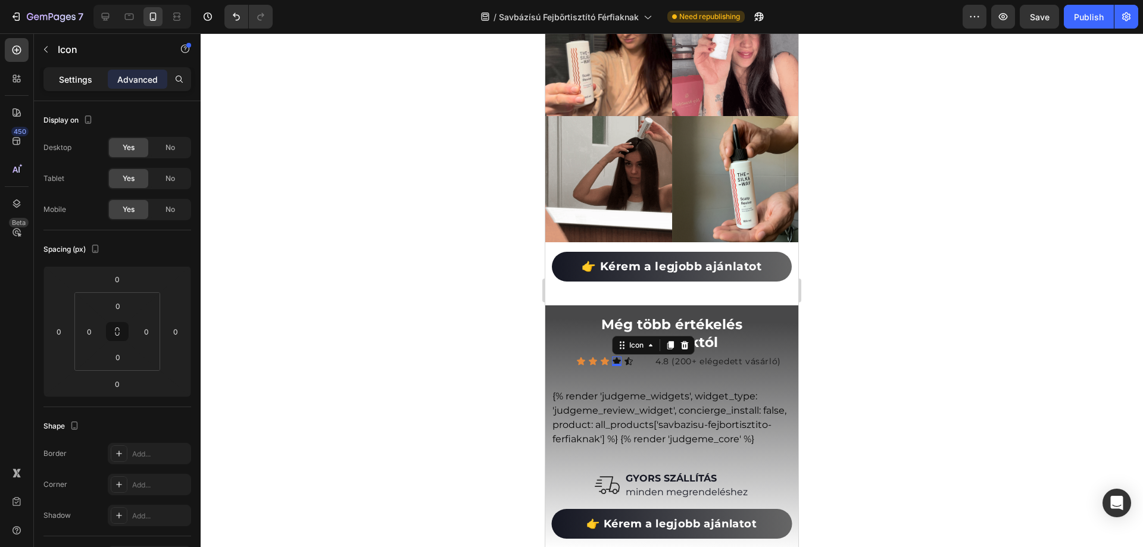
click at [58, 81] on div "Settings" at bounding box center [76, 79] width 60 height 19
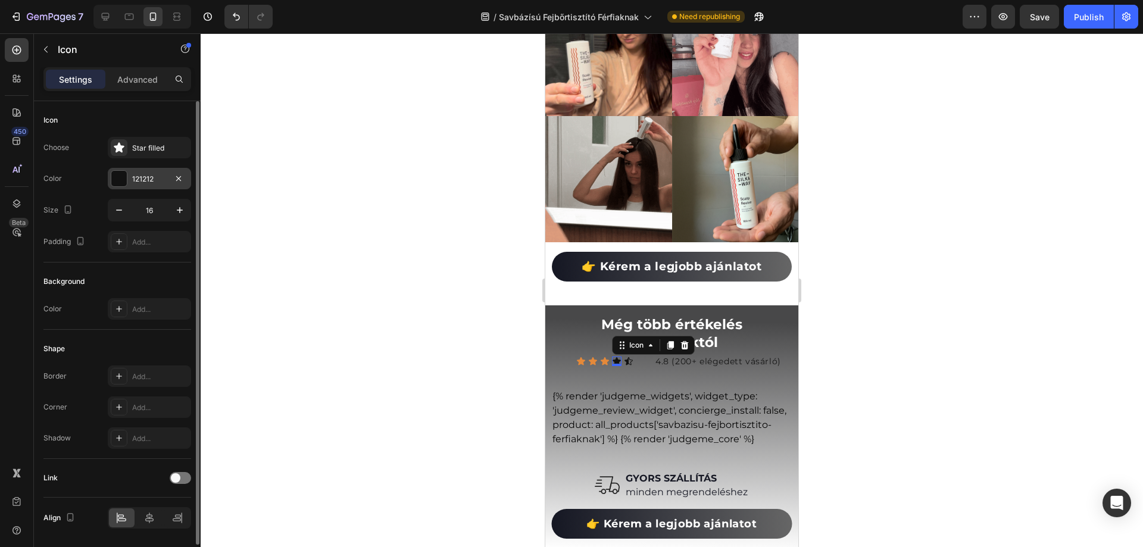
click at [144, 176] on div "121212" at bounding box center [149, 179] width 35 height 11
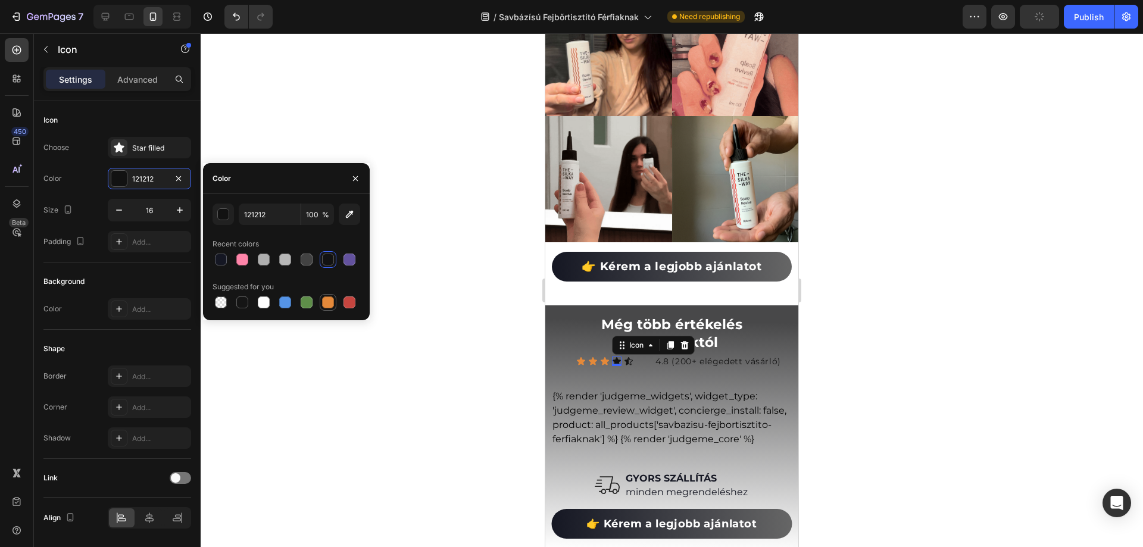
click at [326, 303] on div at bounding box center [328, 303] width 12 height 12
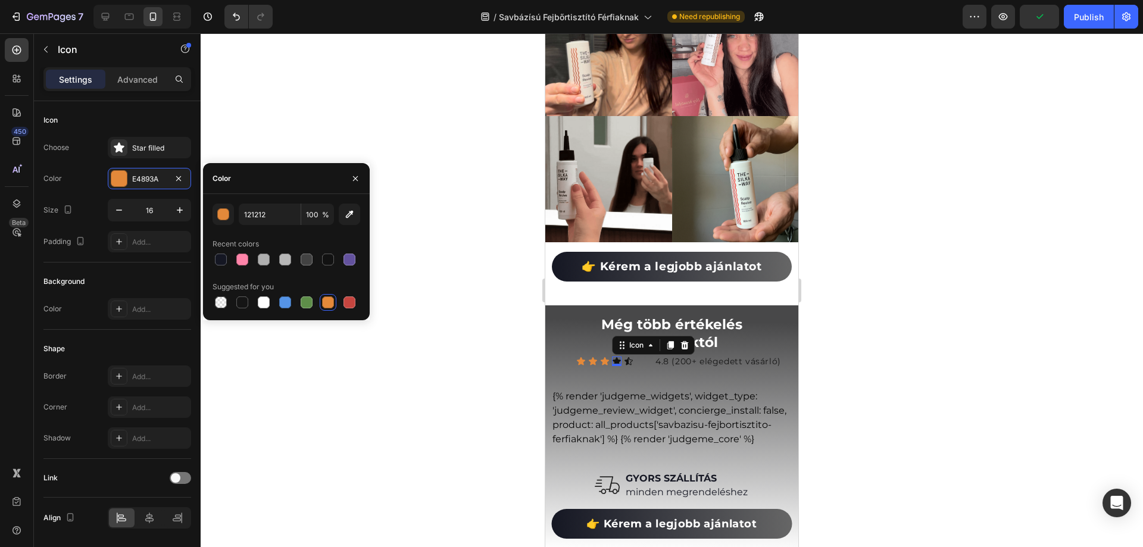
type input "E4893A"
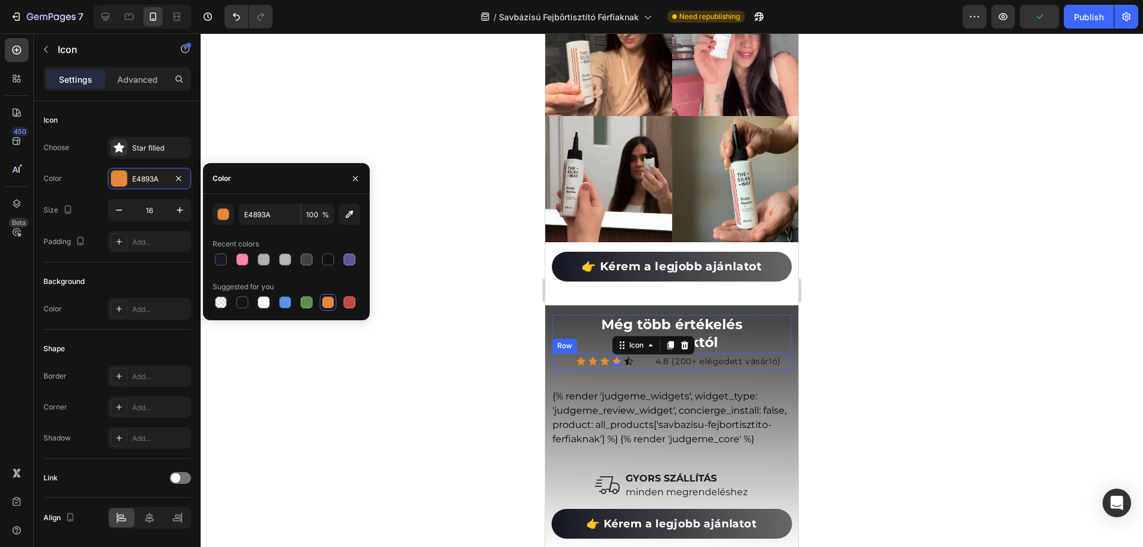
click at [627, 357] on div "Icon" at bounding box center [629, 362] width 10 height 10
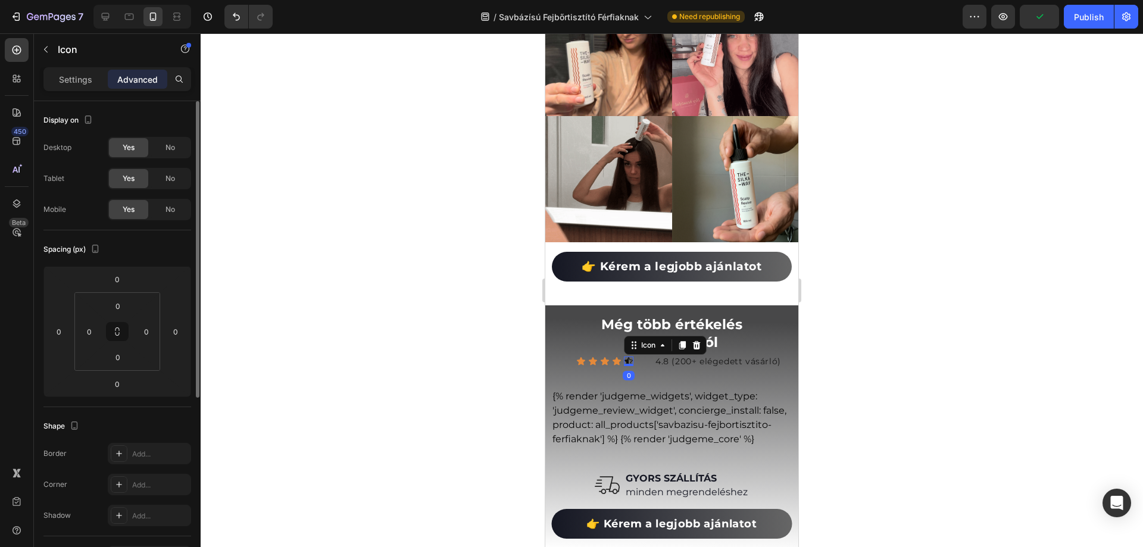
drag, startPoint x: 56, startPoint y: 81, endPoint x: 169, endPoint y: 196, distance: 161.7
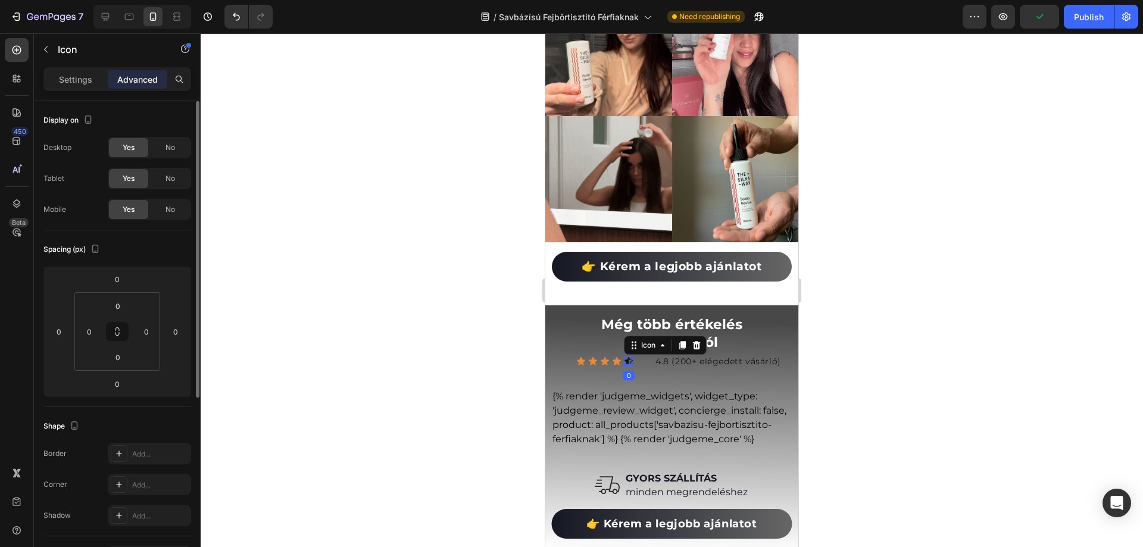
click at [57, 81] on div "Settings" at bounding box center [76, 79] width 60 height 19
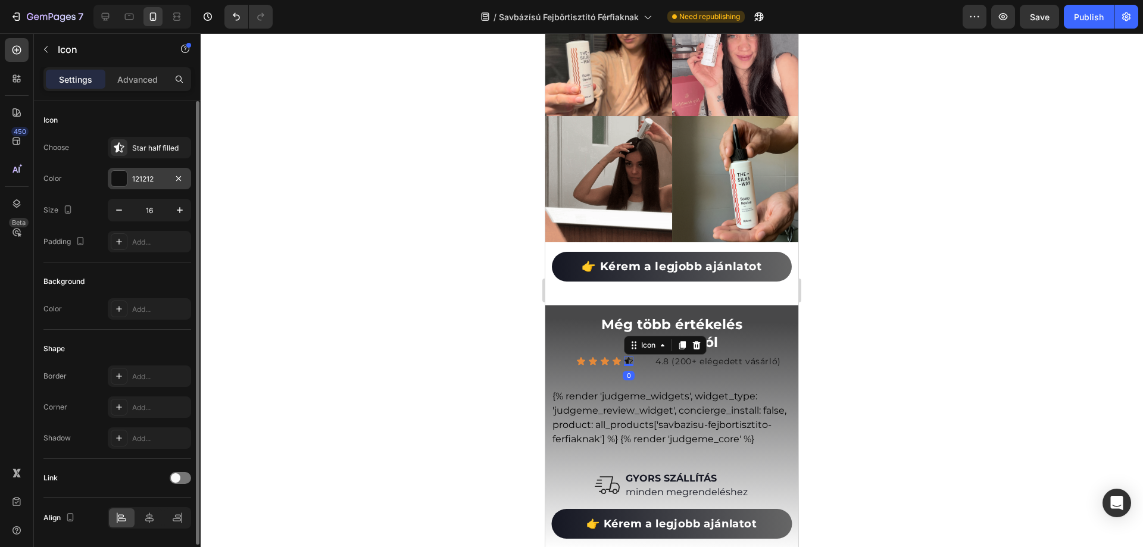
click at [135, 181] on div "121212" at bounding box center [149, 179] width 35 height 11
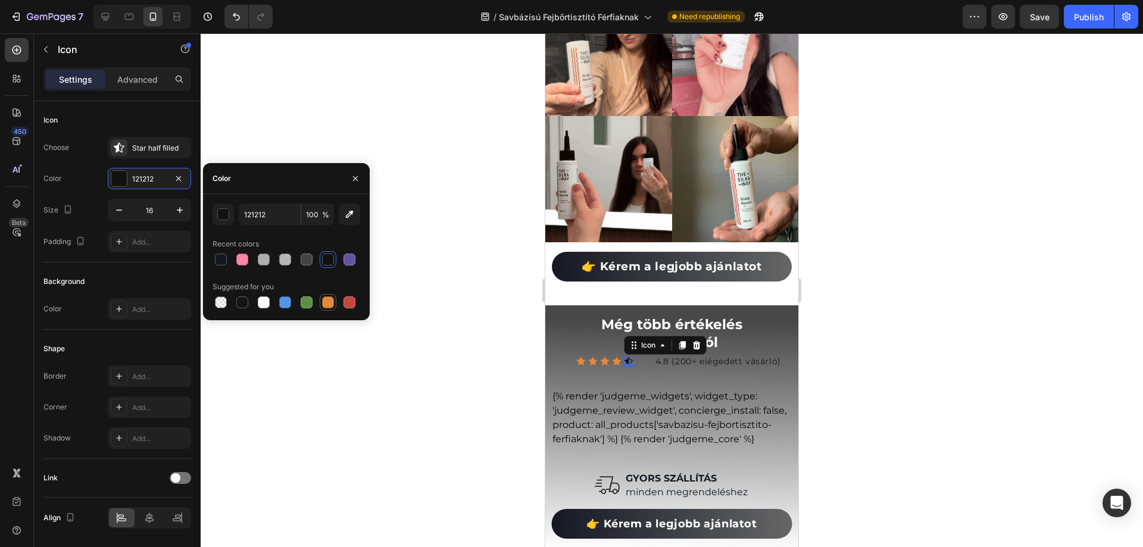
click at [327, 299] on div at bounding box center [328, 303] width 12 height 12
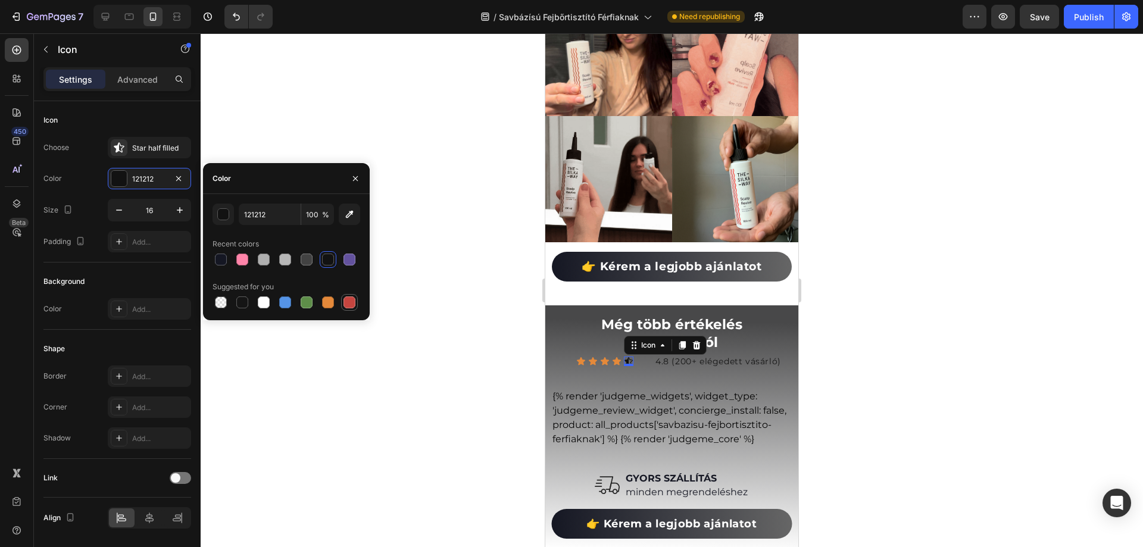
type input "E4893A"
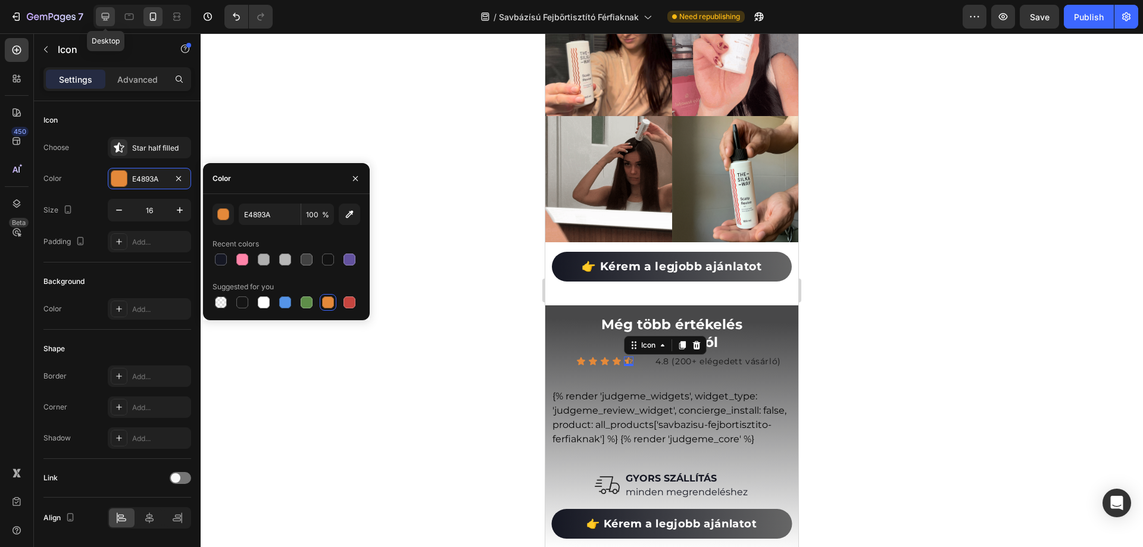
click at [111, 10] on div at bounding box center [105, 16] width 19 height 19
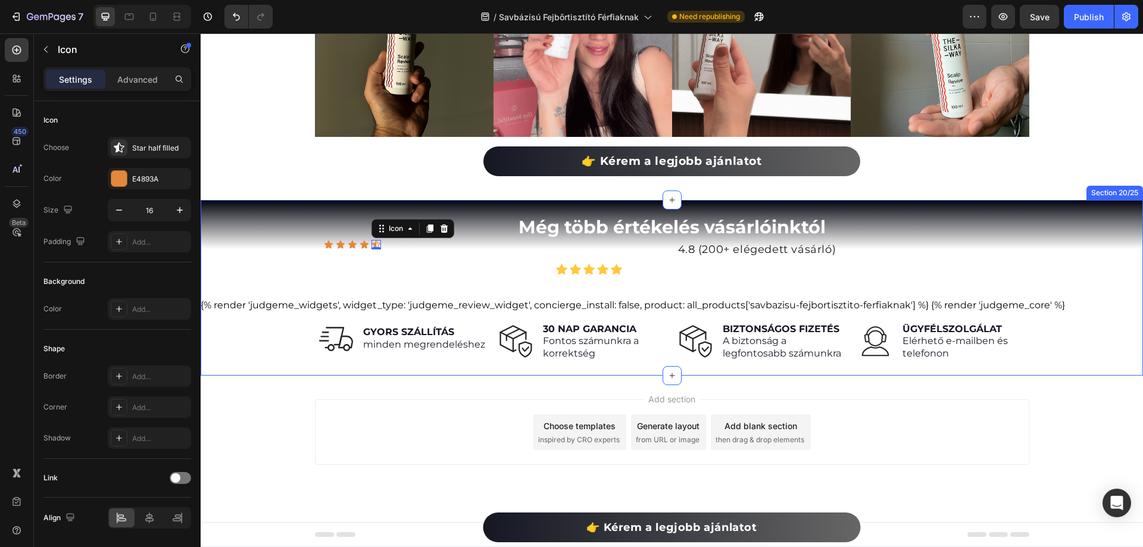
scroll to position [6127, 0]
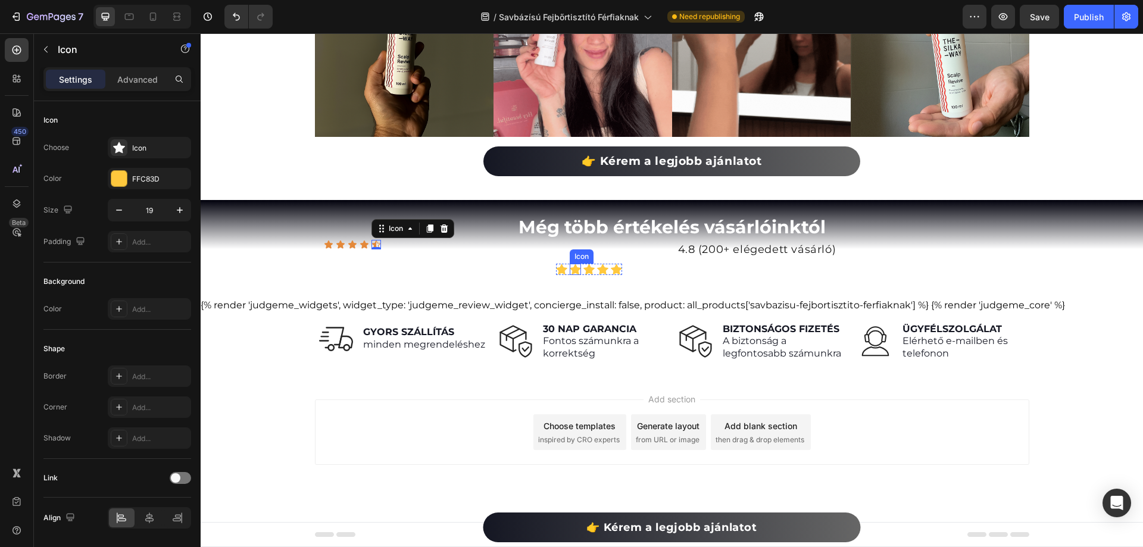
click at [577, 267] on icon at bounding box center [575, 269] width 11 height 11
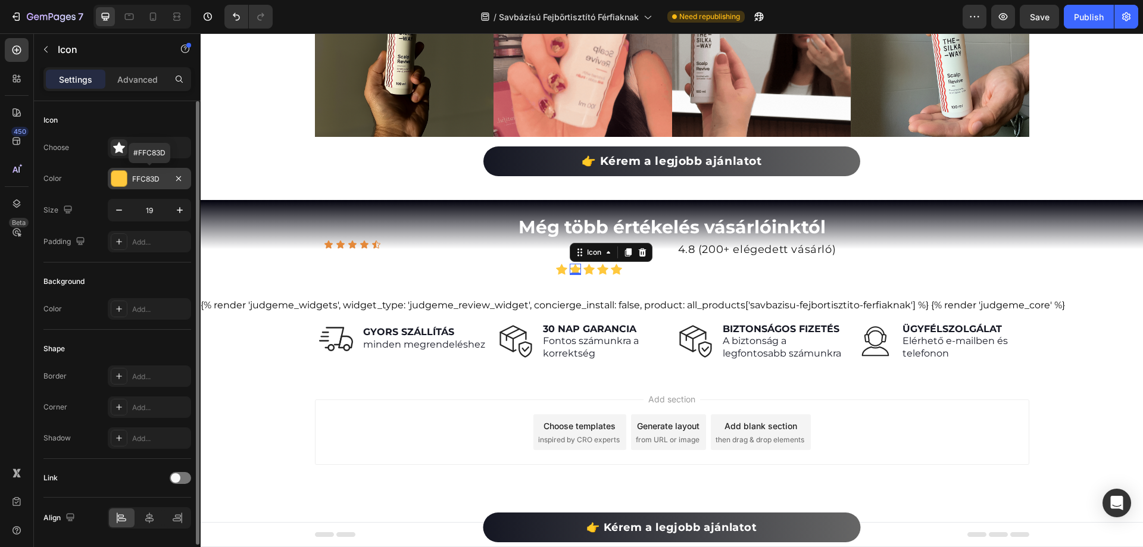
click at [157, 177] on div "FFC83D" at bounding box center [149, 179] width 35 height 11
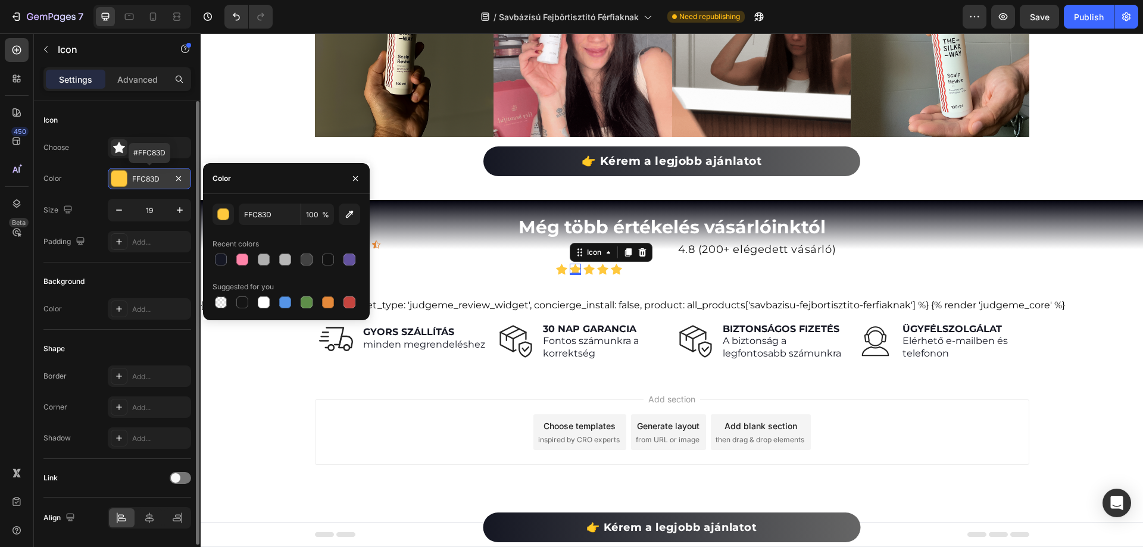
click at [157, 177] on div "FFC83D" at bounding box center [149, 179] width 35 height 11
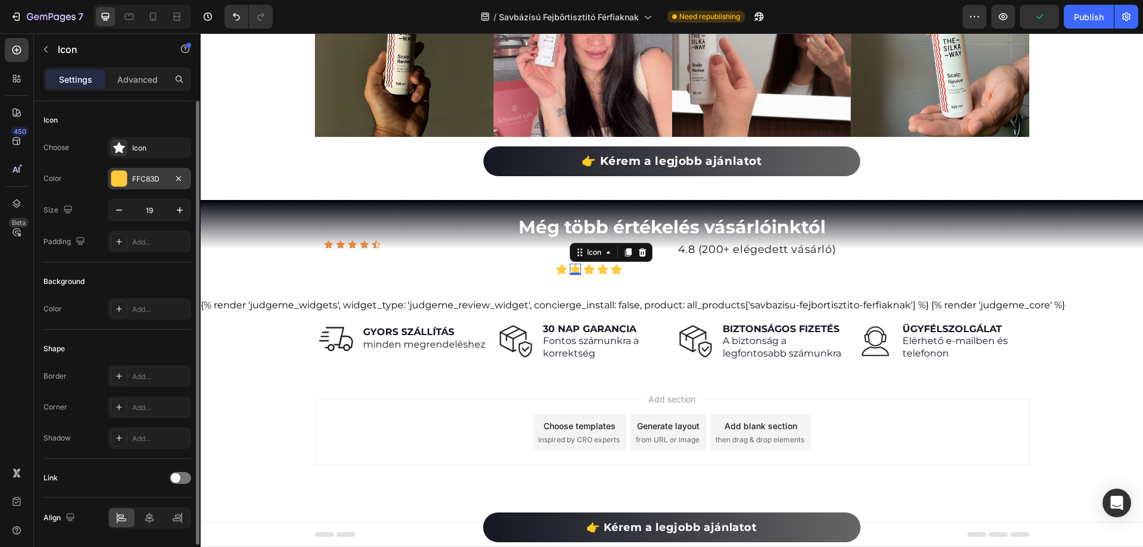
click at [146, 179] on div "FFC83D" at bounding box center [149, 179] width 35 height 11
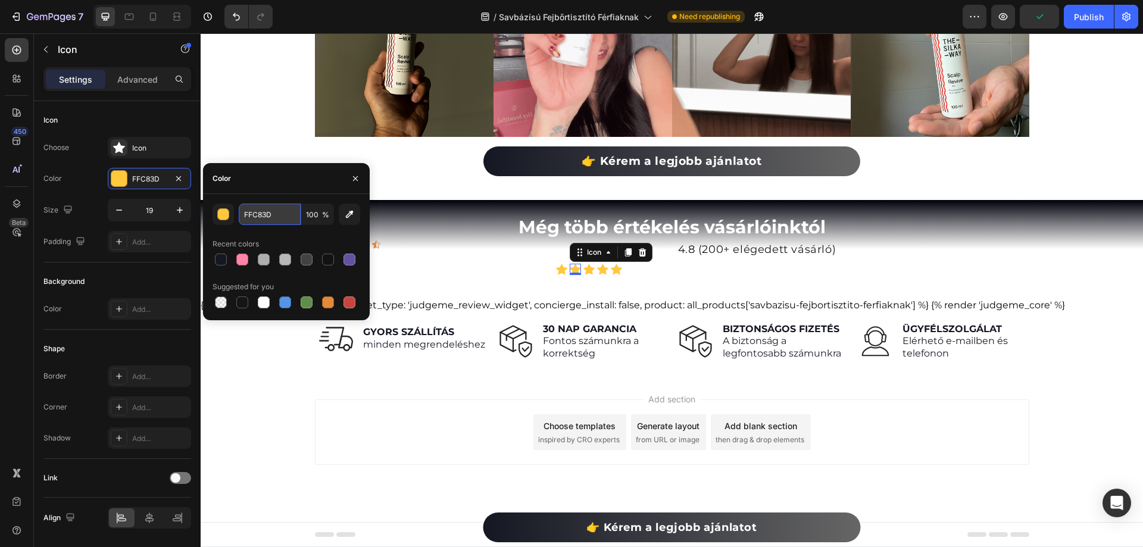
click at [252, 217] on input "FFC83D" at bounding box center [270, 214] width 62 height 21
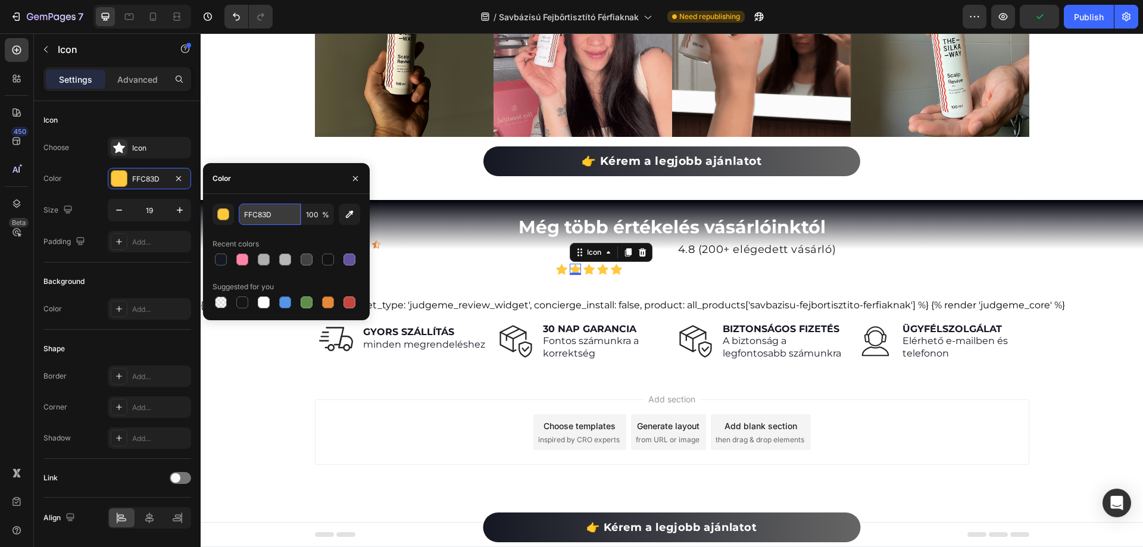
click at [252, 217] on input "FFC83D" at bounding box center [270, 214] width 62 height 21
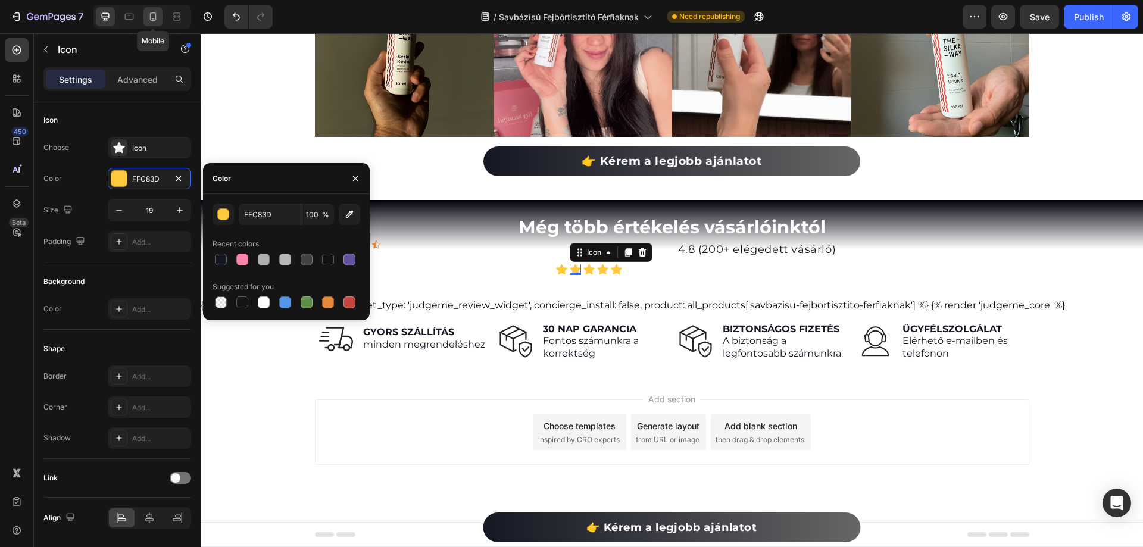
click at [148, 15] on icon at bounding box center [153, 17] width 12 height 12
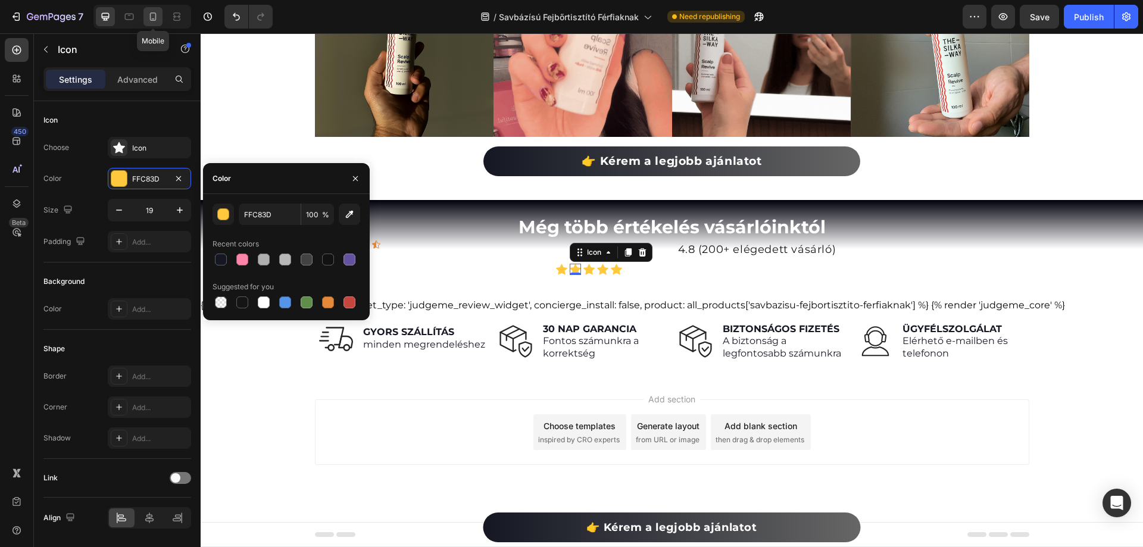
type input "10"
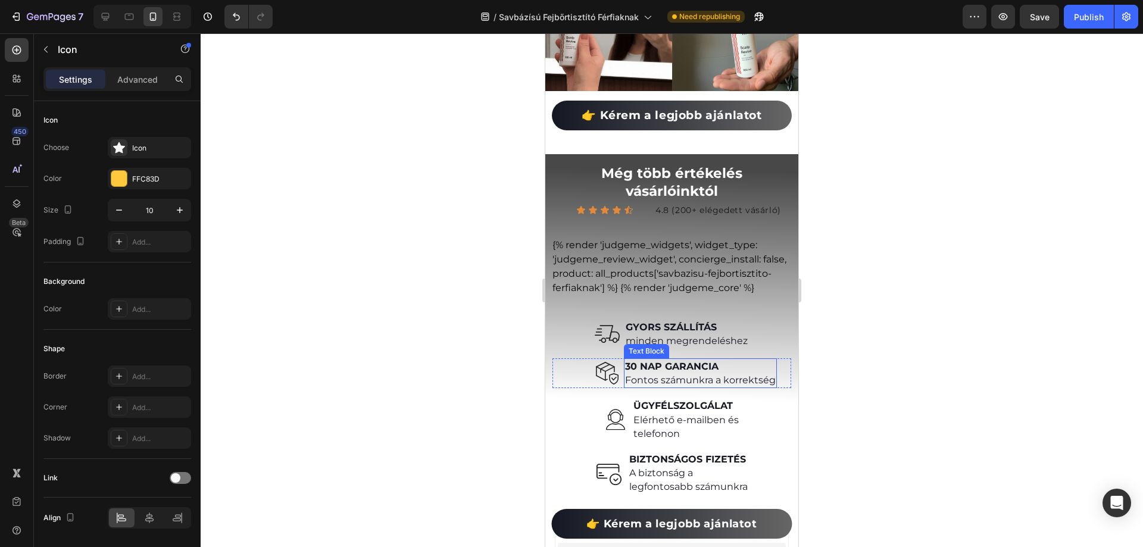
scroll to position [7178, 0]
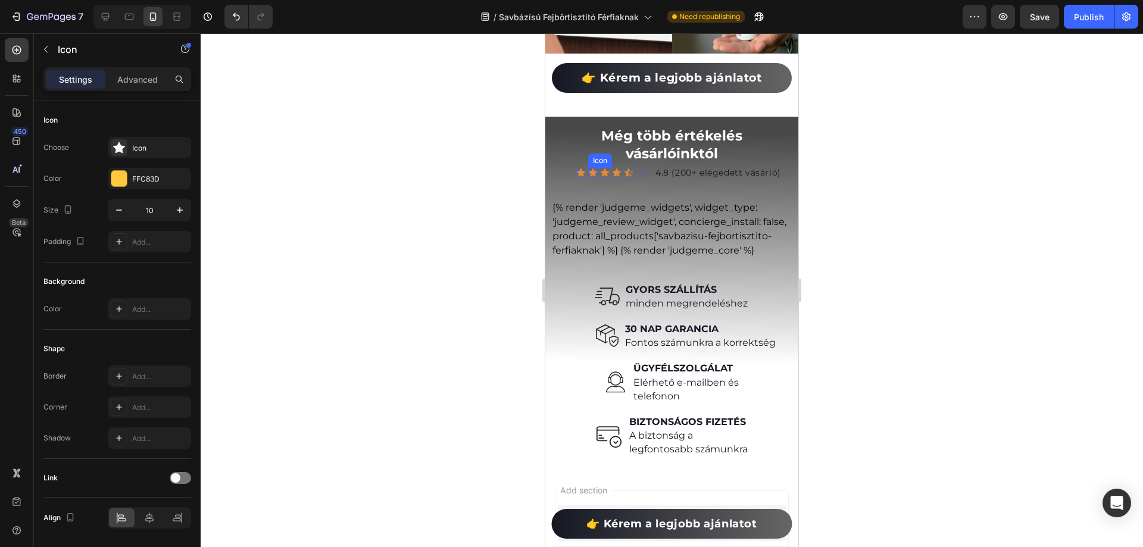
click at [595, 168] on div "Icon" at bounding box center [593, 173] width 10 height 10
click at [584, 169] on icon at bounding box center [581, 173] width 8 height 8
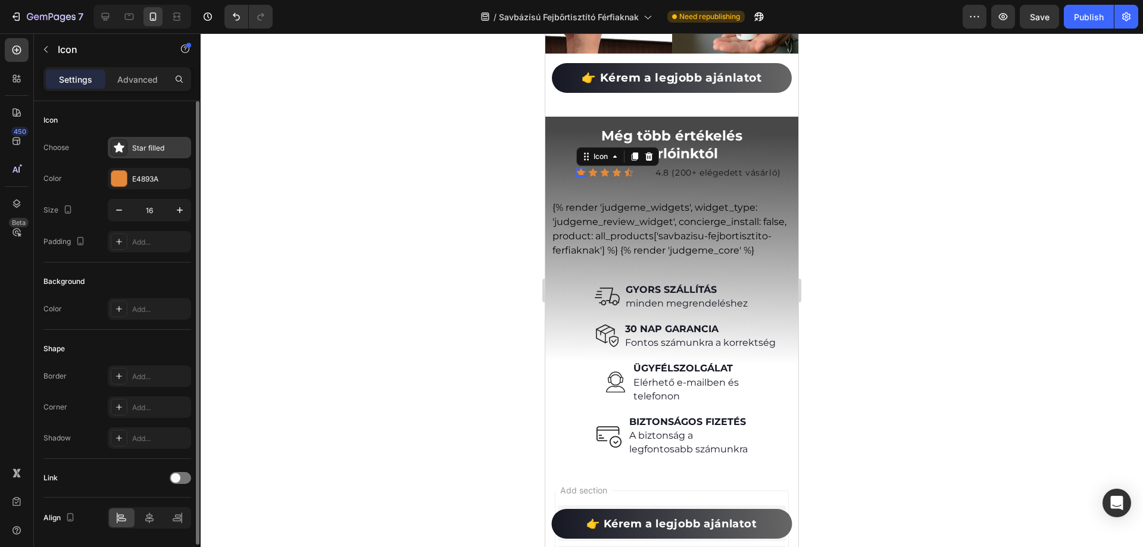
click at [138, 151] on div "Star filled" at bounding box center [160, 148] width 56 height 11
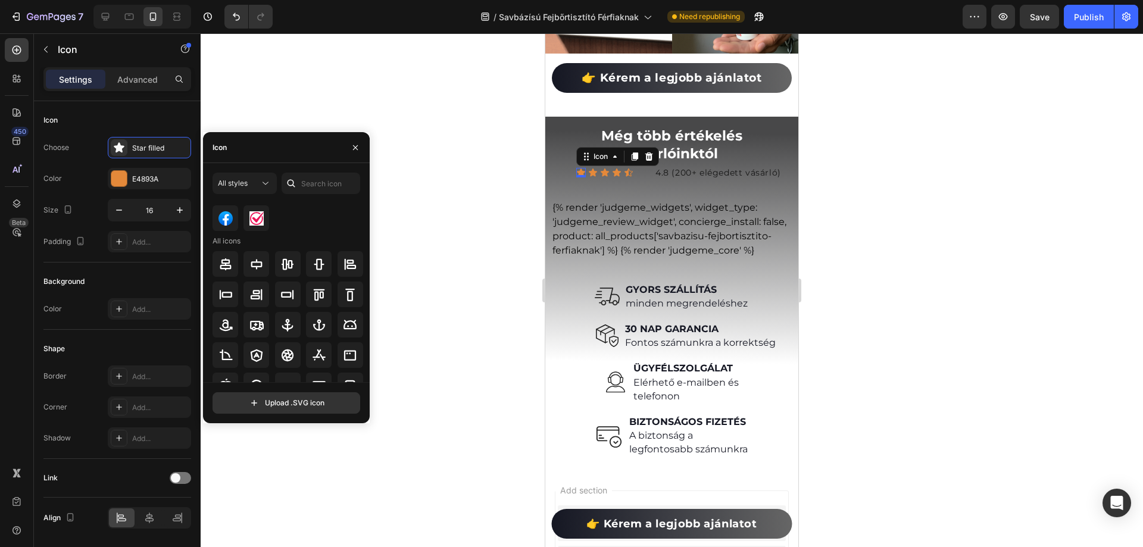
scroll to position [176, 0]
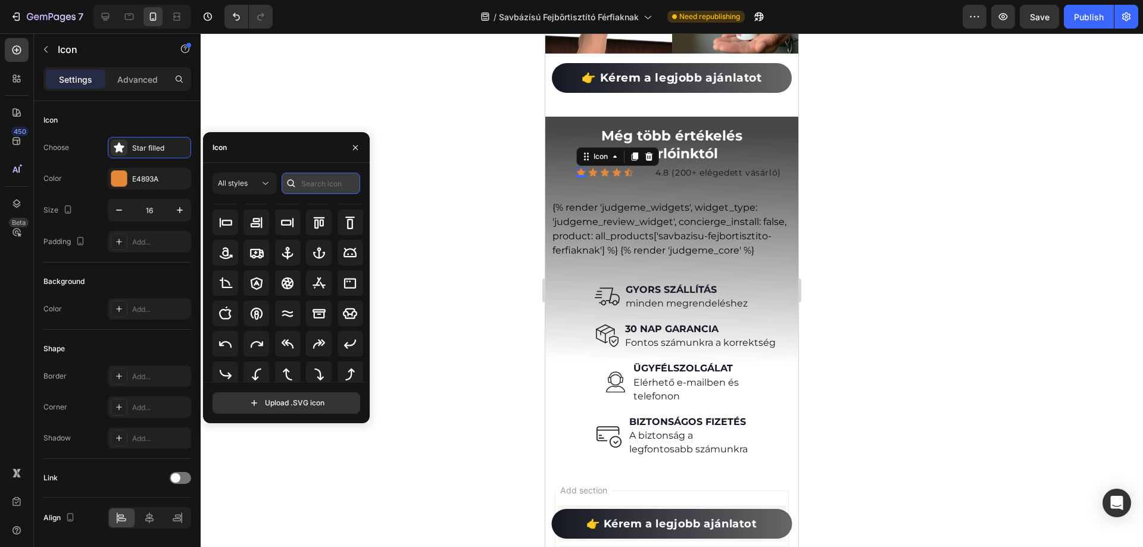
click at [325, 180] on input "text" at bounding box center [321, 183] width 79 height 21
type input "icon"
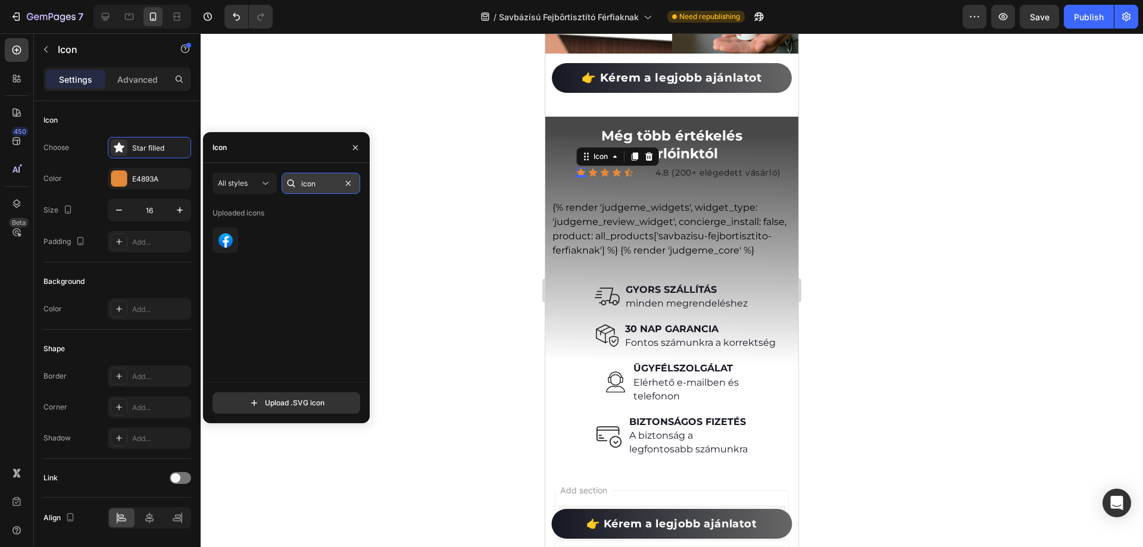
click at [356, 184] on input "icon" at bounding box center [321, 183] width 79 height 21
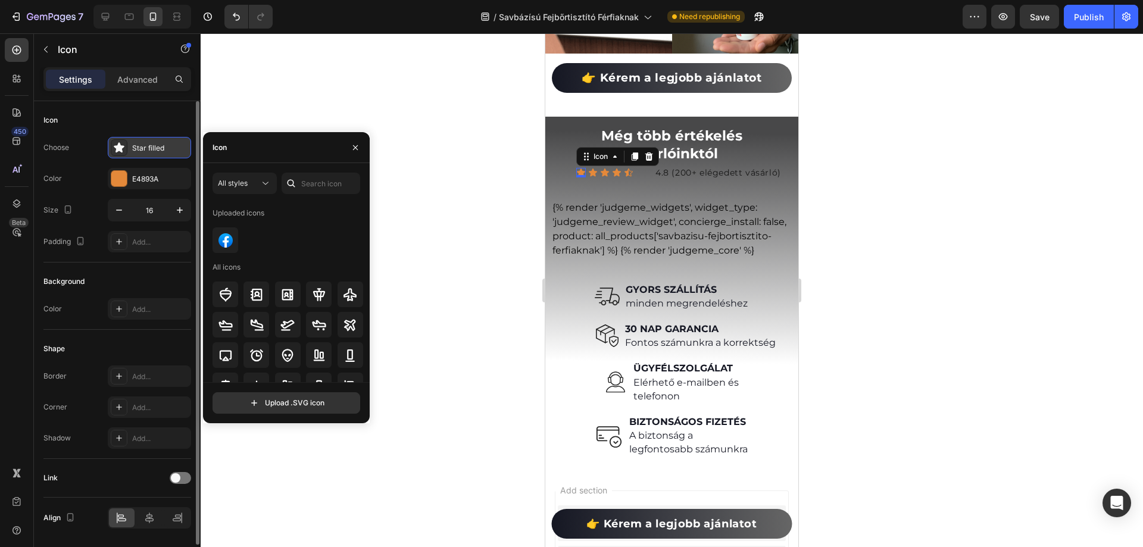
click at [120, 149] on icon at bounding box center [119, 147] width 10 height 10
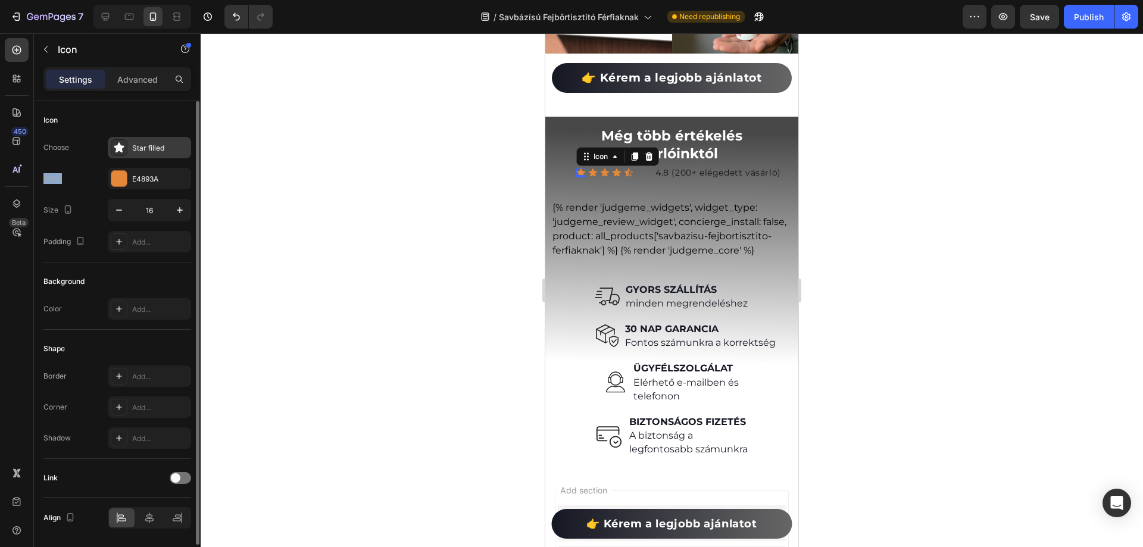
click at [120, 149] on icon at bounding box center [119, 147] width 10 height 10
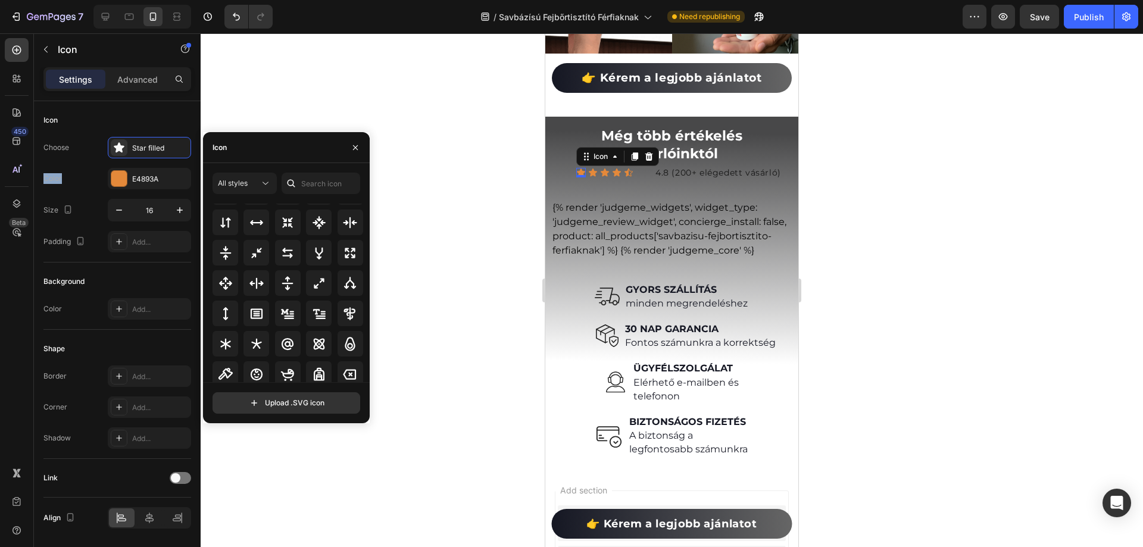
scroll to position [689, 0]
click at [320, 185] on input "text" at bounding box center [321, 183] width 79 height 21
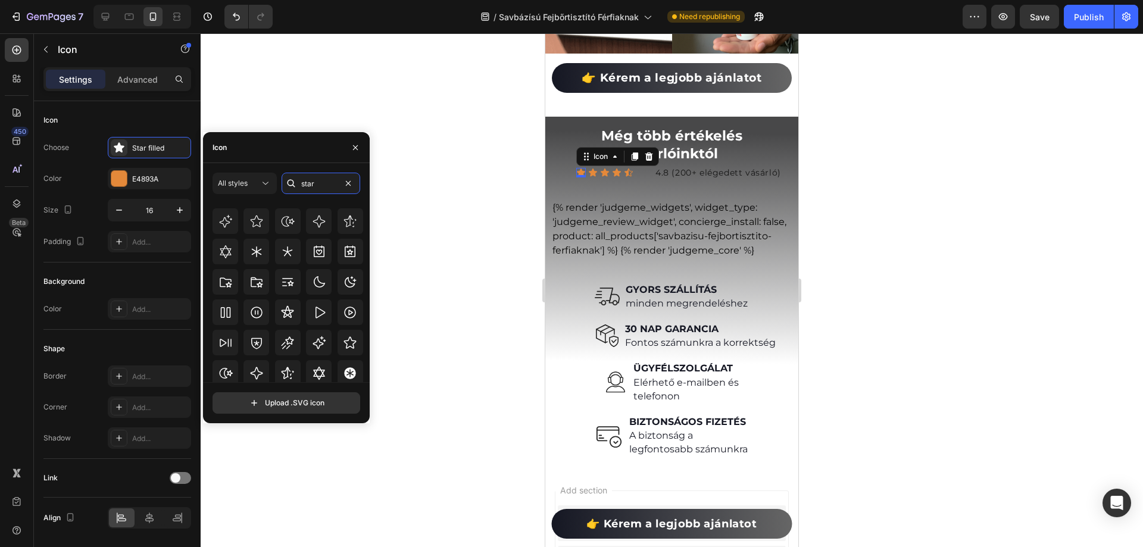
scroll to position [361, 0]
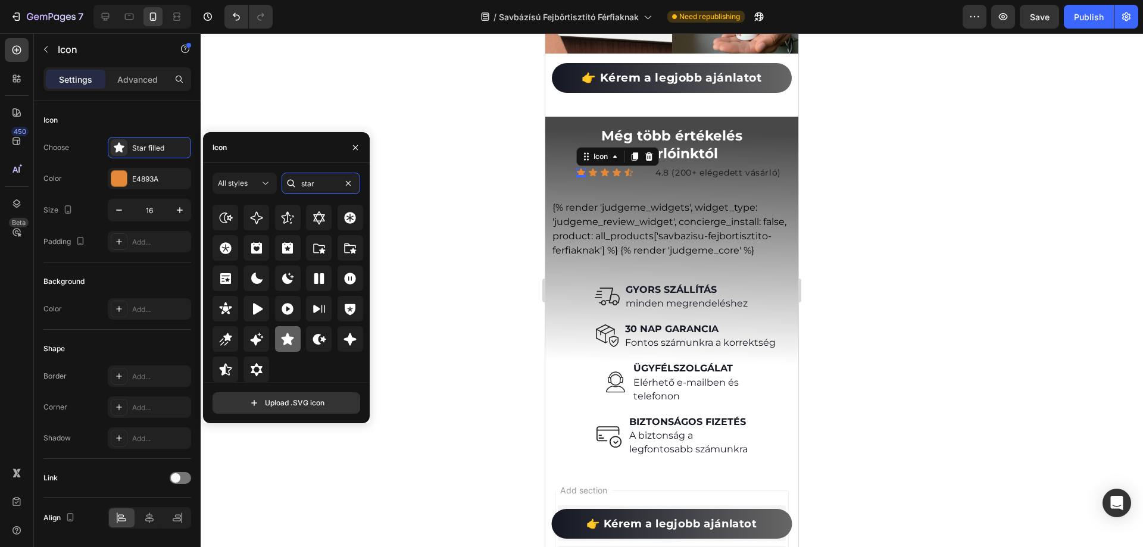
type input "star"
click at [294, 340] on div at bounding box center [288, 339] width 26 height 26
click at [283, 343] on icon at bounding box center [288, 339] width 13 height 12
click at [286, 341] on icon at bounding box center [288, 339] width 13 height 12
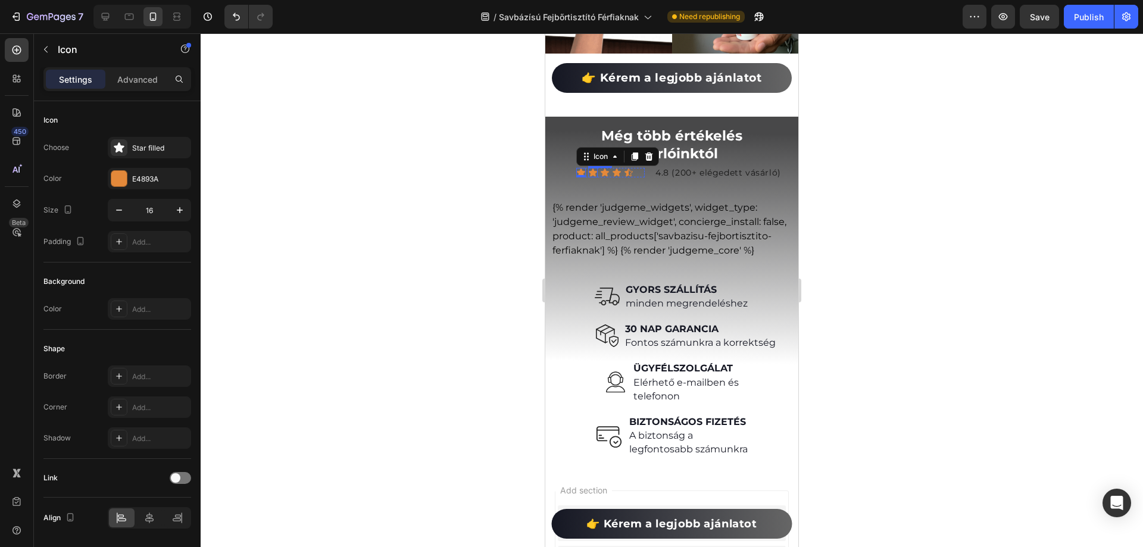
click at [592, 168] on div "Icon" at bounding box center [593, 173] width 10 height 10
click at [631, 169] on icon at bounding box center [629, 173] width 8 height 8
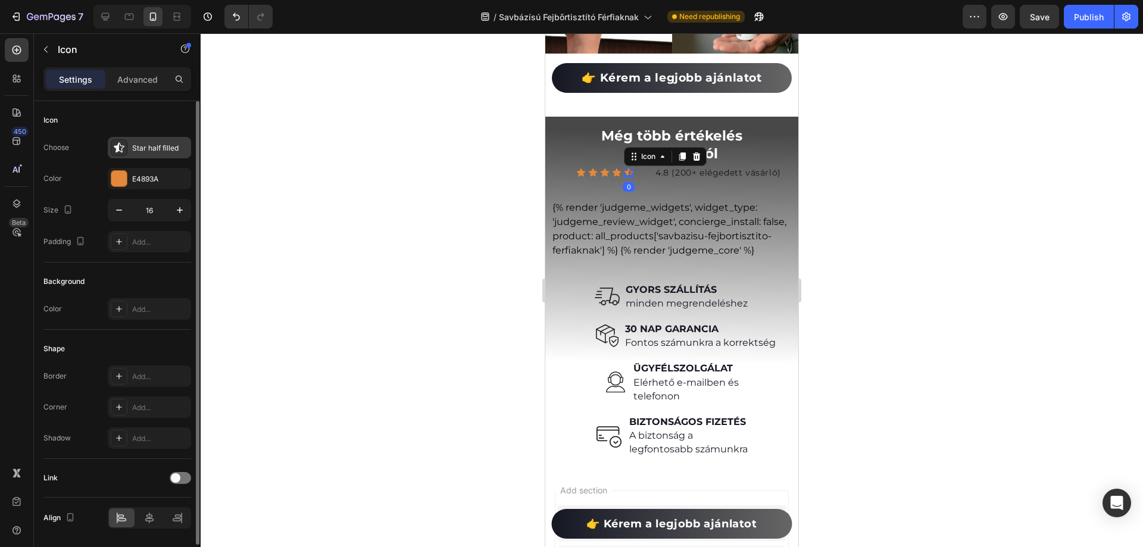
click at [159, 149] on div "Star half filled" at bounding box center [160, 148] width 56 height 11
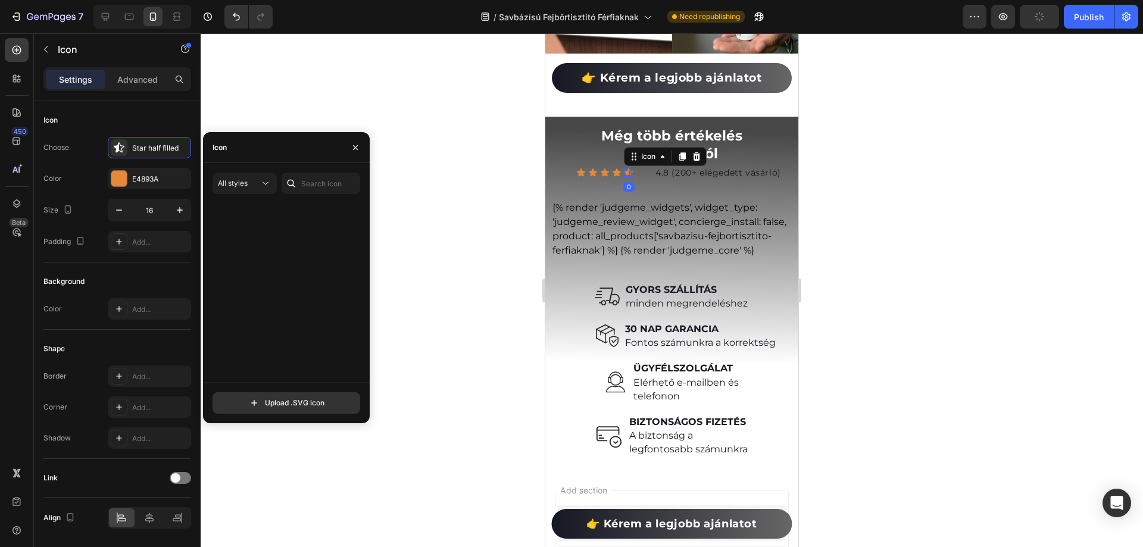
scroll to position [357, 0]
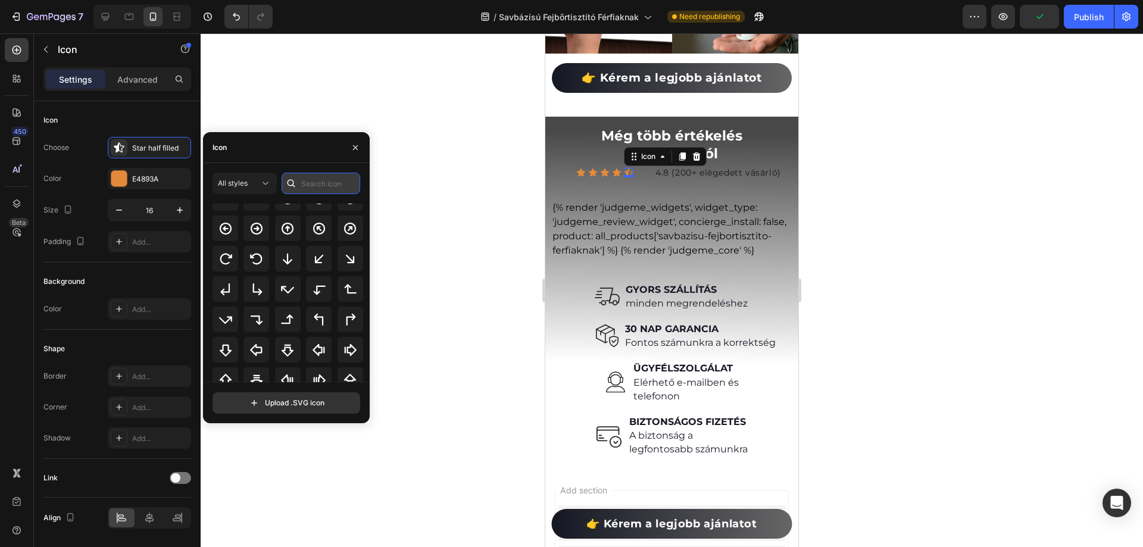
click at [318, 189] on input "text" at bounding box center [321, 183] width 79 height 21
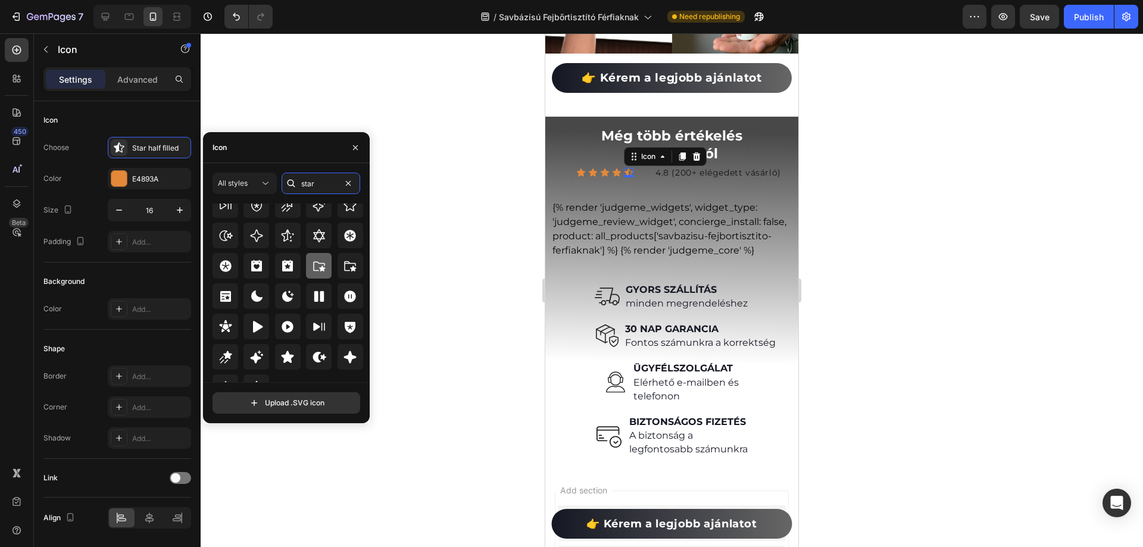
scroll to position [361, 0]
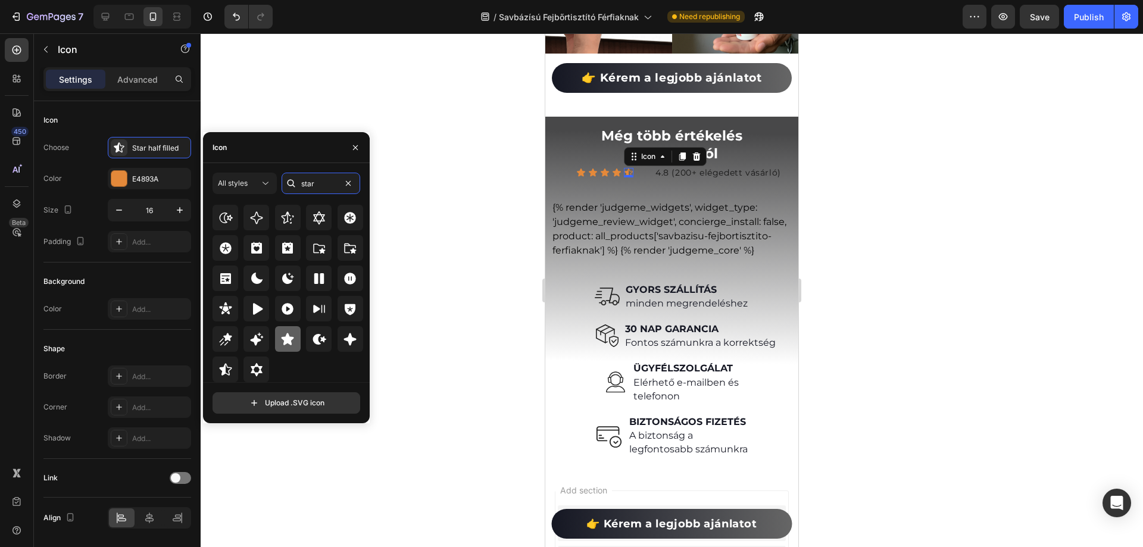
type input "star"
click at [292, 339] on icon at bounding box center [288, 339] width 13 height 12
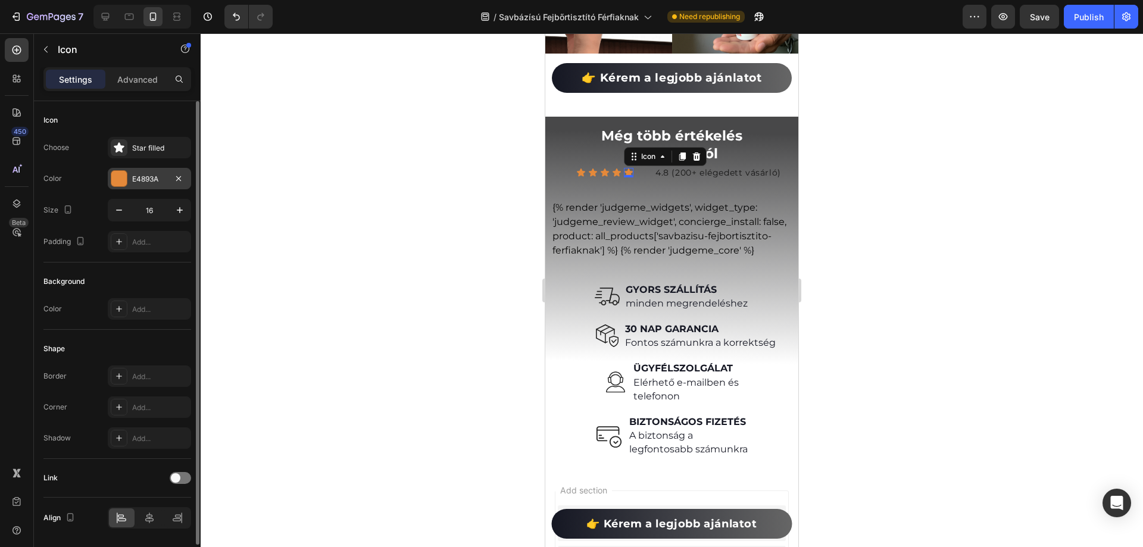
click at [140, 174] on div "E4893A" at bounding box center [149, 179] width 35 height 11
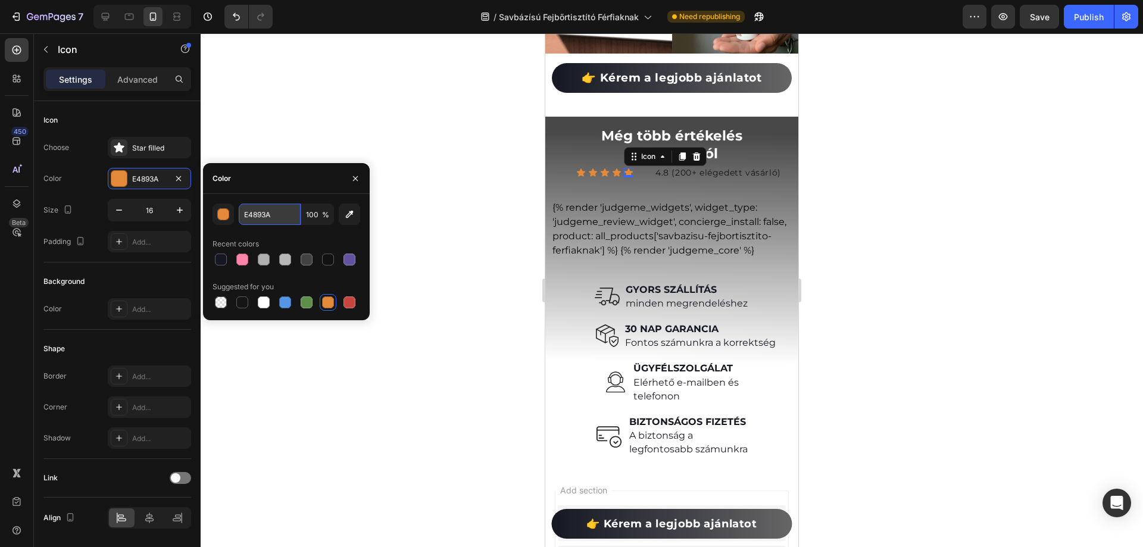
click at [263, 217] on input "E4893A" at bounding box center [270, 214] width 62 height 21
paste input "FFC83D"
type input "FFC83D"
click at [616, 169] on icon at bounding box center [617, 173] width 8 height 8
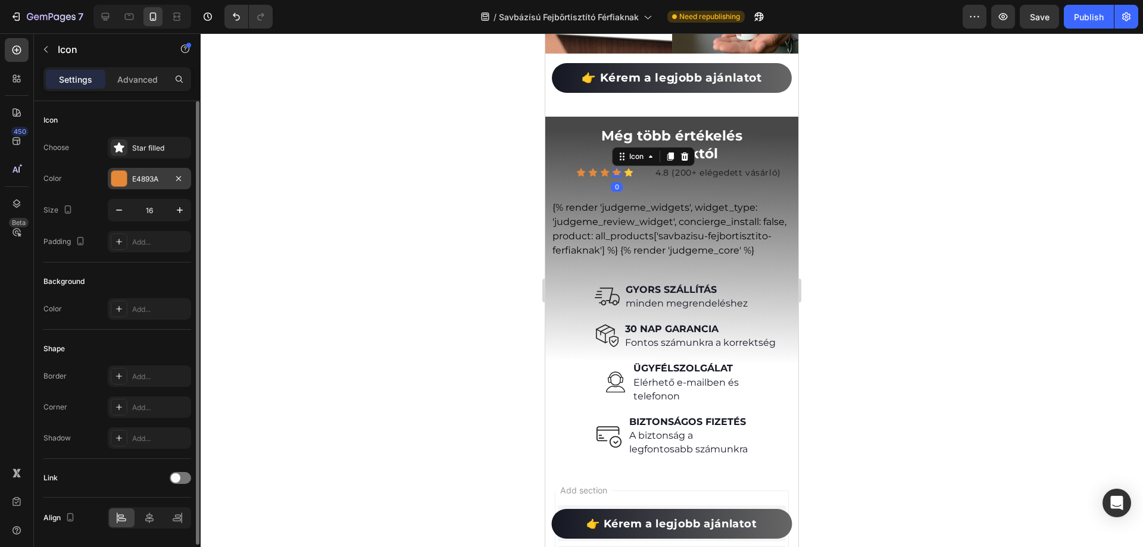
click at [160, 170] on div "E4893A" at bounding box center [149, 178] width 83 height 21
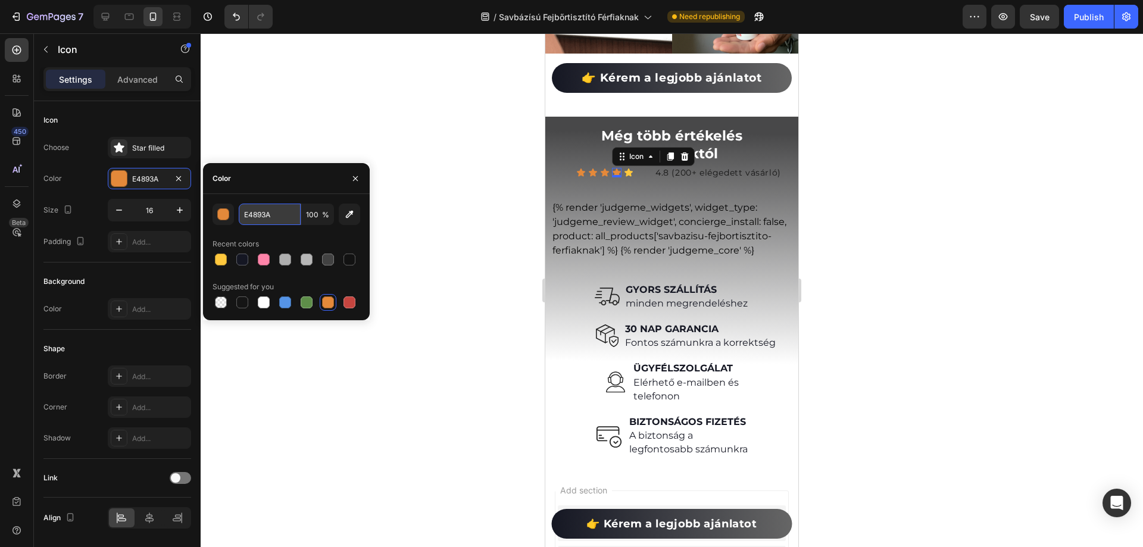
click at [271, 219] on input "E4893A" at bounding box center [270, 214] width 62 height 21
paste input "FFC83D"
type input "FFC83D"
click at [600, 168] on div "Icon Icon Icon Icon 0 Icon" at bounding box center [610, 173] width 68 height 10
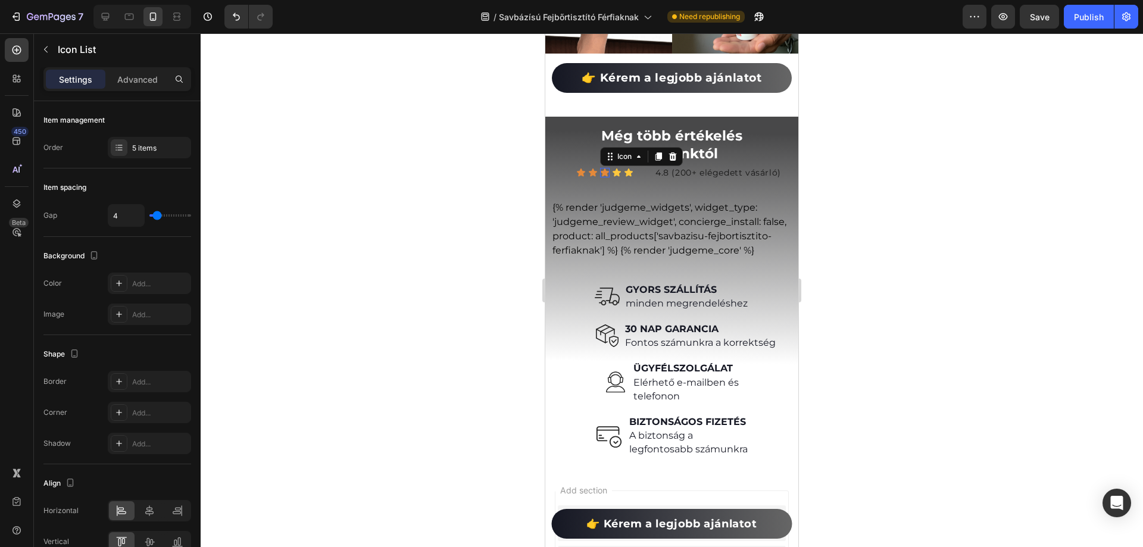
click at [603, 168] on icon at bounding box center [605, 173] width 10 height 10
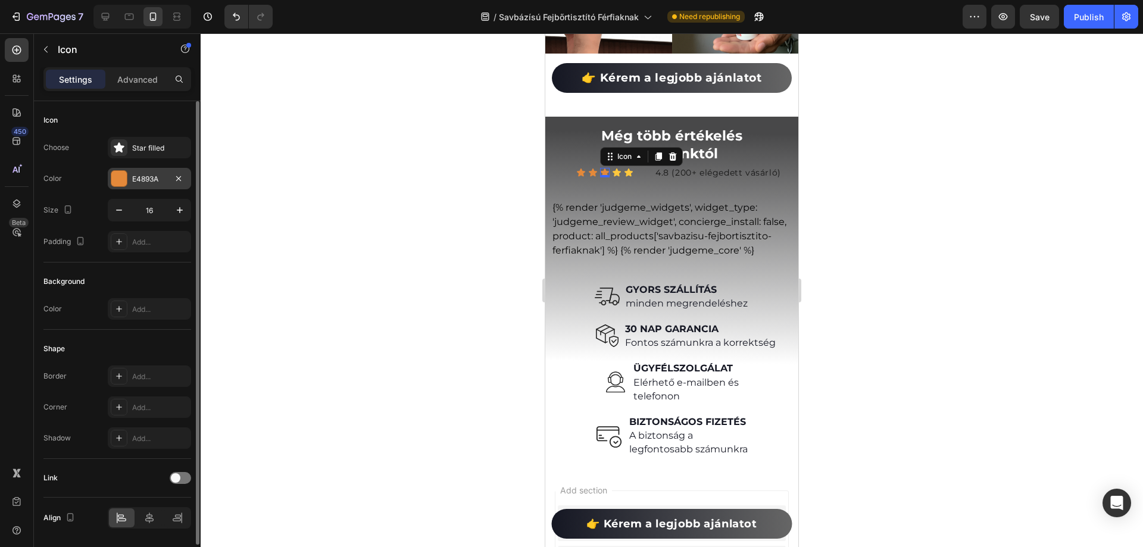
click at [163, 173] on div "E4893A" at bounding box center [149, 178] width 83 height 21
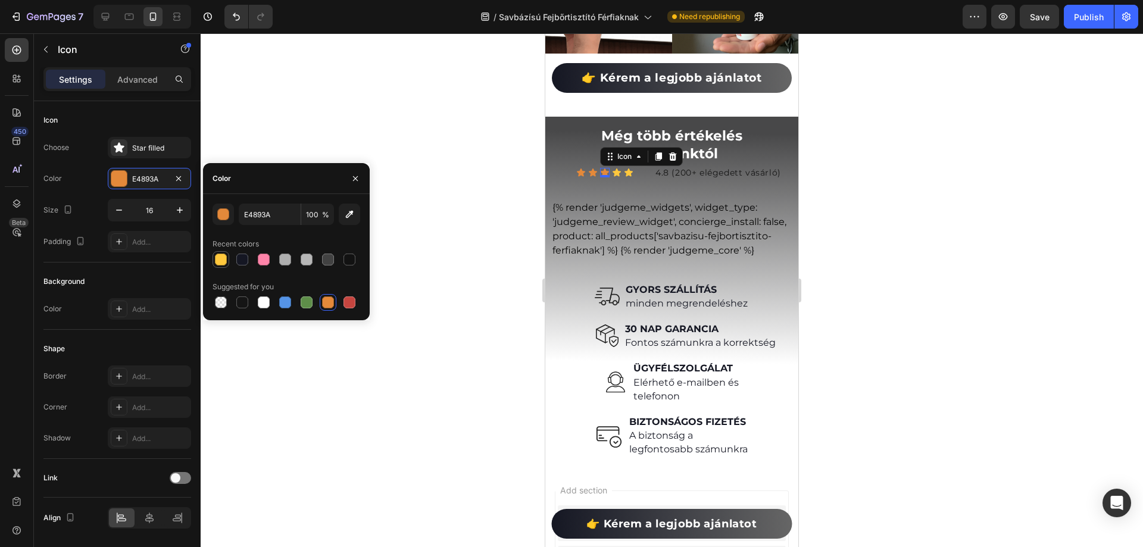
click at [220, 261] on div at bounding box center [221, 260] width 12 height 12
type input "FFC83D"
click at [590, 168] on icon at bounding box center [593, 173] width 10 height 10
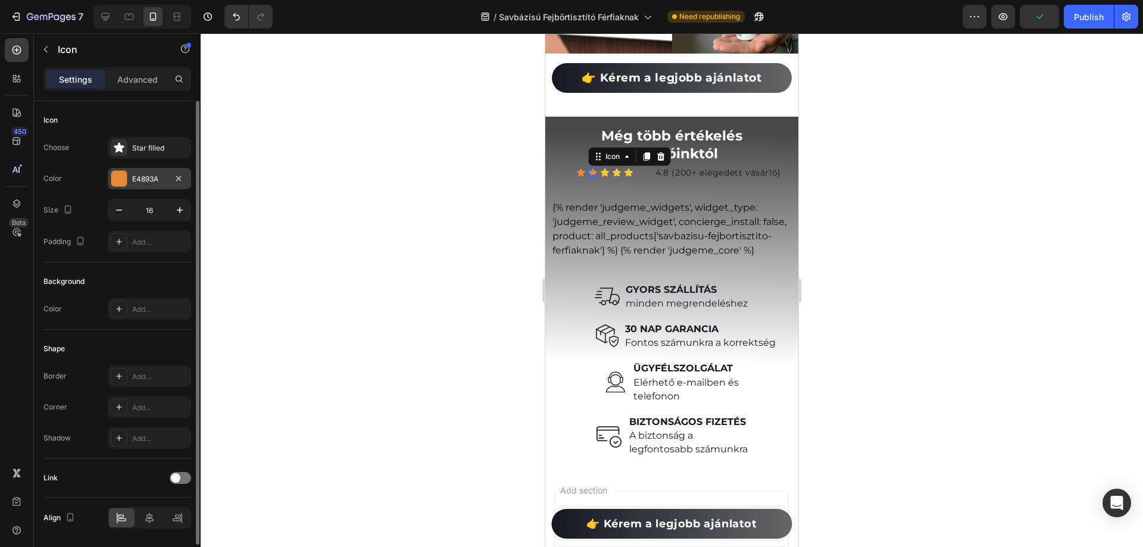
click at [138, 182] on div "E4893A" at bounding box center [149, 179] width 35 height 11
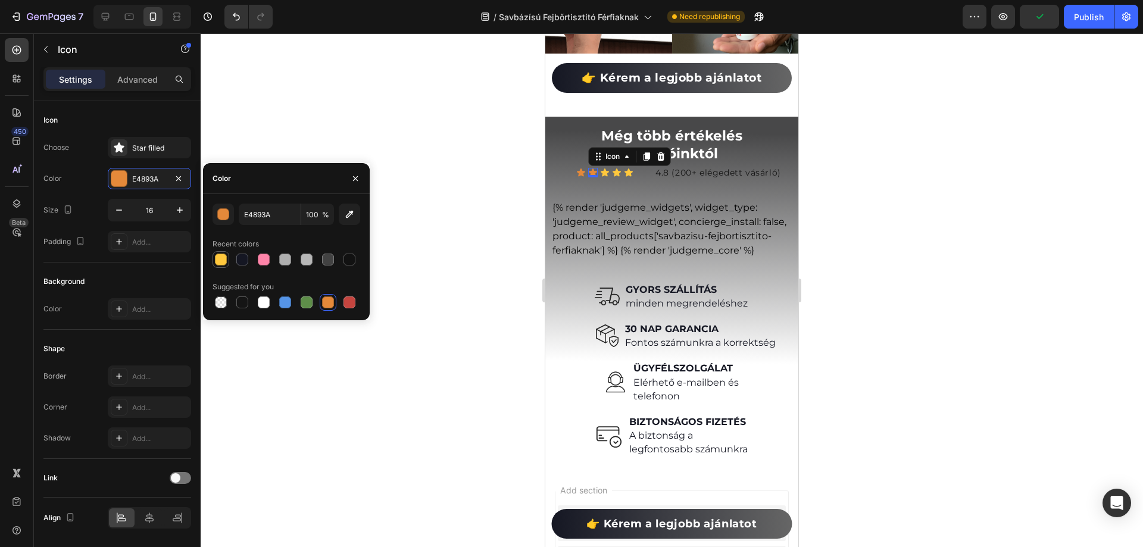
click at [216, 265] on div at bounding box center [221, 259] width 14 height 14
type input "FFC83D"
drag, startPoint x: 578, startPoint y: 163, endPoint x: 554, endPoint y: 165, distance: 24.5
click at [579, 169] on icon at bounding box center [581, 173] width 8 height 8
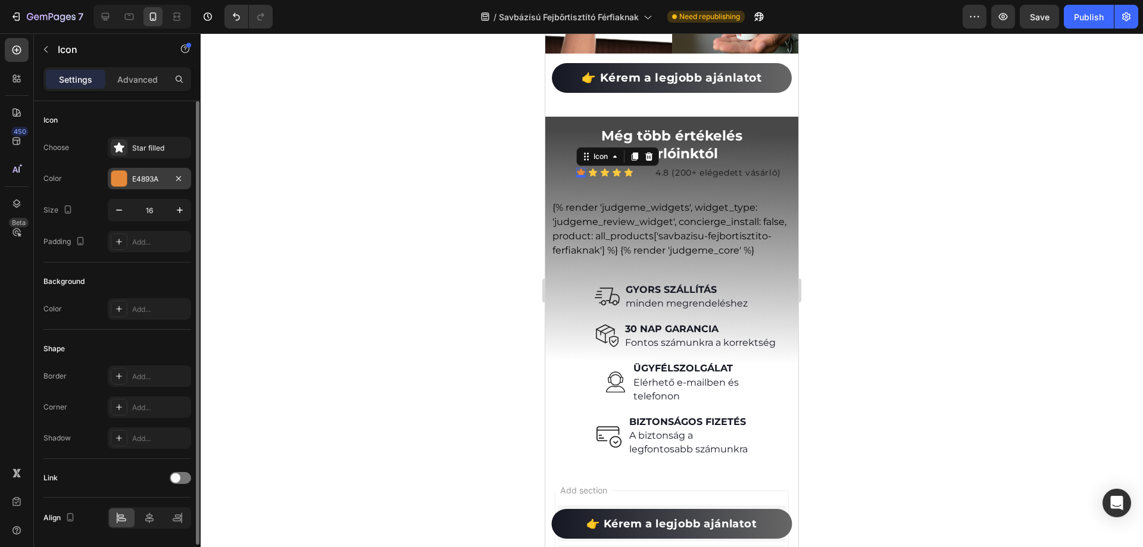
click at [167, 183] on div "E4893A" at bounding box center [149, 178] width 83 height 21
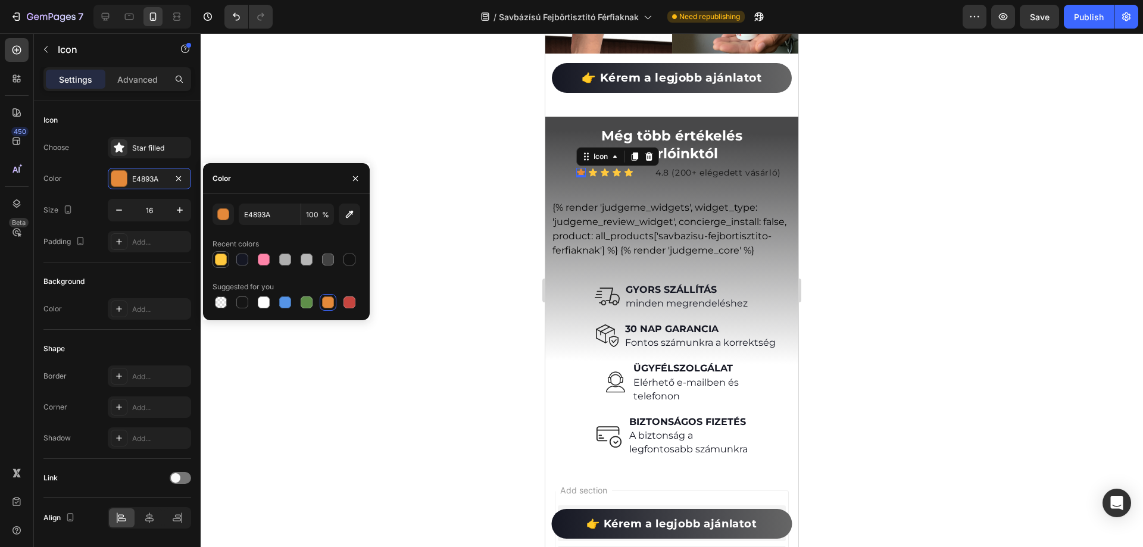
click at [221, 261] on div at bounding box center [221, 260] width 12 height 12
type input "FFC83D"
click at [742, 166] on p "4.8 (200+ elégedett vásárló)" at bounding box center [723, 173] width 135 height 15
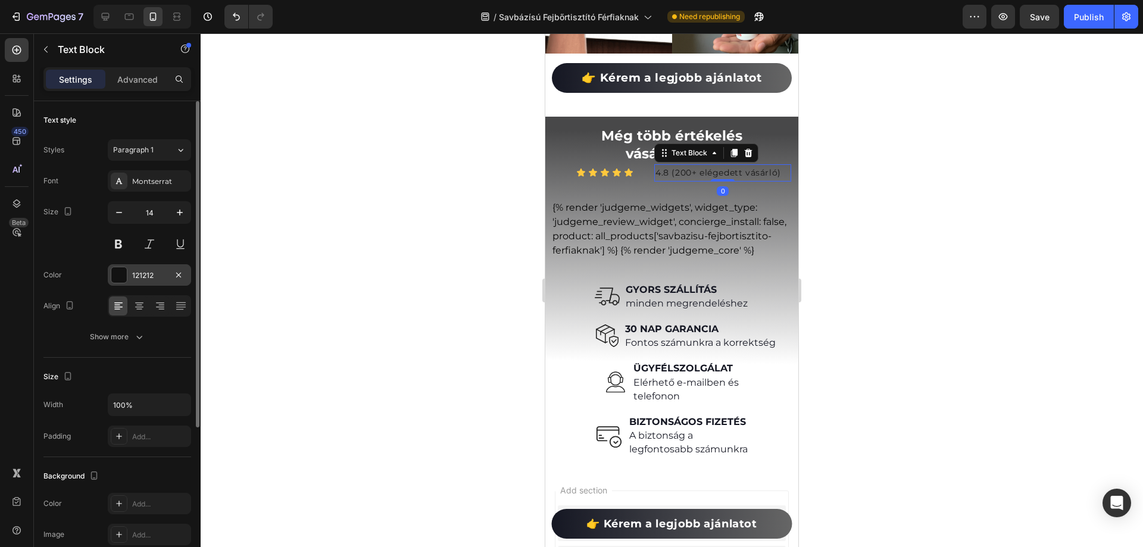
click at [152, 275] on div "121212" at bounding box center [149, 275] width 35 height 11
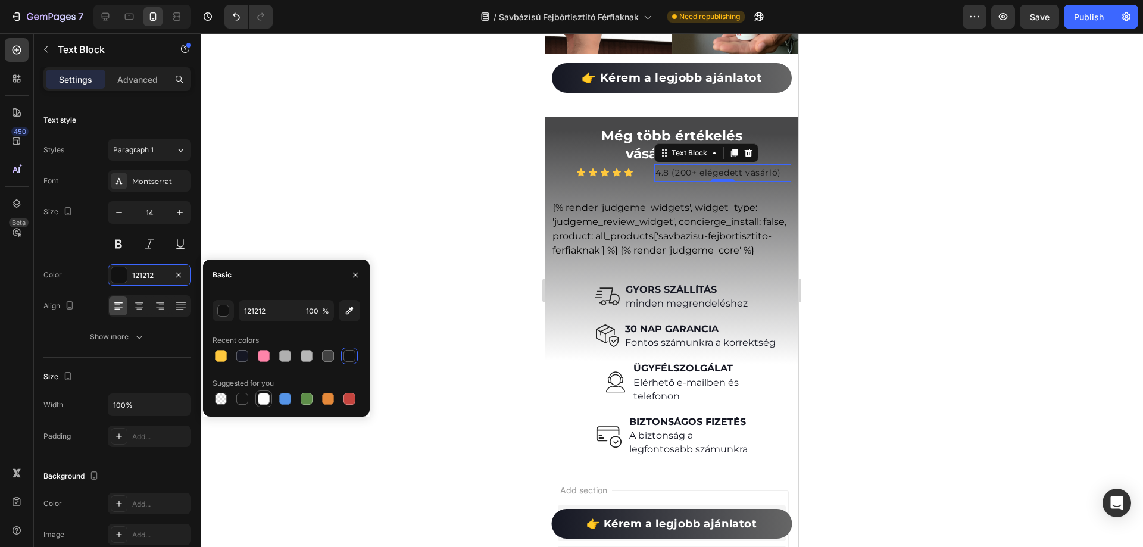
click at [263, 399] on div at bounding box center [264, 399] width 12 height 12
type input "FFFFFF"
click at [328, 216] on div at bounding box center [672, 290] width 943 height 514
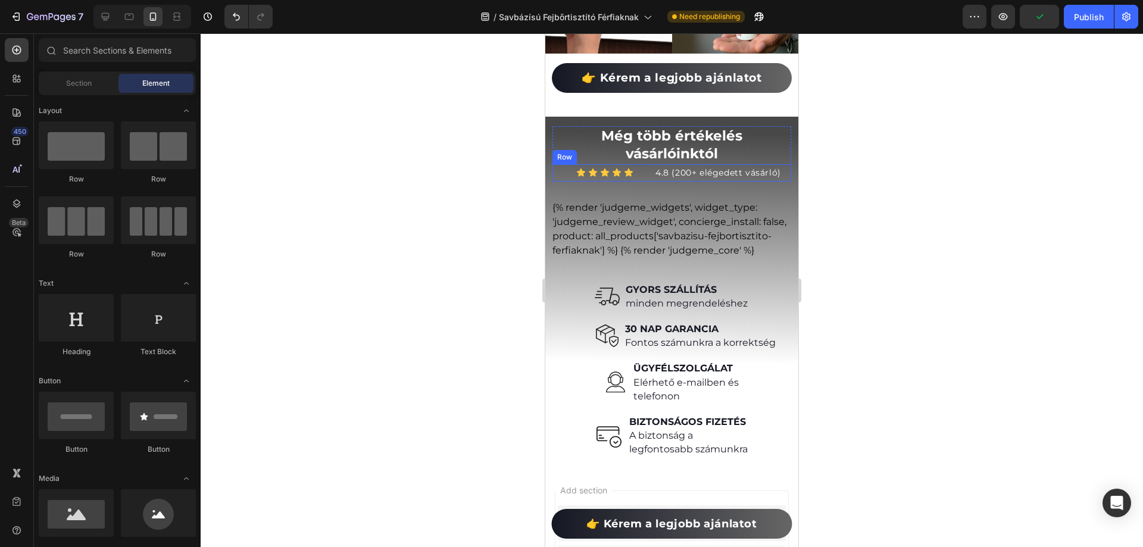
click at [644, 167] on div "Icon Icon Icon Icon Icon Icon List 4.8 (200+ elégedett vásárló) Text Block Row" at bounding box center [672, 172] width 239 height 17
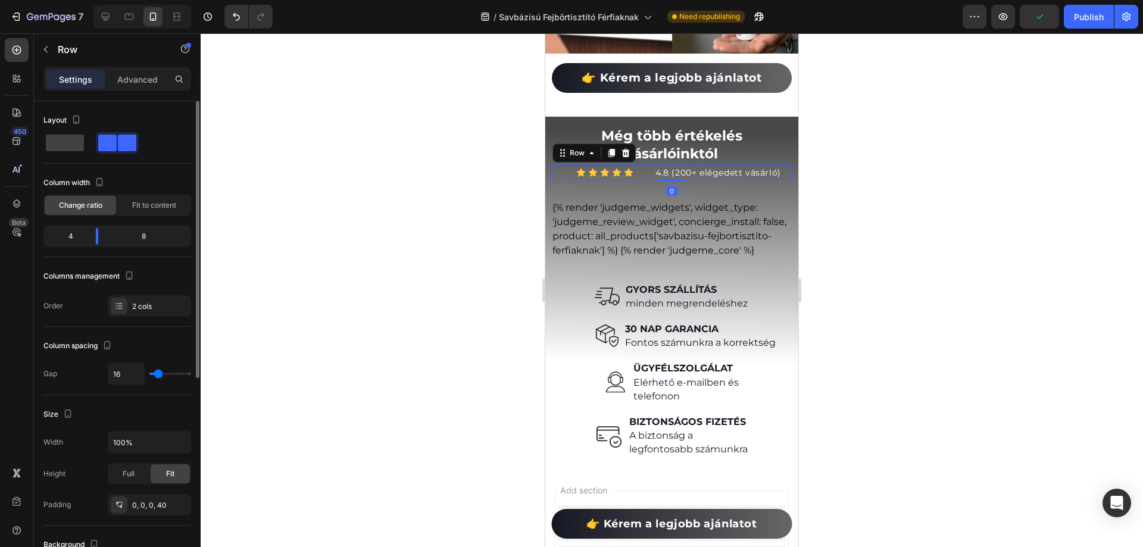
type input "0"
drag, startPoint x: 155, startPoint y: 374, endPoint x: 108, endPoint y: 372, distance: 47.1
type input "0"
click at [149, 373] on input "range" at bounding box center [170, 374] width 42 height 2
click at [635, 168] on div "Icon Icon Icon Icon Icon" at bounding box center [611, 173] width 71 height 10
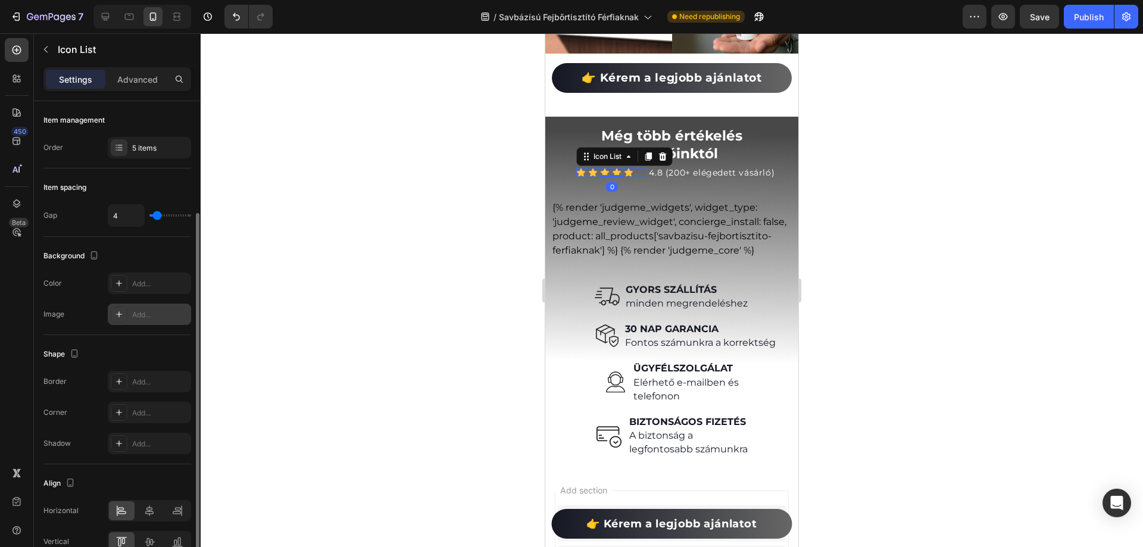
scroll to position [63, 0]
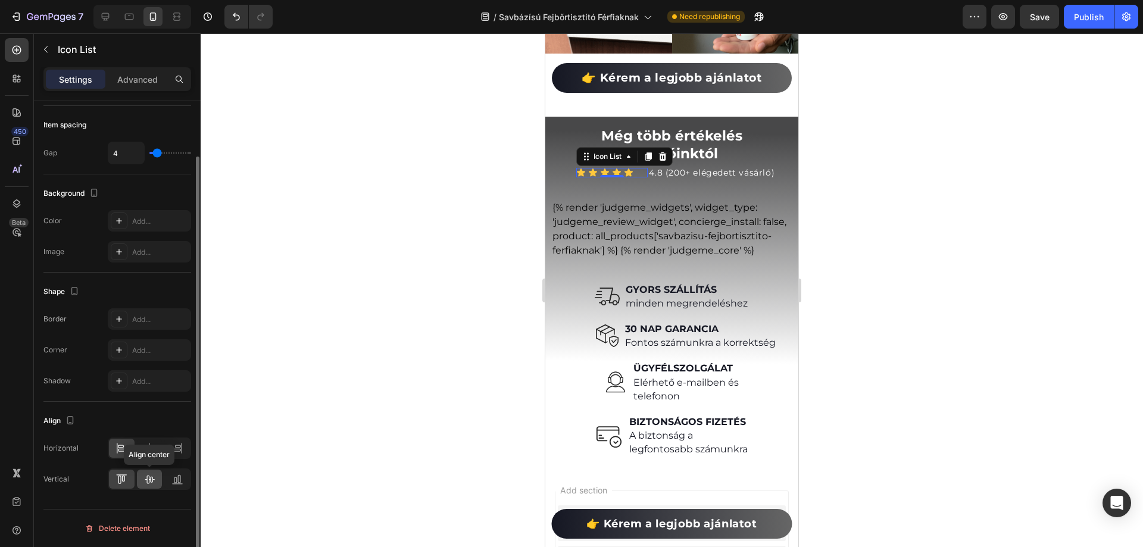
click at [150, 480] on icon at bounding box center [150, 480] width 10 height 8
click at [155, 451] on icon at bounding box center [150, 448] width 12 height 12
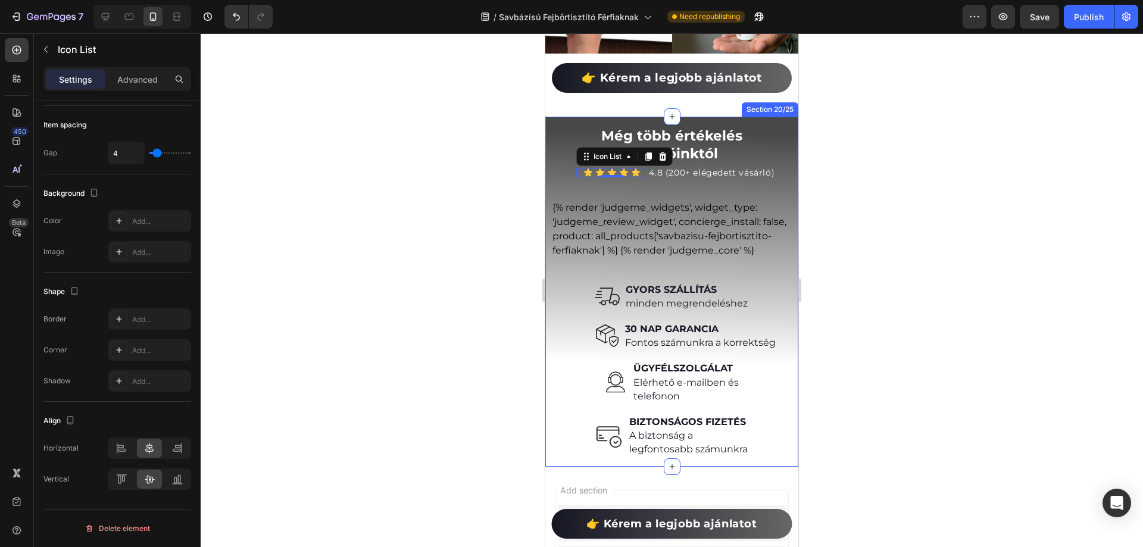
click at [959, 201] on div at bounding box center [672, 290] width 943 height 514
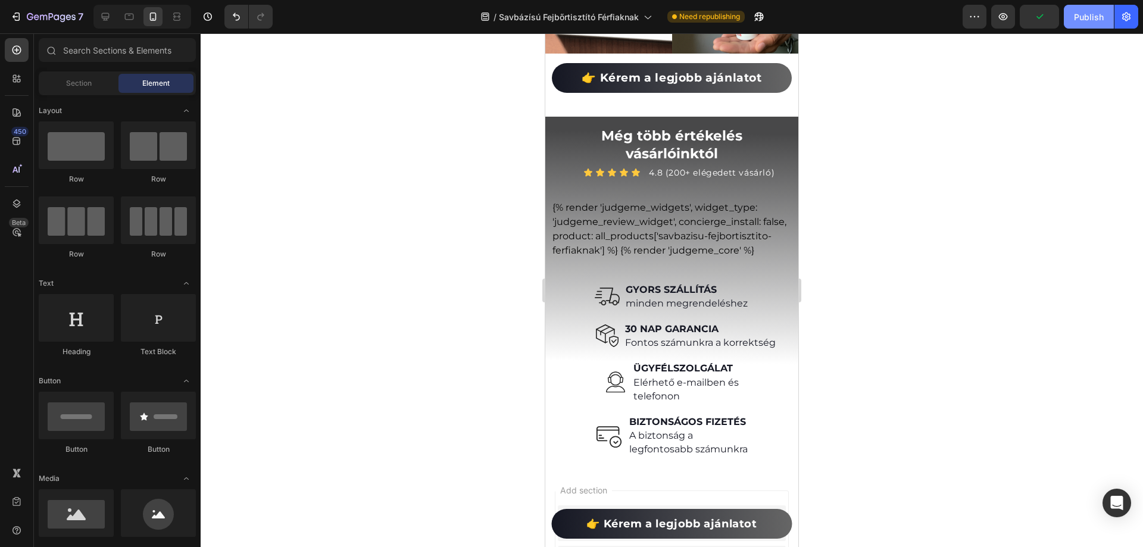
click at [1088, 18] on div "Publish" at bounding box center [1089, 17] width 30 height 13
